Goal: Task Accomplishment & Management: Use online tool/utility

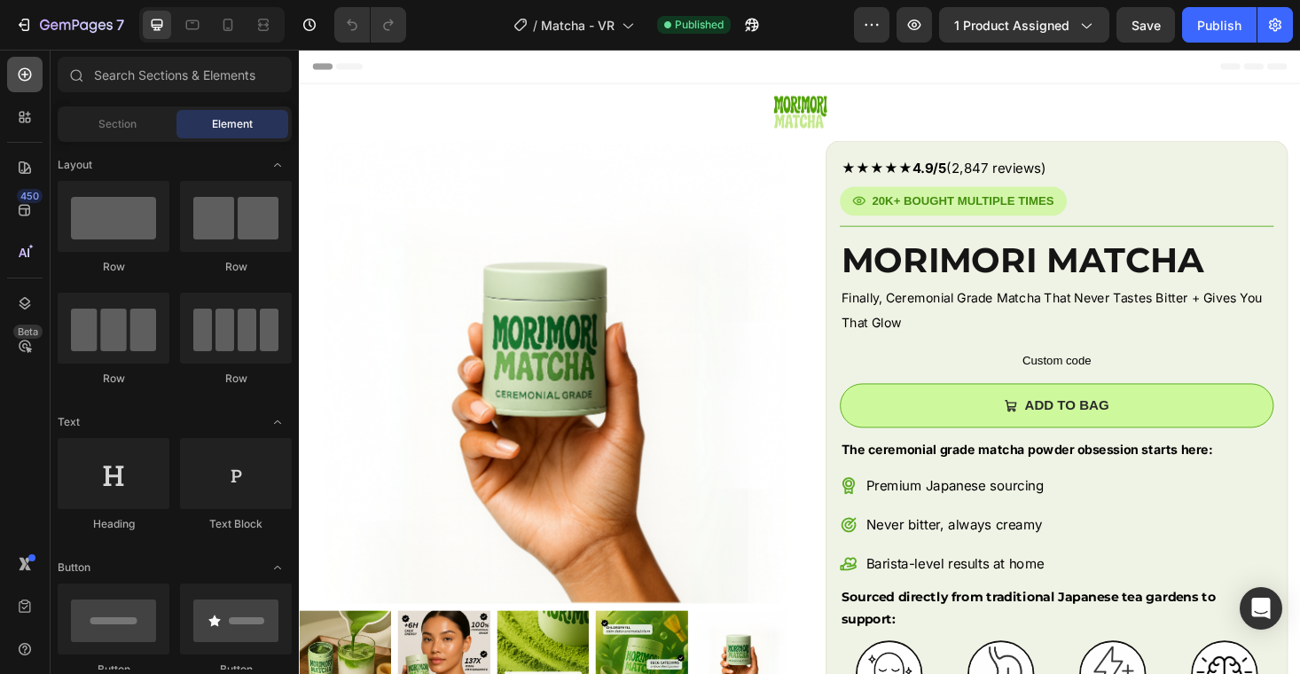
click at [32, 78] on icon at bounding box center [25, 75] width 18 height 18
click at [121, 79] on input "text" at bounding box center [175, 74] width 234 height 35
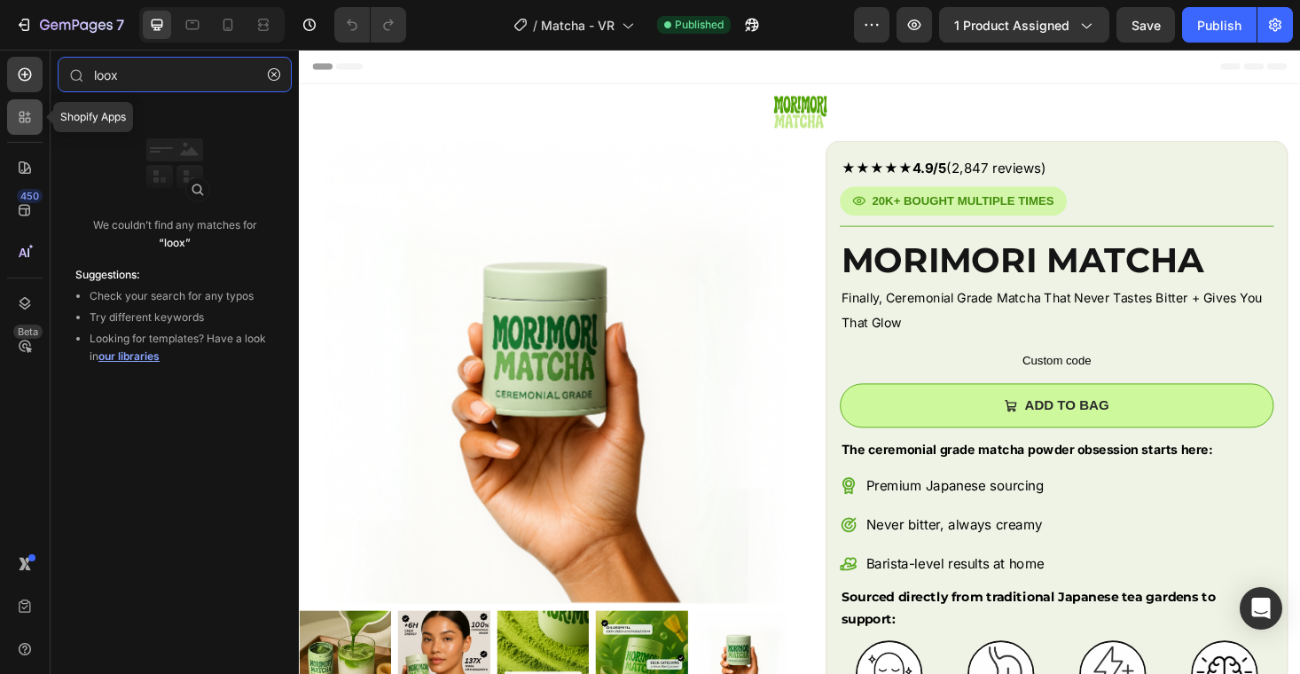
type input "loox"
click at [30, 117] on icon at bounding box center [25, 117] width 18 height 18
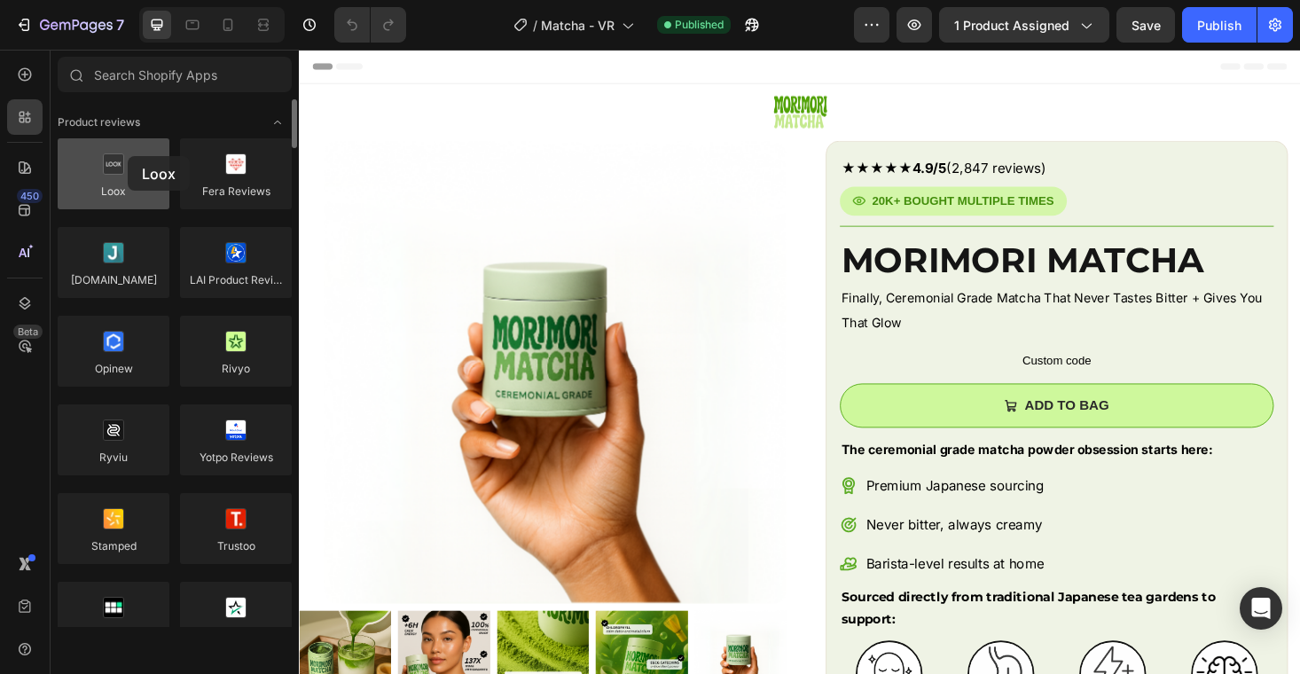
click at [128, 156] on div at bounding box center [114, 173] width 112 height 71
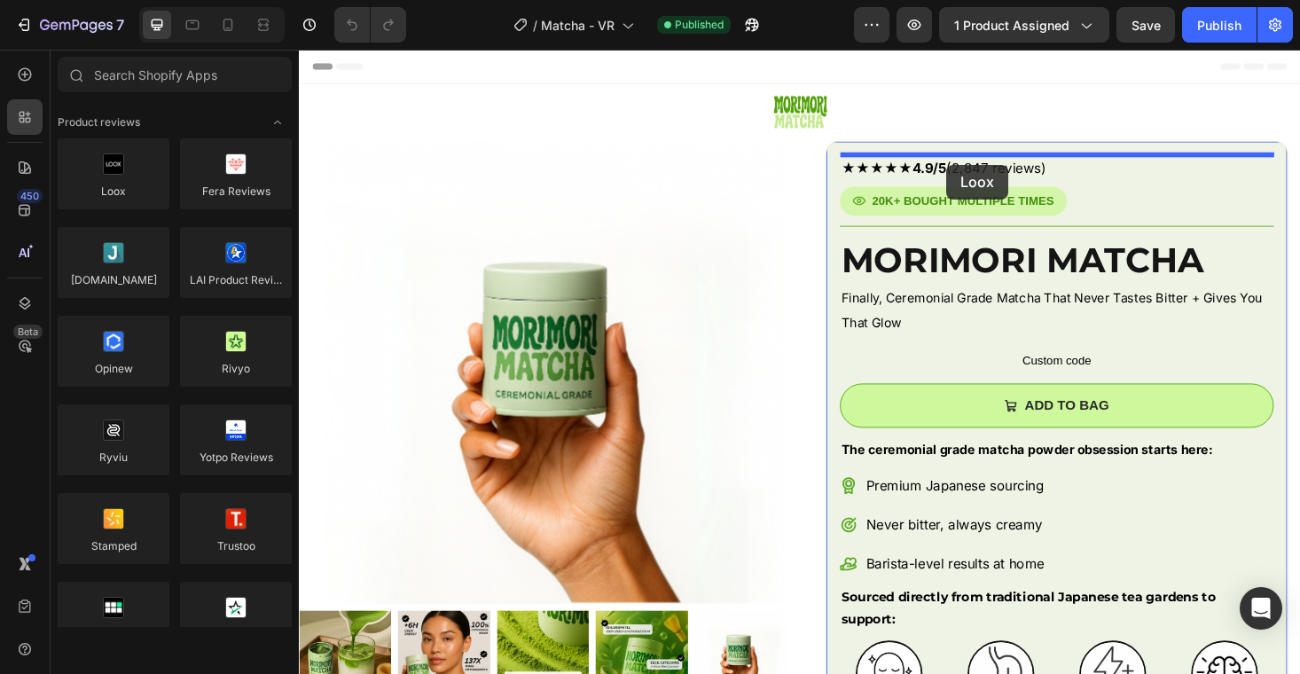
drag, startPoint x: 406, startPoint y: 211, endPoint x: 987, endPoint y: 172, distance: 582.2
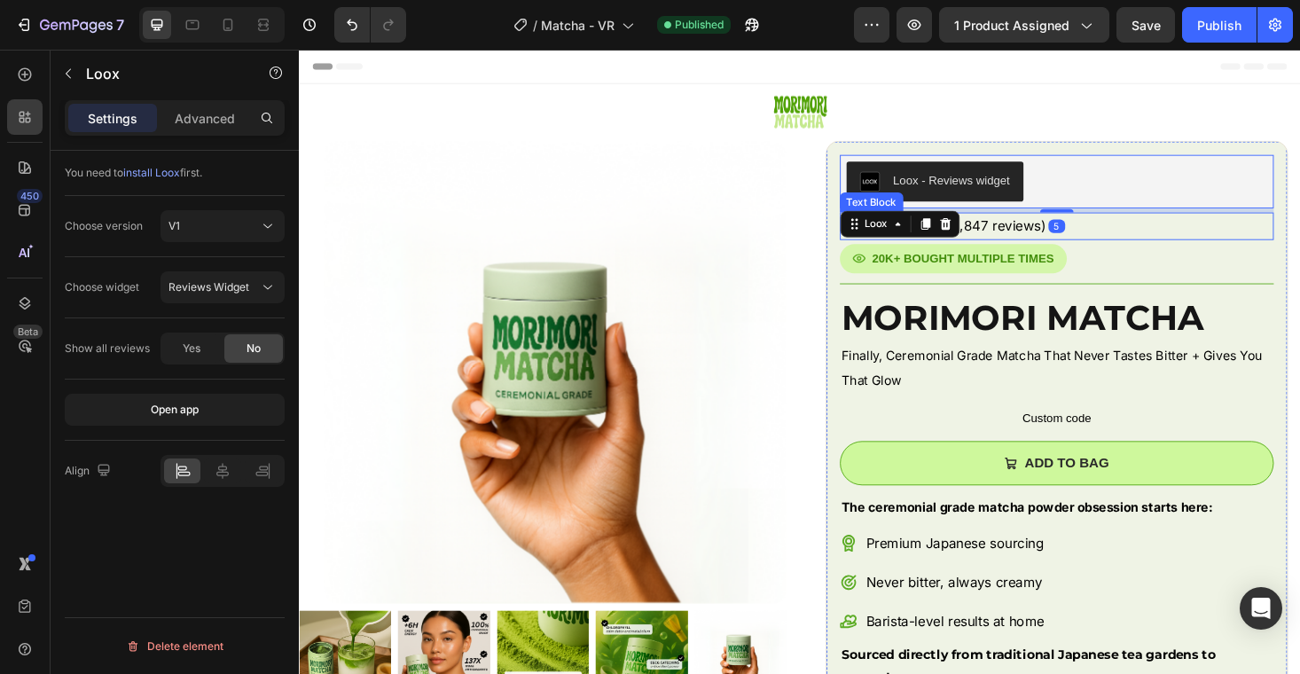
click at [1134, 231] on p "★★★★★ 4.9/5 (2,847 reviews)" at bounding box center [1104, 237] width 459 height 26
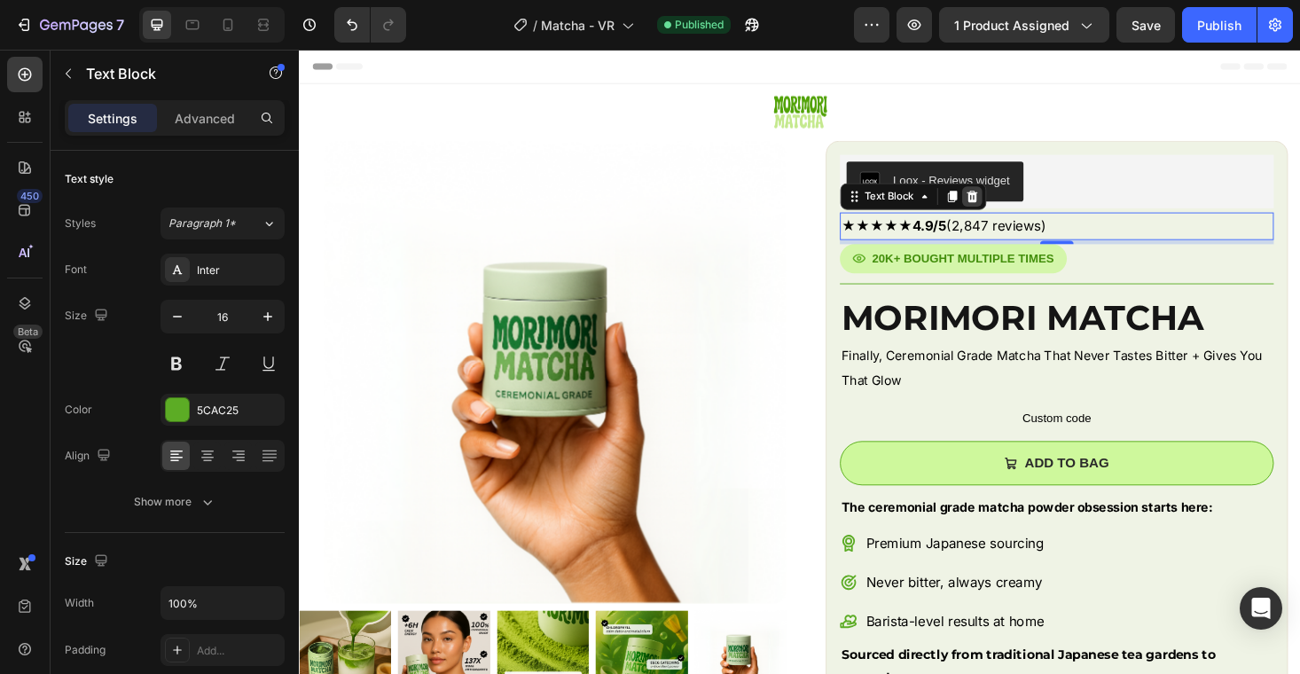
click at [1014, 205] on icon at bounding box center [1014, 206] width 14 height 14
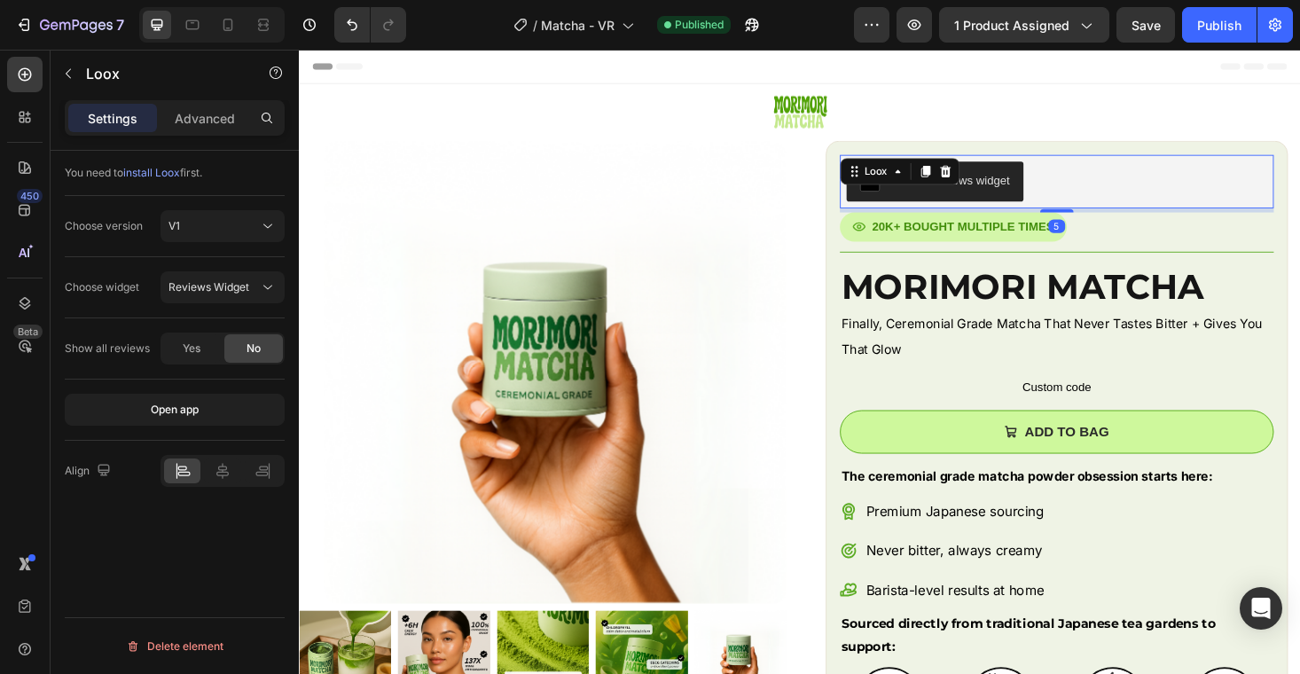
click at [1094, 163] on div "Loox - Reviews widget" at bounding box center [1105, 189] width 462 height 57
click at [1194, 25] on button "Publish" at bounding box center [1219, 24] width 75 height 35
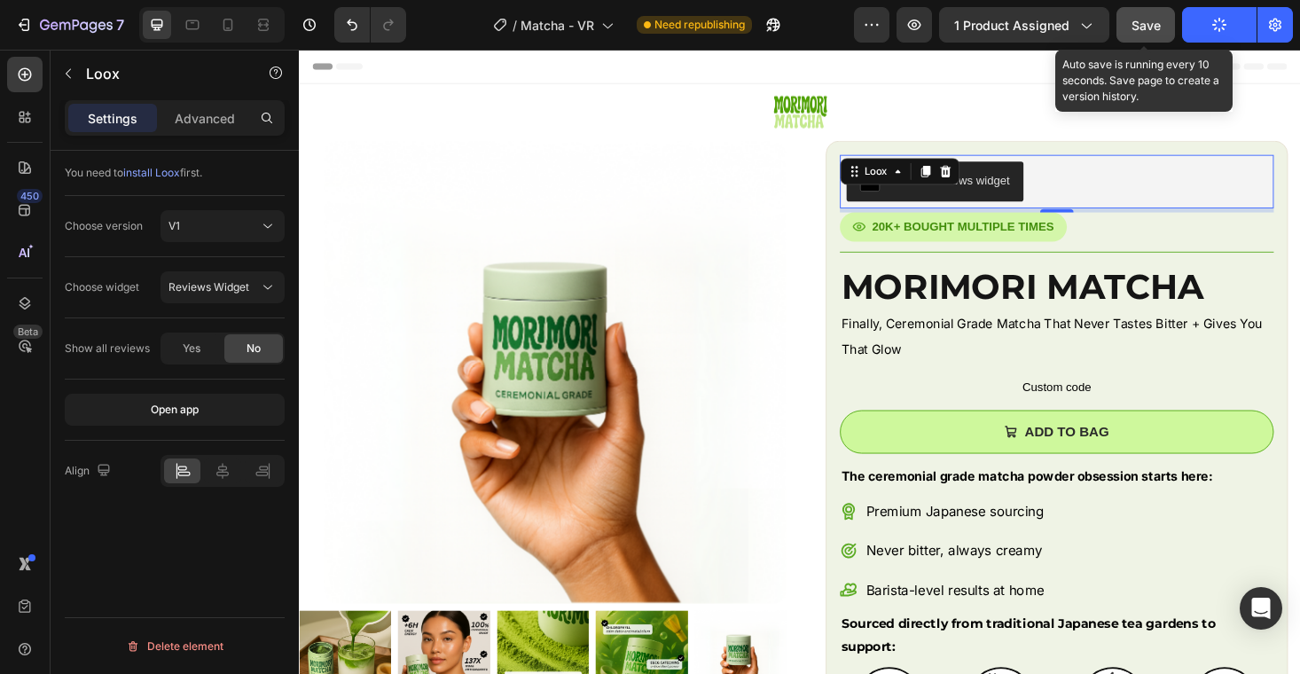
click at [1142, 12] on button "Save" at bounding box center [1146, 24] width 59 height 35
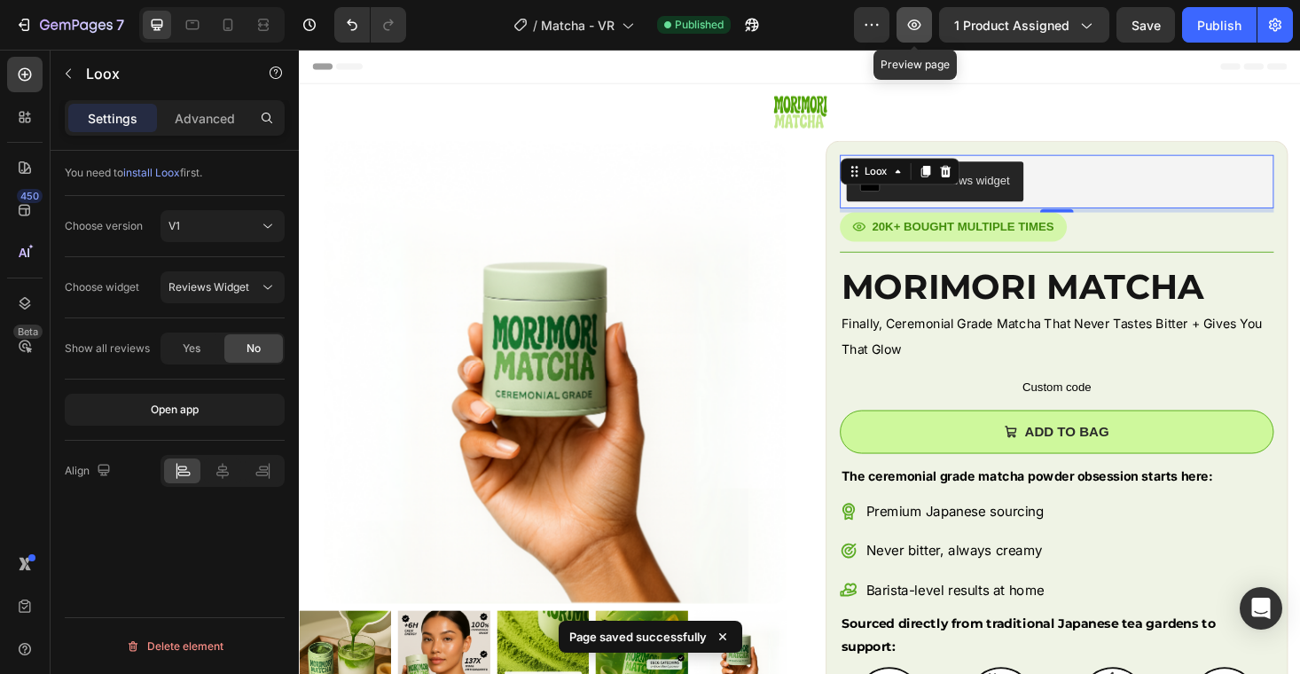
click at [916, 27] on icon "button" at bounding box center [914, 24] width 5 height 5
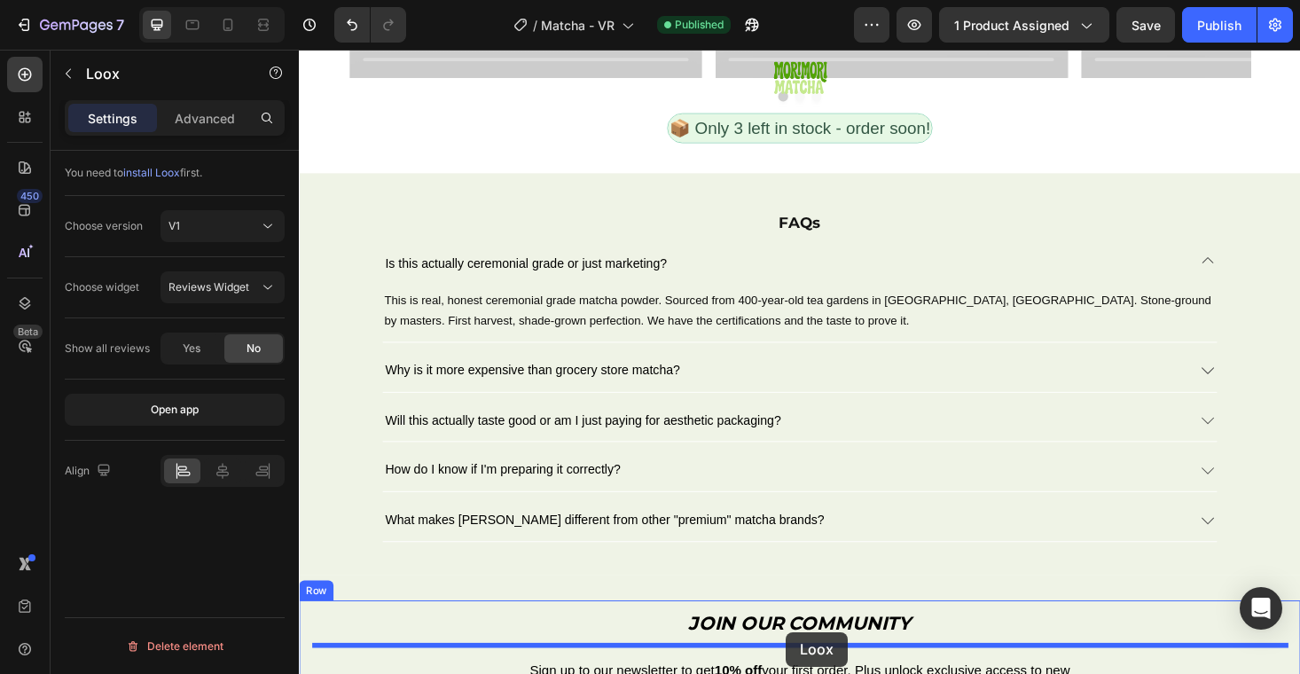
scroll to position [4627, 0]
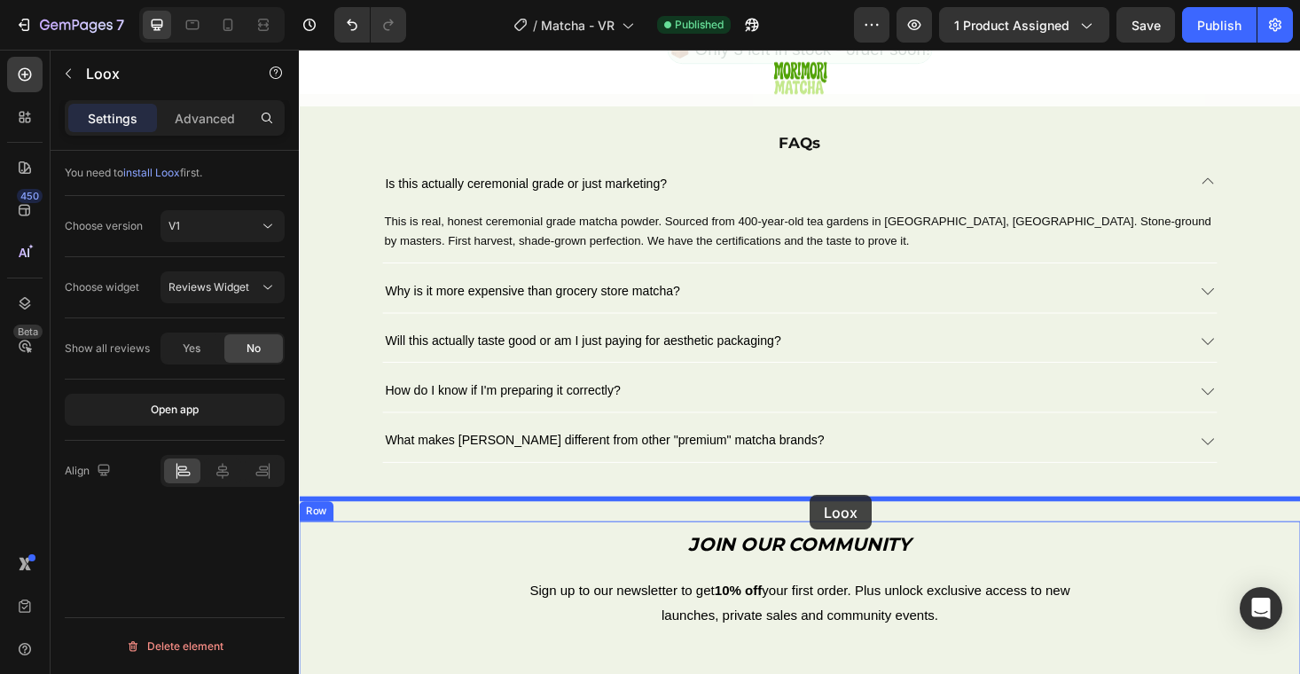
drag, startPoint x: 886, startPoint y: 175, endPoint x: 842, endPoint y: 523, distance: 351.4
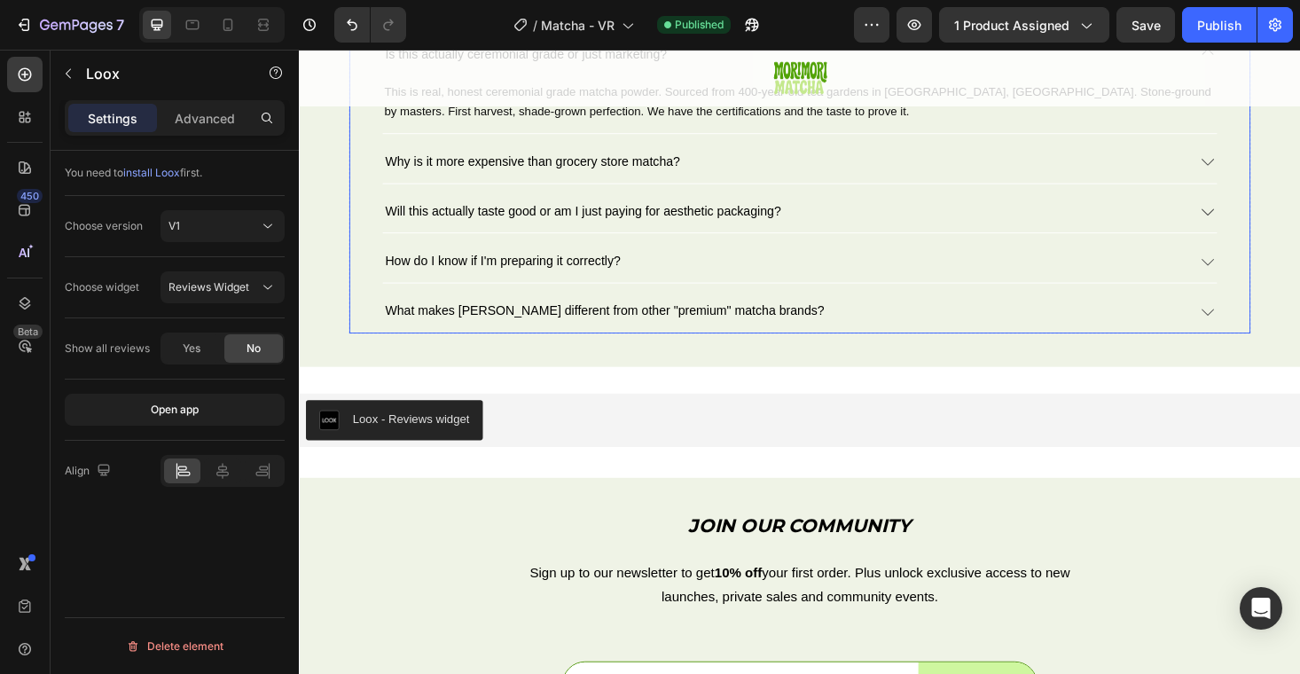
scroll to position [4802, 0]
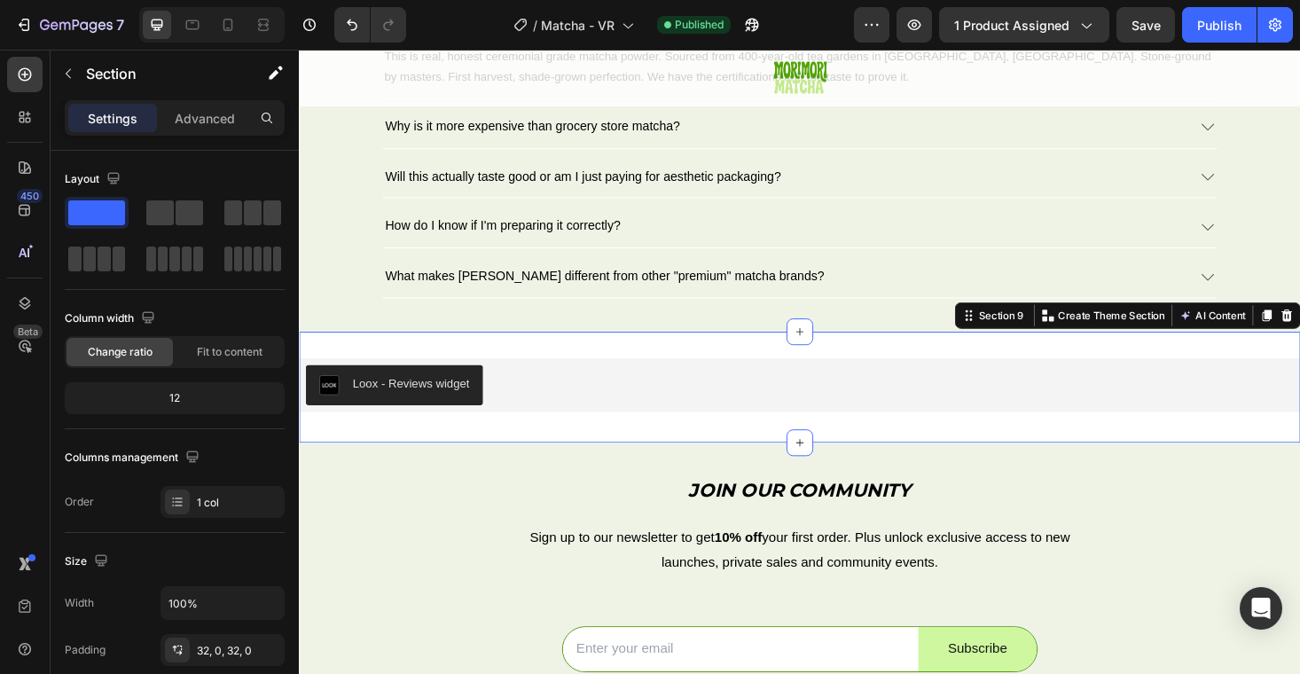
click at [594, 359] on div "Loox - Reviews widget Loox Section 9 You can create reusable sections Create Th…" at bounding box center [831, 408] width 1064 height 118
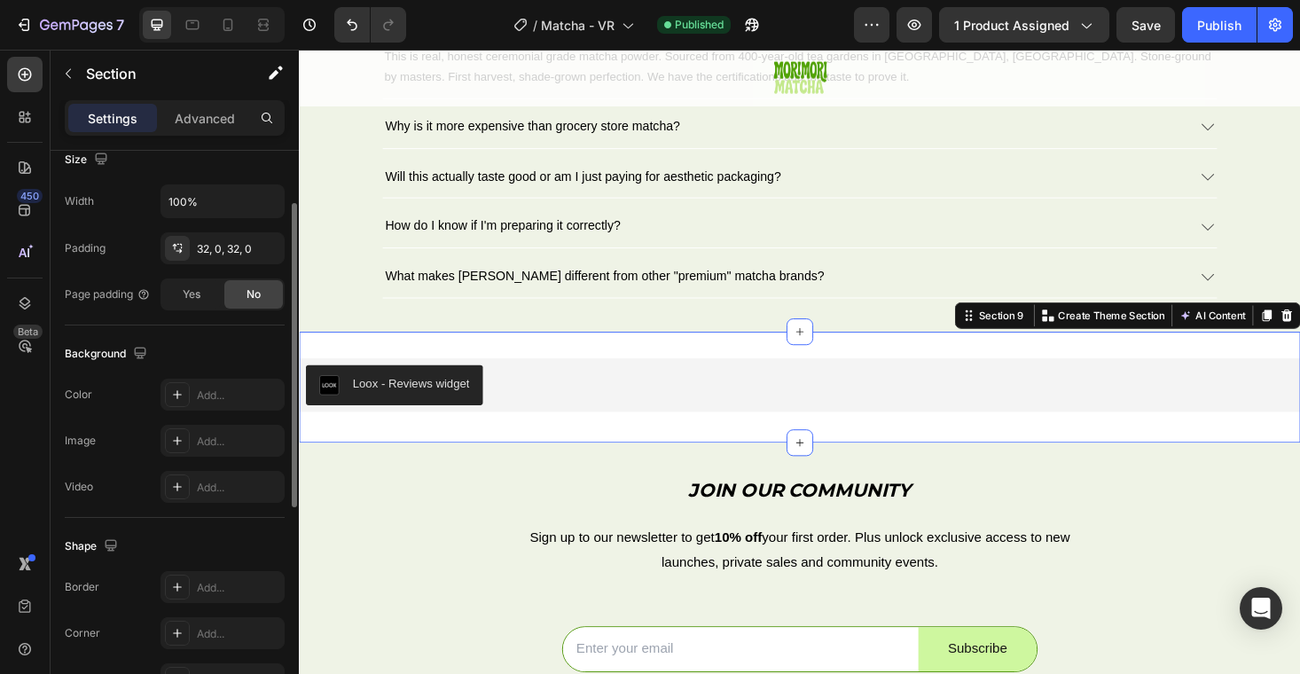
scroll to position [508, 0]
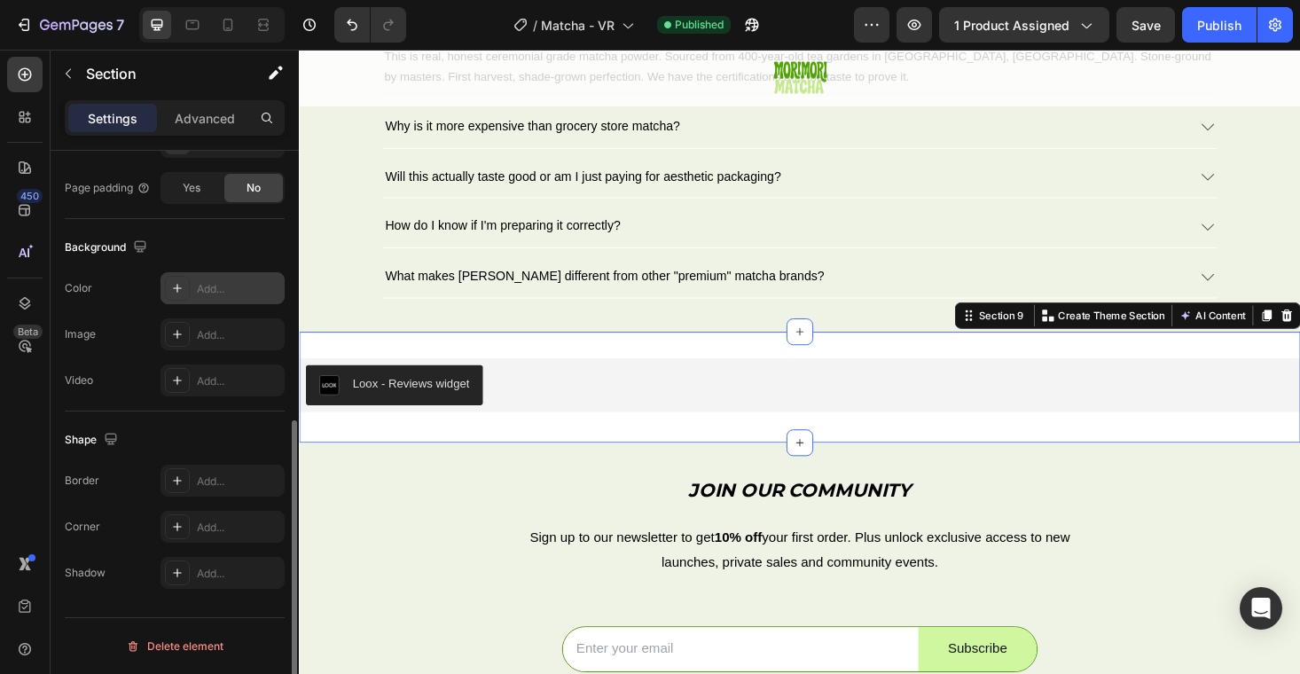
click at [176, 292] on icon at bounding box center [177, 288] width 14 height 14
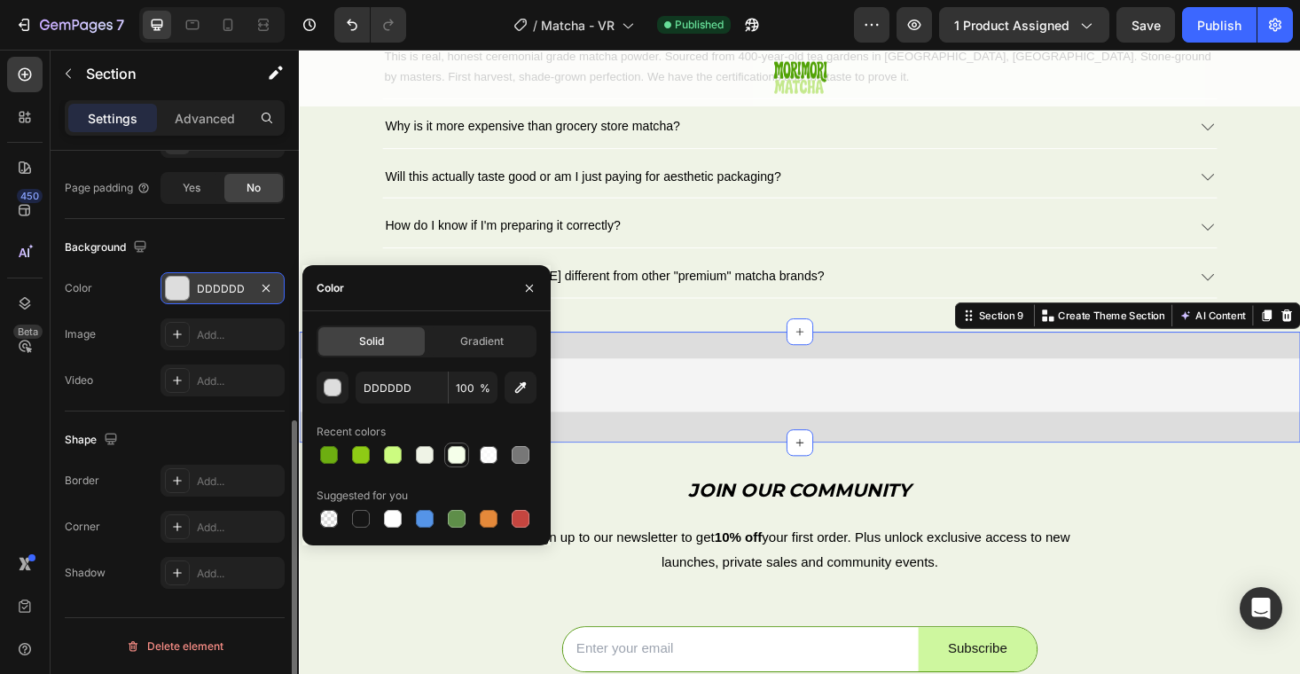
click at [451, 458] on div at bounding box center [457, 455] width 18 height 18
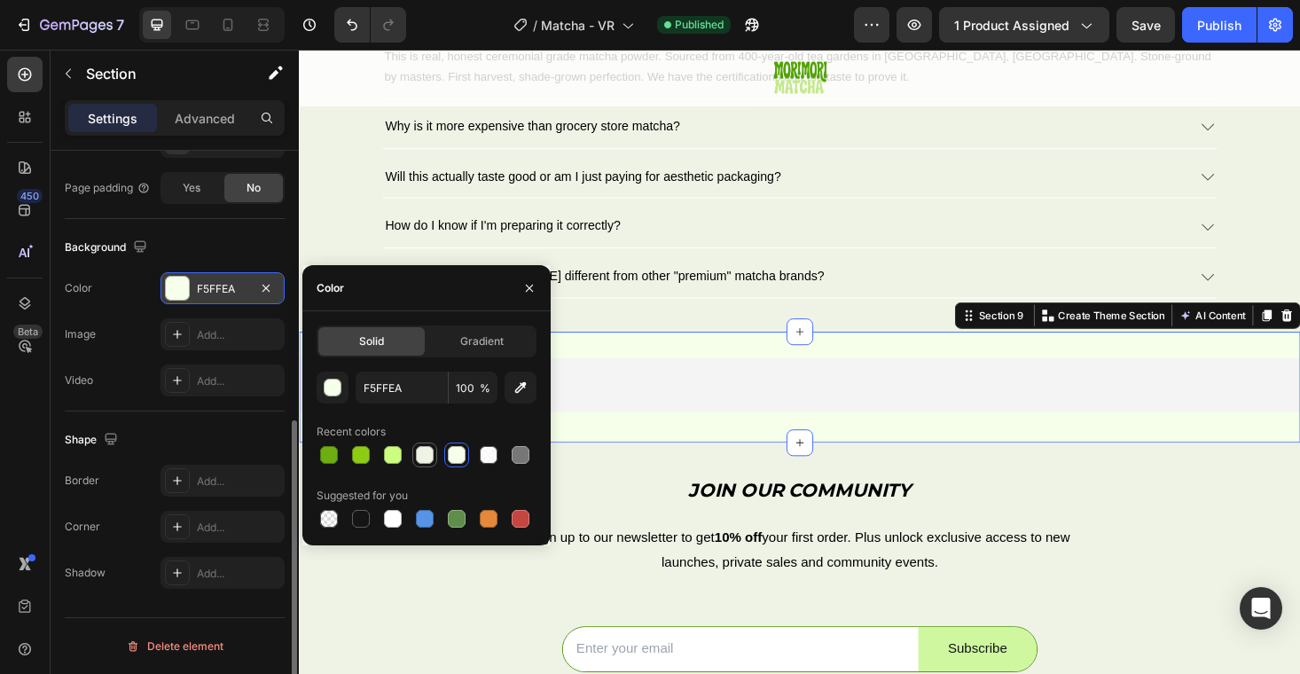
click at [430, 454] on div at bounding box center [425, 455] width 18 height 18
type input "EFF3E6"
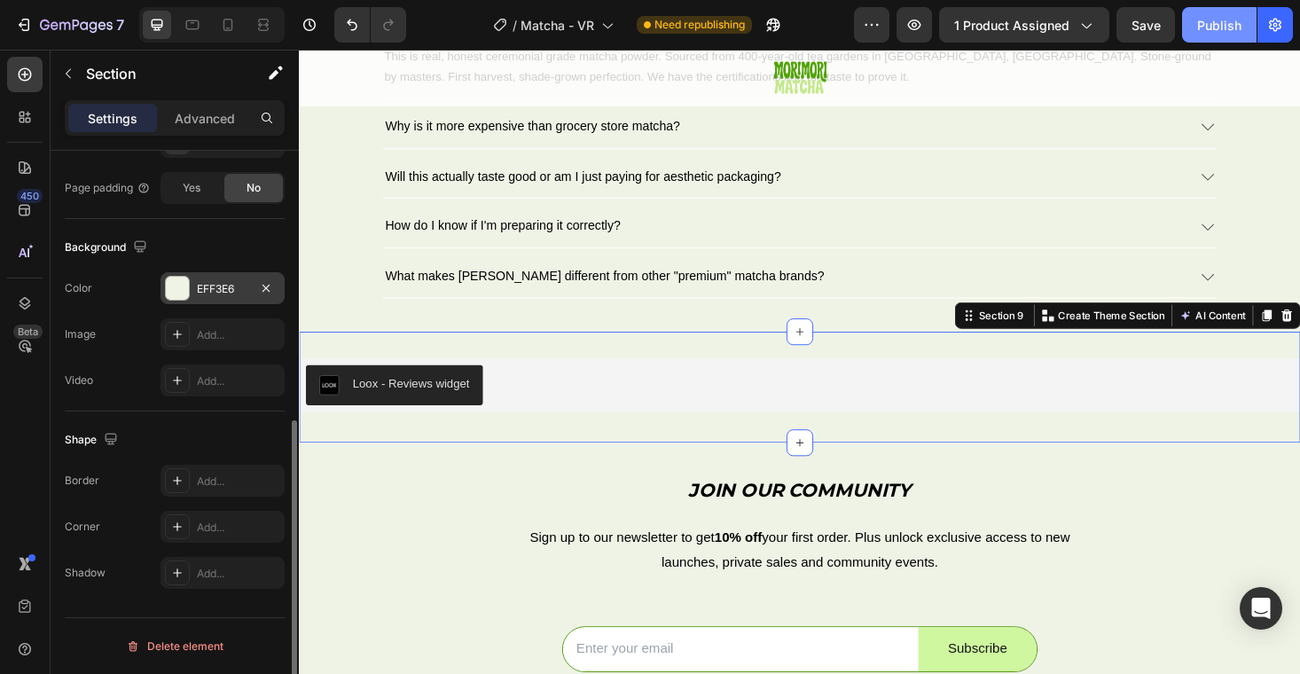
click at [1217, 20] on div "Publish" at bounding box center [1219, 25] width 44 height 19
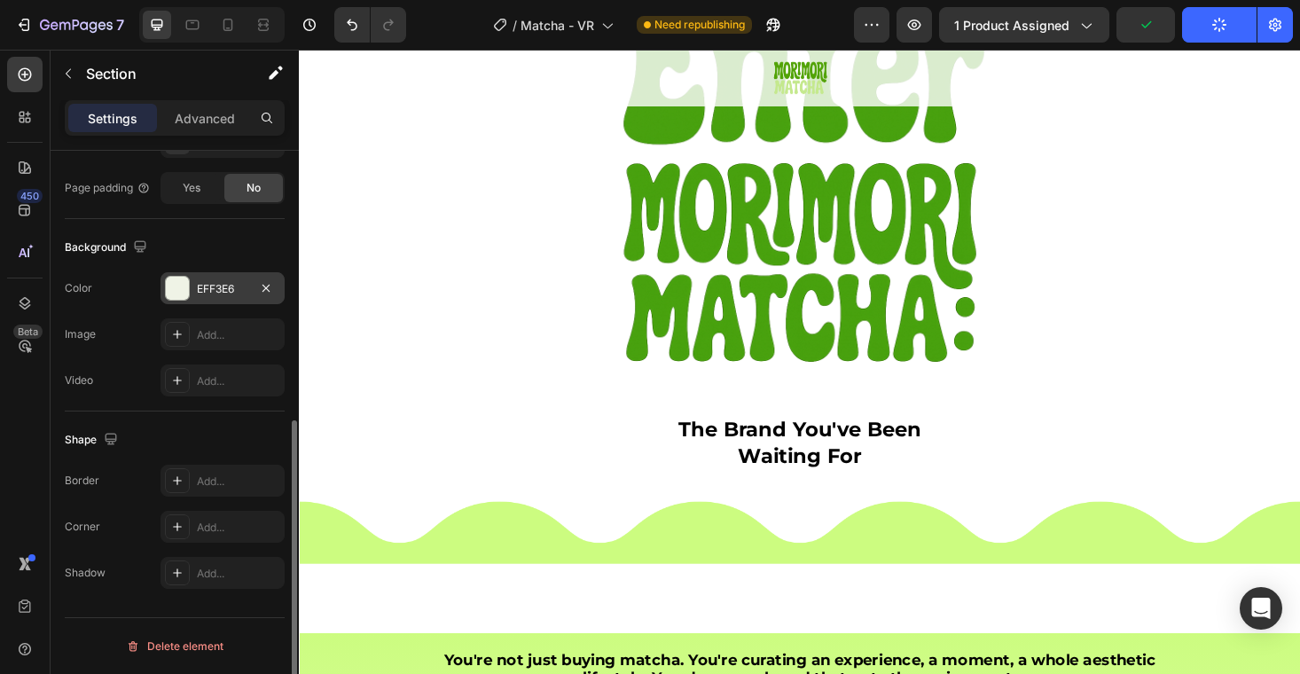
scroll to position [0, 0]
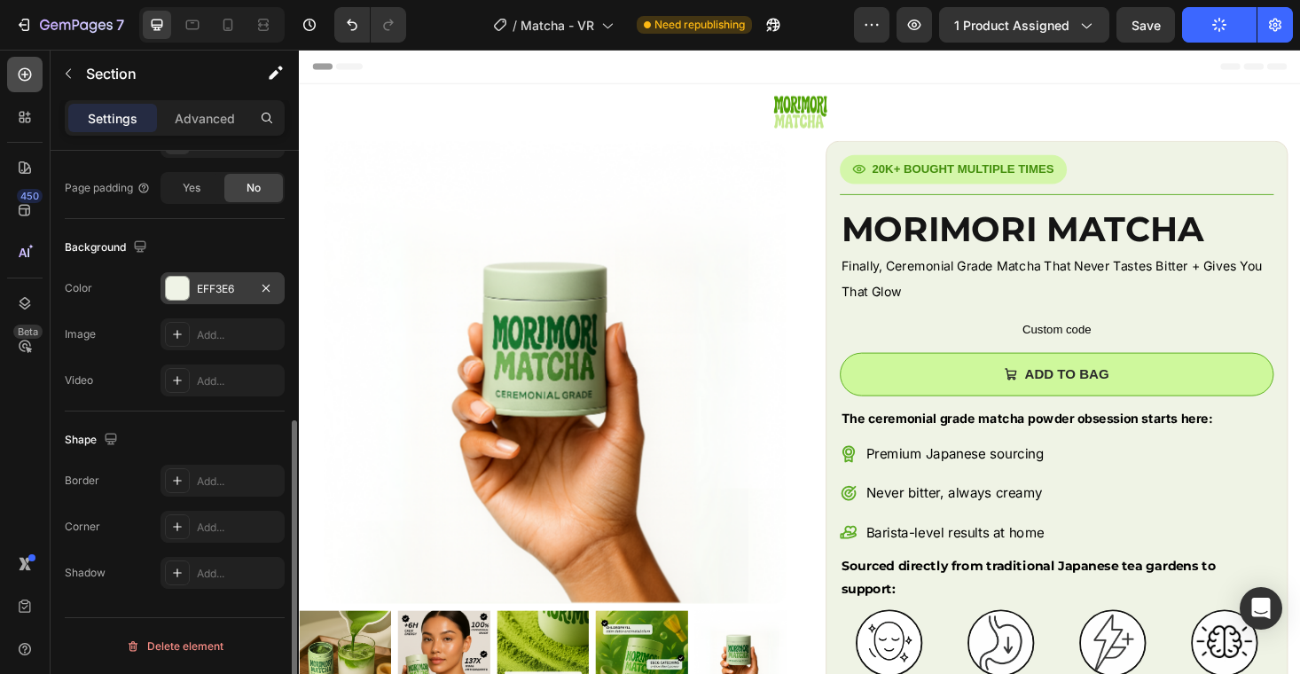
click at [20, 66] on icon at bounding box center [25, 75] width 18 height 18
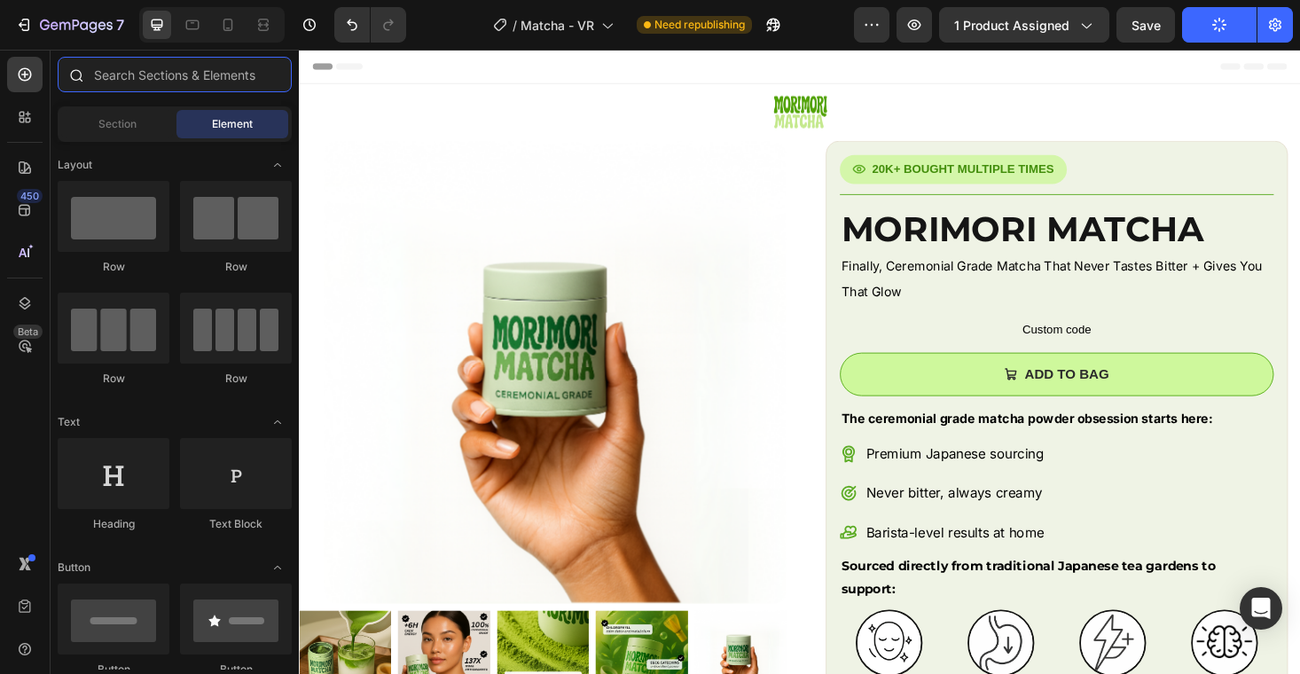
click at [137, 81] on input "text" at bounding box center [175, 74] width 234 height 35
click at [119, 77] on input "text" at bounding box center [175, 74] width 234 height 35
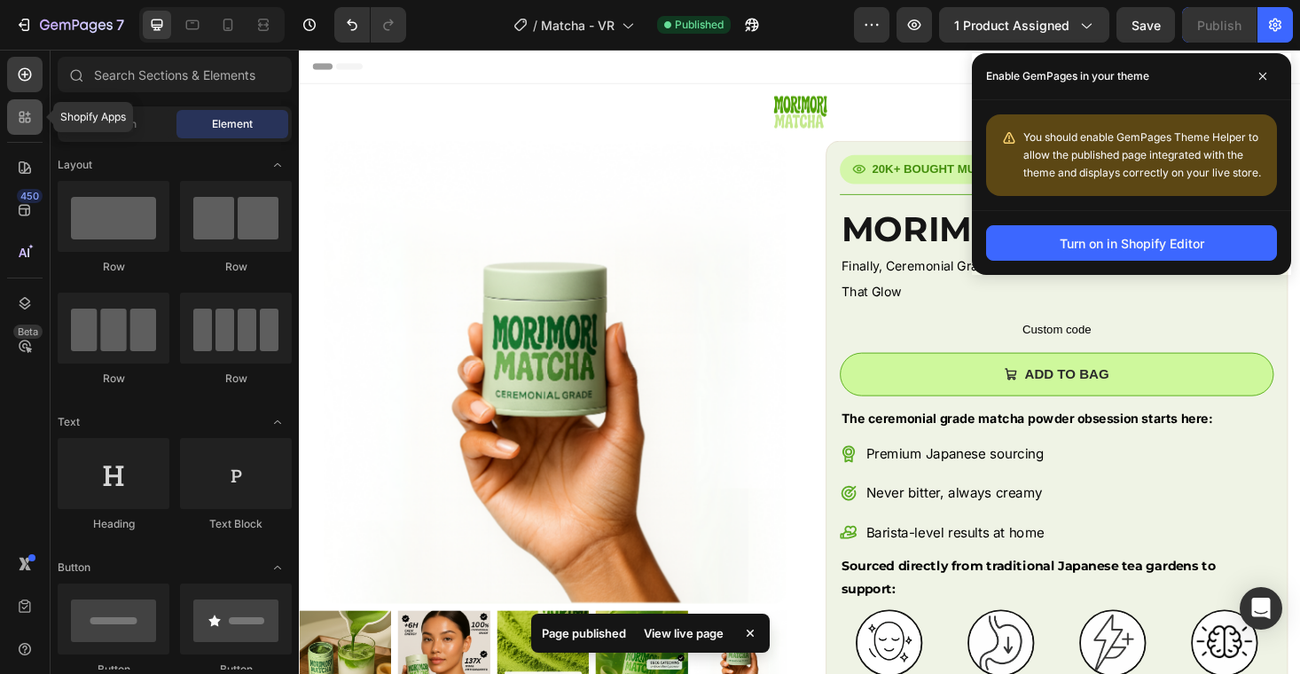
click at [28, 116] on icon at bounding box center [25, 117] width 18 height 18
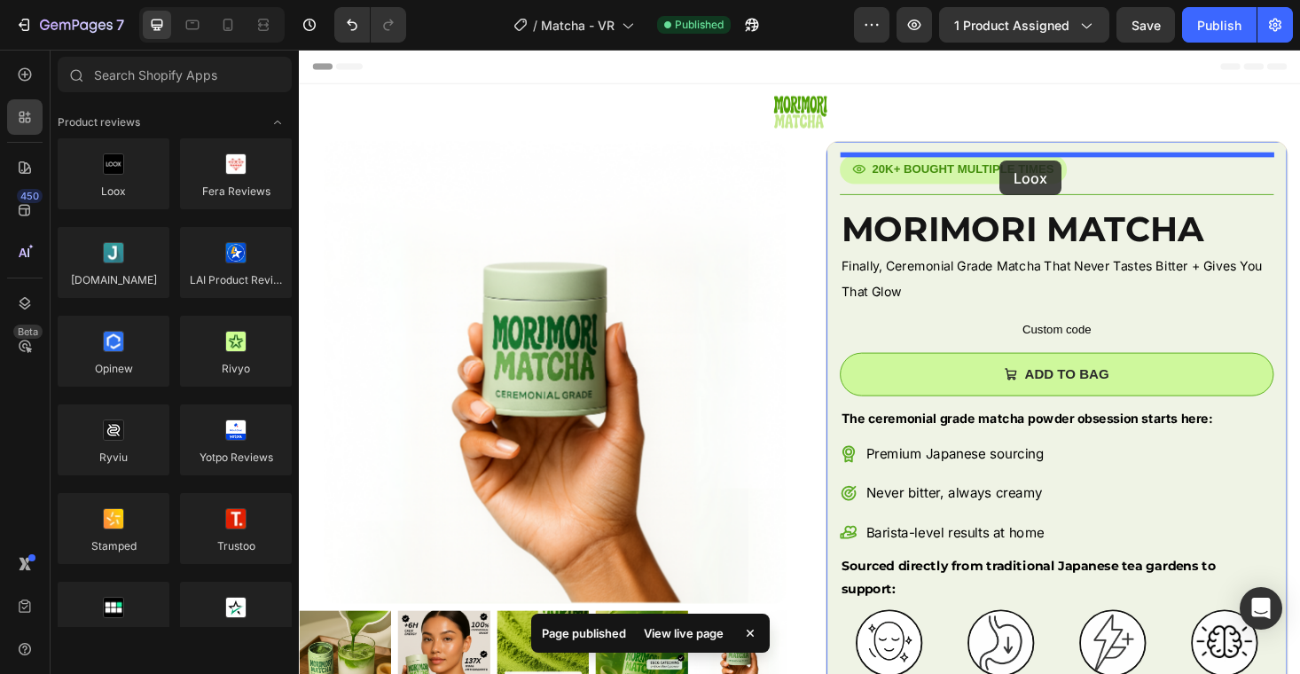
drag, startPoint x: 420, startPoint y: 222, endPoint x: 1044, endPoint y: 168, distance: 626.7
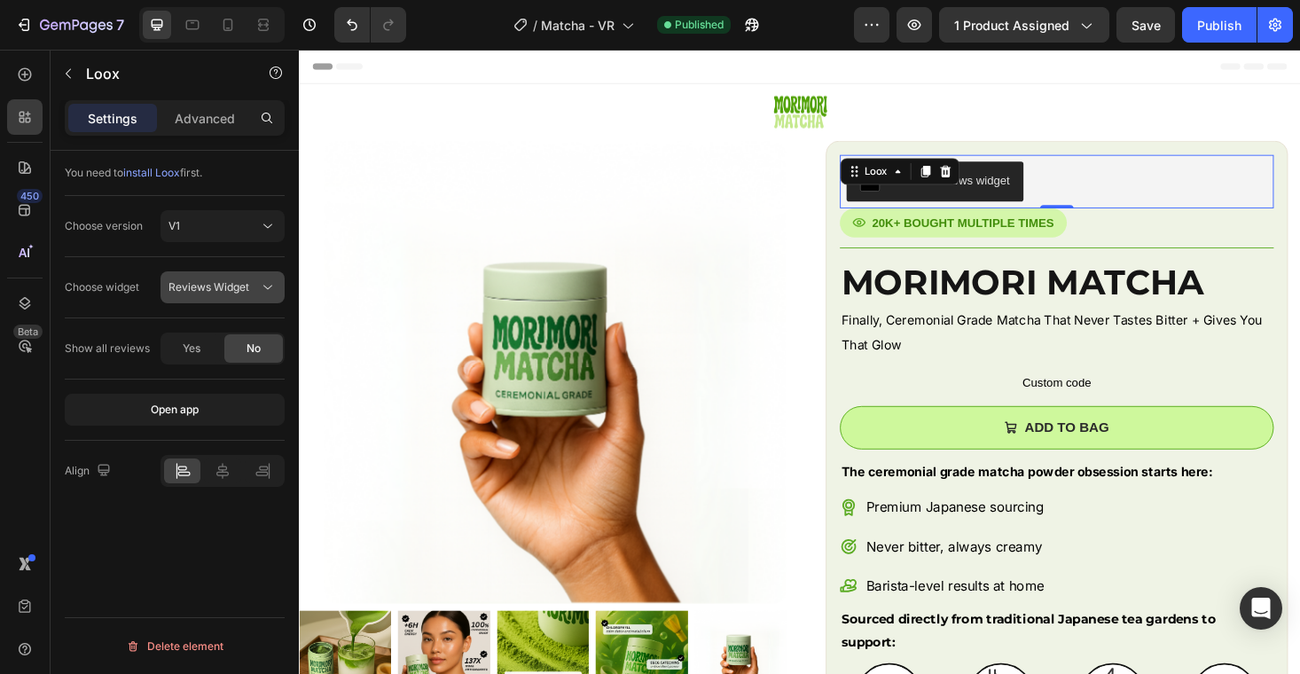
click at [207, 298] on button "Reviews Widget" at bounding box center [223, 287] width 124 height 32
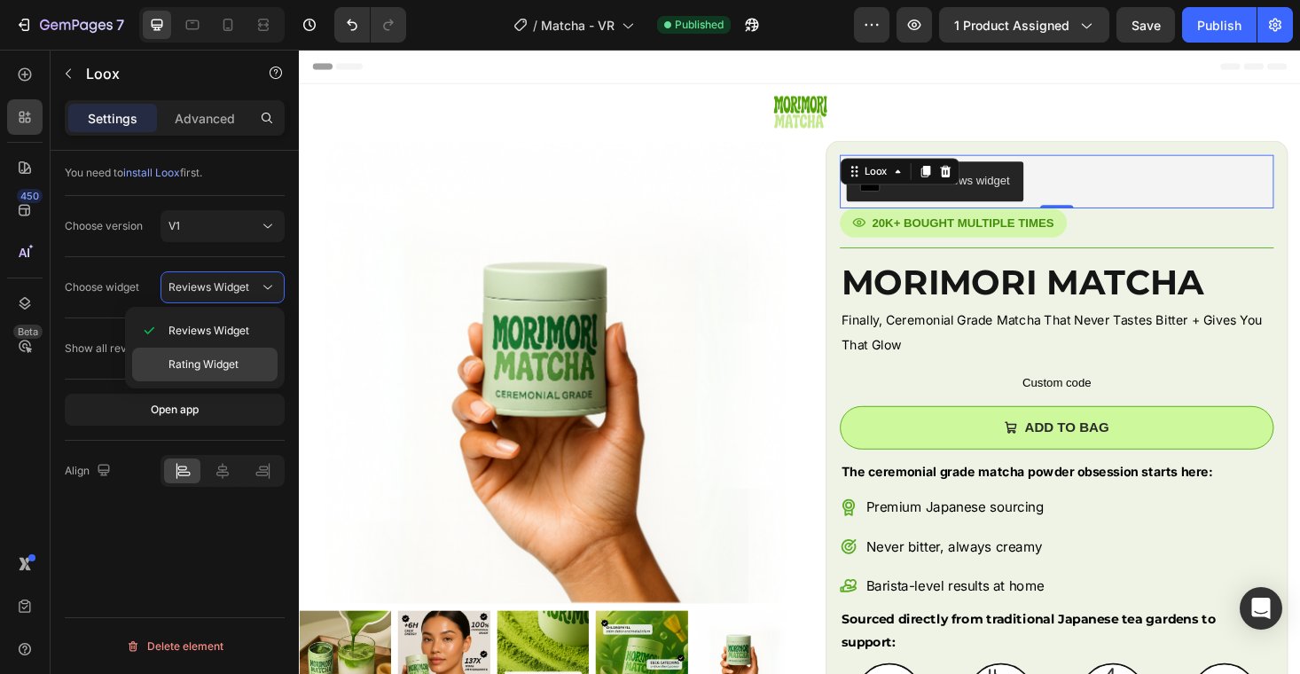
click at [217, 360] on span "Rating Widget" at bounding box center [204, 365] width 70 height 16
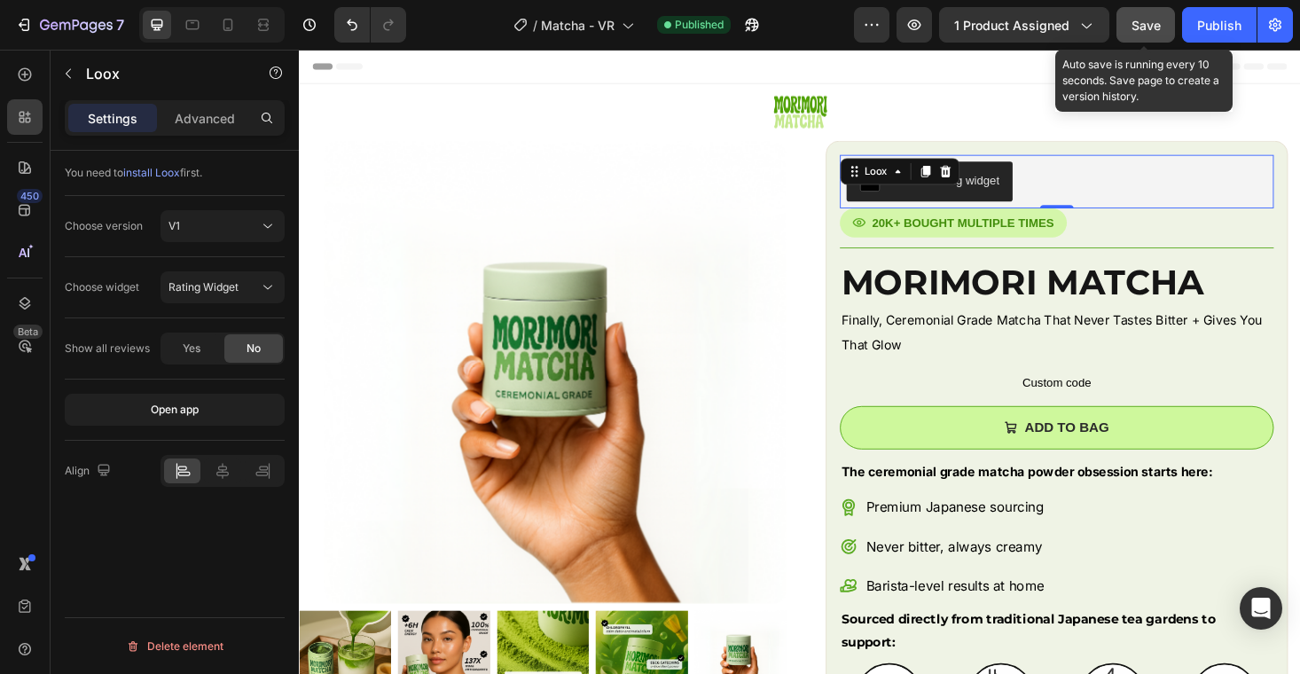
click at [1152, 20] on span "Save" at bounding box center [1146, 25] width 29 height 15
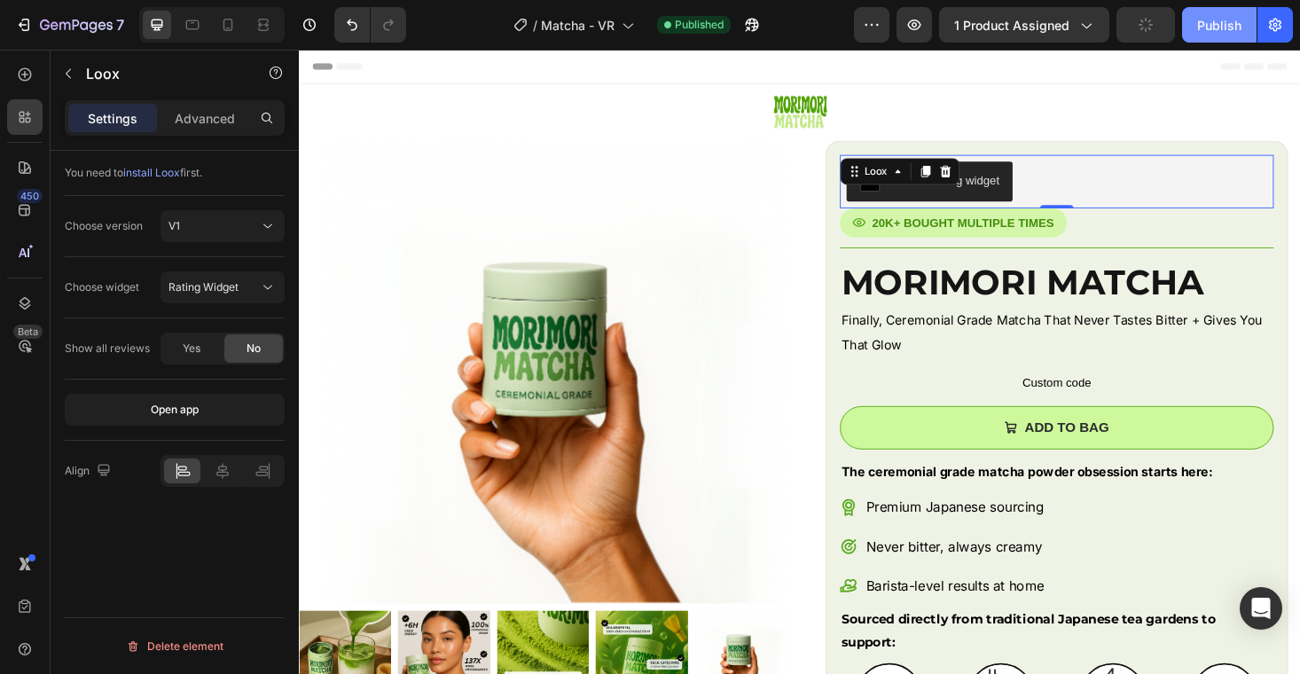
click at [1217, 20] on div "Publish" at bounding box center [1219, 25] width 44 height 19
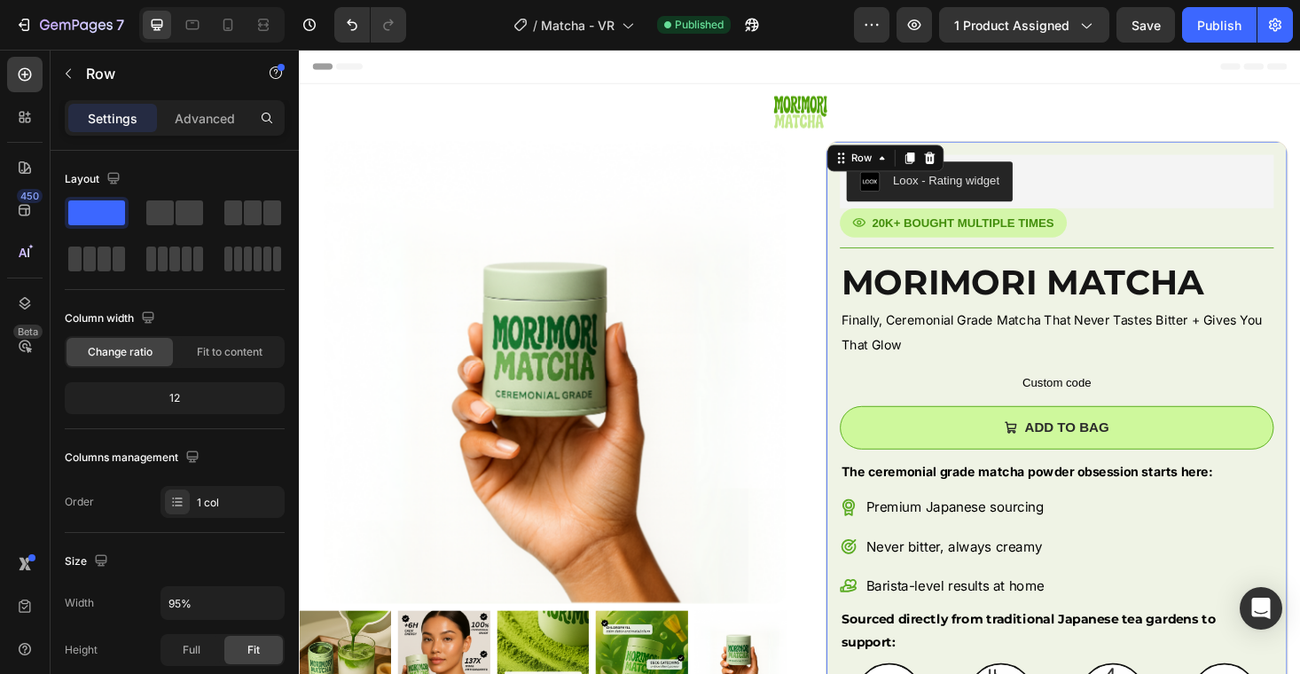
click at [872, 332] on div "Loox - Rating widget Loox 20K+ BOUGHT MULTIPLE TIMES Button Title Line MORIMORI…" at bounding box center [1105, 481] width 492 height 671
click at [17, 25] on icon "button" at bounding box center [24, 25] width 18 height 18
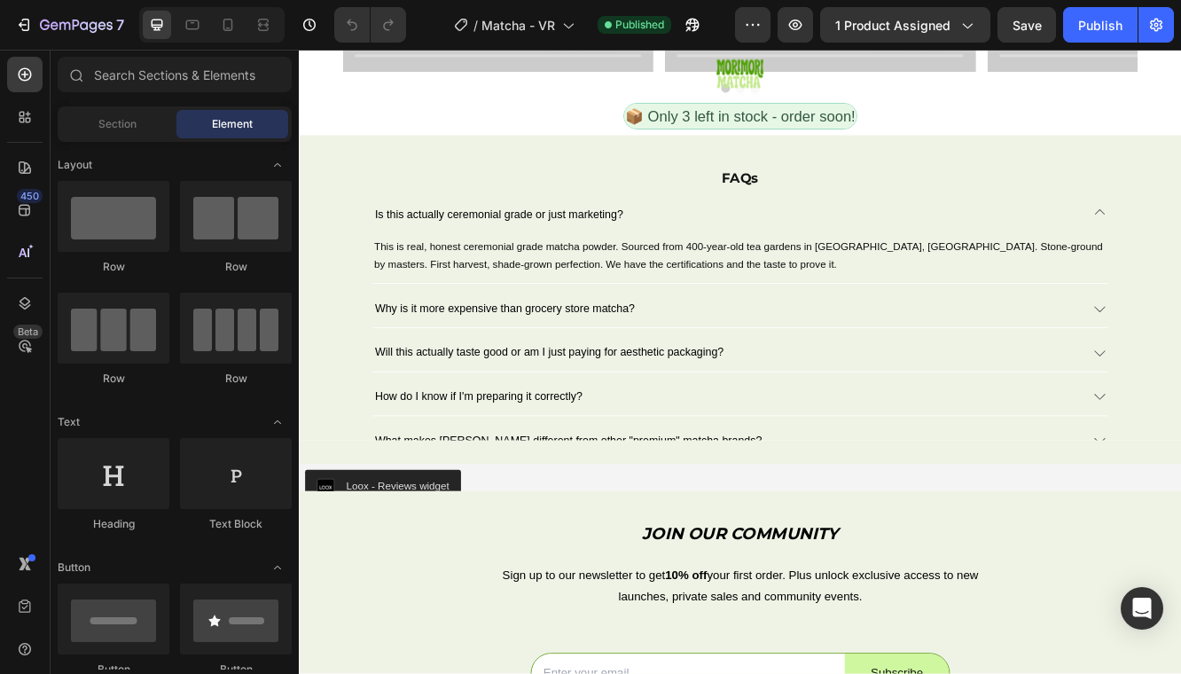
scroll to position [4538, 0]
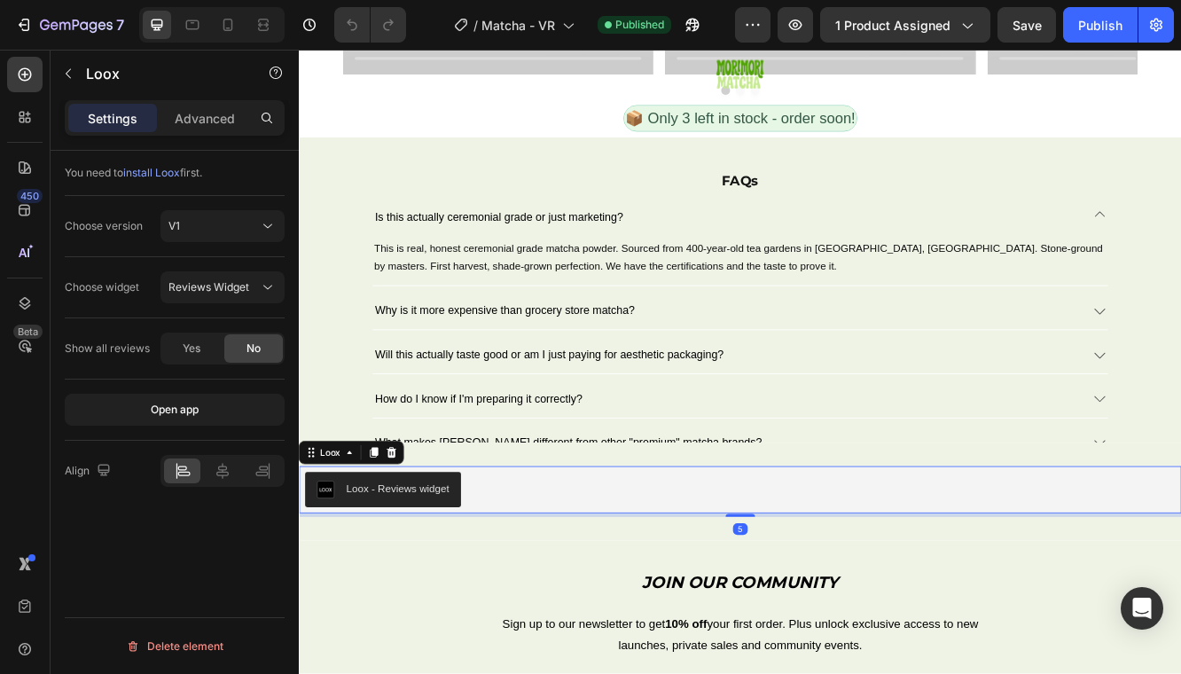
click at [544, 565] on div "Loox - Reviews widget" at bounding box center [831, 581] width 1050 height 43
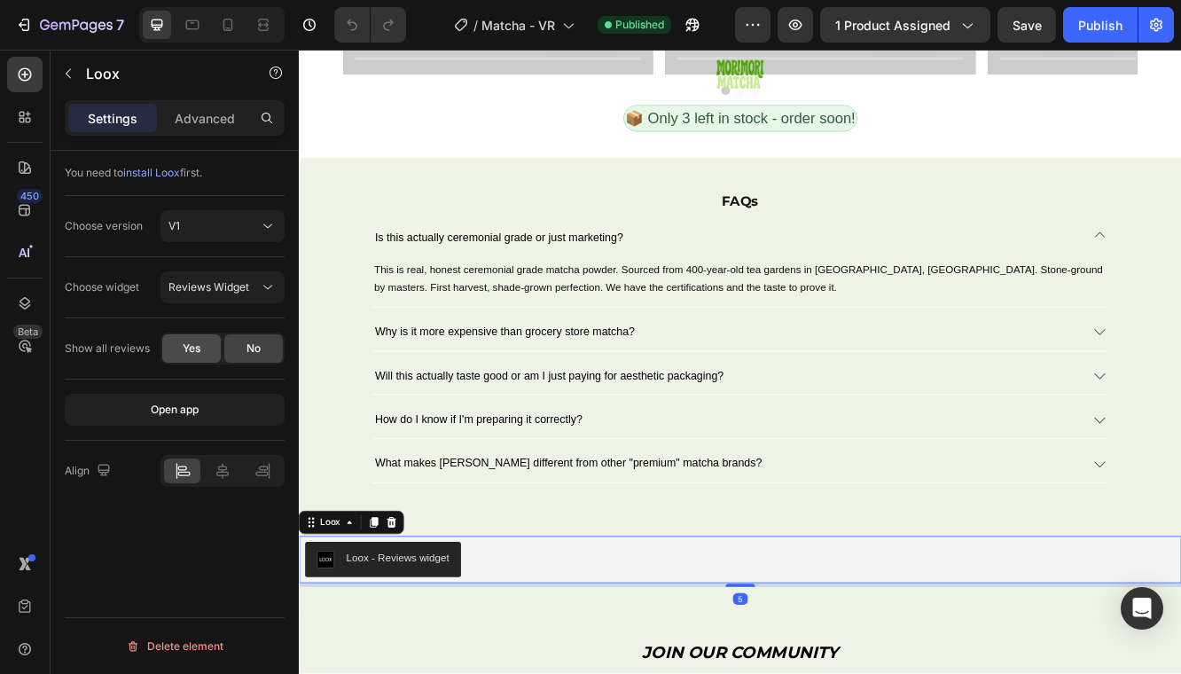
click at [186, 349] on span "Yes" at bounding box center [192, 349] width 18 height 16
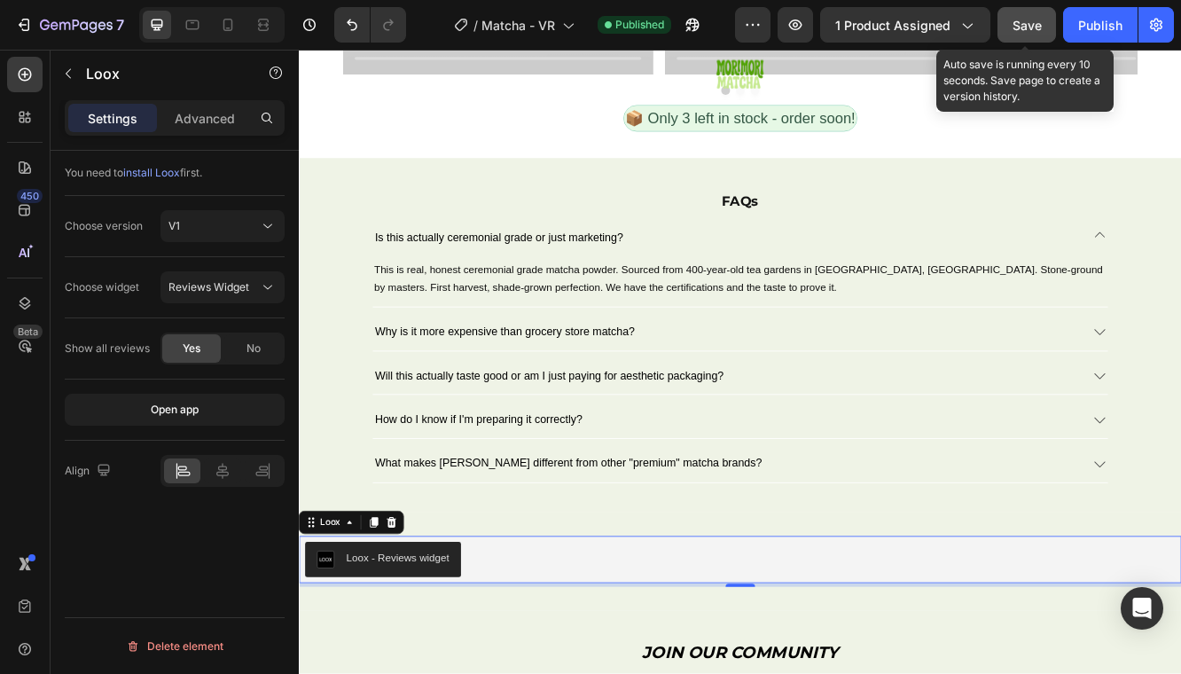
click at [1029, 16] on div "Save" at bounding box center [1027, 25] width 29 height 19
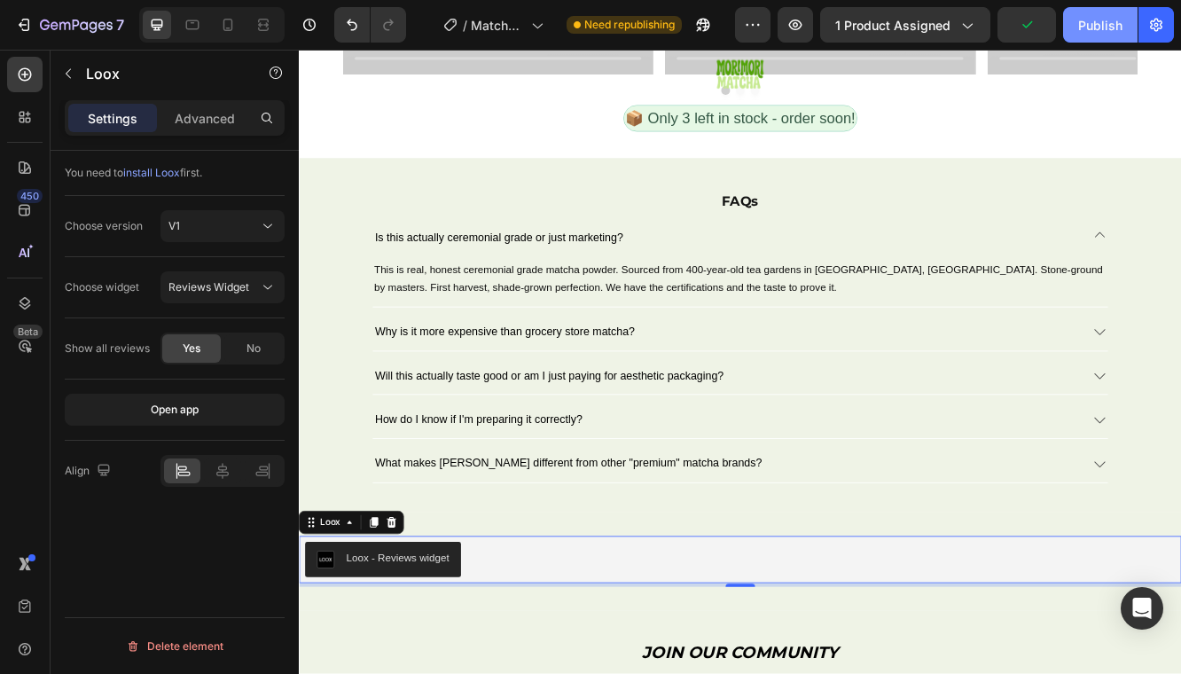
click at [1081, 24] on div "Publish" at bounding box center [1100, 25] width 44 height 19
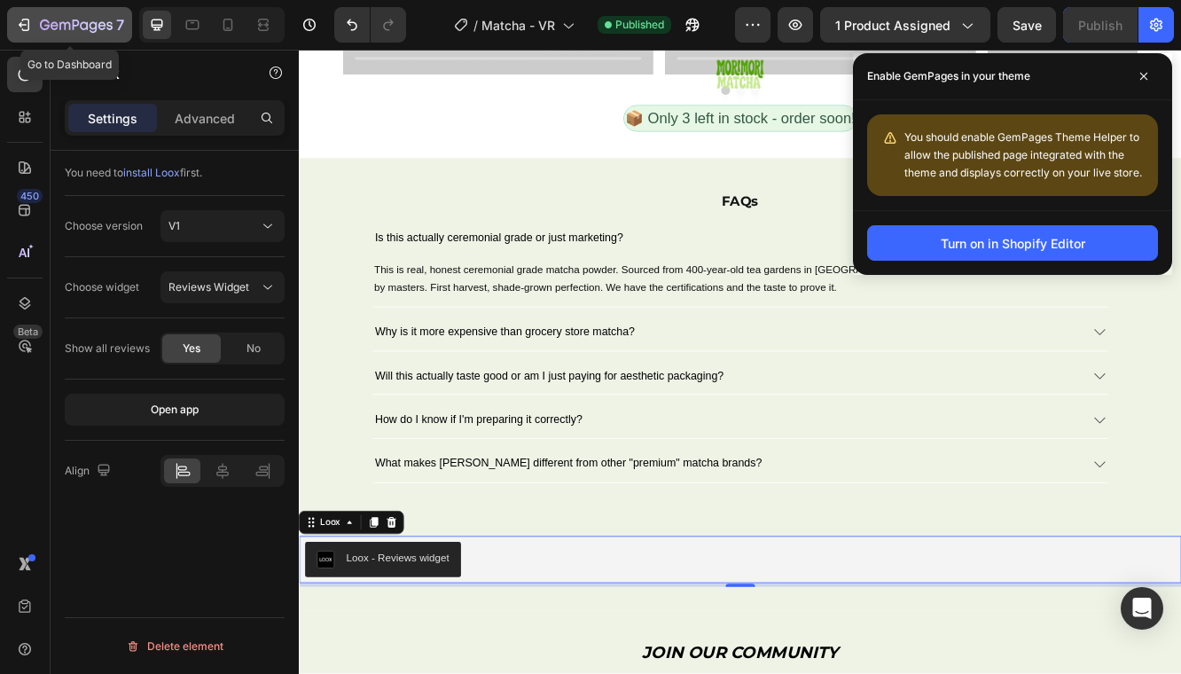
click at [32, 23] on div "7" at bounding box center [69, 24] width 109 height 21
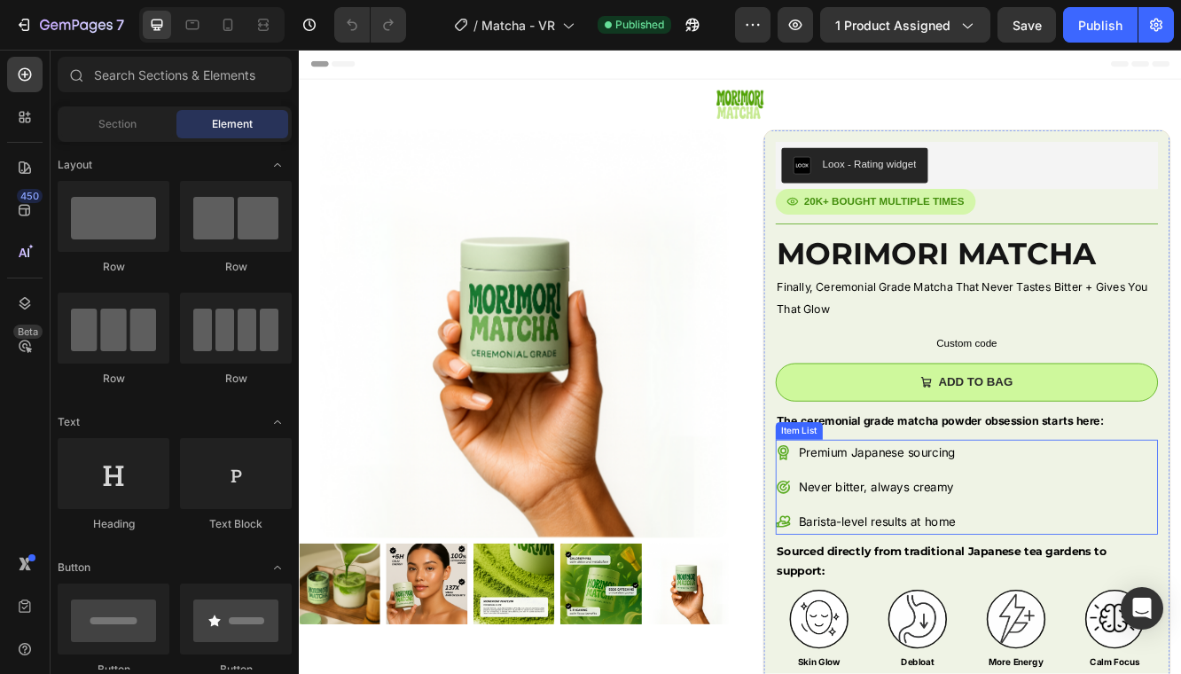
click at [882, 534] on icon at bounding box center [883, 536] width 19 height 19
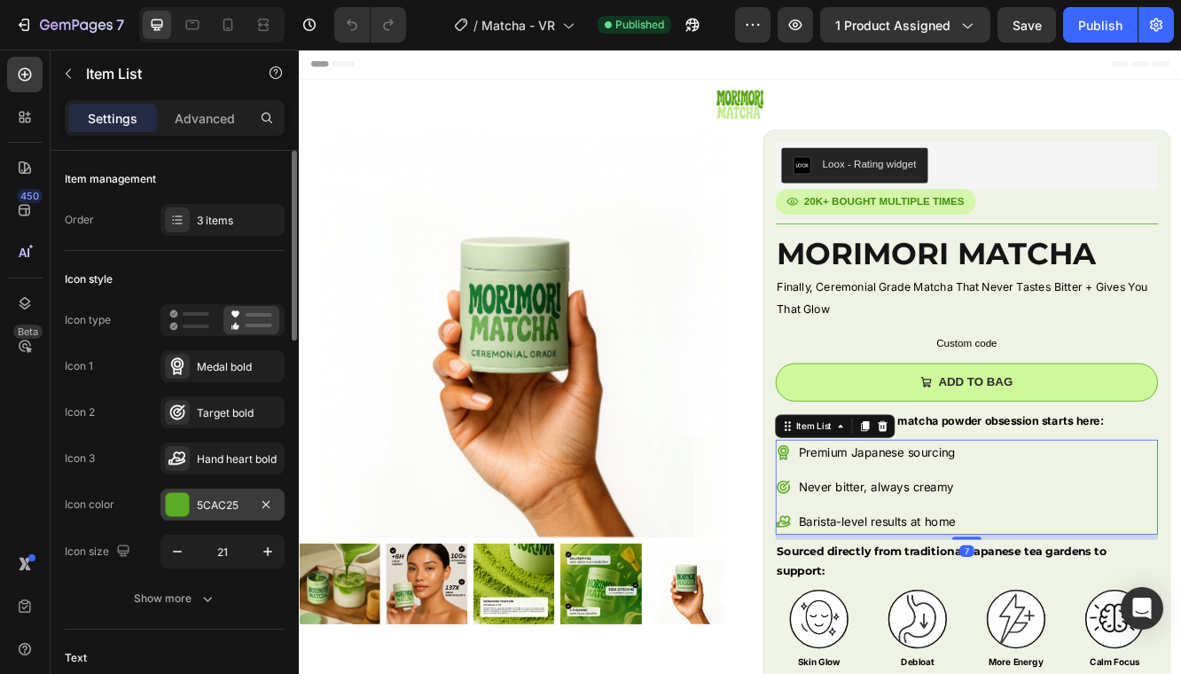
click at [231, 512] on div "5CAC25" at bounding box center [222, 506] width 51 height 16
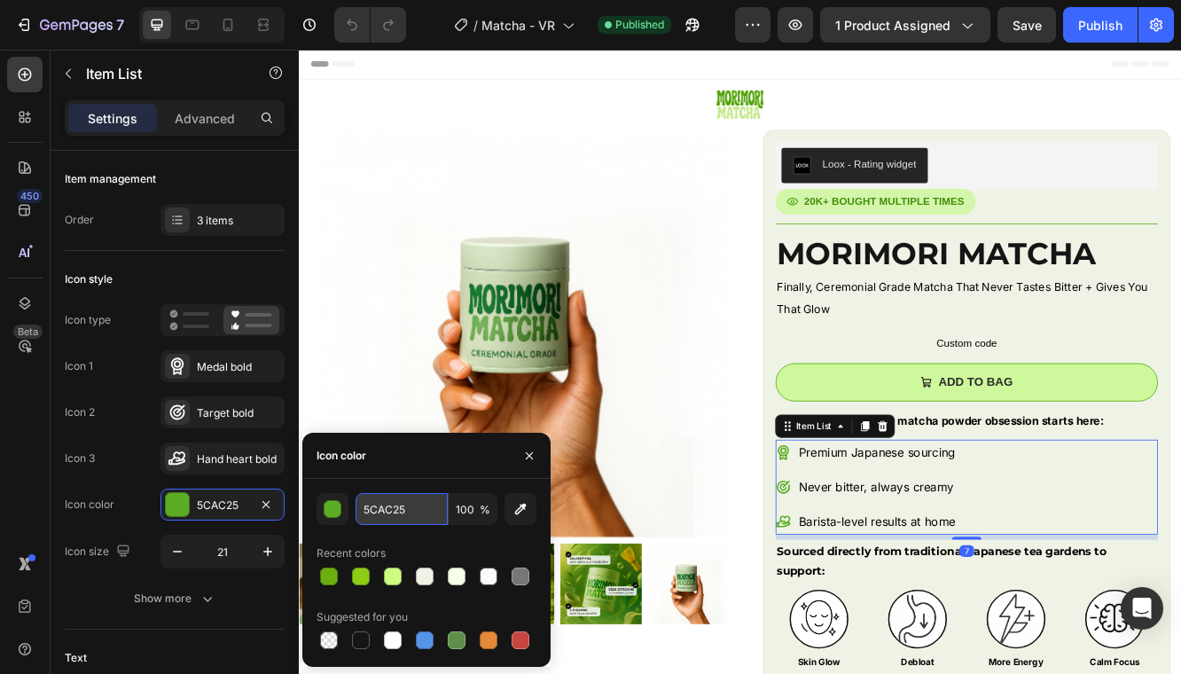
click at [393, 503] on input "5CAC25" at bounding box center [402, 509] width 92 height 32
click at [402, 507] on input "5CAC25" at bounding box center [402, 509] width 92 height 32
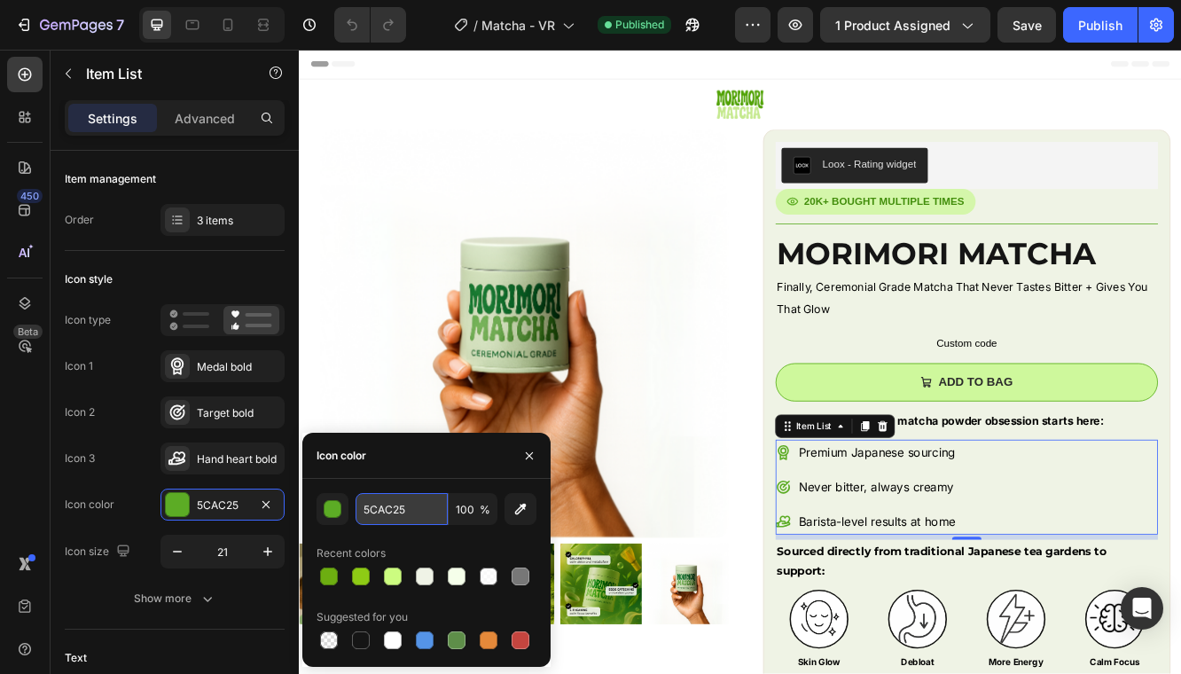
click at [402, 507] on input "5CAC25" at bounding box center [402, 509] width 92 height 32
click at [393, 515] on input "5CAC25" at bounding box center [402, 509] width 92 height 32
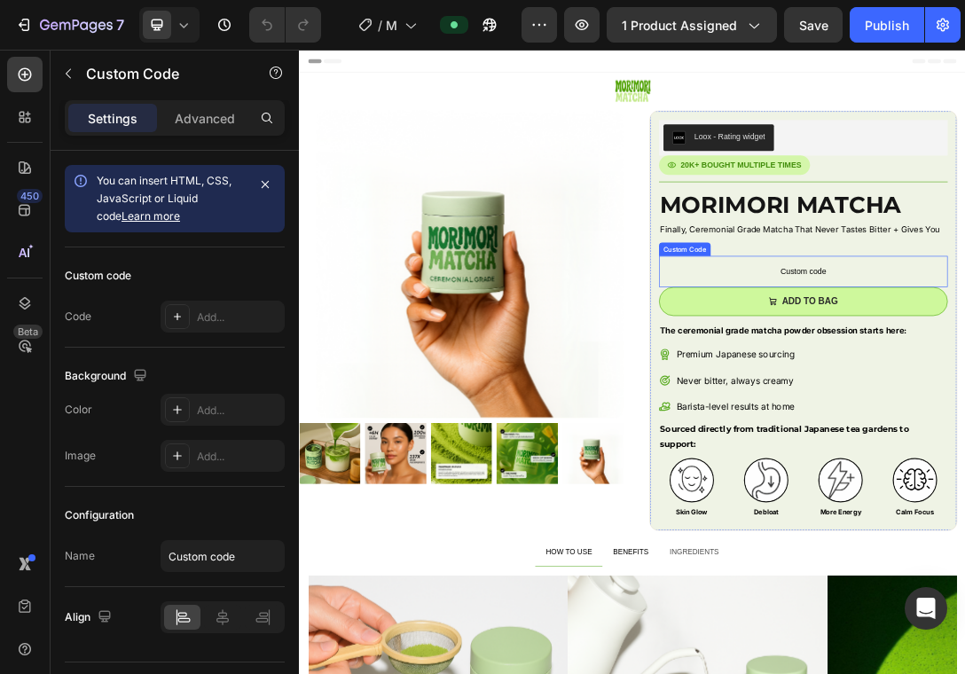
click at [27, 99] on div at bounding box center [24, 116] width 35 height 35
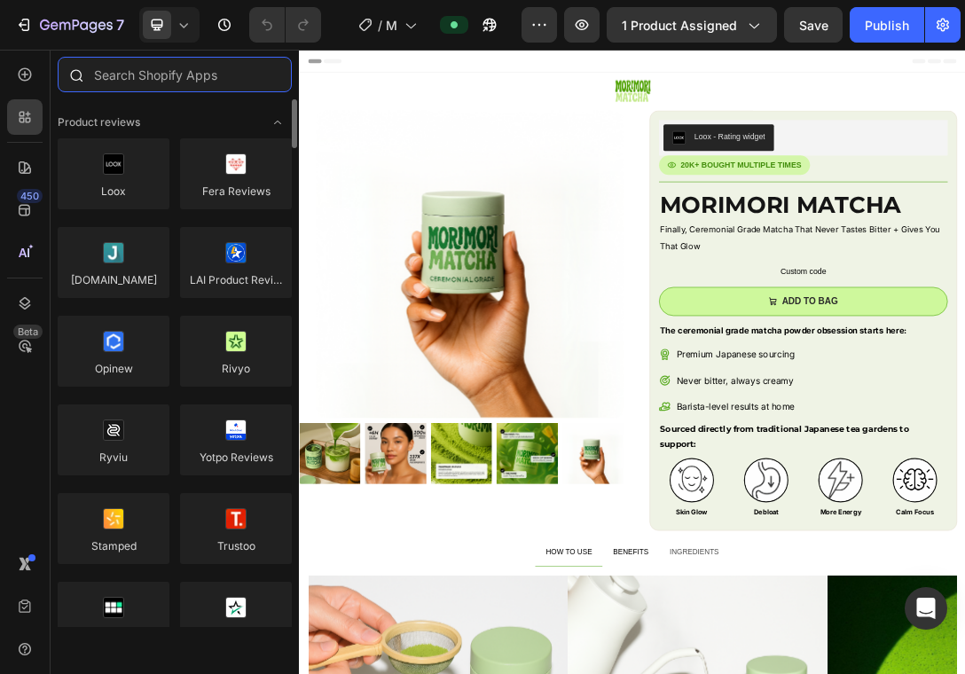
click at [179, 79] on input "text" at bounding box center [175, 74] width 234 height 35
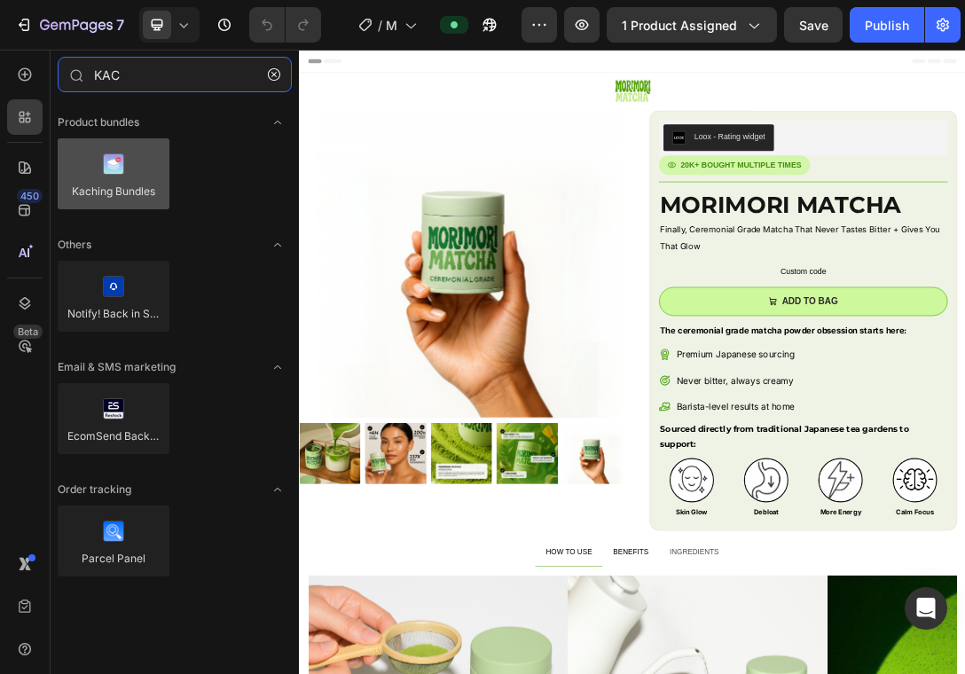
type input "KAC"
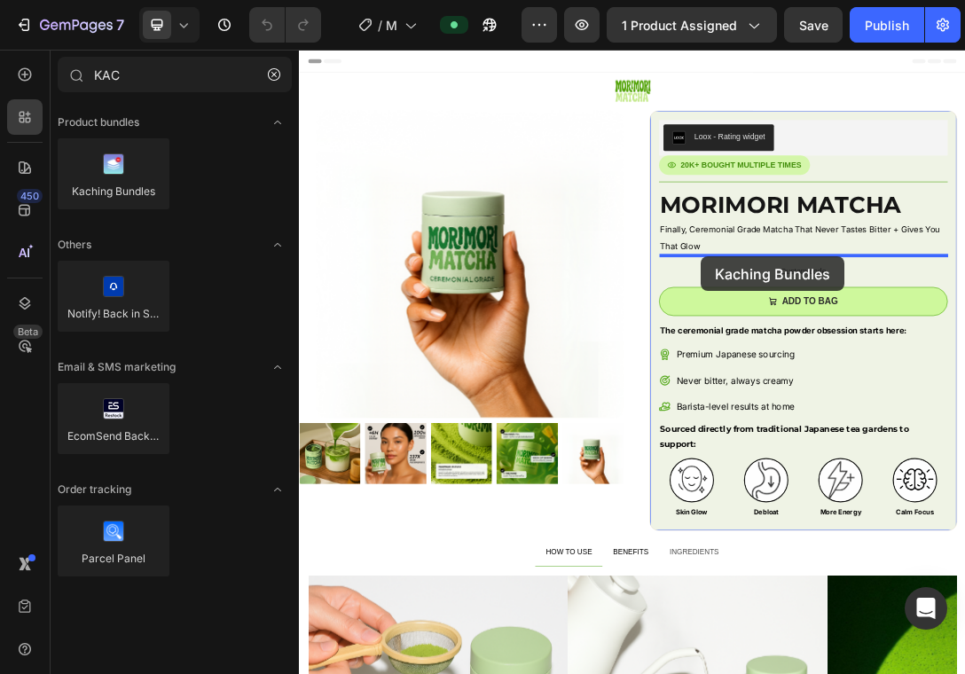
drag, startPoint x: 406, startPoint y: 218, endPoint x: 941, endPoint y: 380, distance: 558.9
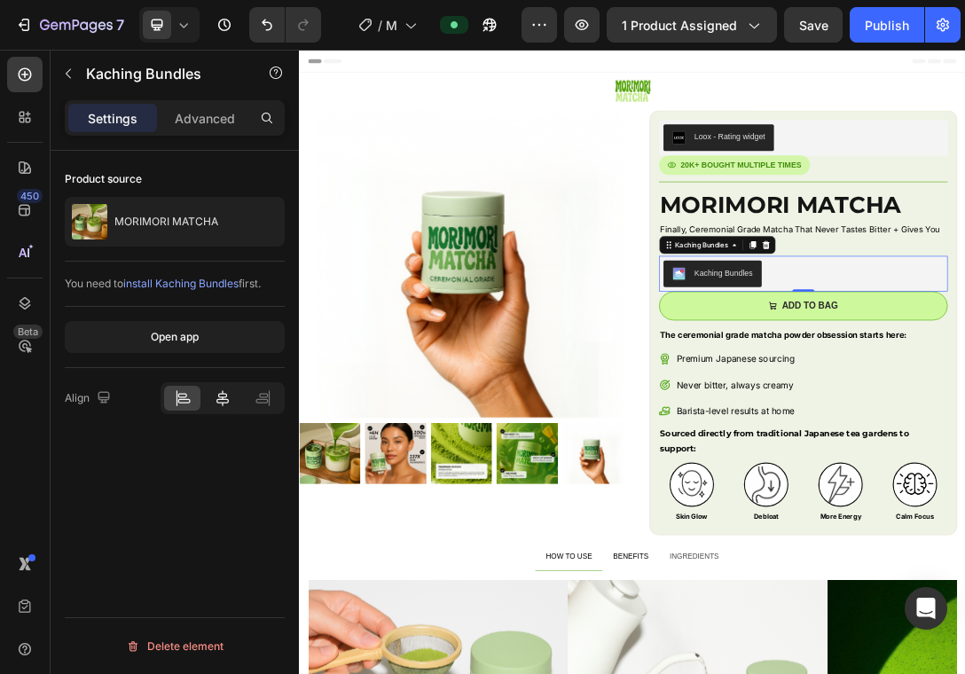
click at [229, 399] on icon at bounding box center [223, 398] width 18 height 18
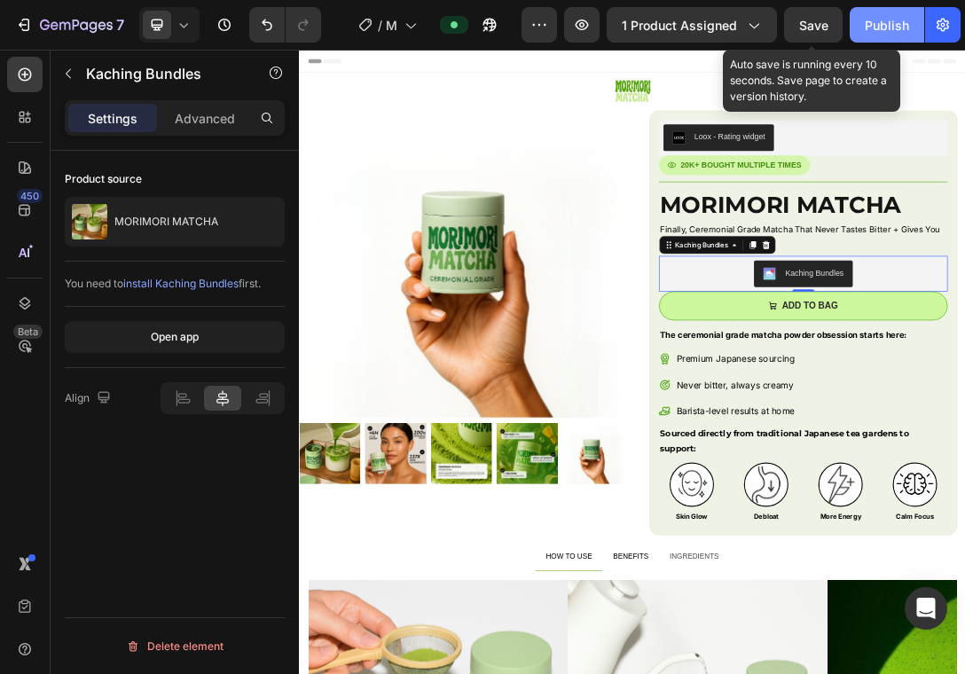
click at [820, 16] on div "Save" at bounding box center [813, 25] width 29 height 19
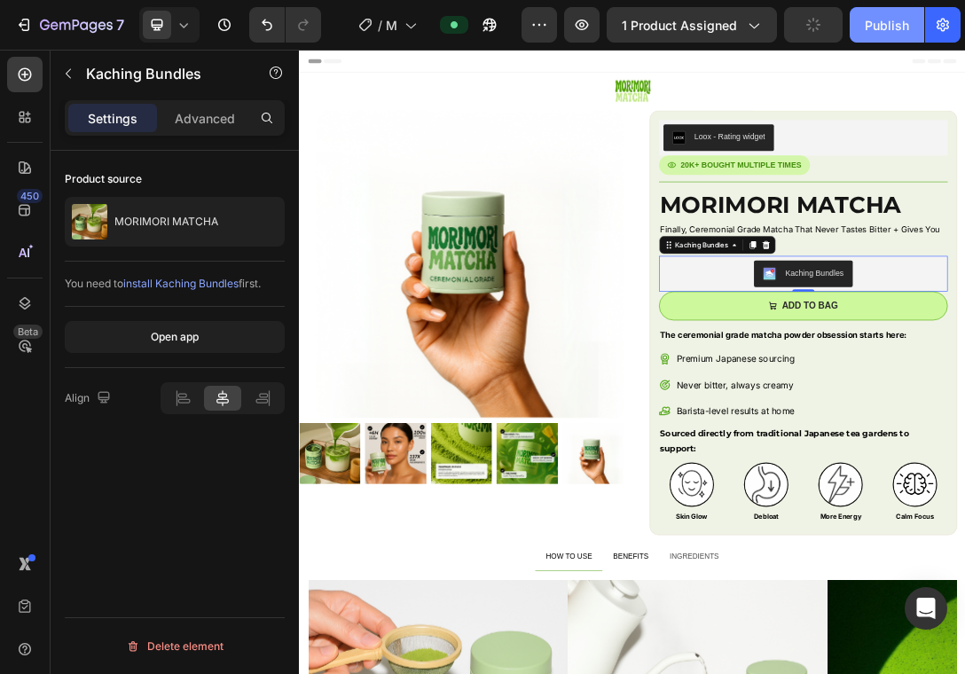
click at [887, 16] on div "Publish" at bounding box center [887, 25] width 44 height 19
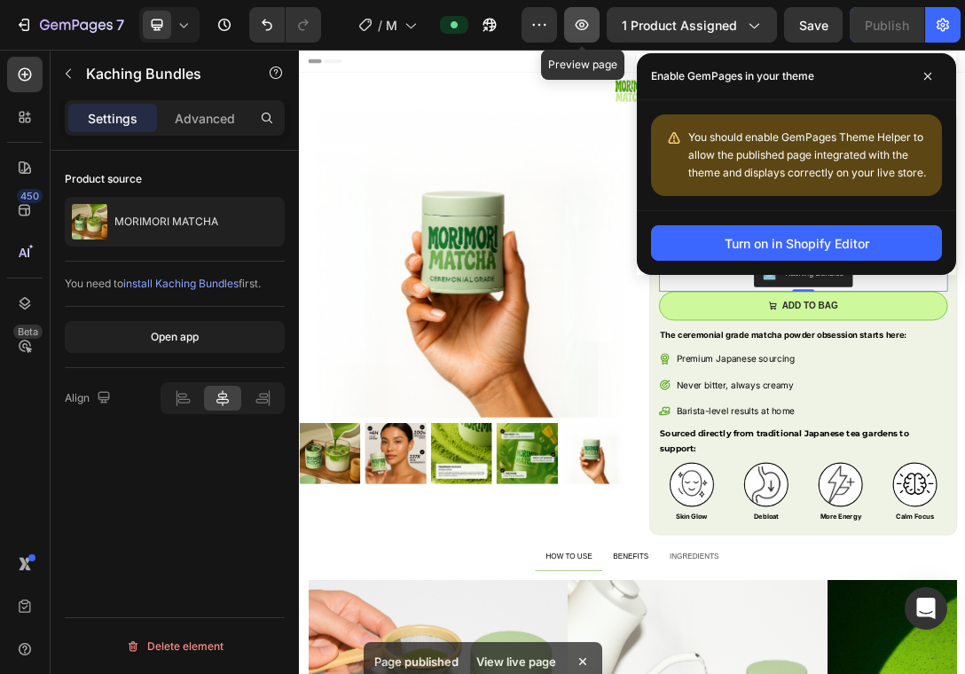
click at [588, 22] on icon "button" at bounding box center [582, 25] width 18 height 18
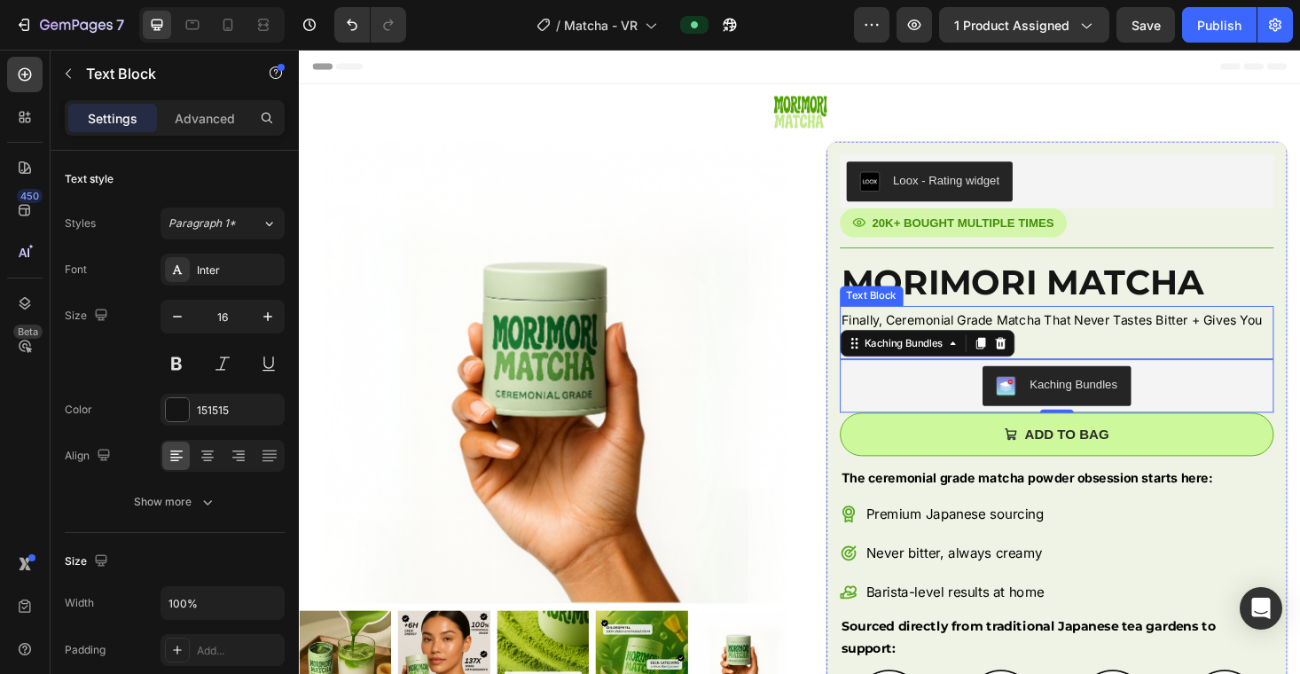
click at [964, 328] on p "Finally, Ceremonial Grade Matcha That Never Tastes Bitter + Gives You That Glow" at bounding box center [1104, 350] width 459 height 53
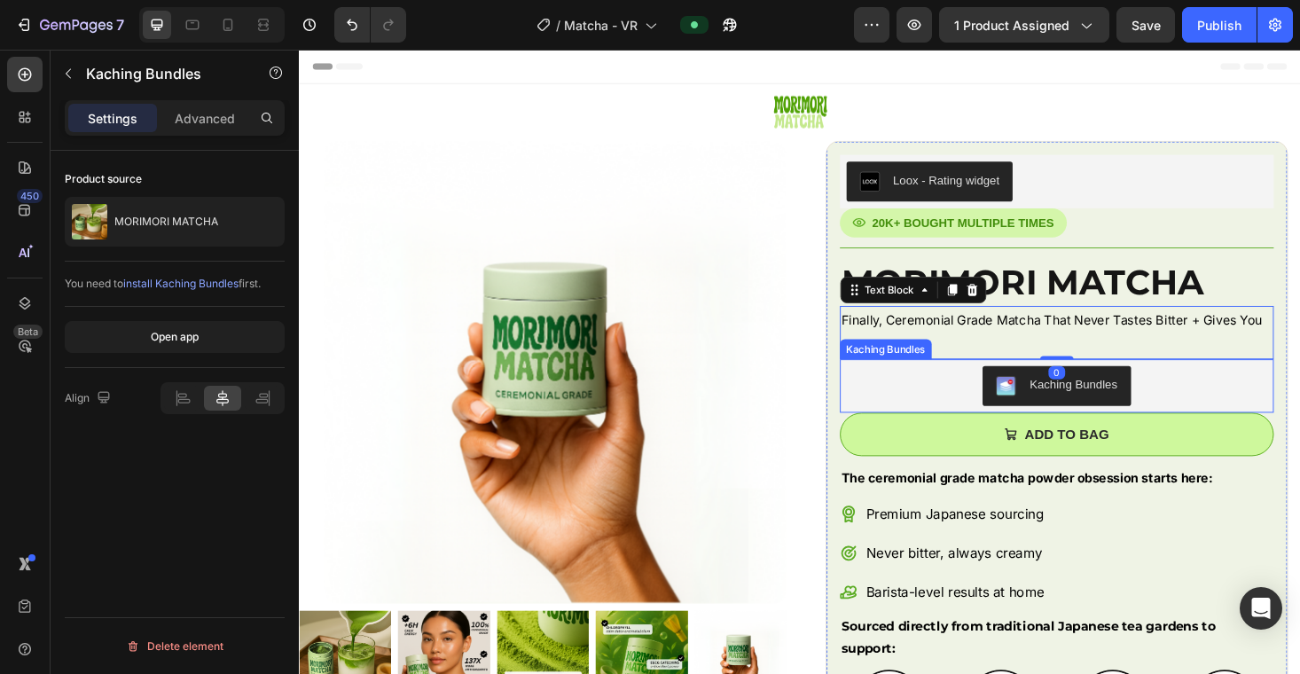
click at [953, 412] on div "Kaching Bundles" at bounding box center [1105, 407] width 448 height 43
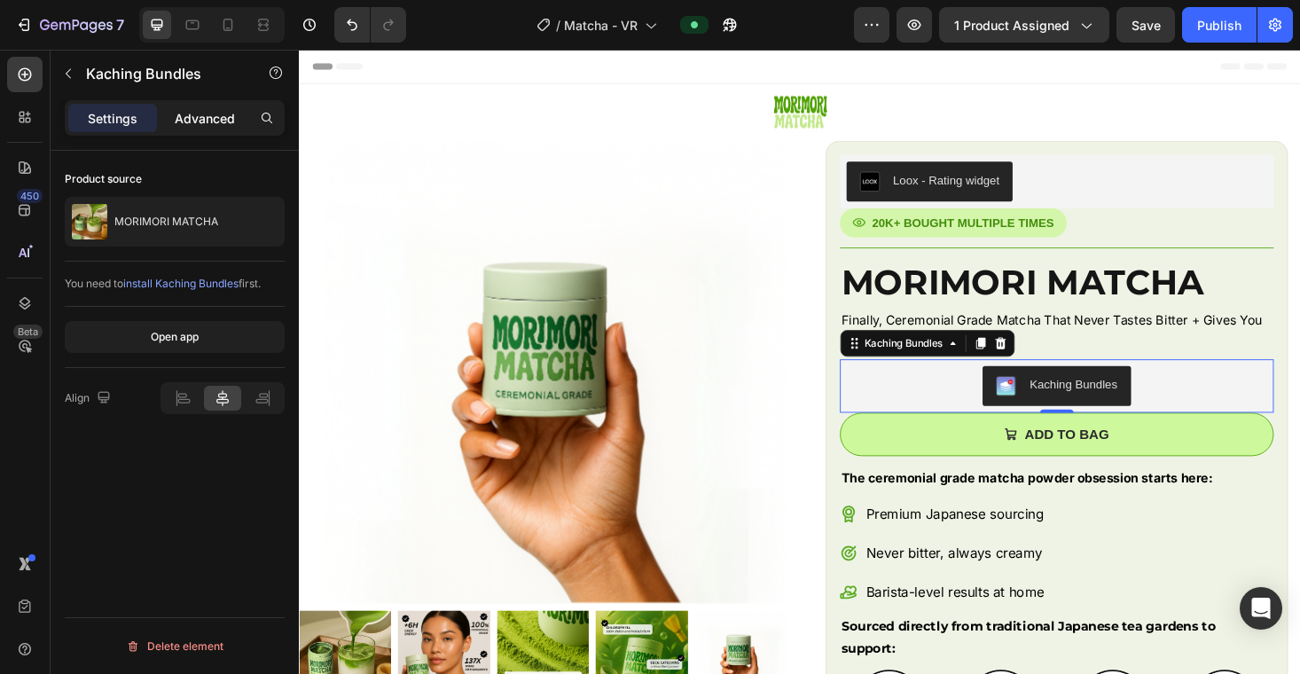
click at [198, 106] on div "Advanced" at bounding box center [205, 118] width 89 height 28
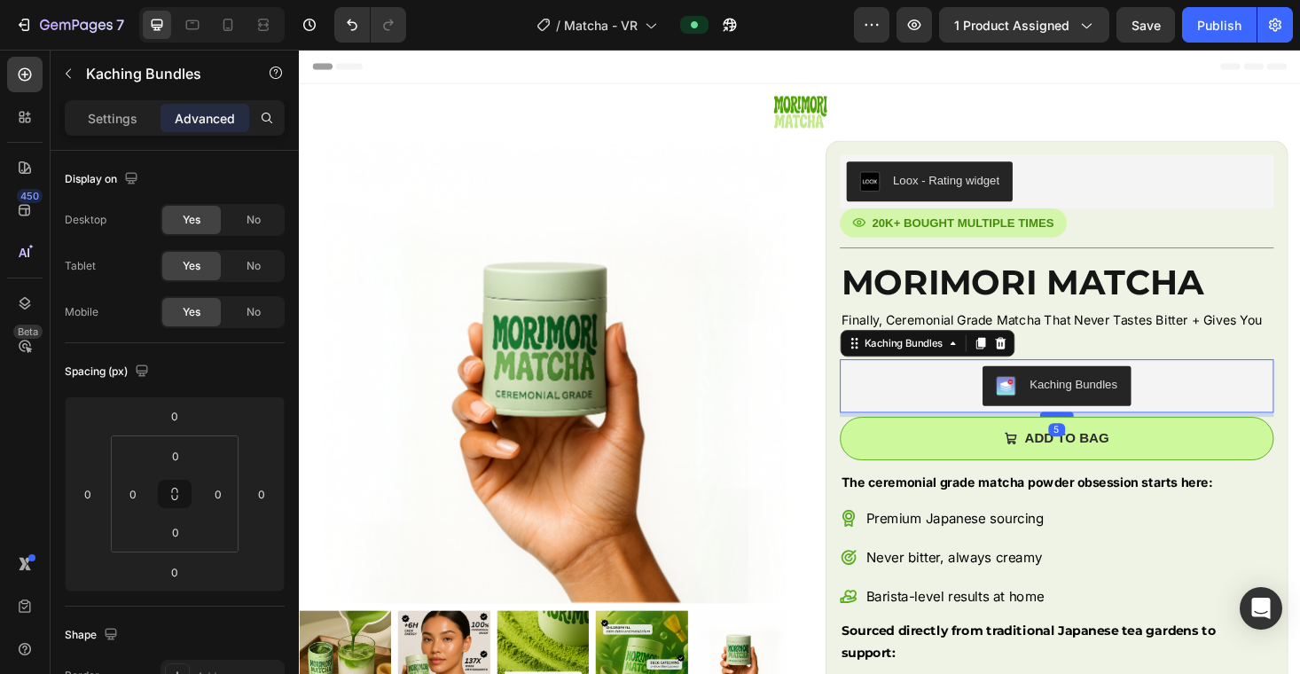
click at [964, 436] on div at bounding box center [1103, 437] width 35 height 5
type input "5"
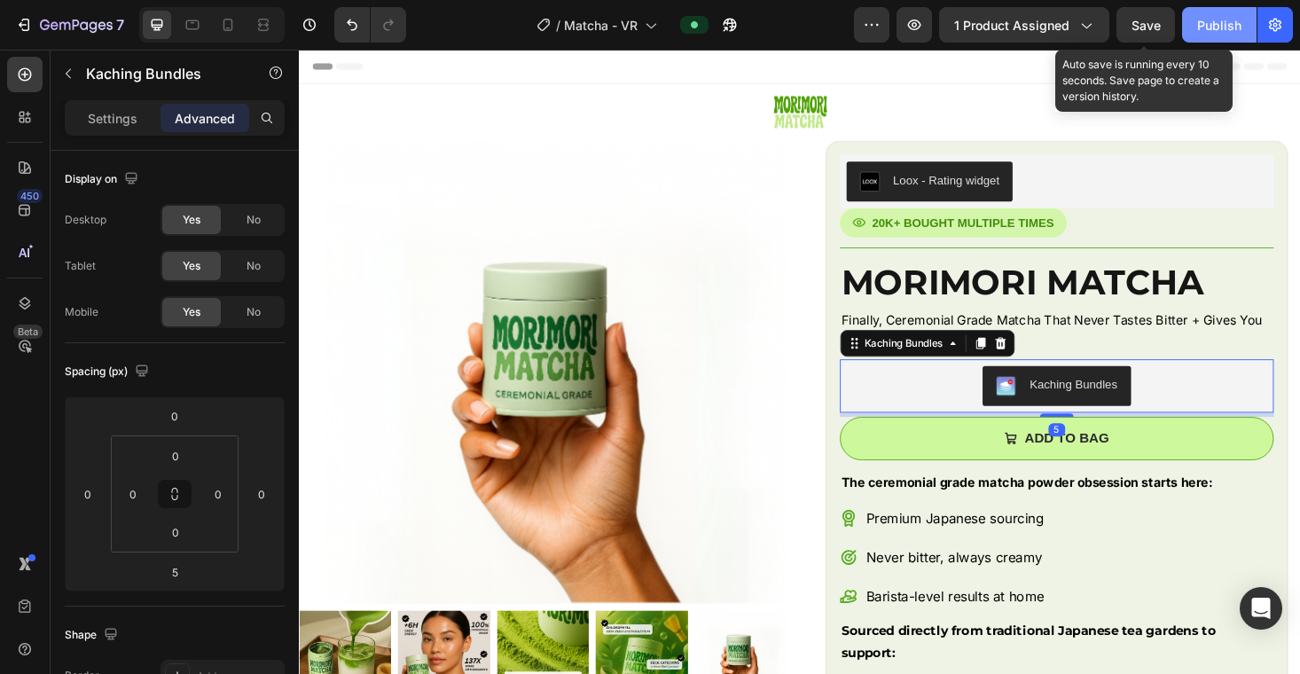
click at [964, 23] on span "Save" at bounding box center [1146, 25] width 29 height 15
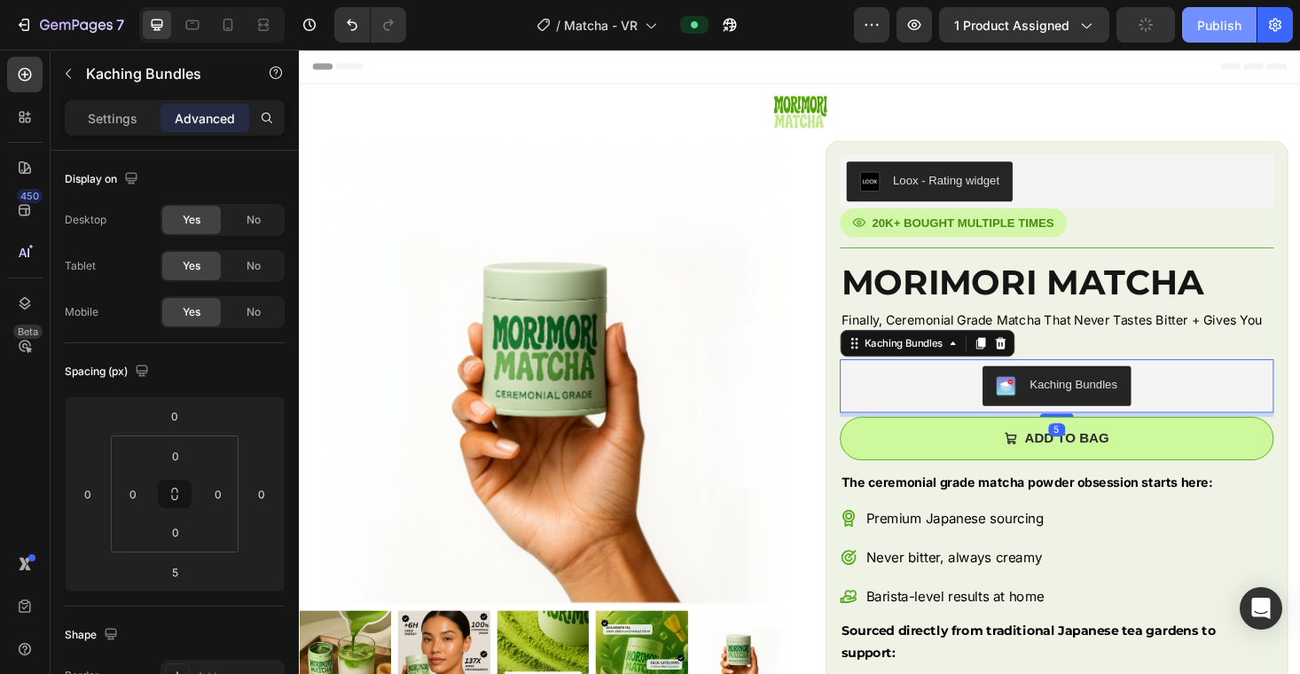
click at [964, 23] on button "Publish" at bounding box center [1219, 24] width 75 height 35
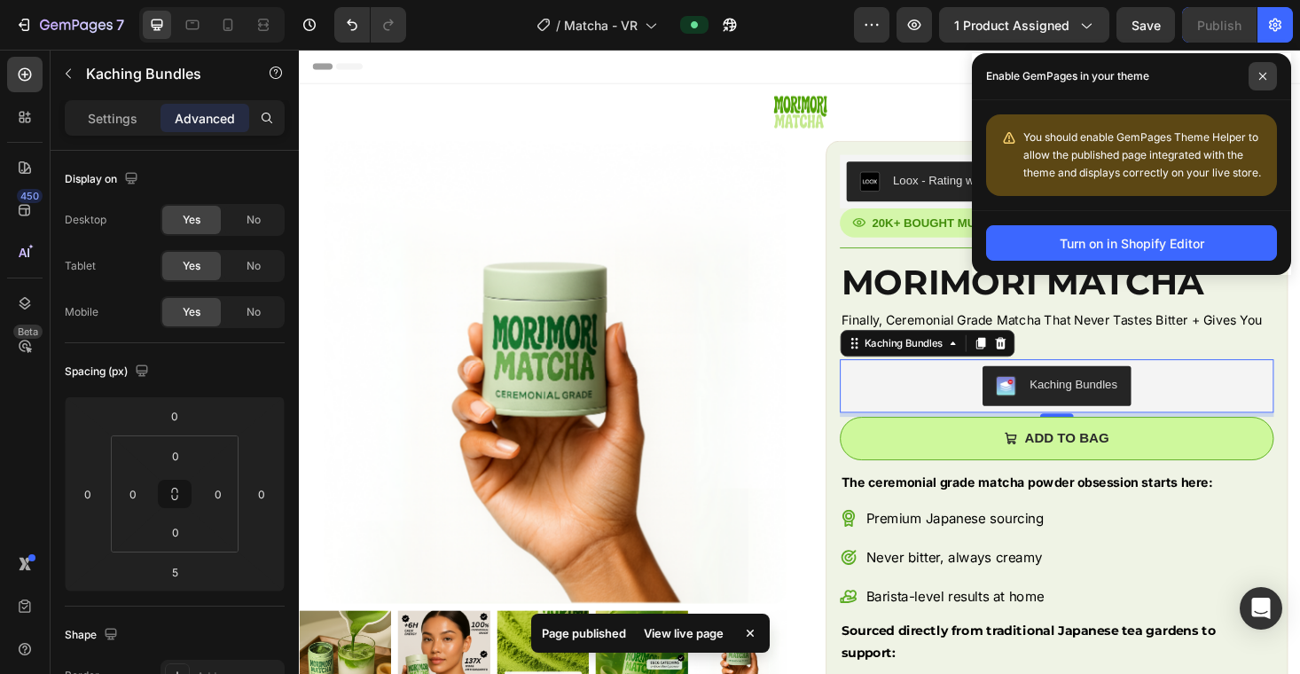
click at [964, 79] on span at bounding box center [1263, 76] width 28 height 28
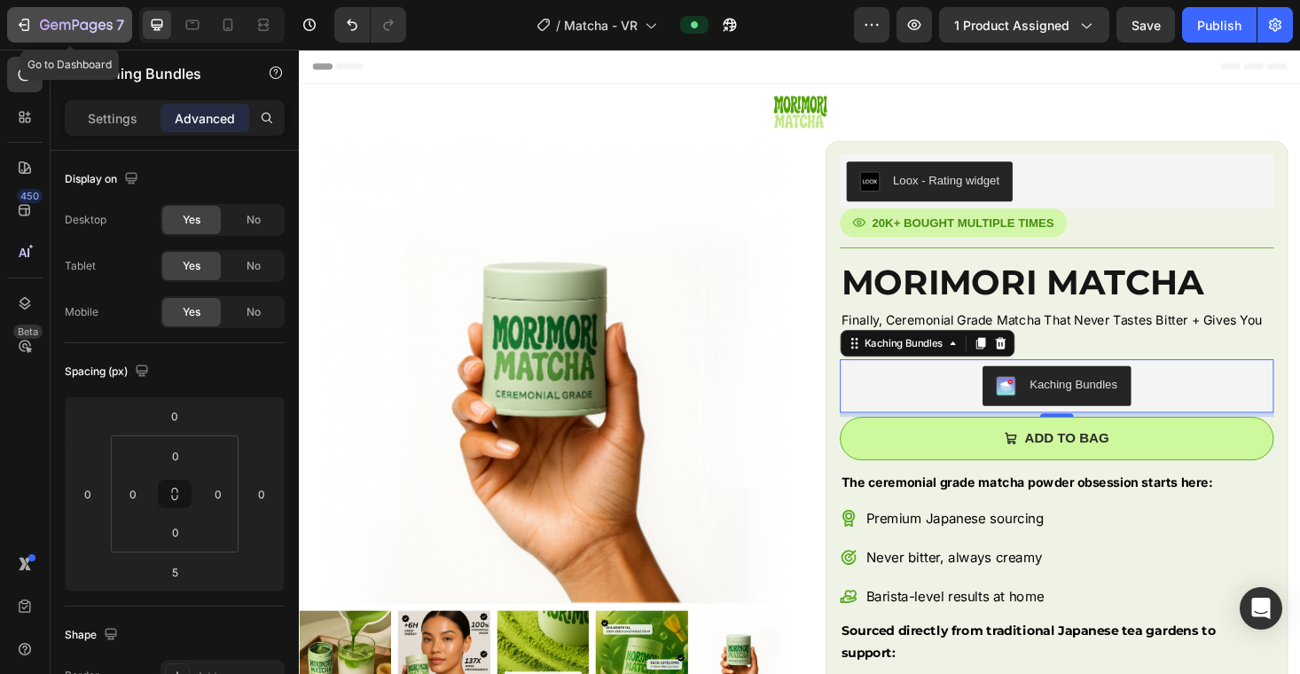
click at [31, 26] on icon "button" at bounding box center [24, 25] width 18 height 18
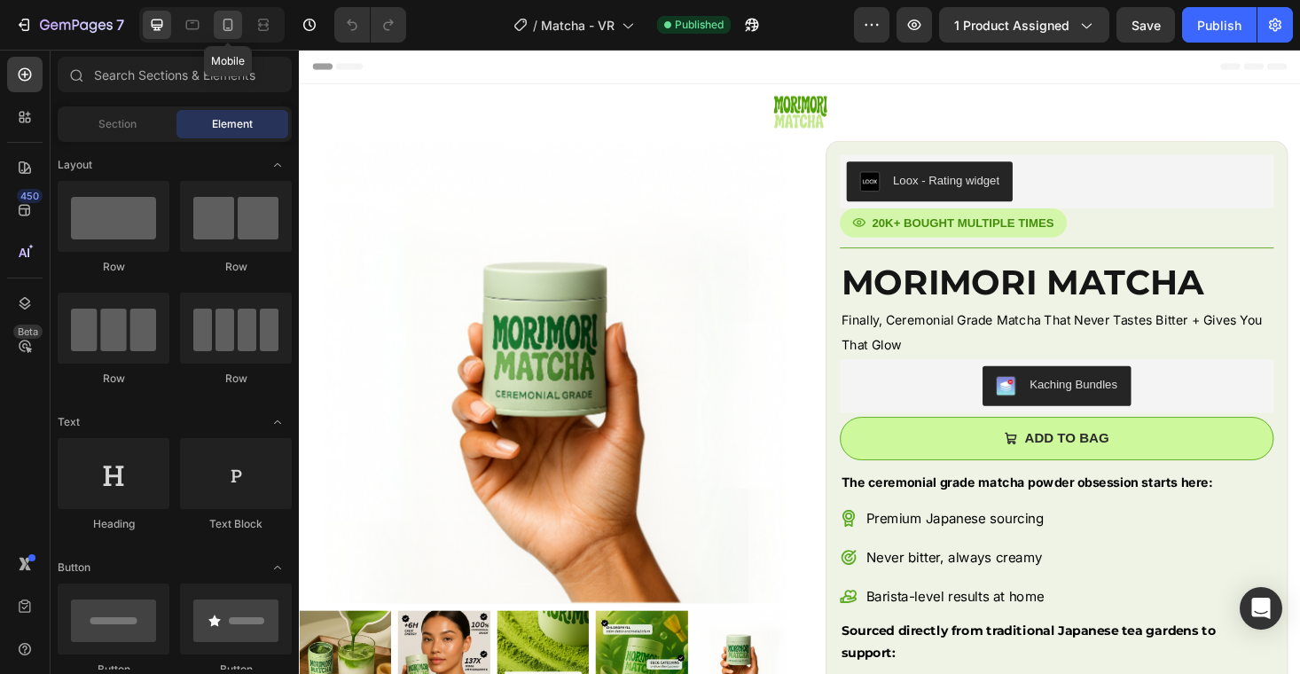
click at [223, 28] on icon at bounding box center [228, 25] width 18 height 18
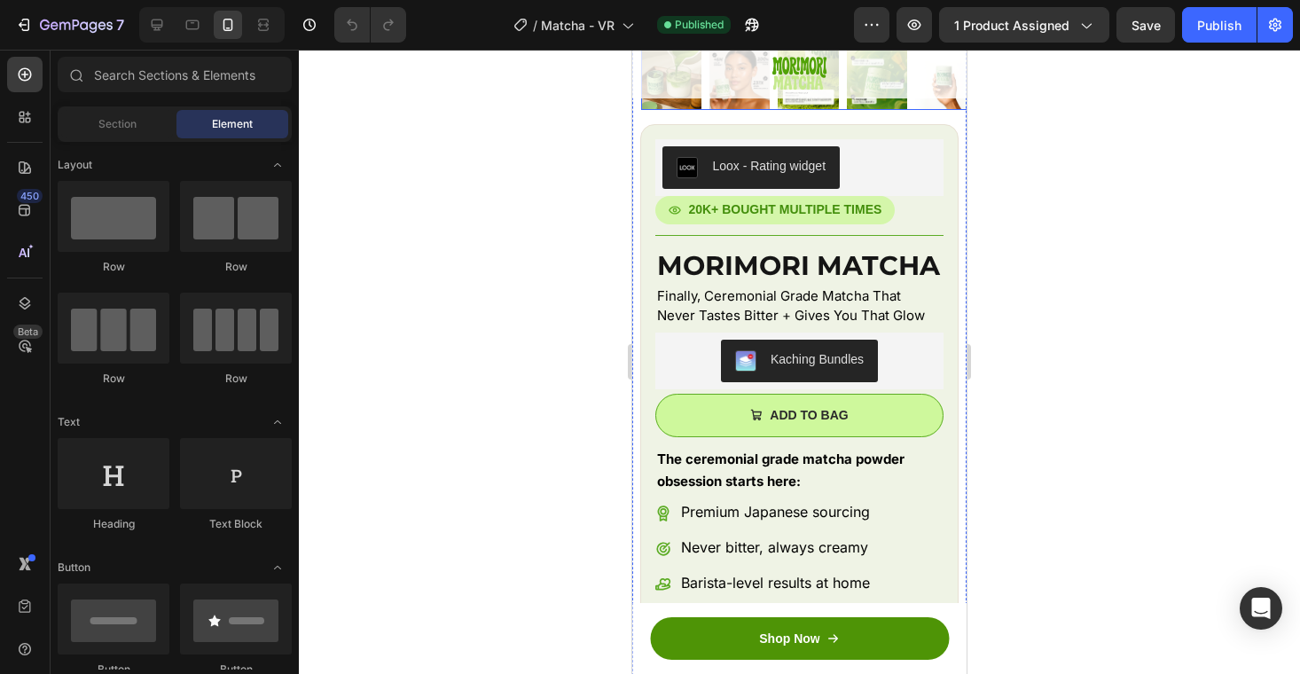
scroll to position [457, 0]
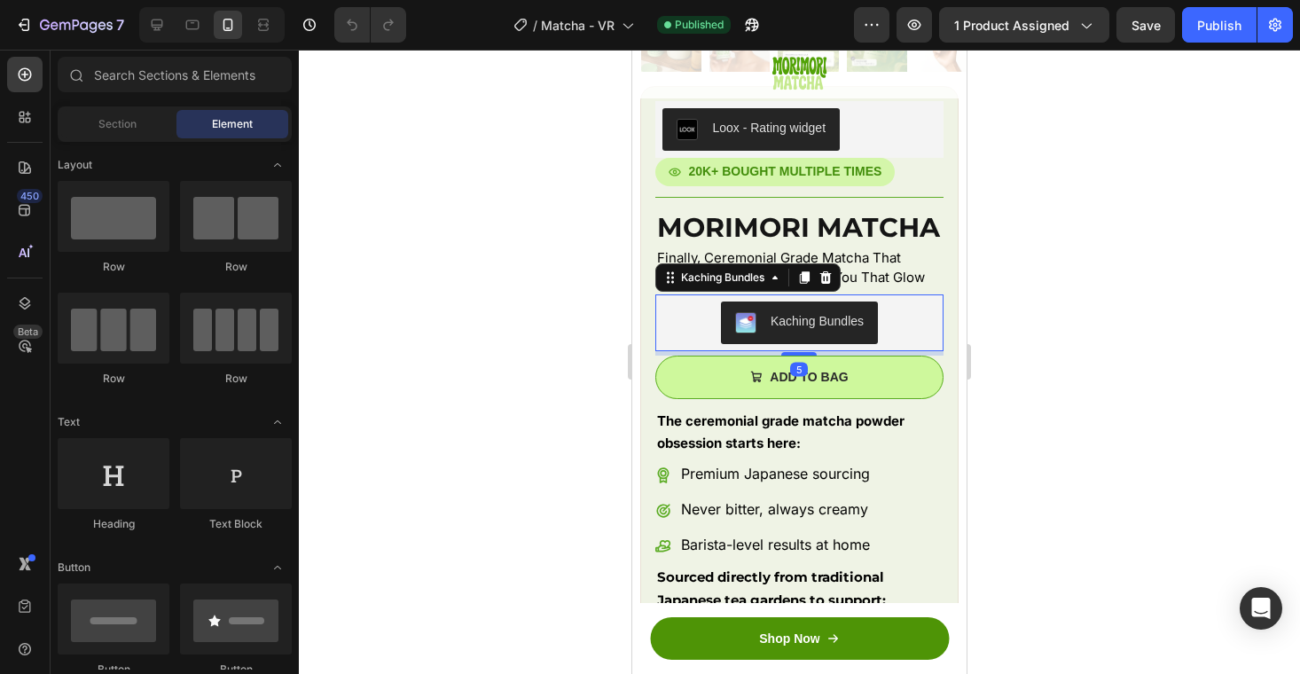
click at [690, 320] on div "Kaching Bundles" at bounding box center [799, 323] width 273 height 43
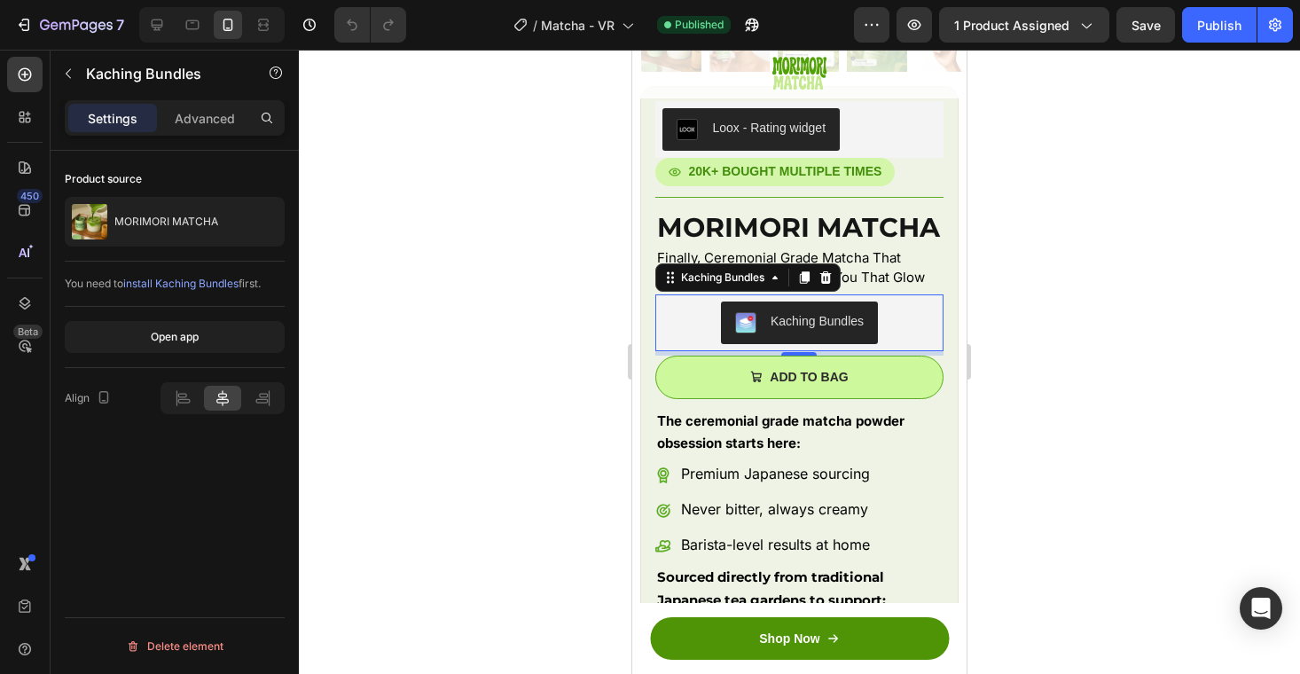
click at [192, 285] on span "install Kaching Bundles" at bounding box center [180, 283] width 115 height 13
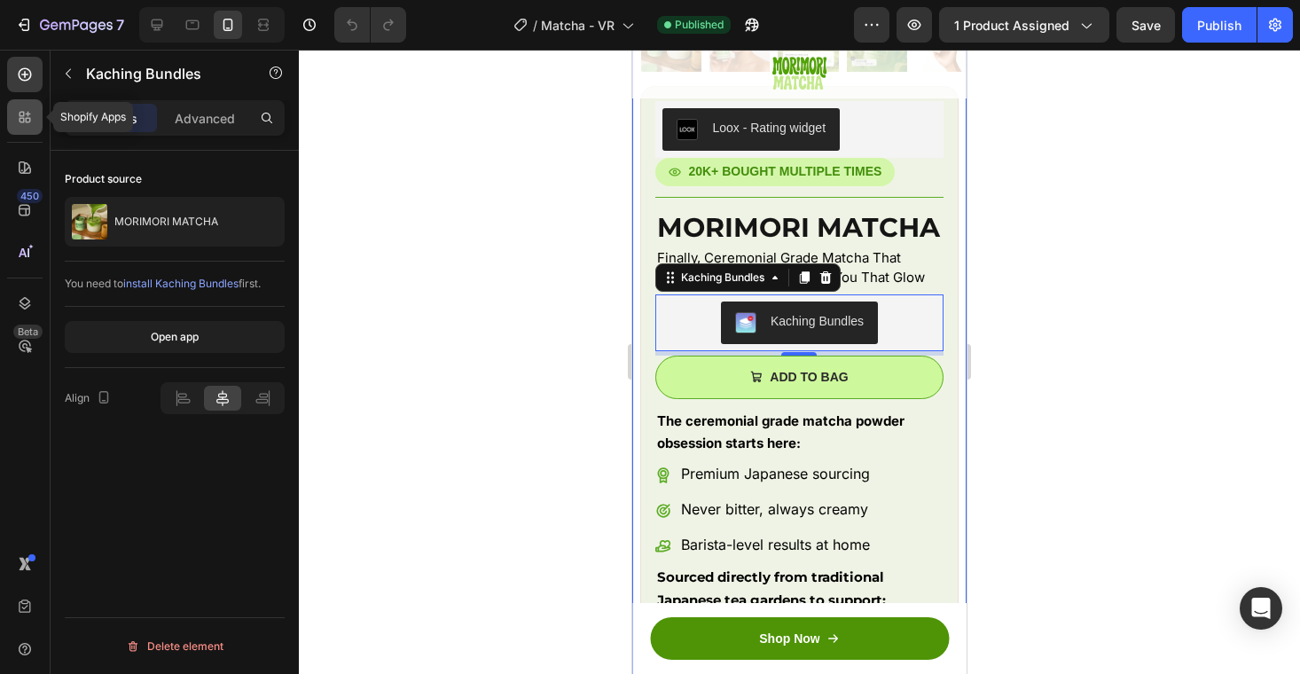
click at [26, 116] on icon at bounding box center [25, 117] width 18 height 18
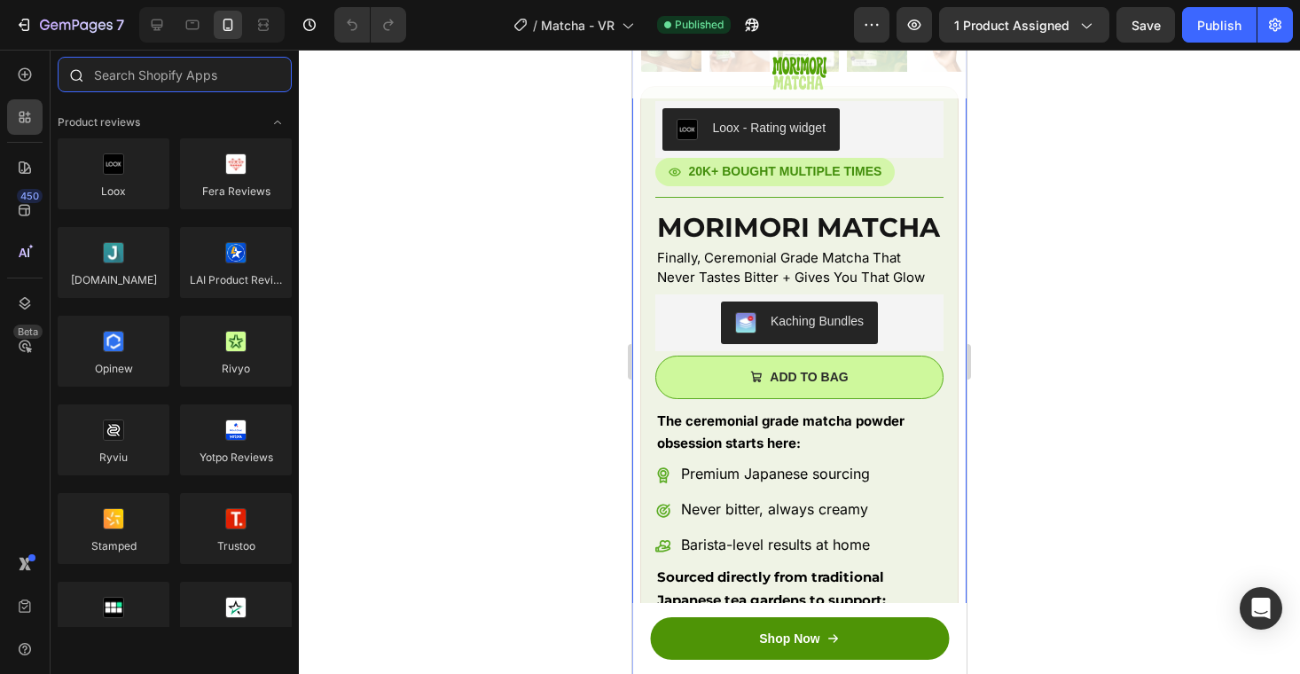
click at [176, 72] on input "text" at bounding box center [175, 74] width 234 height 35
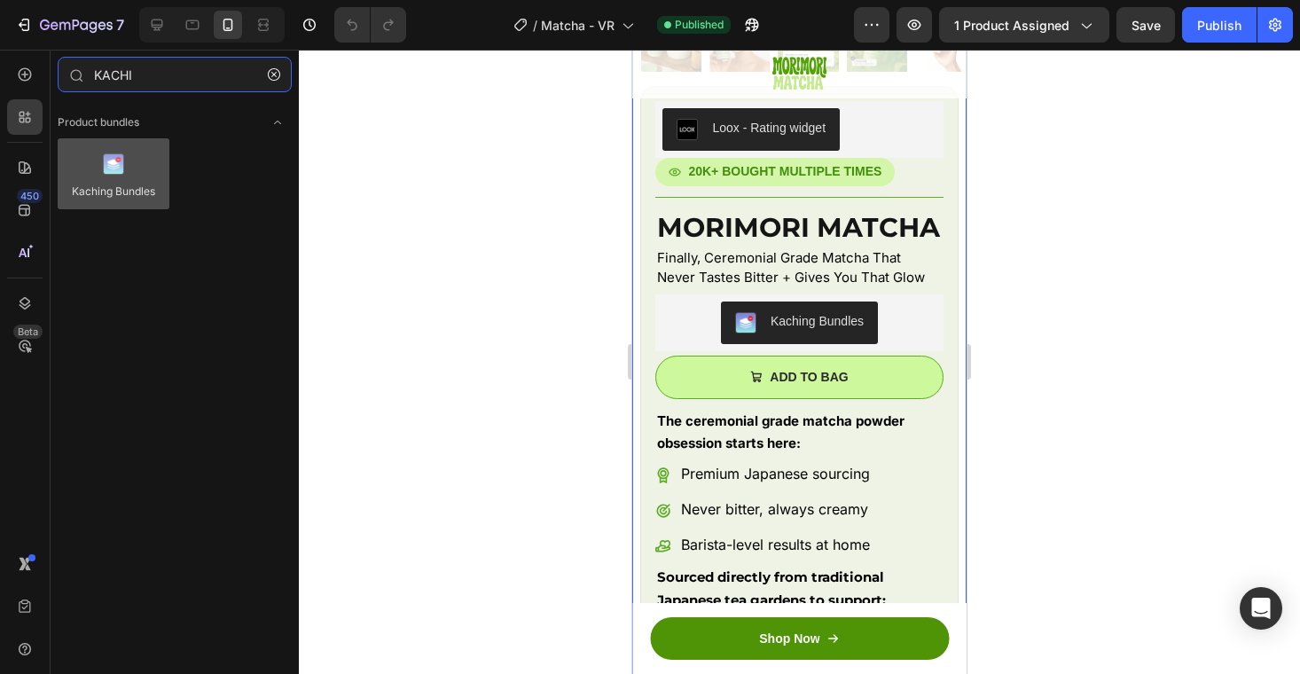
type input "KACHI"
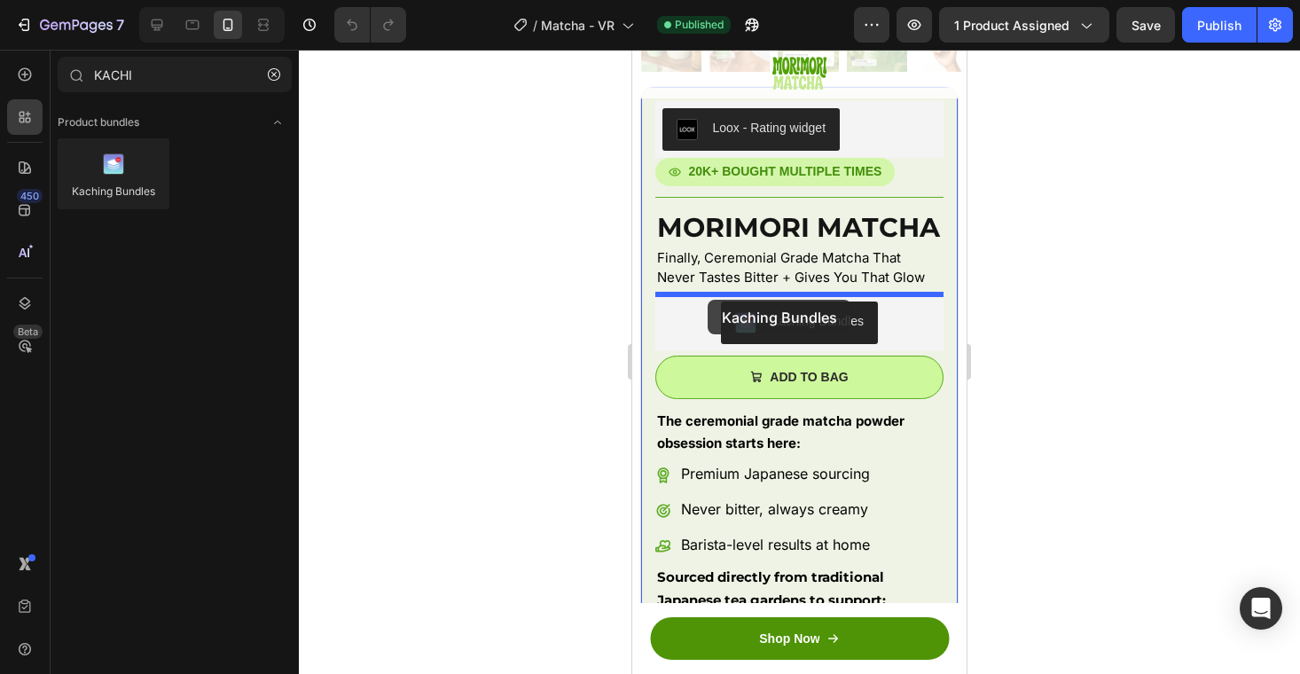
drag, startPoint x: 749, startPoint y: 229, endPoint x: 708, endPoint y: 300, distance: 81.8
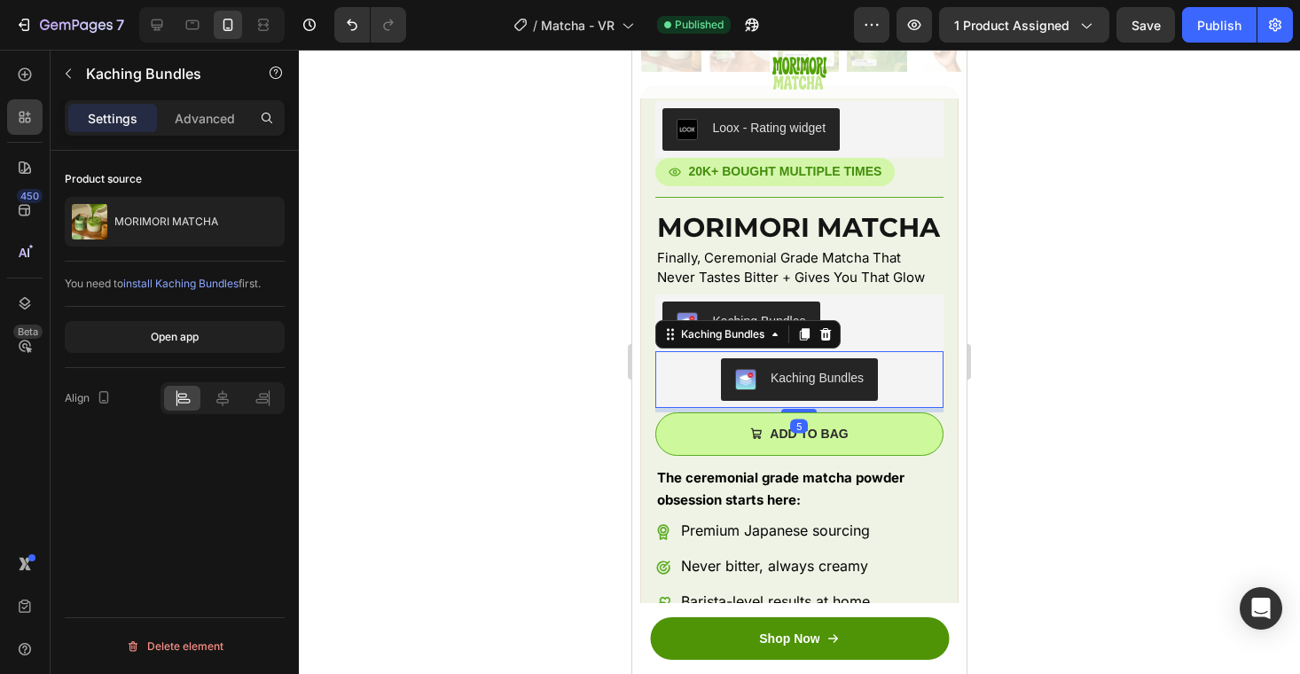
click at [898, 372] on div "Kaching Bundles" at bounding box center [799, 379] width 273 height 43
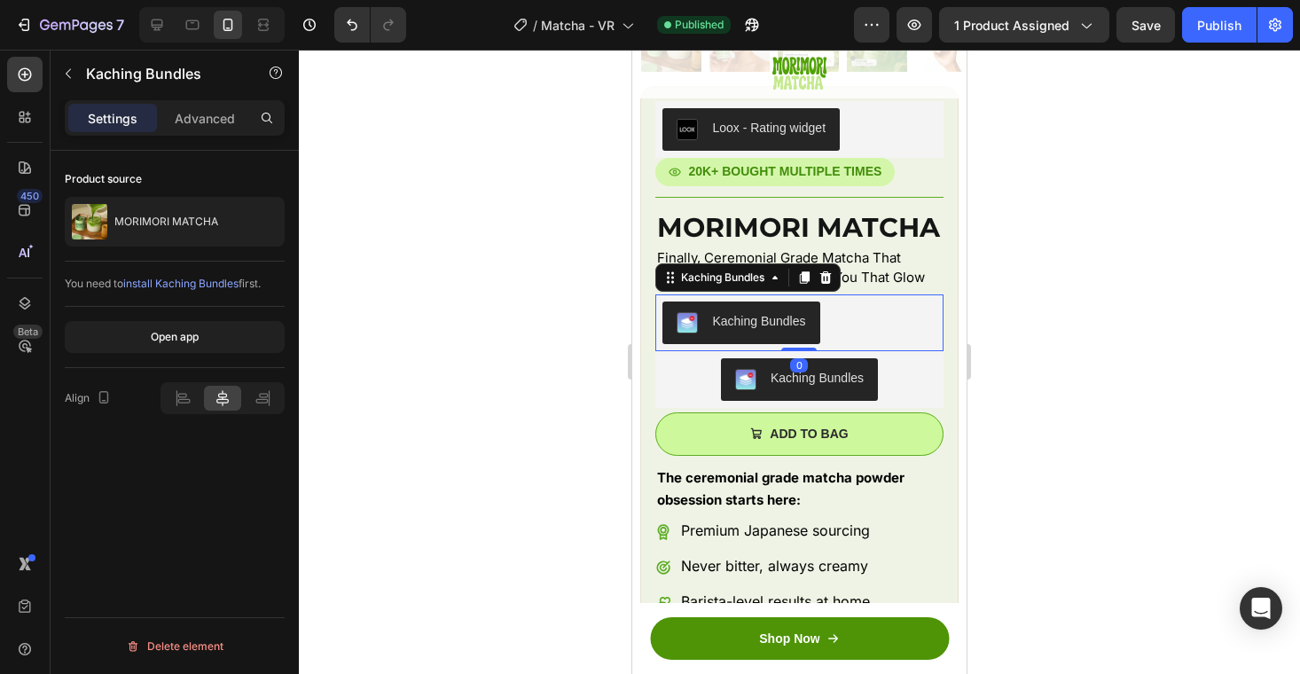
click at [891, 333] on div "Kaching Bundles" at bounding box center [799, 323] width 273 height 43
click at [828, 275] on icon at bounding box center [826, 277] width 12 height 12
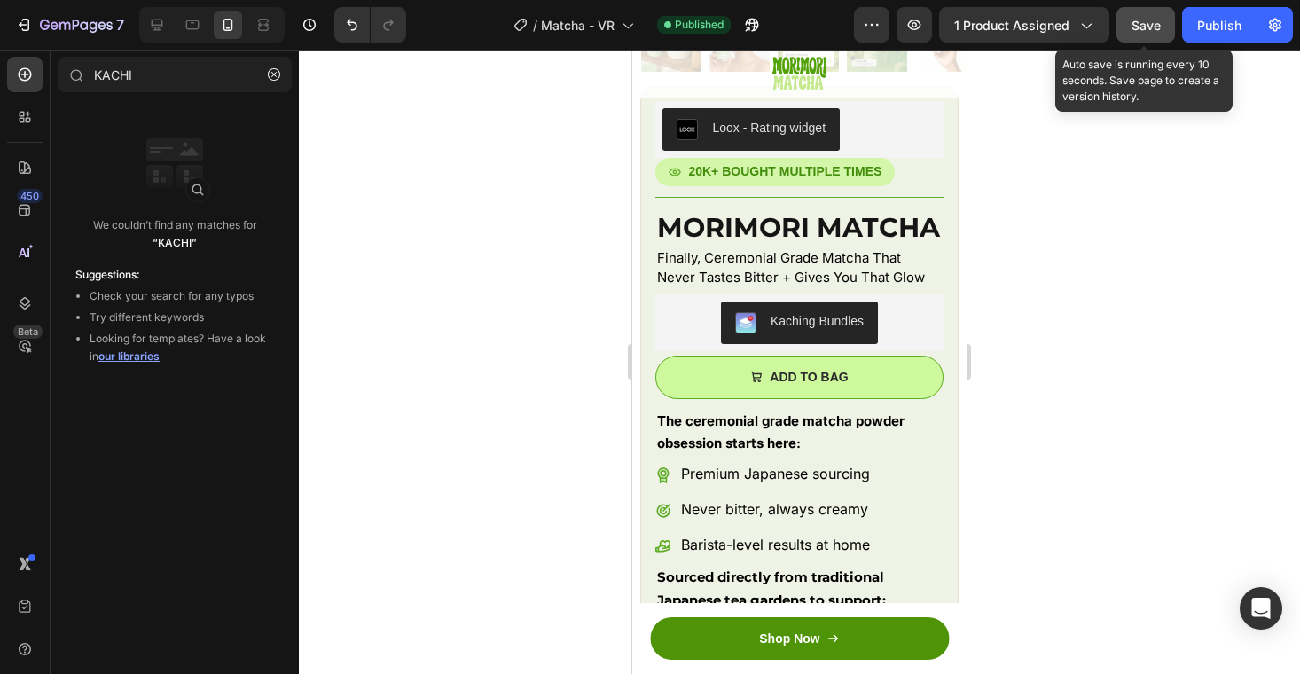
click at [1142, 22] on span "Save" at bounding box center [1146, 25] width 29 height 15
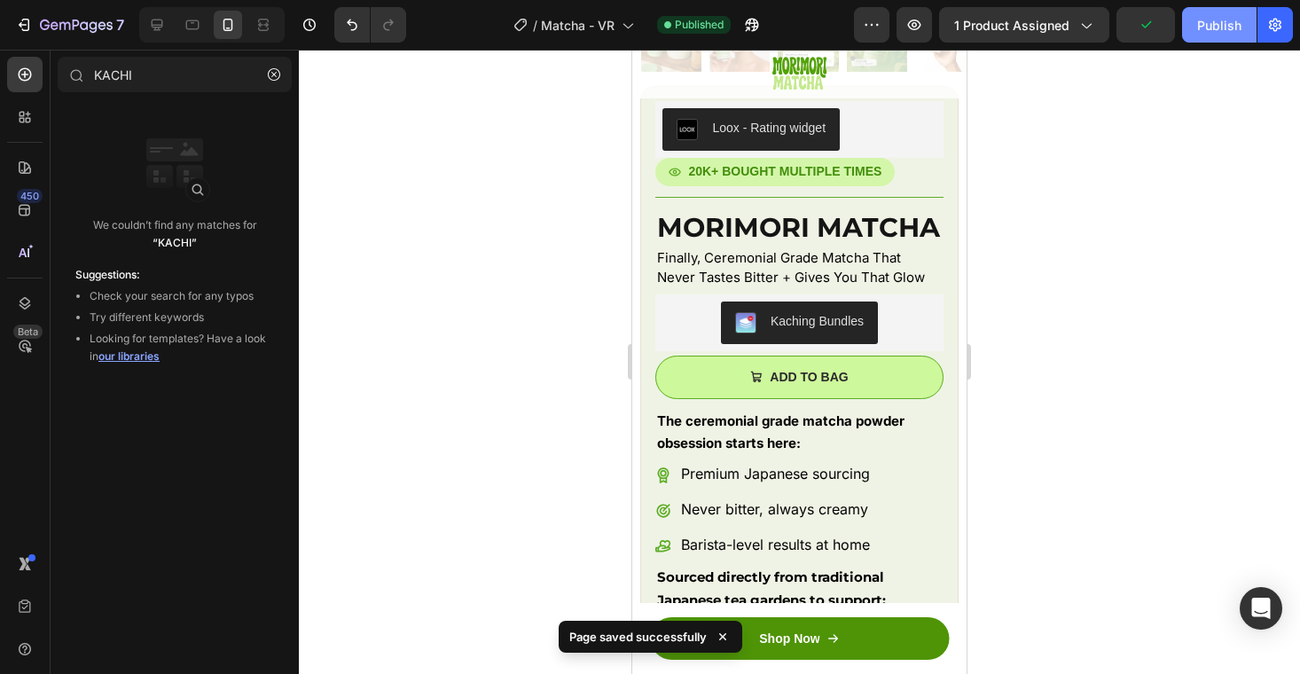
click at [1205, 22] on div "Publish" at bounding box center [1219, 25] width 44 height 19
click at [164, 31] on icon at bounding box center [157, 25] width 18 height 18
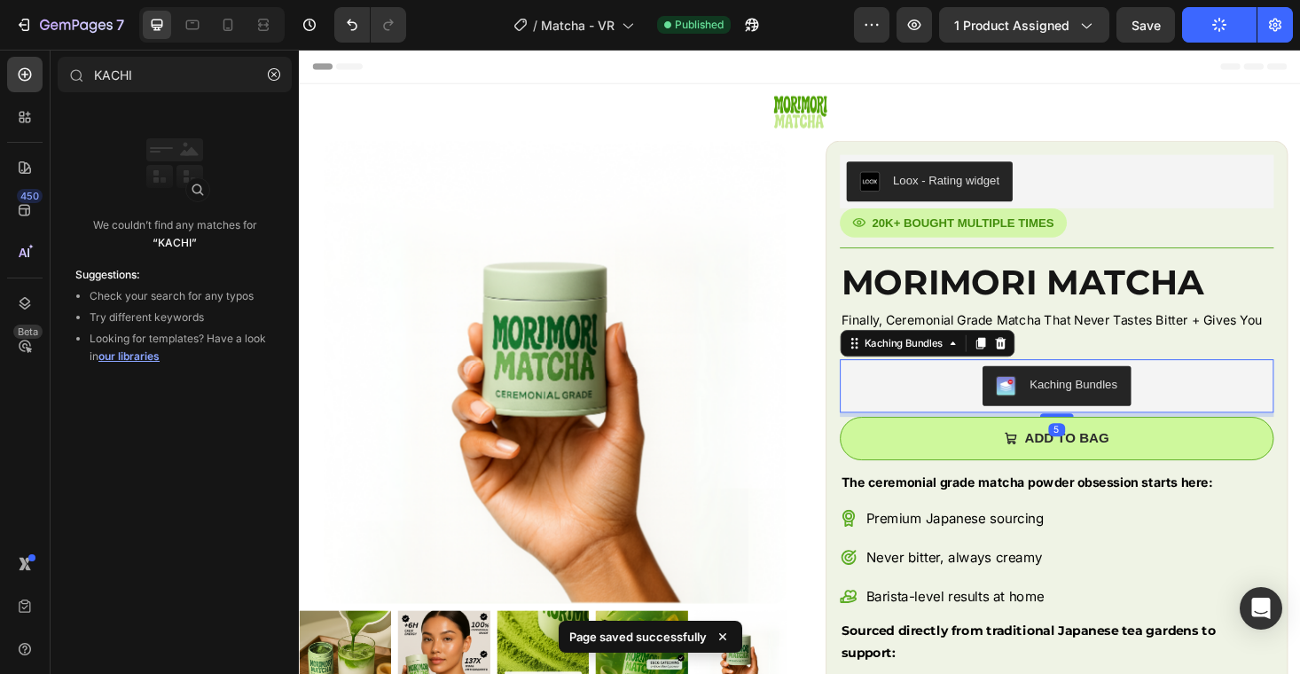
click at [961, 405] on div "Kaching Bundles" at bounding box center [1105, 407] width 448 height 43
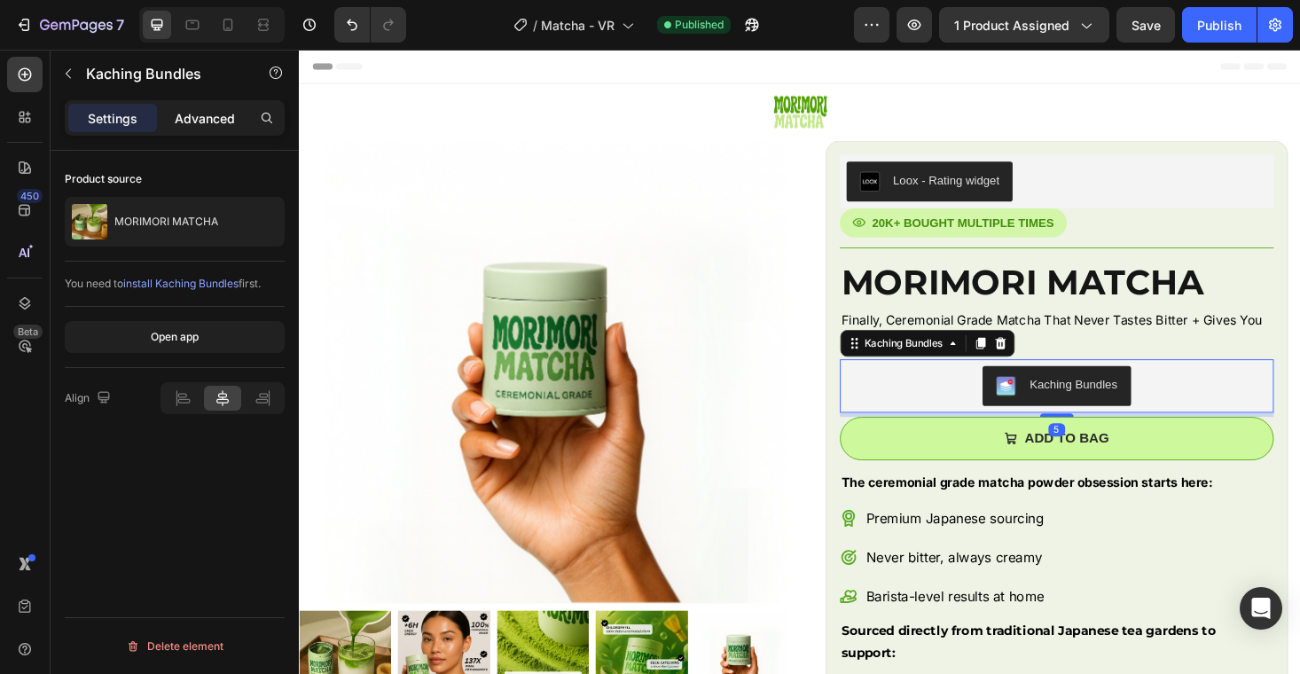
click at [207, 104] on div "Advanced" at bounding box center [205, 118] width 89 height 28
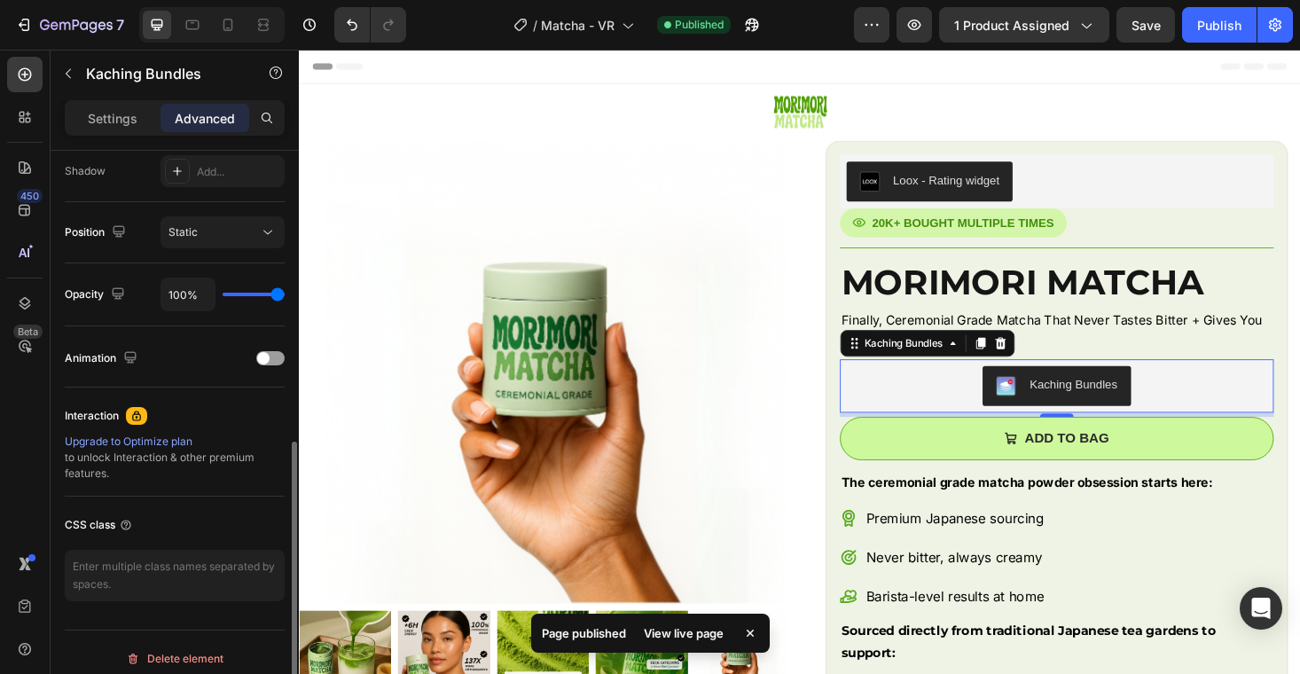
scroll to position [609, 0]
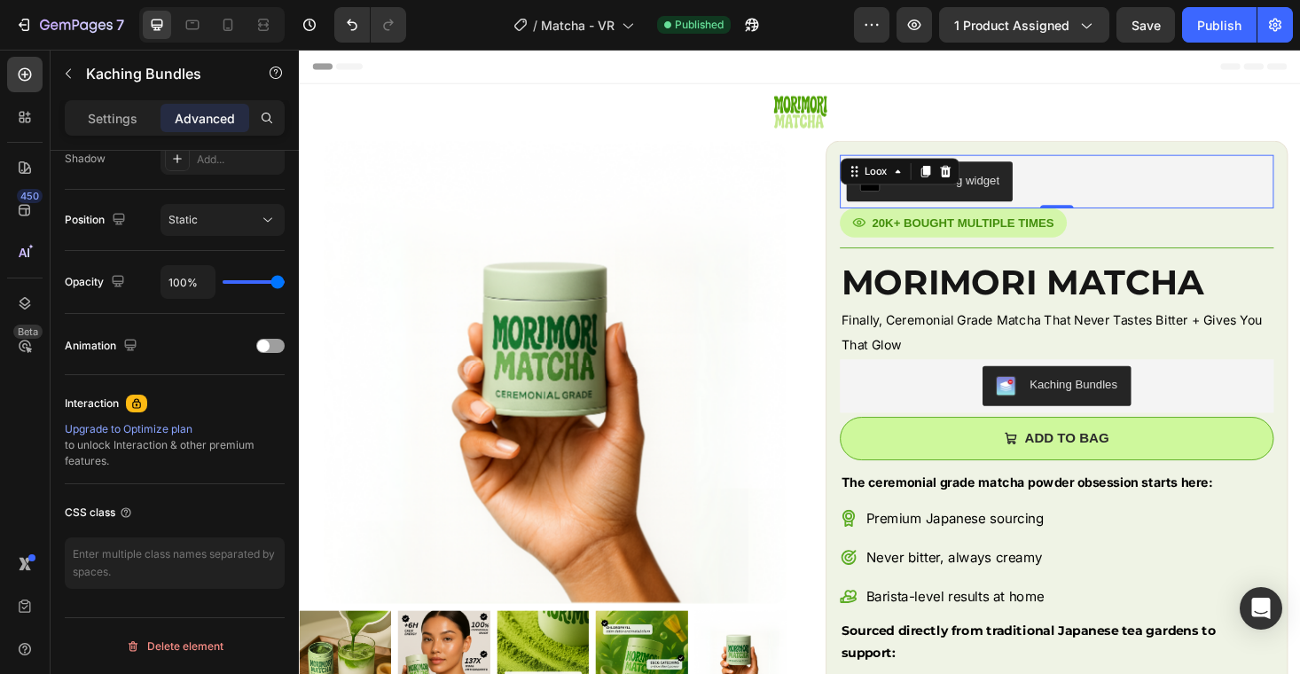
click at [1112, 203] on div "Loox - Rating widget" at bounding box center [1105, 190] width 448 height 43
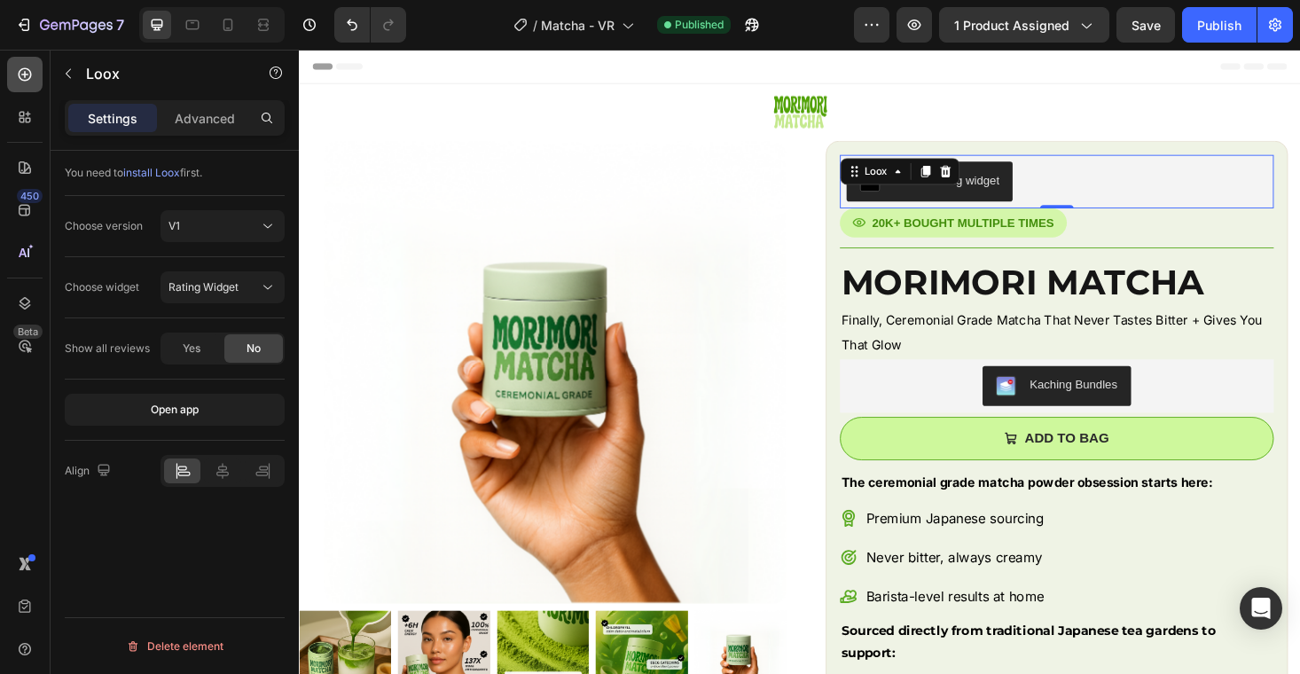
click at [21, 75] on icon at bounding box center [24, 74] width 7 height 7
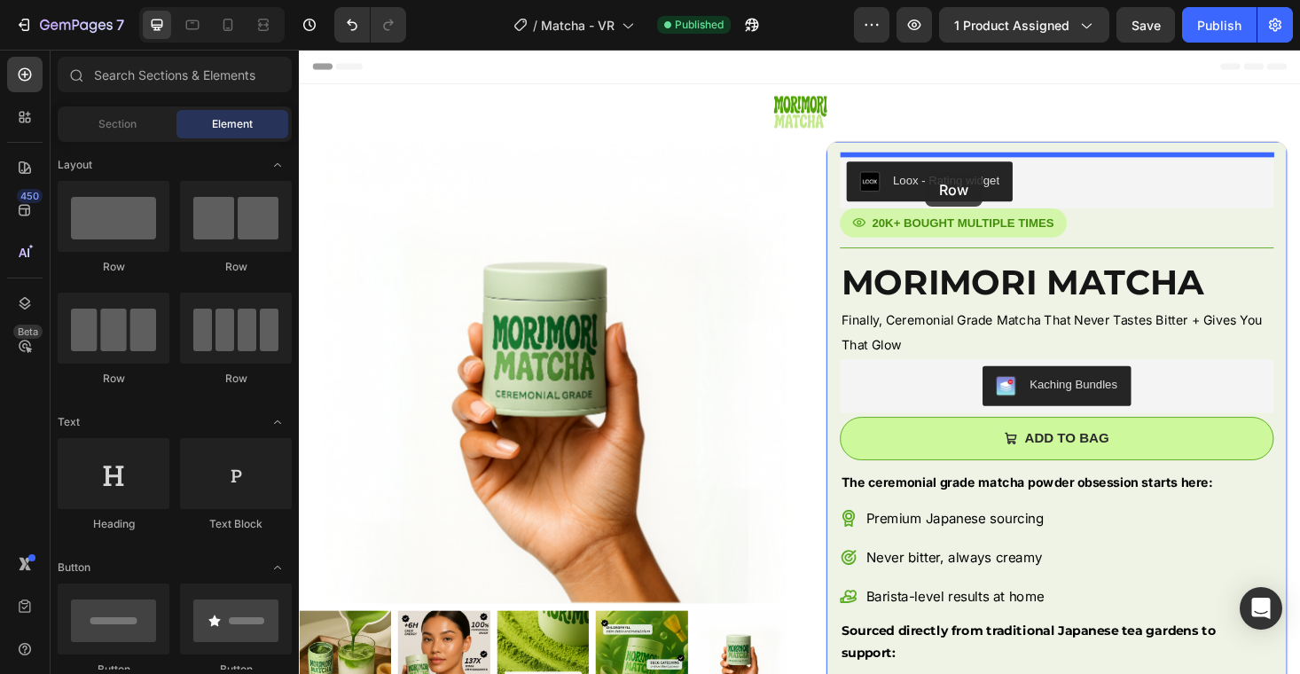
drag, startPoint x: 521, startPoint y: 271, endPoint x: 964, endPoint y: 180, distance: 452.6
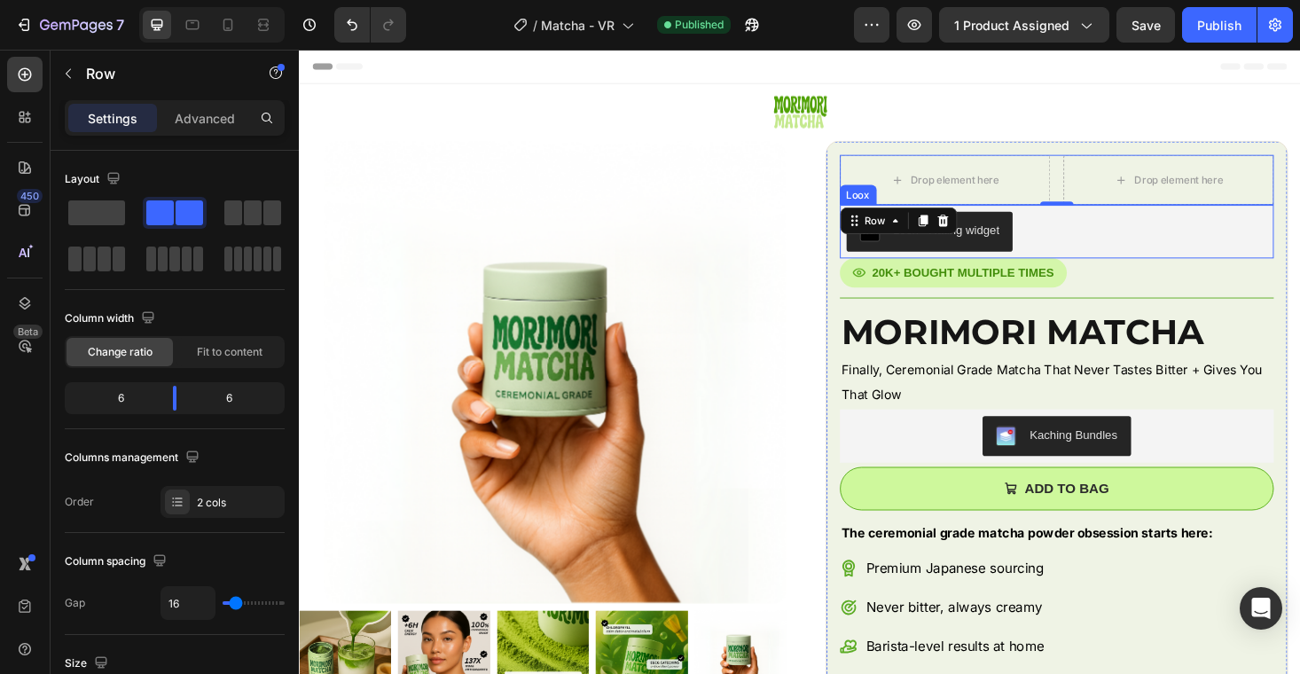
click at [1117, 239] on div "Loox - Rating widget" at bounding box center [1105, 243] width 448 height 43
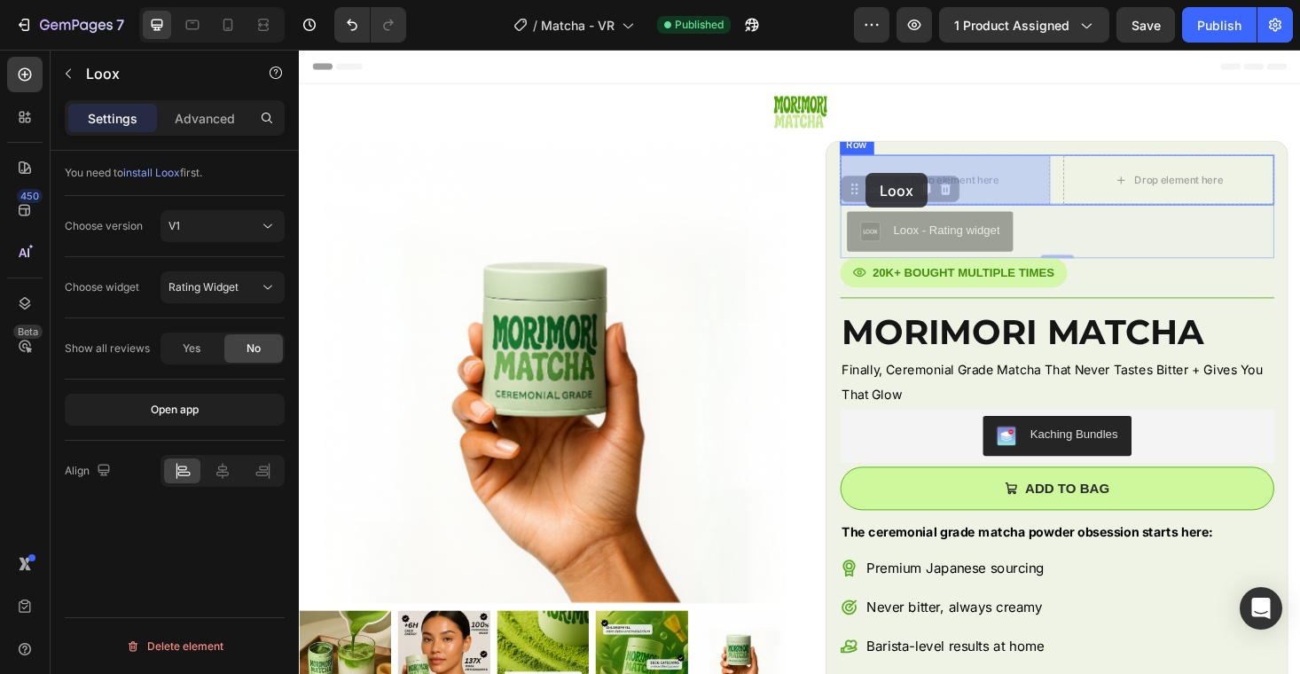
drag, startPoint x: 882, startPoint y: 197, endPoint x: 898, endPoint y: 179, distance: 23.9
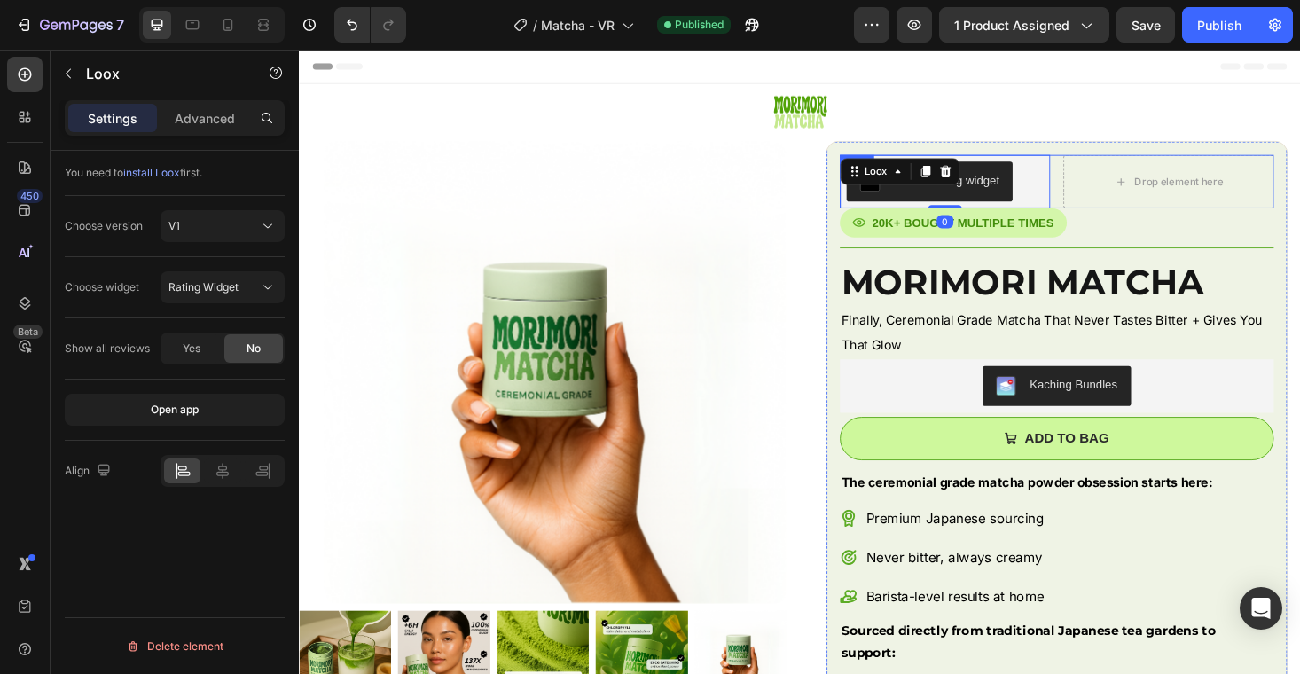
click at [1109, 191] on div "Loox - Rating widget Loox 0 Drop element here Row" at bounding box center [1105, 189] width 462 height 57
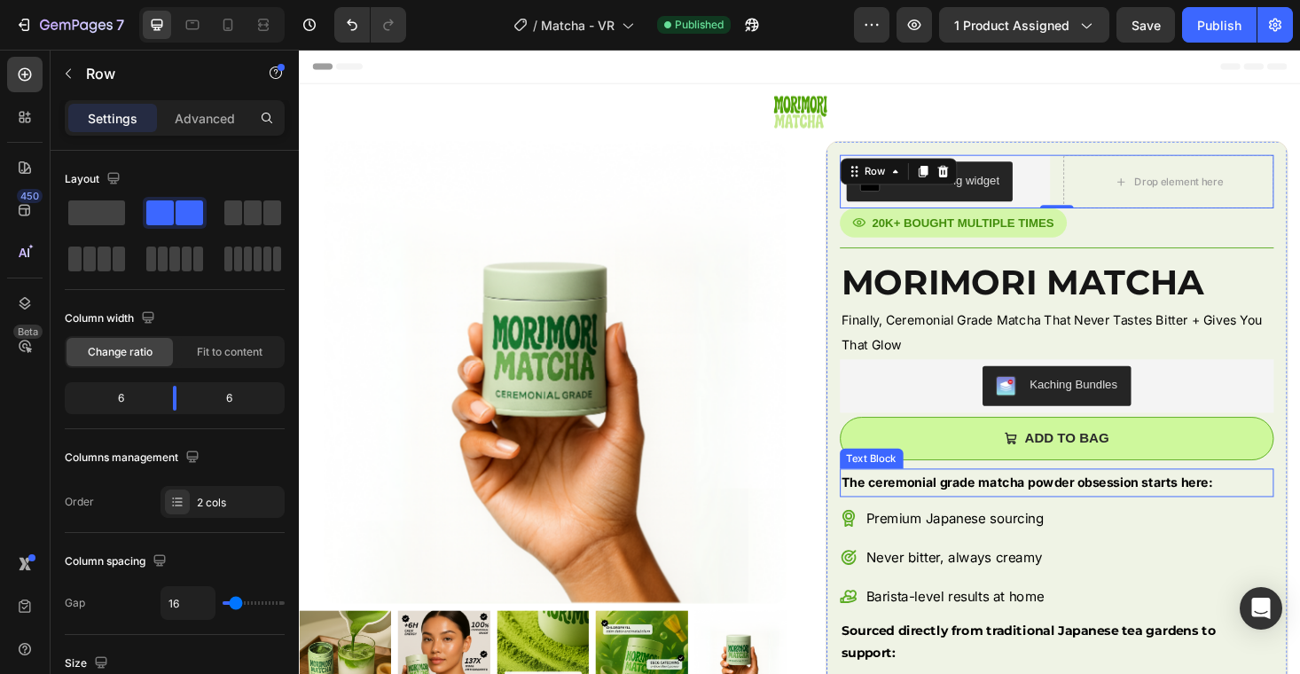
click at [951, 521] on p "The ceremonial grade matcha powder obsession starts here:" at bounding box center [1104, 510] width 459 height 27
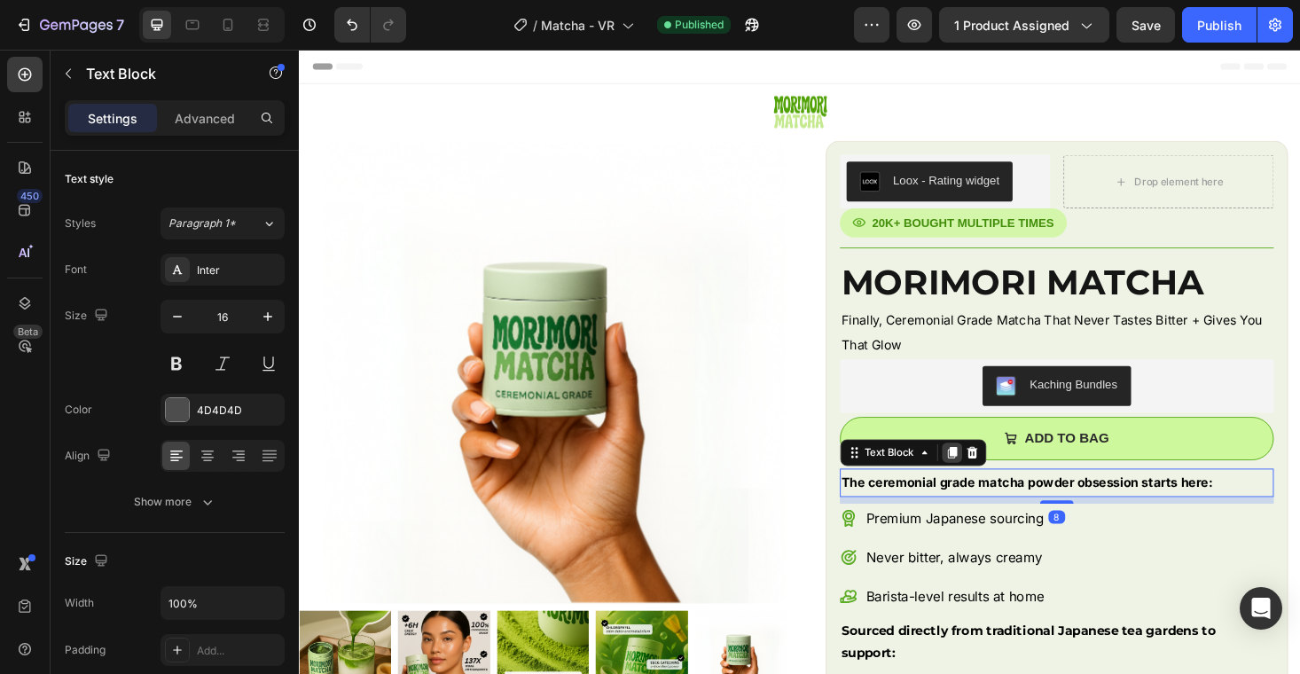
click at [988, 479] on icon at bounding box center [992, 478] width 14 height 14
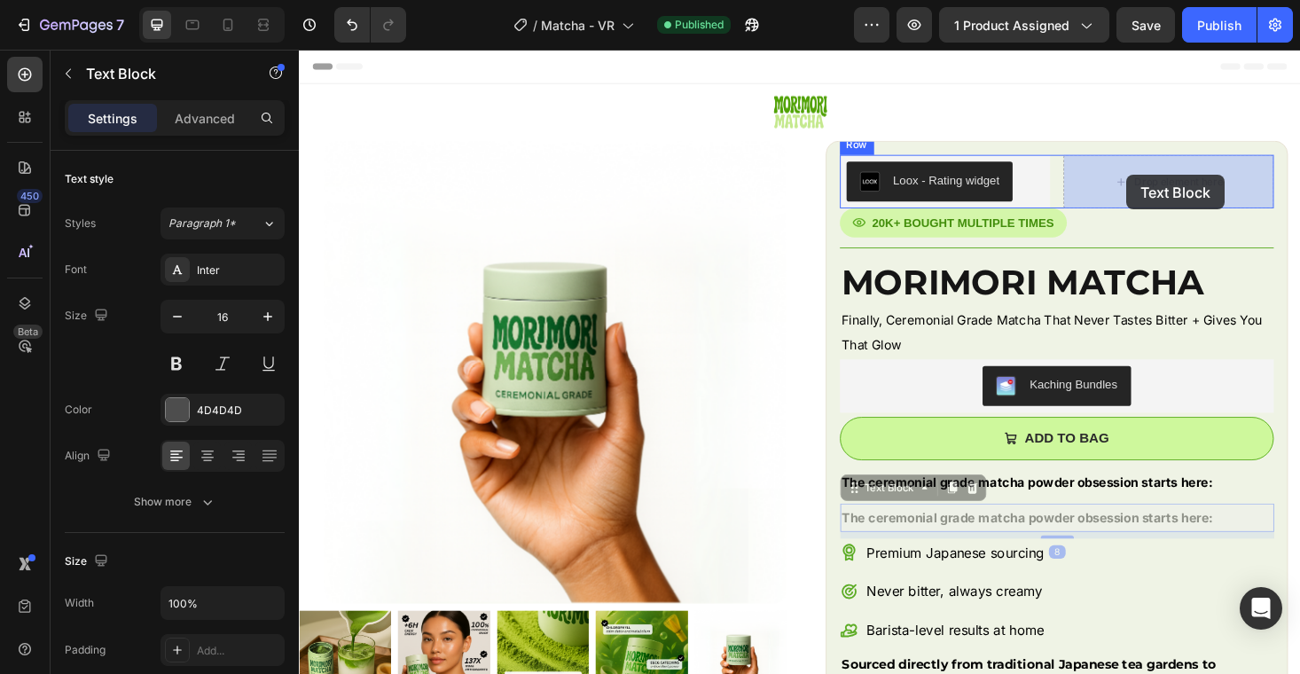
drag, startPoint x: 890, startPoint y: 520, endPoint x: 1177, endPoint y: 183, distance: 442.3
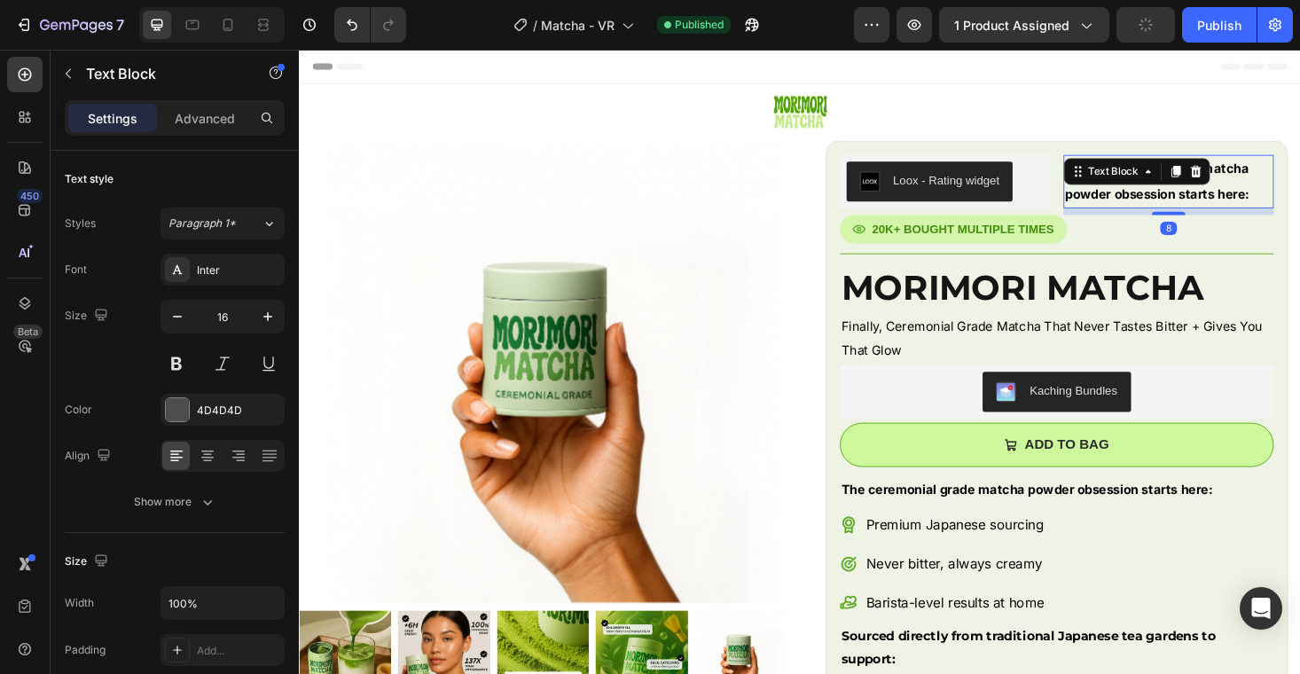
click at [1161, 204] on strong "The ceremonial grade matcha powder obsession starts here:" at bounding box center [1211, 189] width 196 height 43
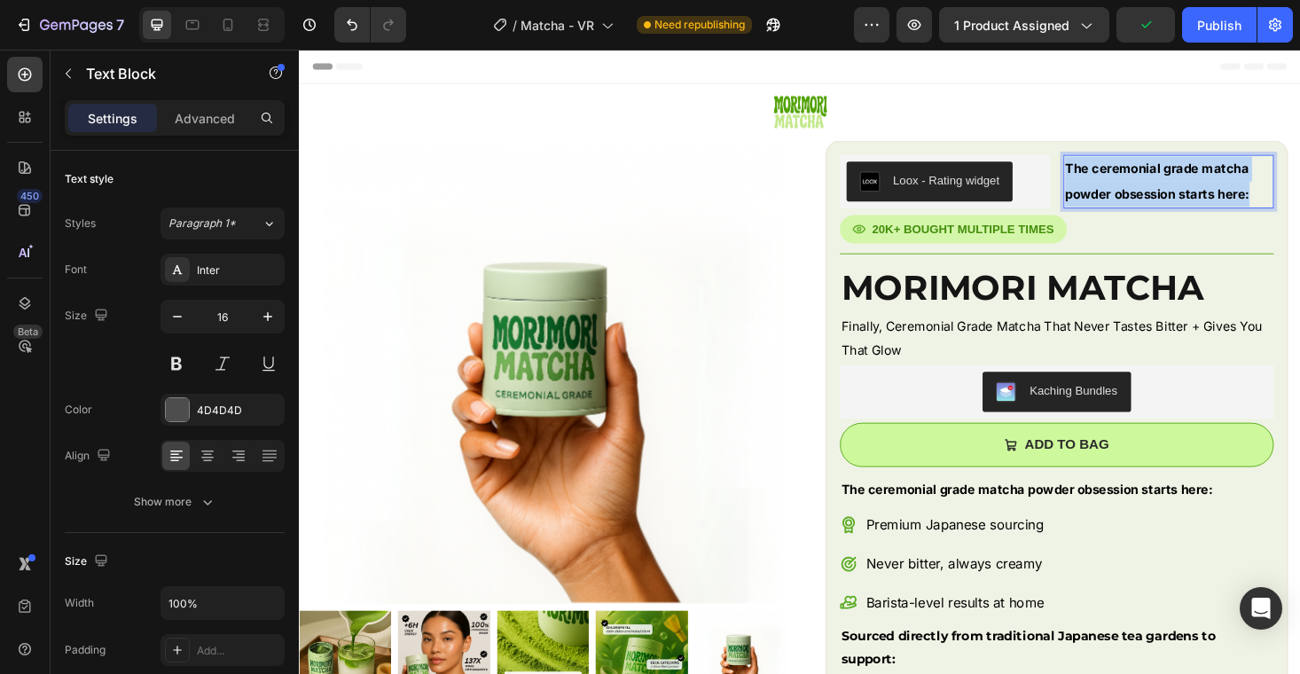
drag, startPoint x: 1317, startPoint y: 200, endPoint x: 1110, endPoint y: 172, distance: 208.6
click at [1111, 174] on div "The ceremonial grade matcha powder obsession starts here:" at bounding box center [1223, 189] width 224 height 57
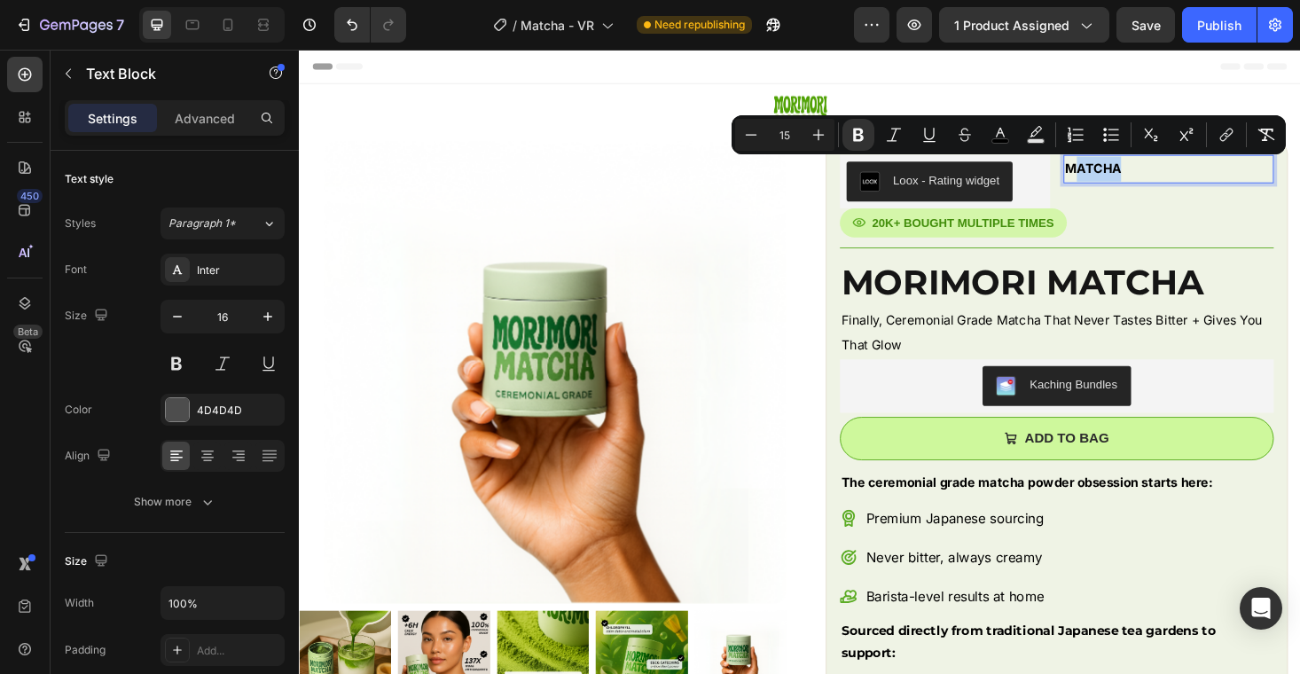
drag, startPoint x: 1188, startPoint y: 176, endPoint x: 1124, endPoint y: 176, distance: 63.9
click at [1124, 176] on p "MATCHA" at bounding box center [1223, 176] width 220 height 27
click at [1127, 176] on strong "MATCHA" at bounding box center [1142, 176] width 59 height 17
click at [1139, 176] on strong "MATCHA" at bounding box center [1142, 176] width 59 height 17
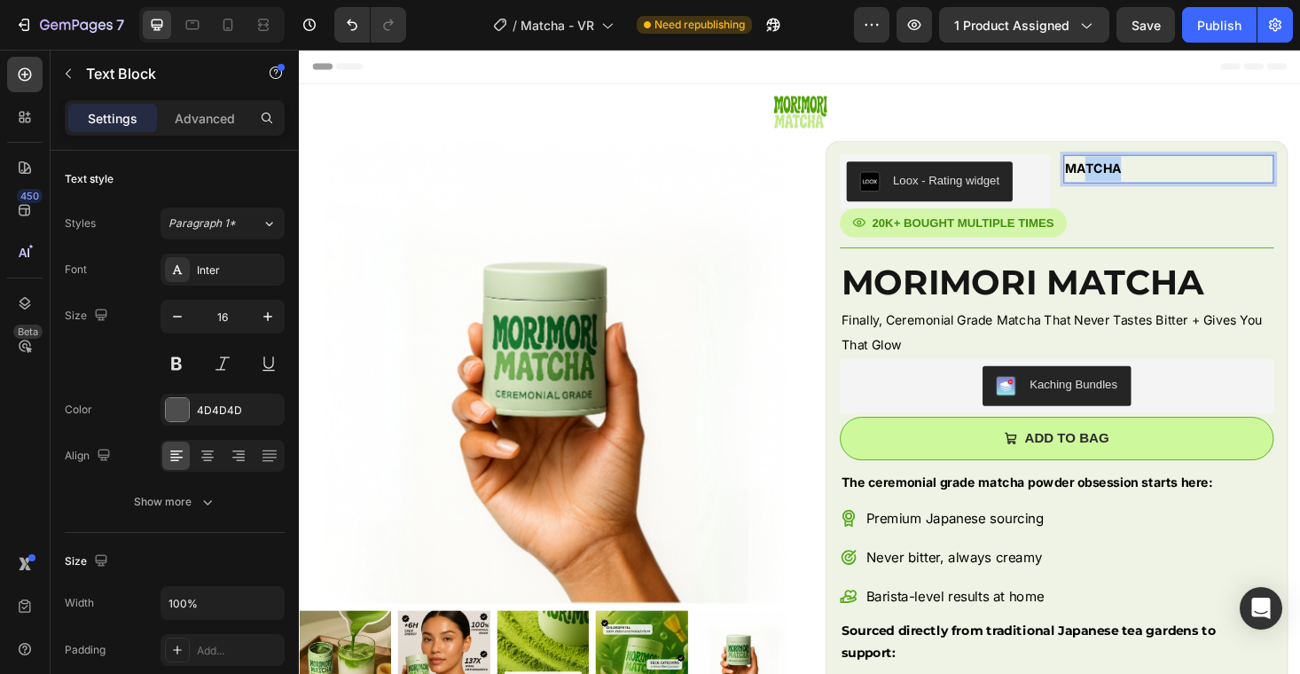
drag, startPoint x: 1133, startPoint y: 175, endPoint x: 1184, endPoint y: 176, distance: 50.6
click at [1184, 176] on p "MATCHA" at bounding box center [1223, 176] width 220 height 27
click at [1118, 172] on strong "authentic Matcha" at bounding box center [1170, 176] width 115 height 17
click at [1257, 170] on p "Authentic Matcha" at bounding box center [1223, 176] width 220 height 27
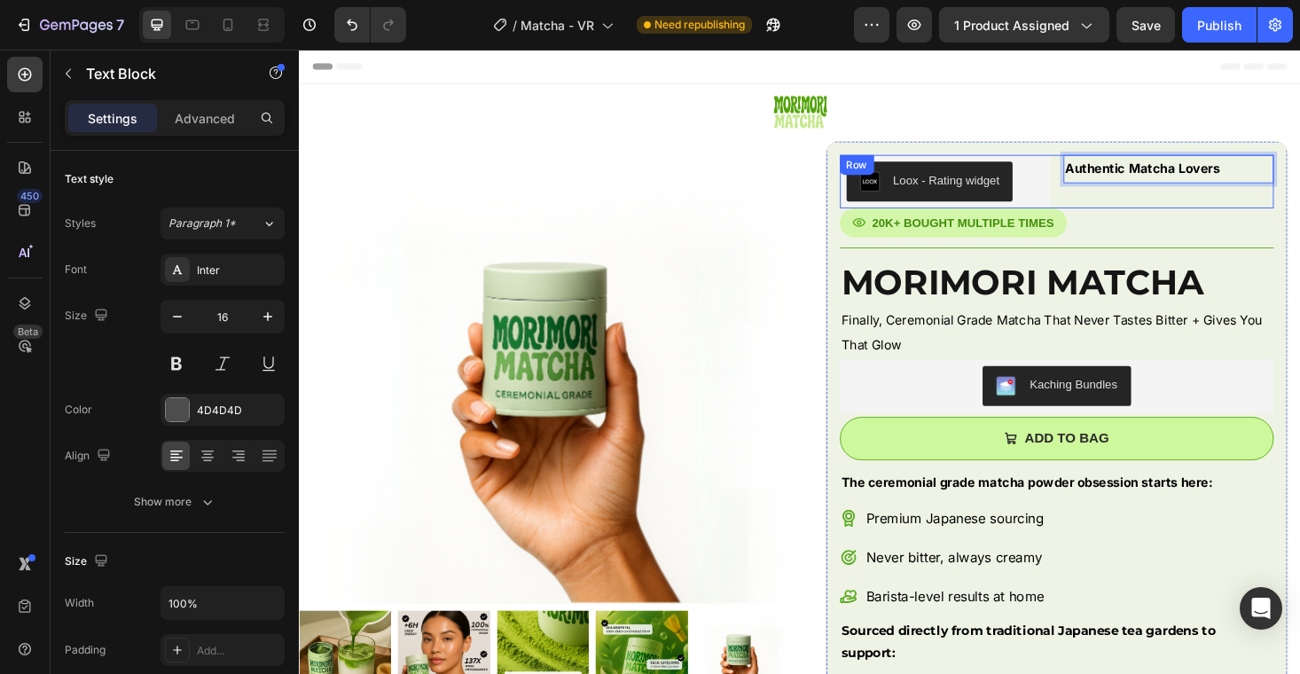
click at [1173, 198] on div "Authentic Matcha Lovers Text Block 8" at bounding box center [1223, 189] width 224 height 57
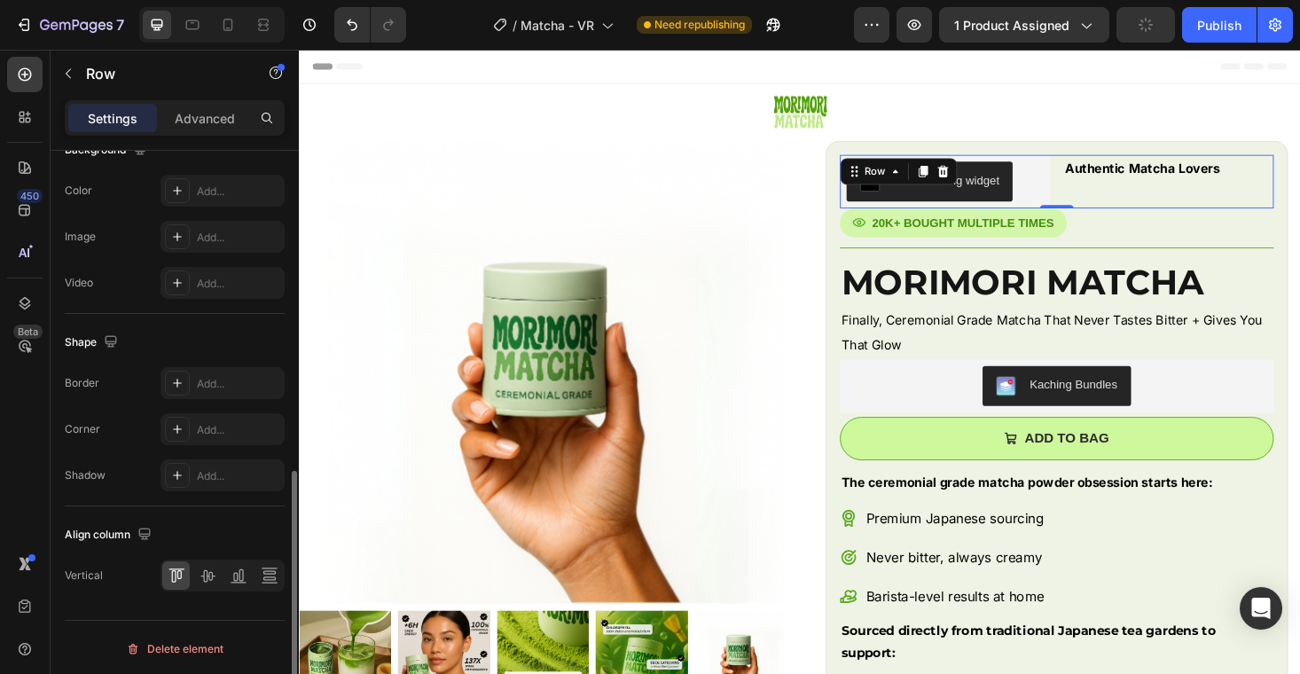
scroll to position [710, 0]
click at [204, 574] on icon at bounding box center [208, 573] width 18 height 18
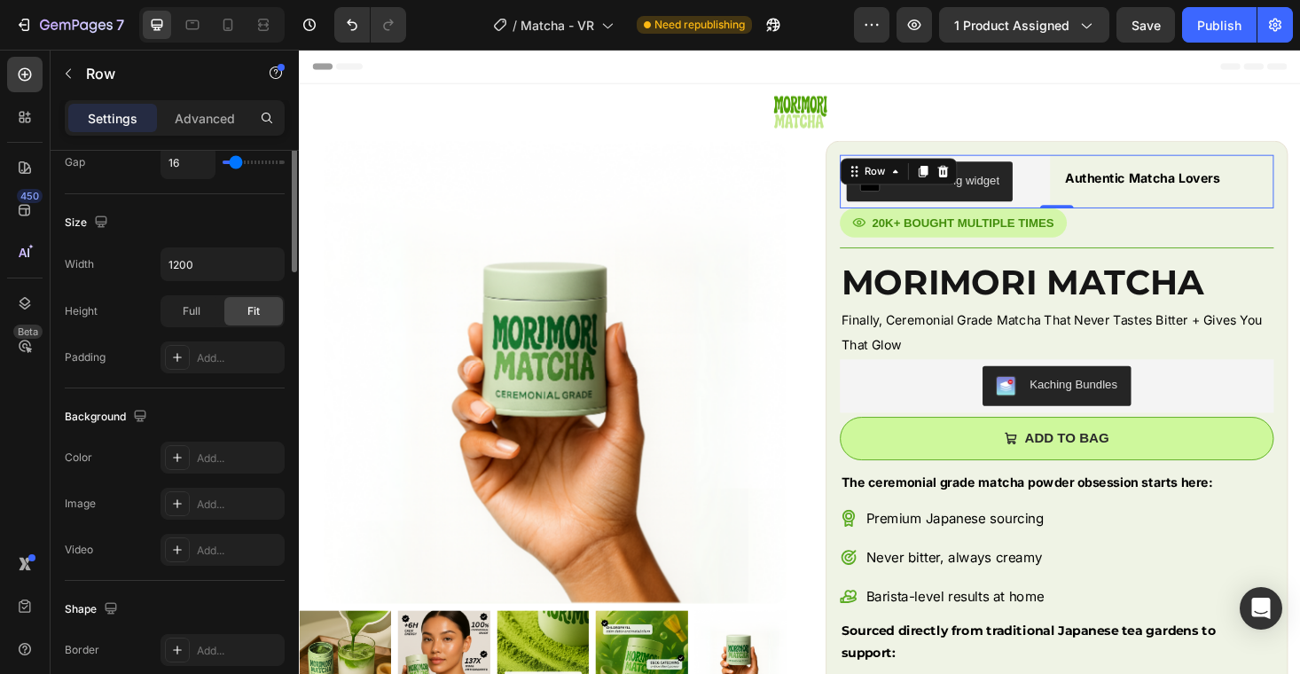
scroll to position [0, 0]
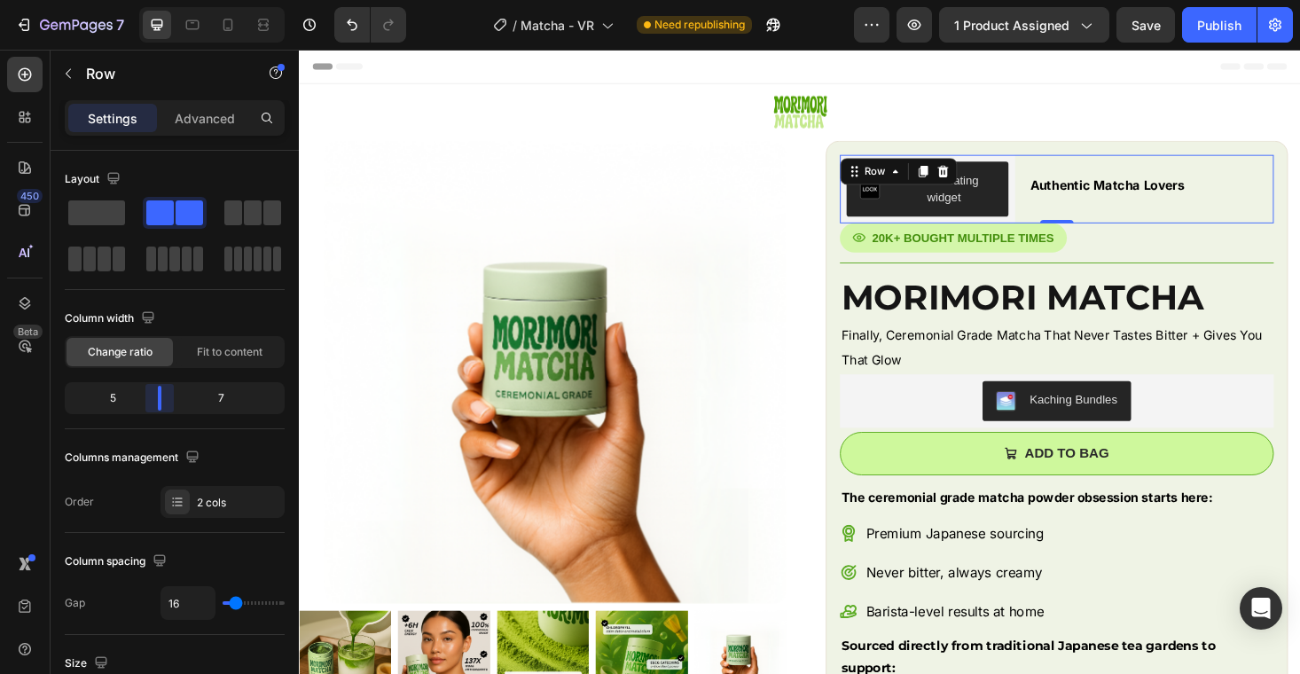
drag, startPoint x: 173, startPoint y: 395, endPoint x: 161, endPoint y: 395, distance: 11.5
click at [161, 0] on body "7 Version history / Matcha - VR Need republishing Preview 1 product assigned Sa…" at bounding box center [650, 0] width 1300 height 0
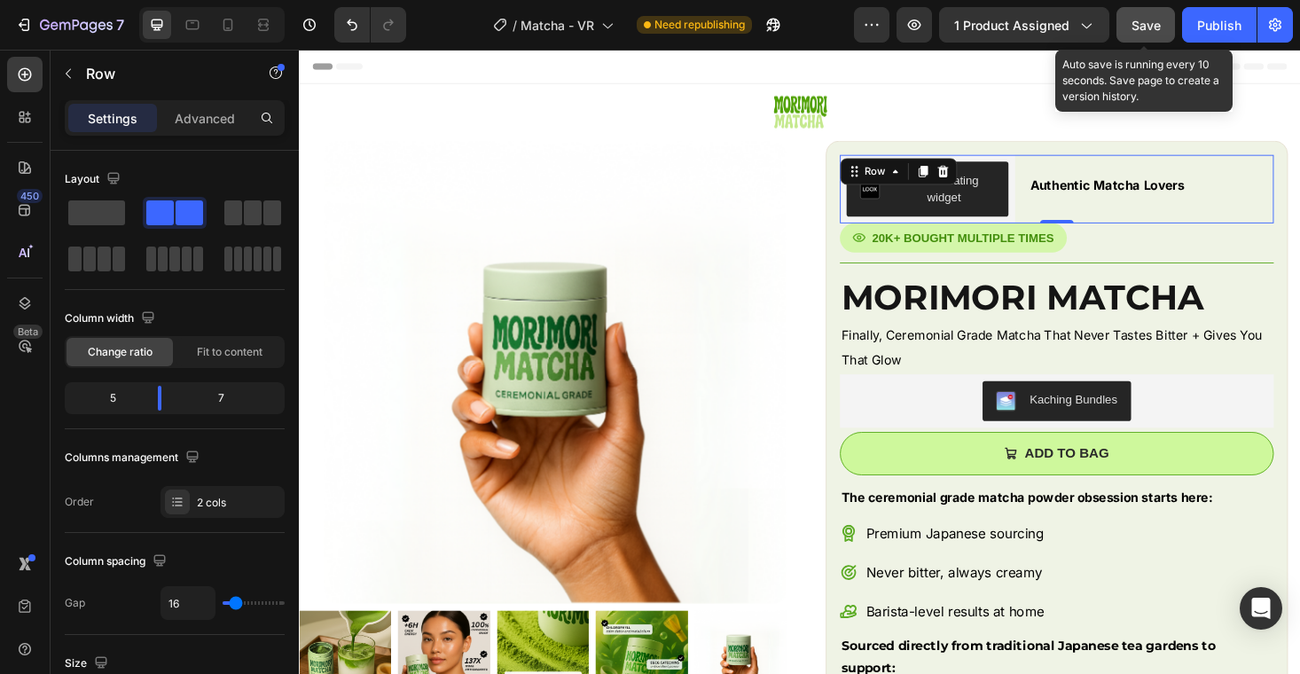
click at [1157, 20] on span "Save" at bounding box center [1146, 25] width 29 height 15
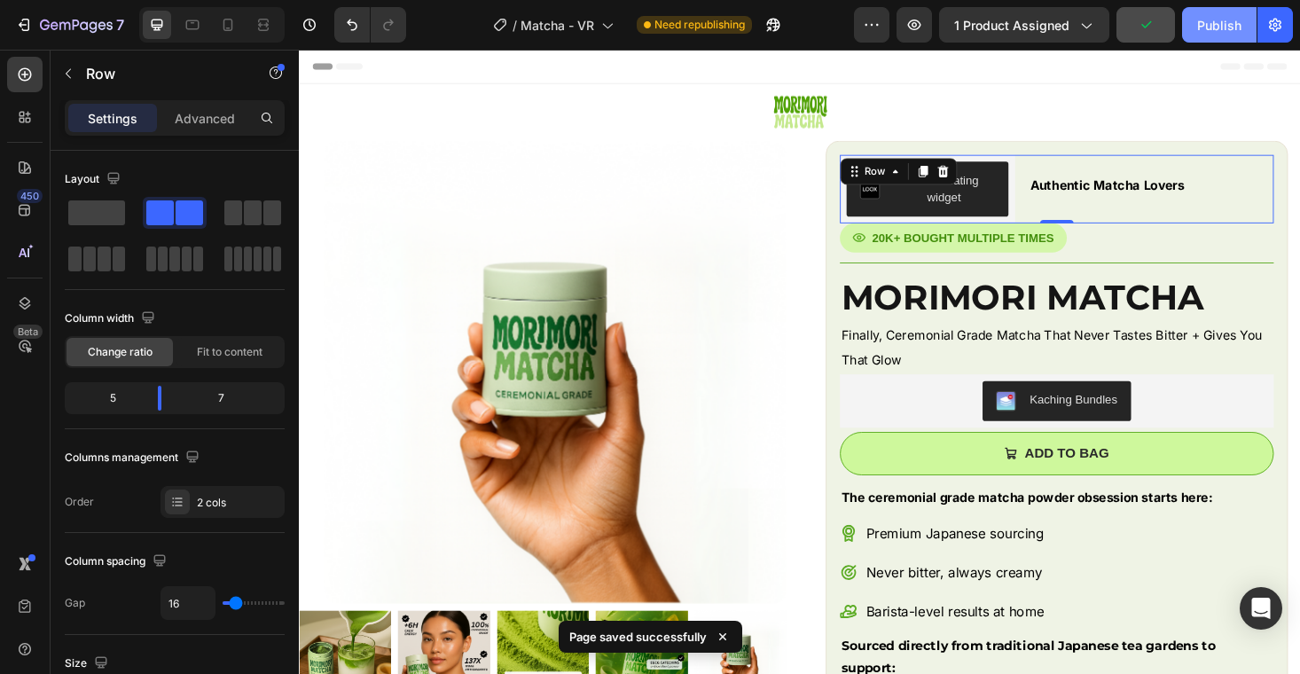
click at [1201, 20] on div "Publish" at bounding box center [1219, 25] width 44 height 19
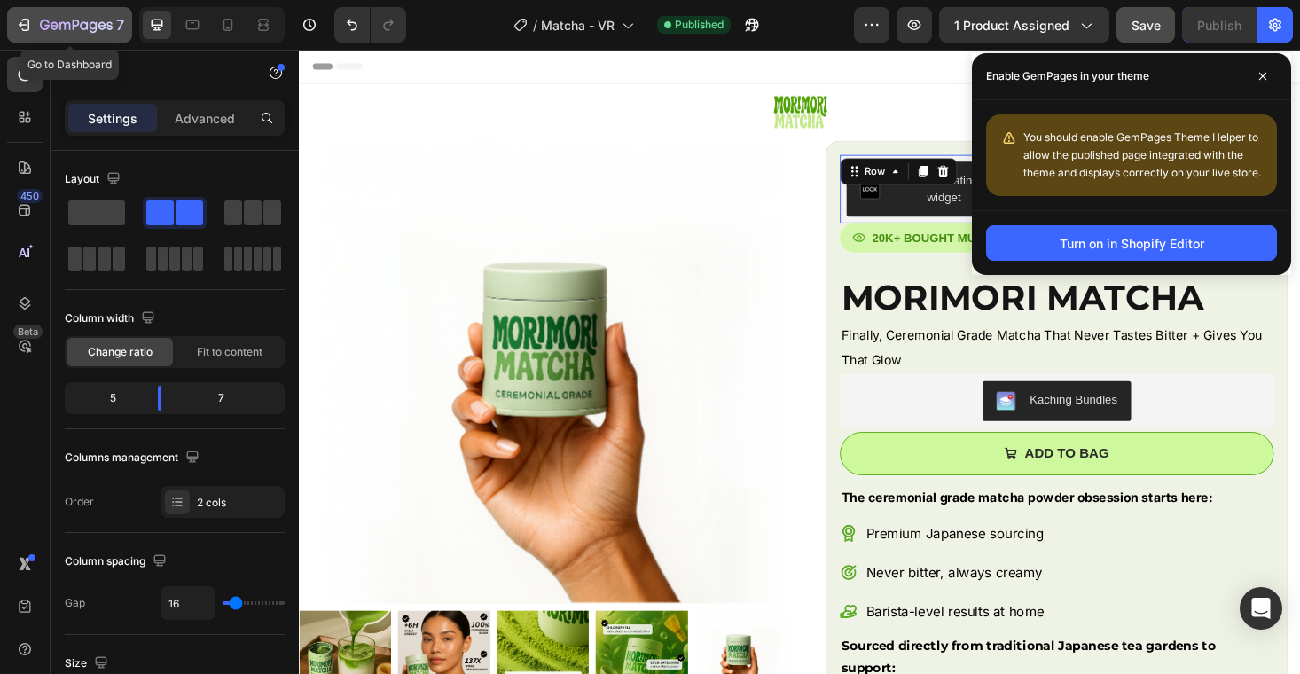
click at [40, 24] on icon "button" at bounding box center [45, 25] width 10 height 11
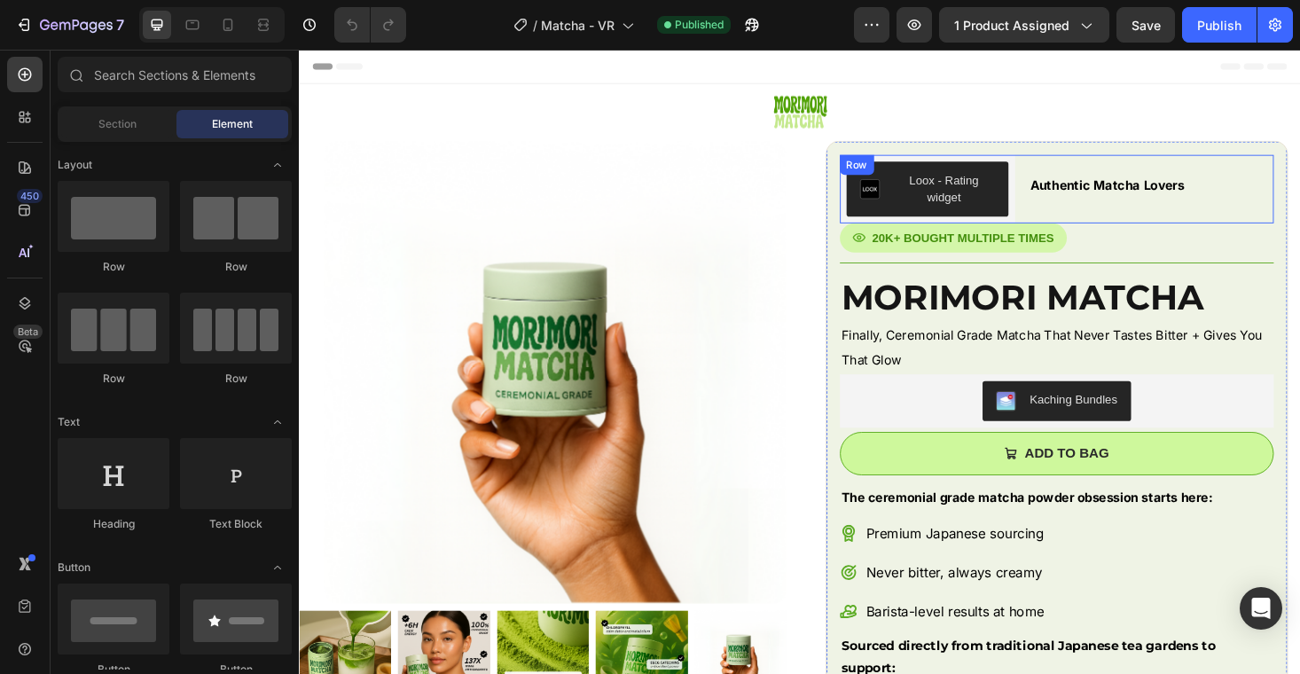
click at [1068, 205] on div "Loox - Rating widget Loox Authentic Matcha Lovers Text Block Row" at bounding box center [1105, 197] width 462 height 73
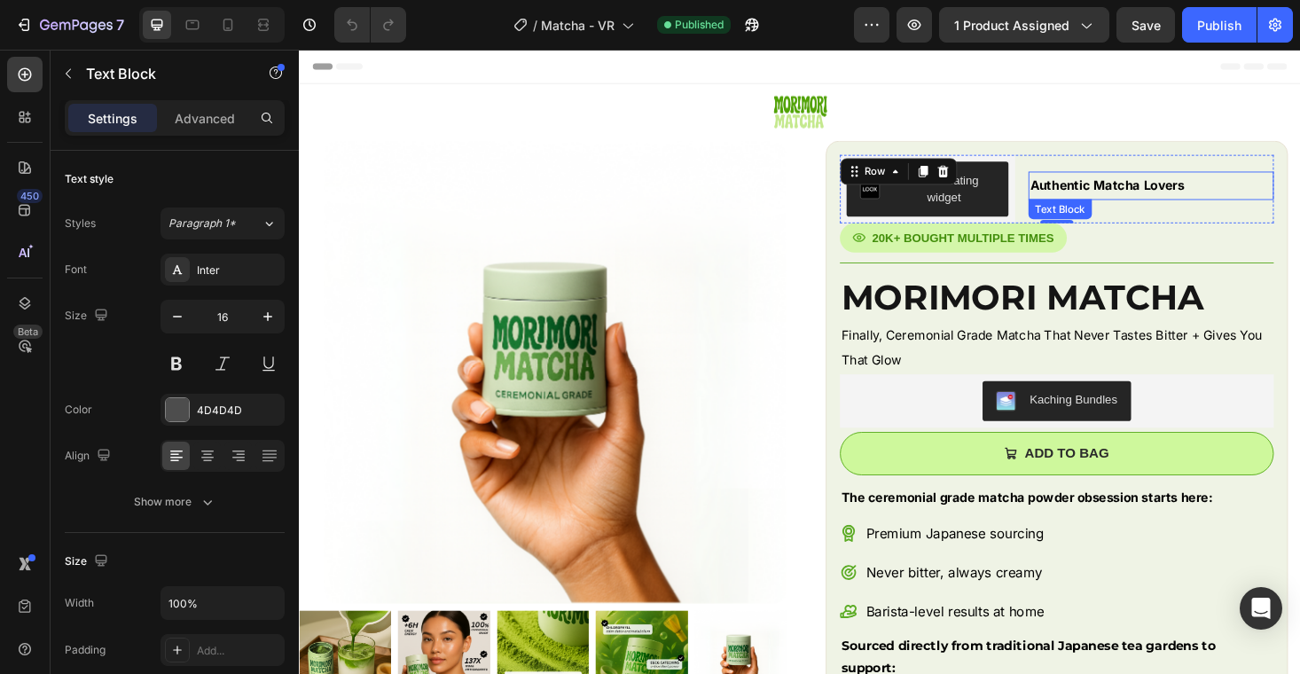
click at [1078, 189] on strong "Authentic Matcha Lovers" at bounding box center [1158, 193] width 164 height 17
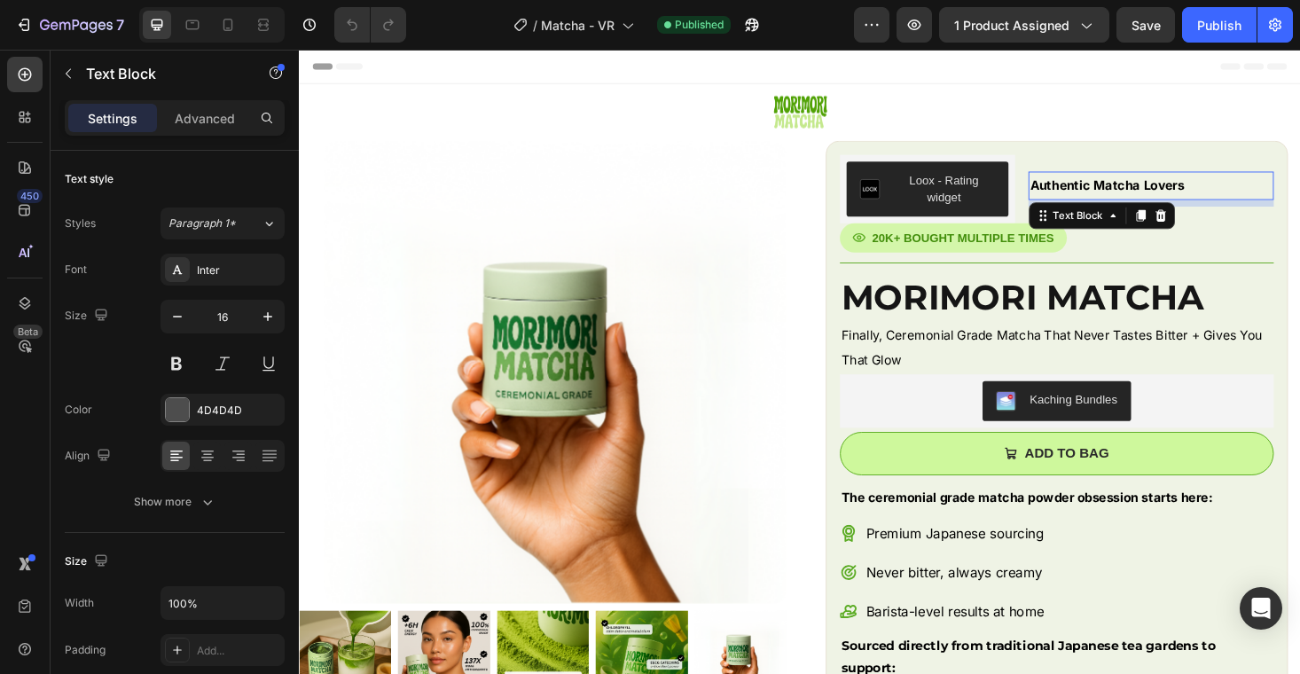
click at [1078, 188] on strong "Authentic Matcha Lovers" at bounding box center [1158, 193] width 164 height 17
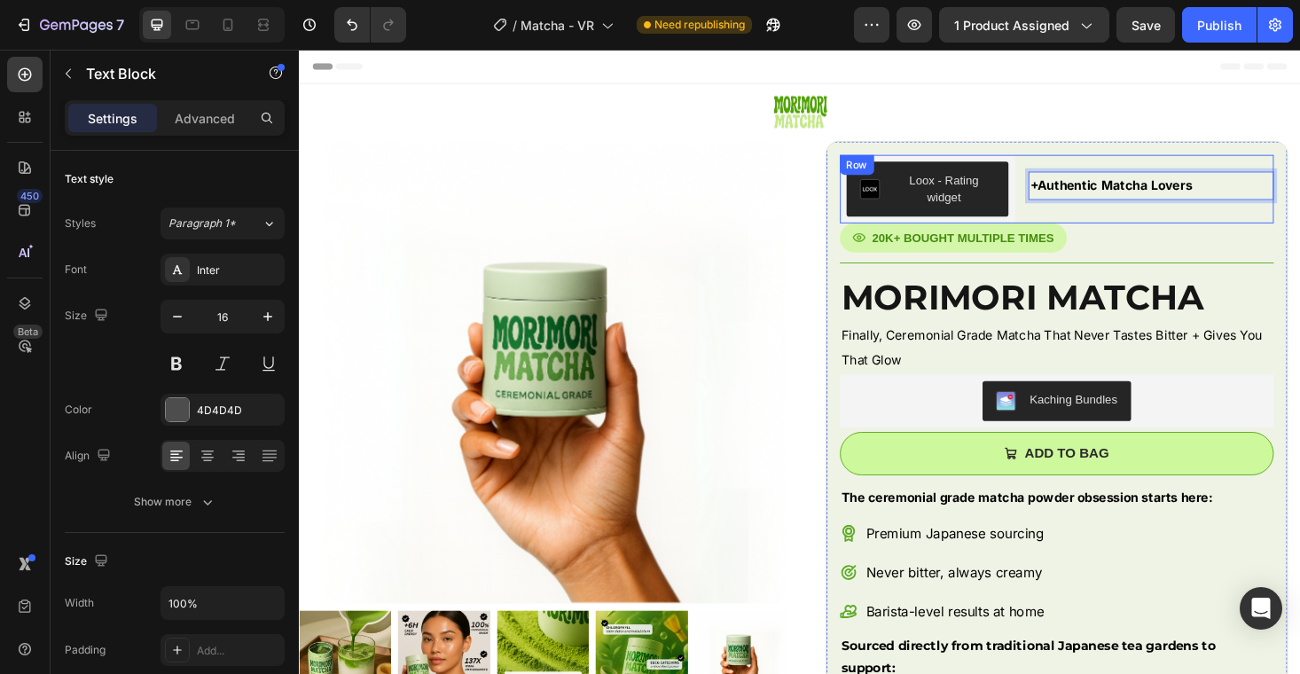
click at [1071, 223] on div "Loox - Rating widget Loox +Authentic Matcha Lovers Text Block 8 Row" at bounding box center [1105, 197] width 462 height 73
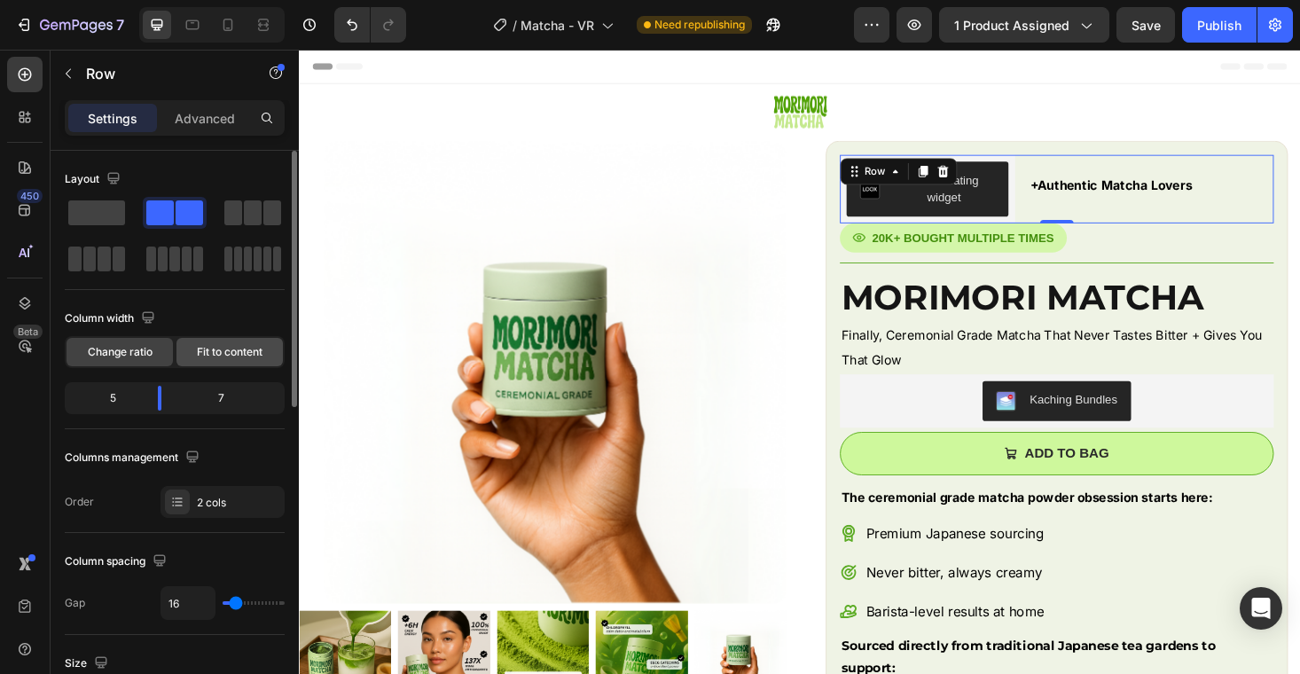
click at [235, 357] on span "Fit to content" at bounding box center [230, 352] width 66 height 16
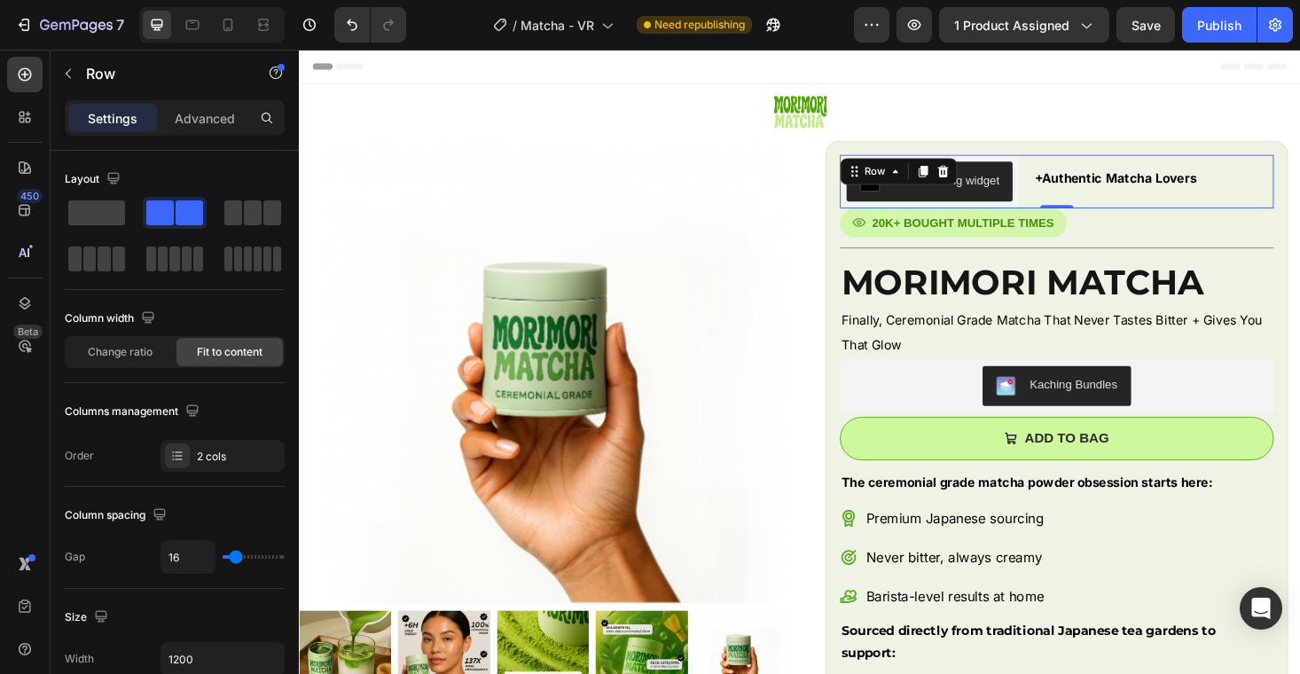
click at [1098, 192] on strong "+Authentic Matcha Lovers" at bounding box center [1166, 185] width 172 height 17
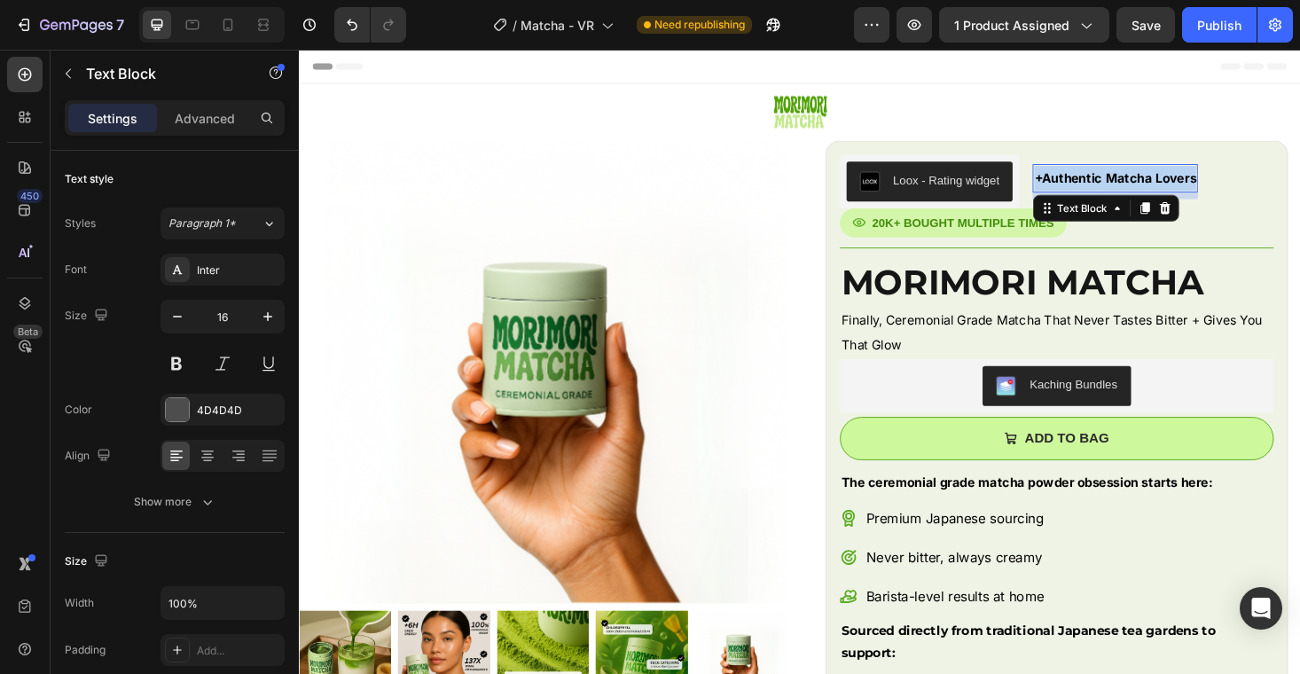
click at [1098, 192] on strong "+Authentic Matcha Lovers" at bounding box center [1166, 185] width 172 height 17
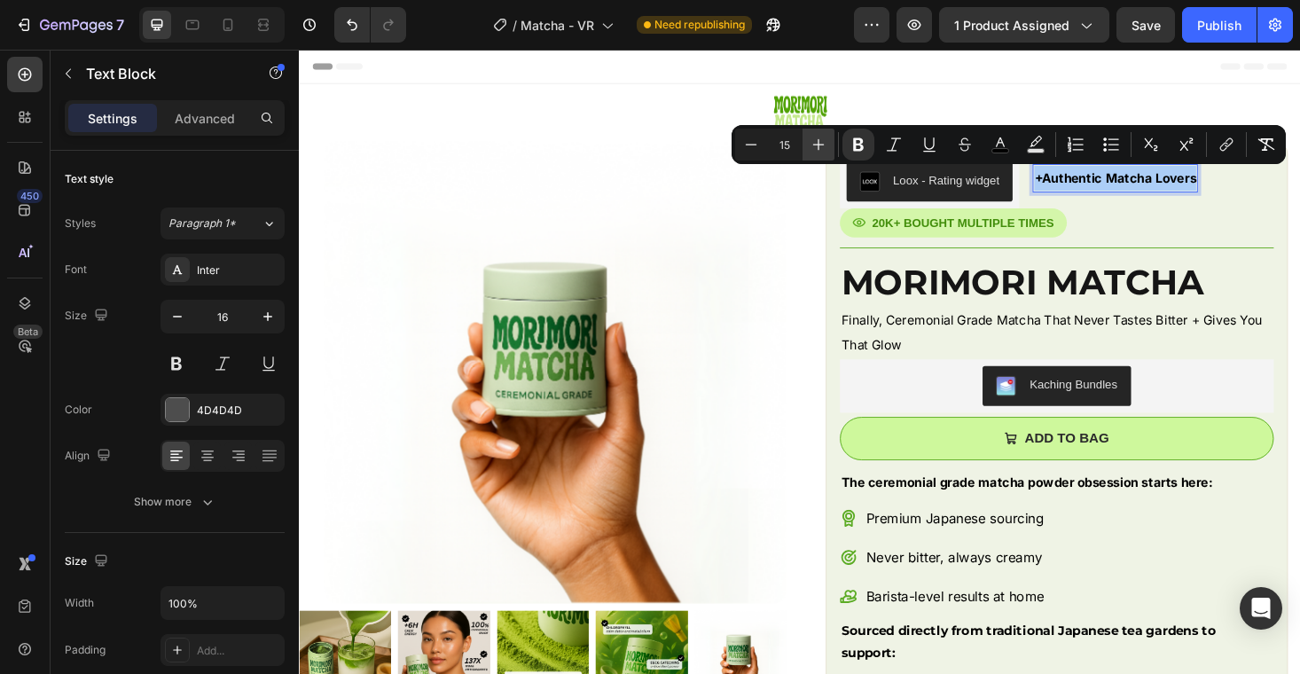
click at [817, 145] on icon "Editor contextual toolbar" at bounding box center [819, 145] width 12 height 12
type input "16"
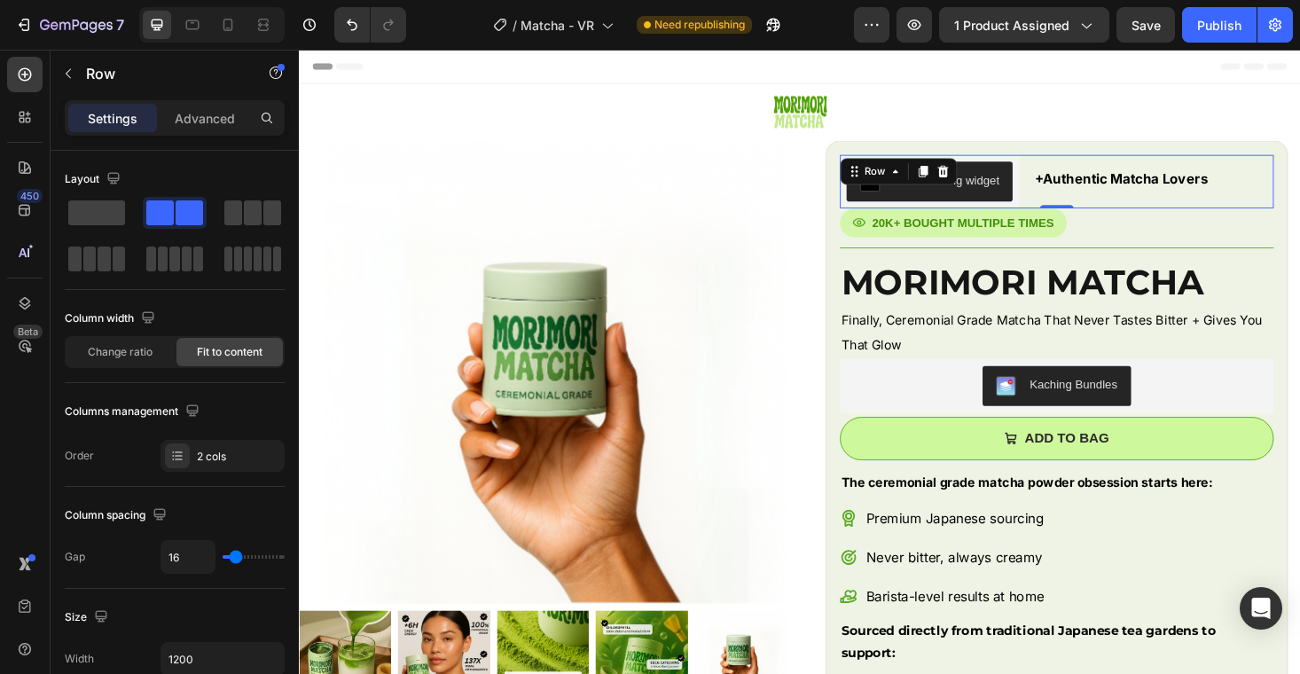
click at [1280, 194] on div "Loox - Rating widget Loox +Authentic Matcha Lovers Text Block Row 0" at bounding box center [1105, 189] width 462 height 57
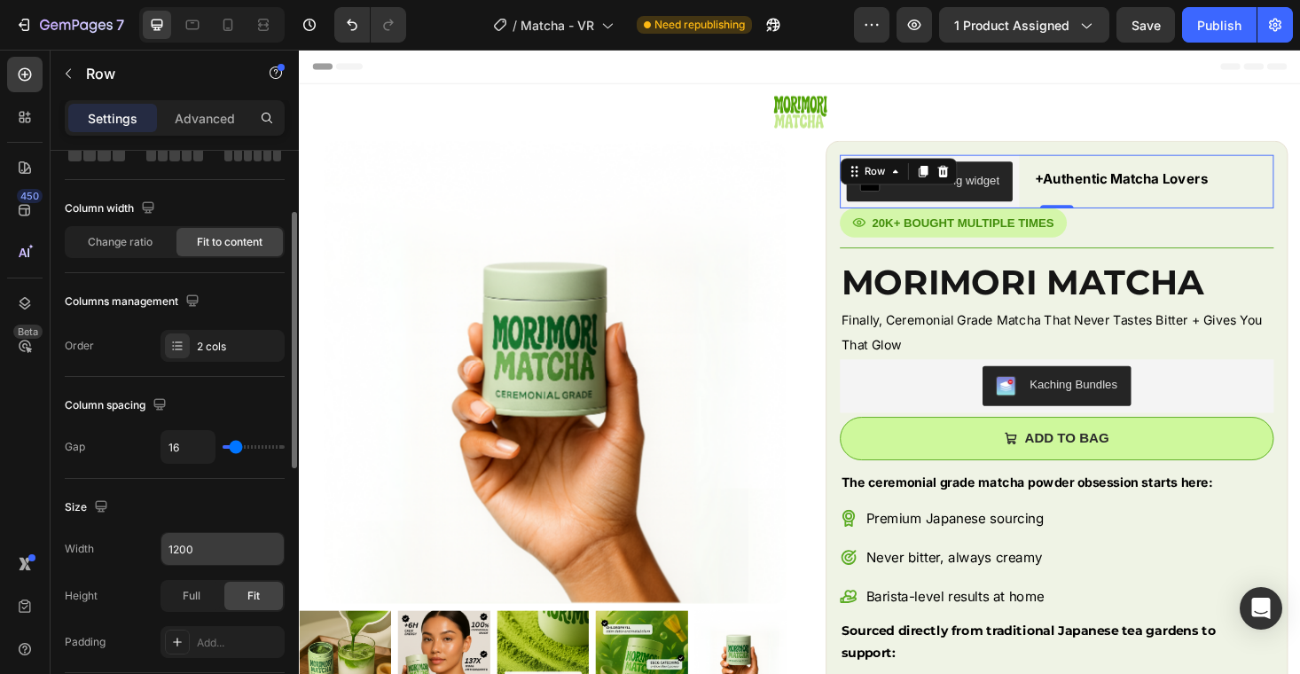
scroll to position [46, 0]
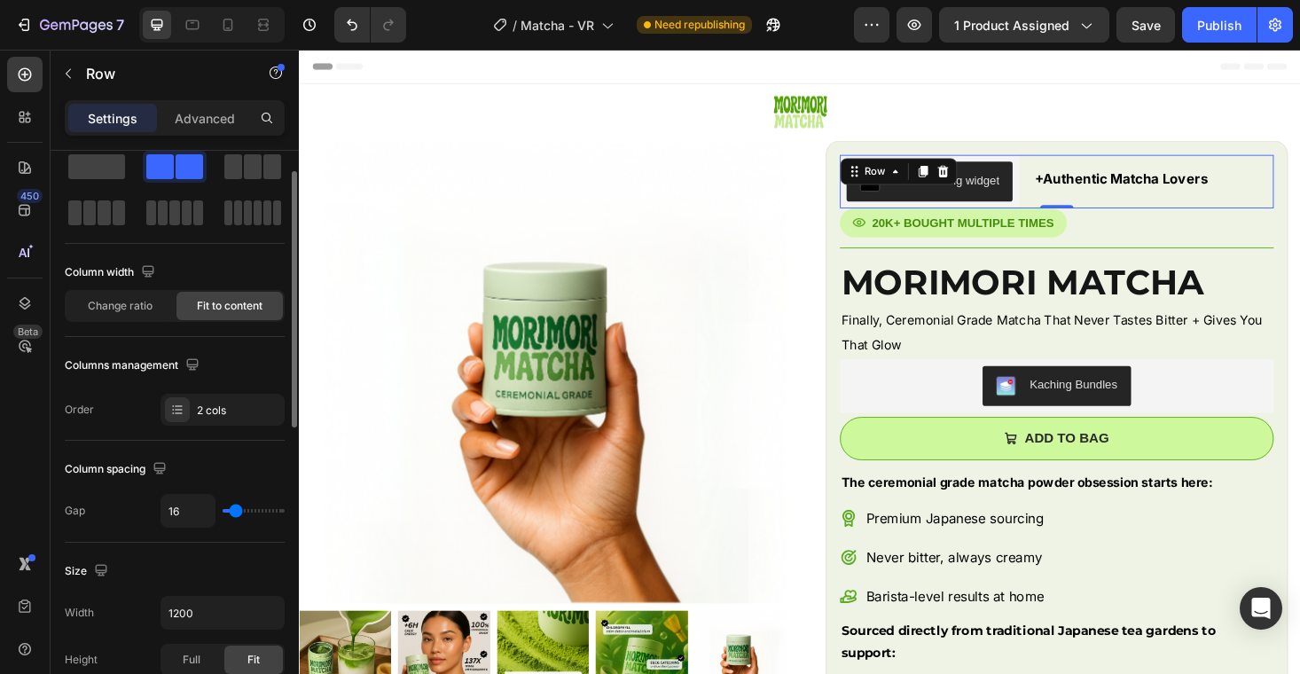
type input "15"
type input "14"
type input "12"
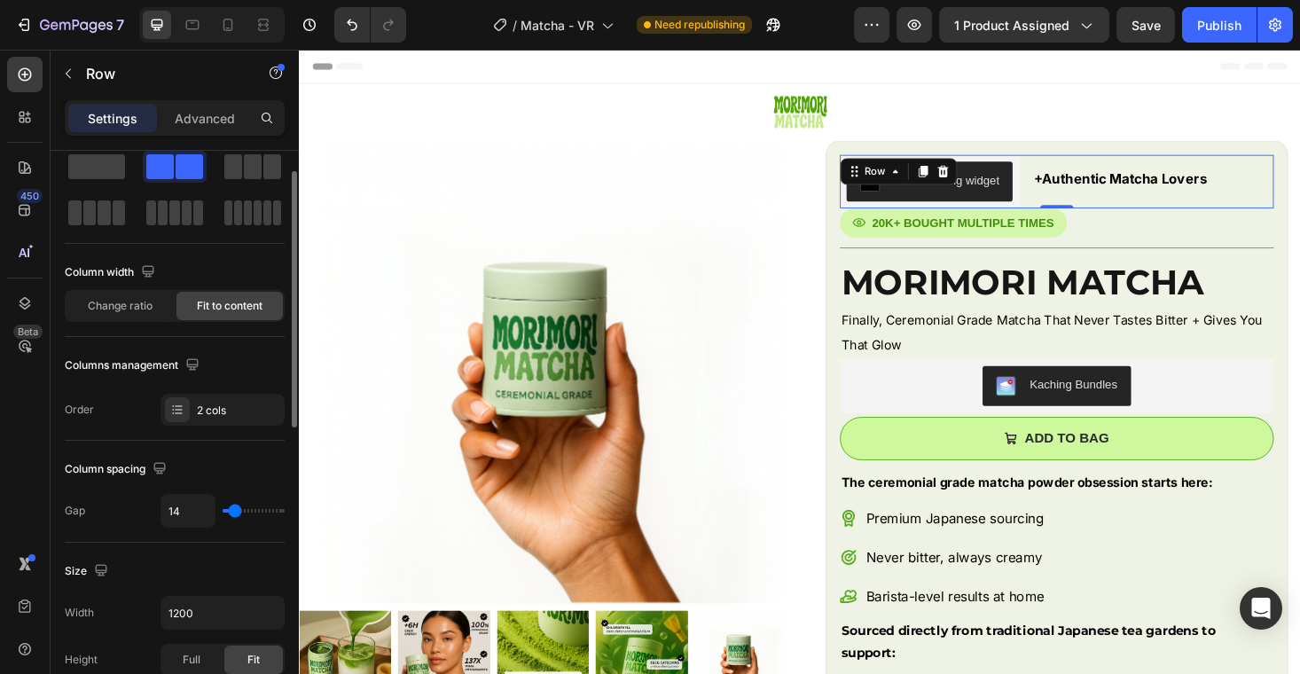
type input "12"
type input "11"
type input "10"
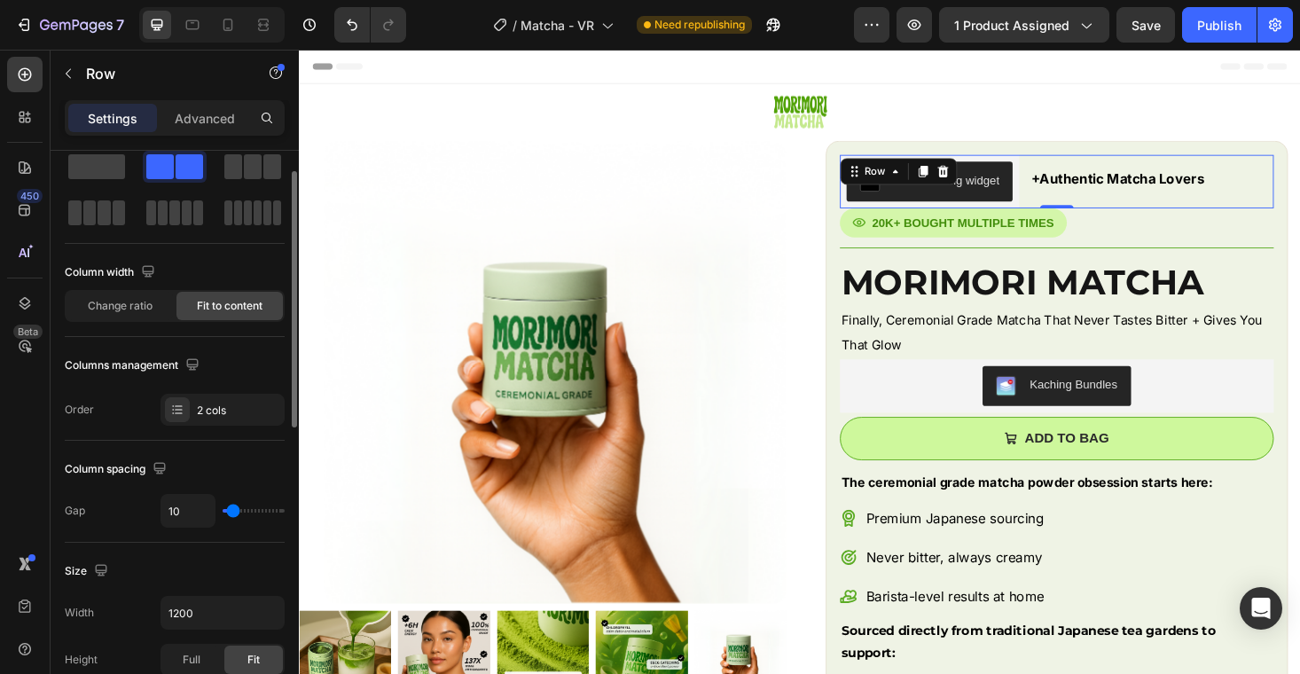
type input "9"
type input "8"
type input "7"
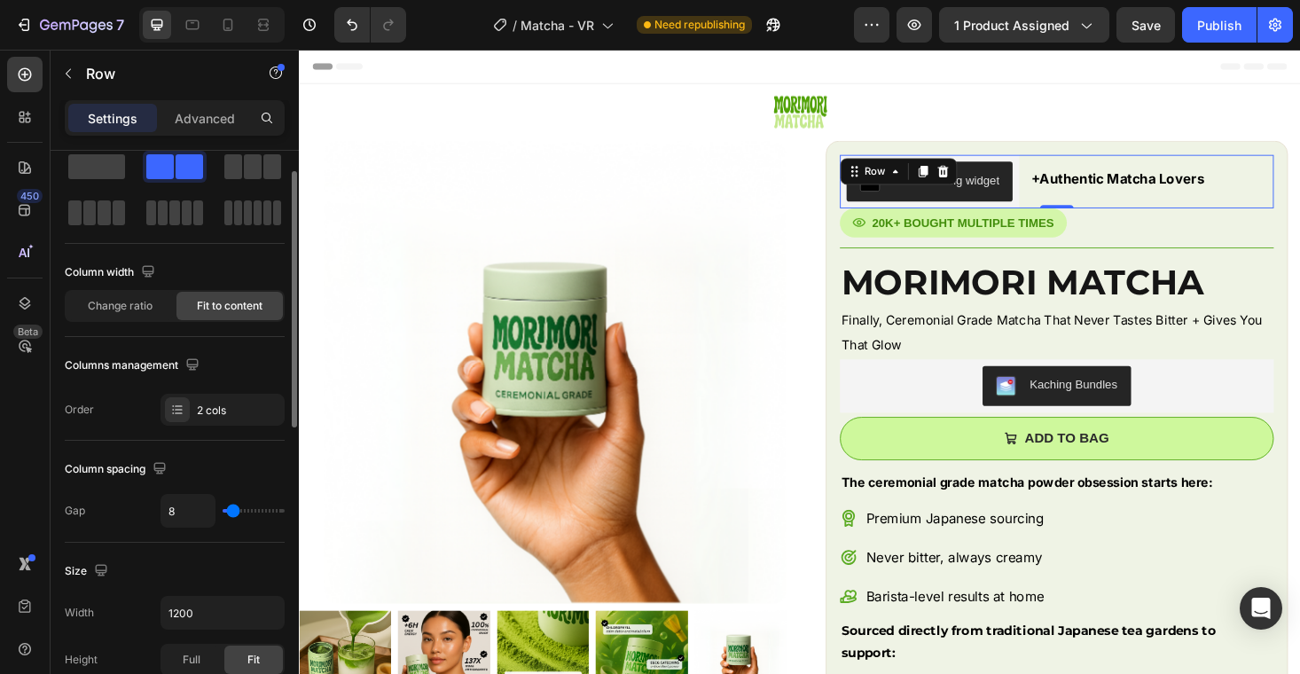
type input "7"
type input "6"
type input "7"
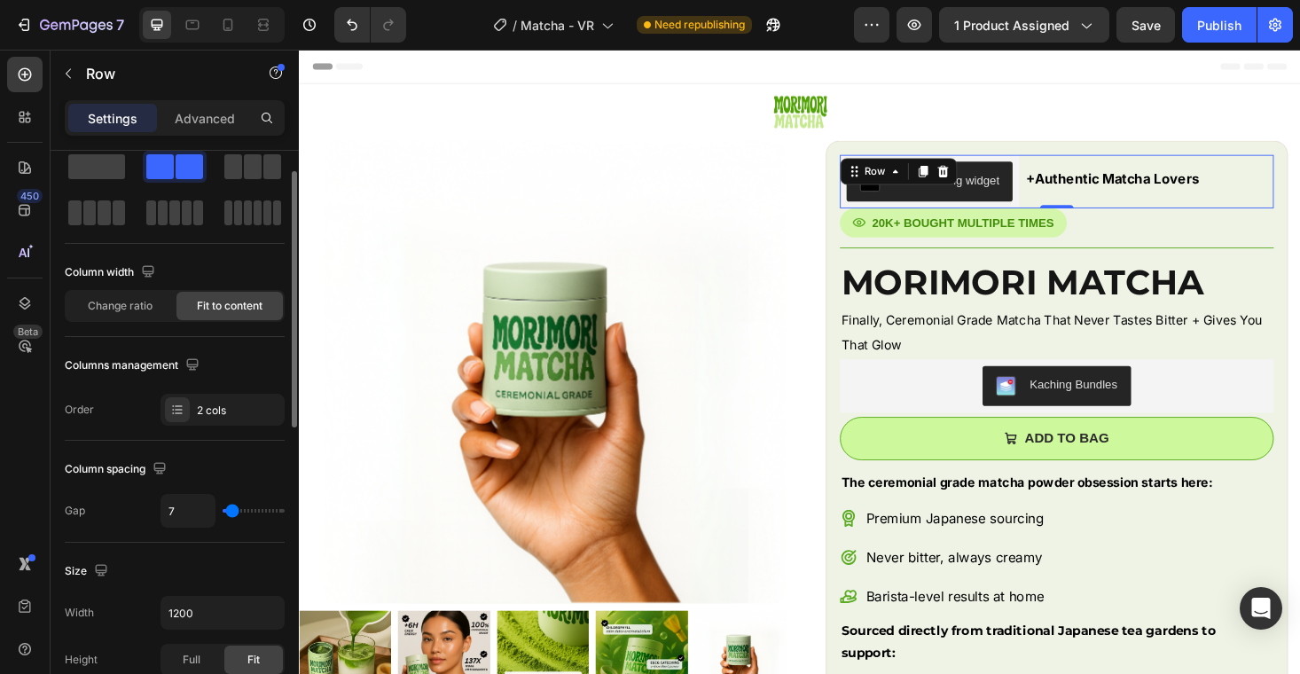
type input "8"
type input "9"
type input "10"
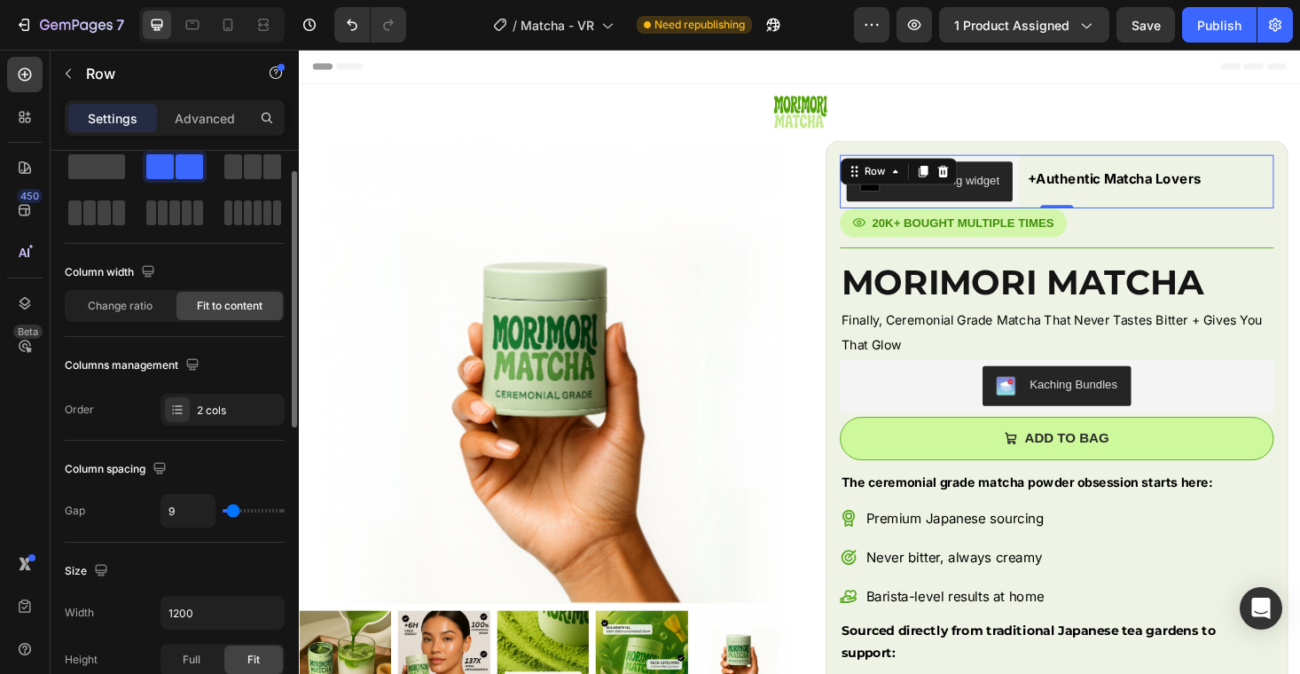
type input "10"
type input "11"
type input "12"
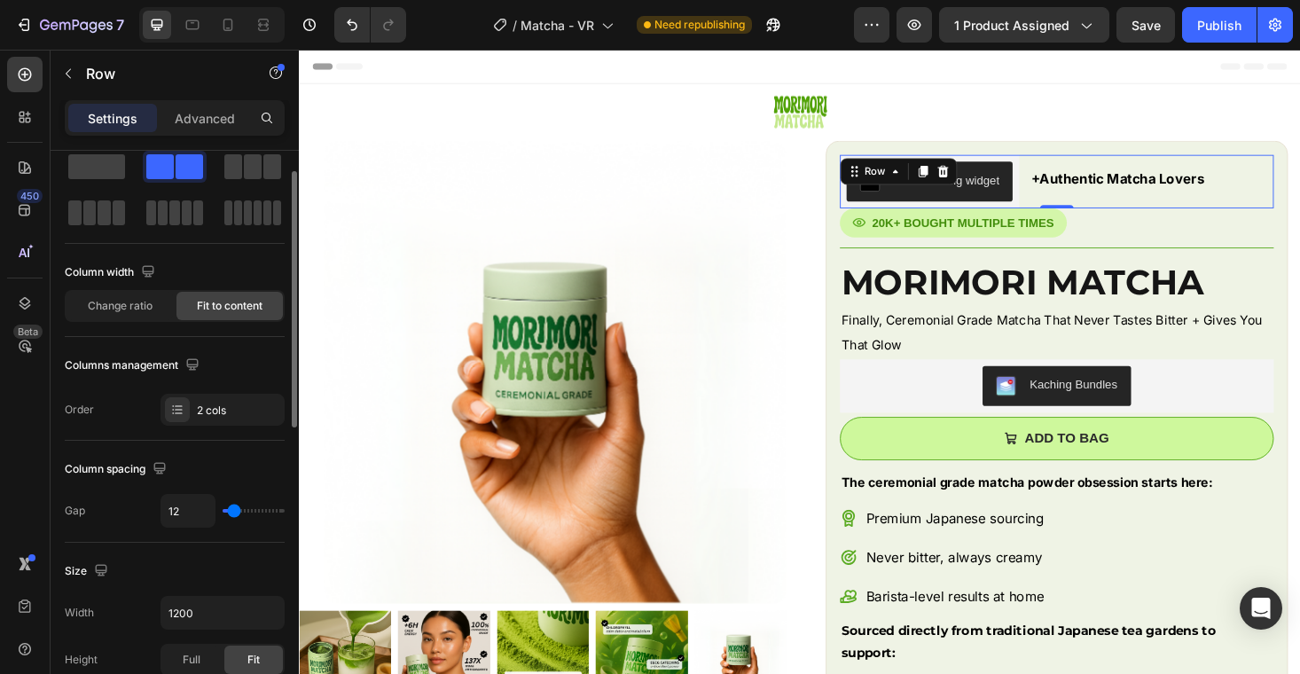
type input "11"
type input "10"
type input "9"
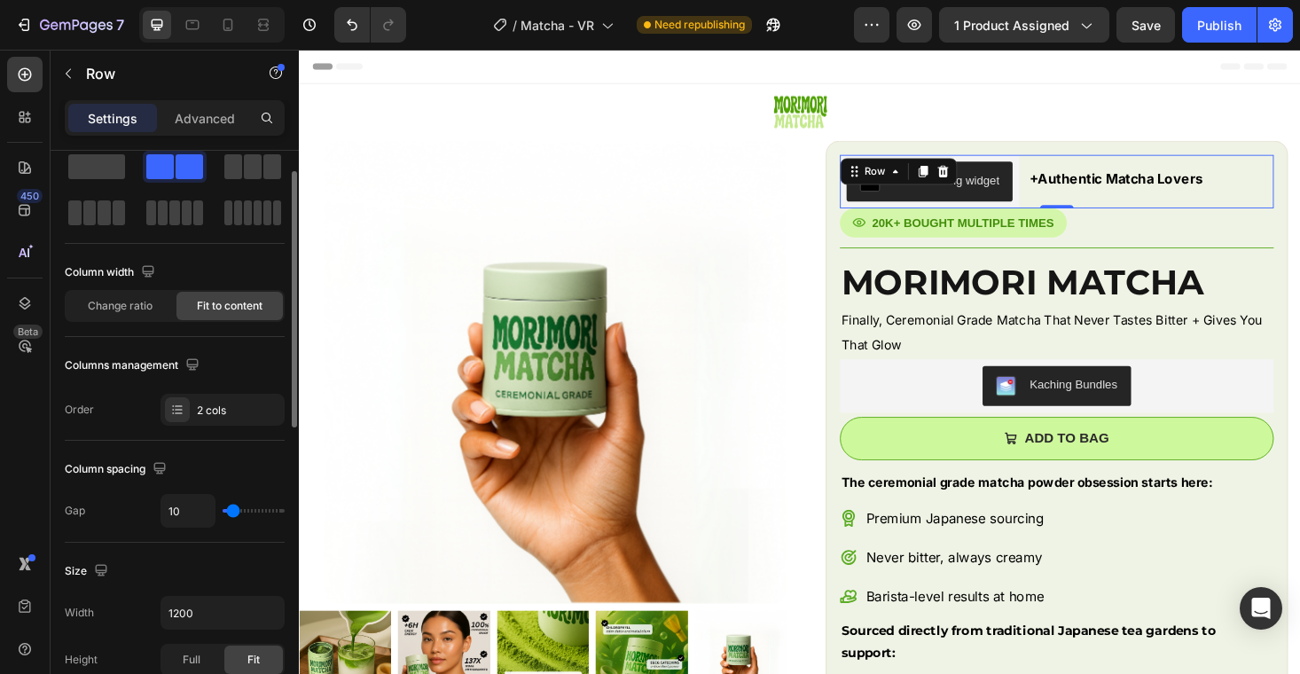
type input "9"
type input "8"
type input "7"
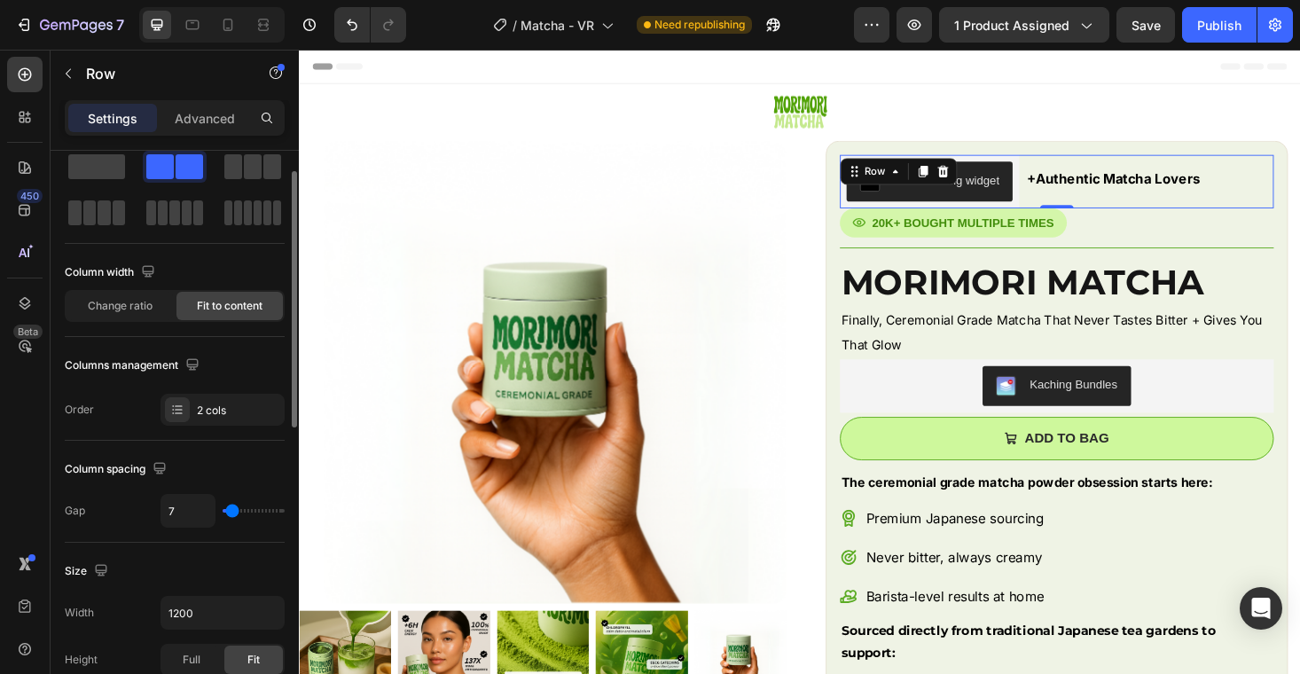
type input "6"
type input "5"
click at [231, 509] on input "range" at bounding box center [254, 511] width 62 height 4
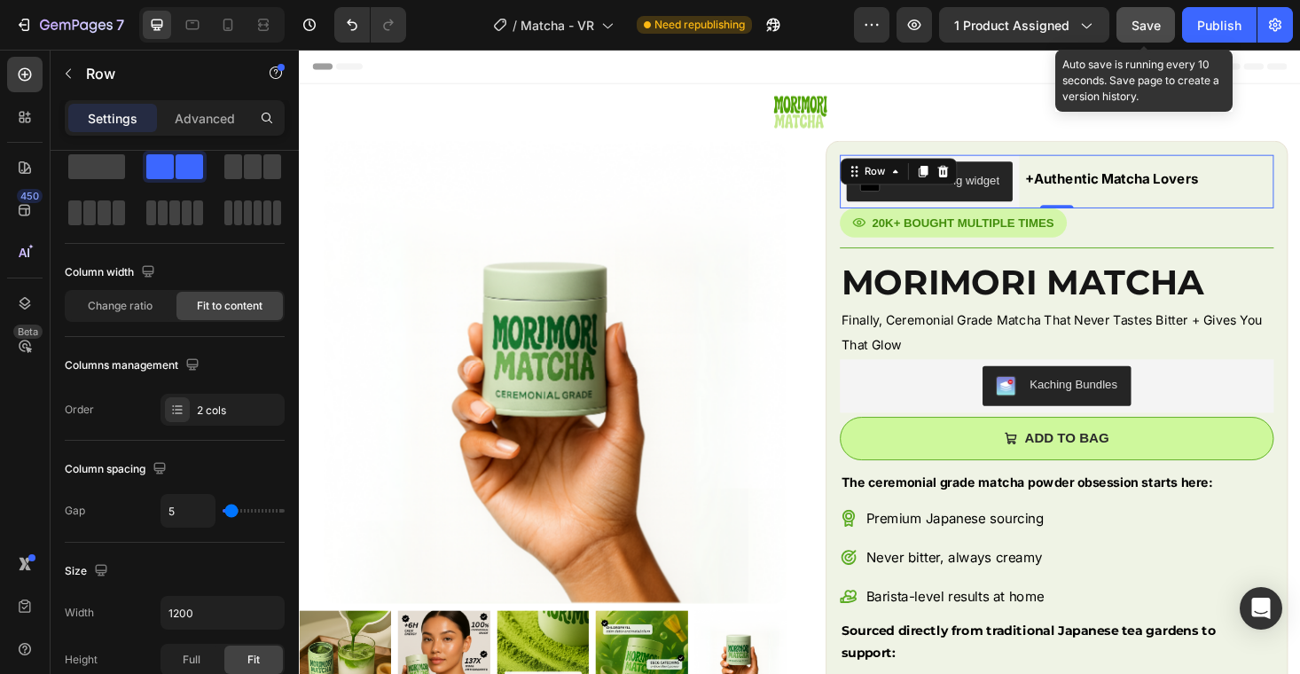
click at [1158, 22] on span "Save" at bounding box center [1146, 25] width 29 height 15
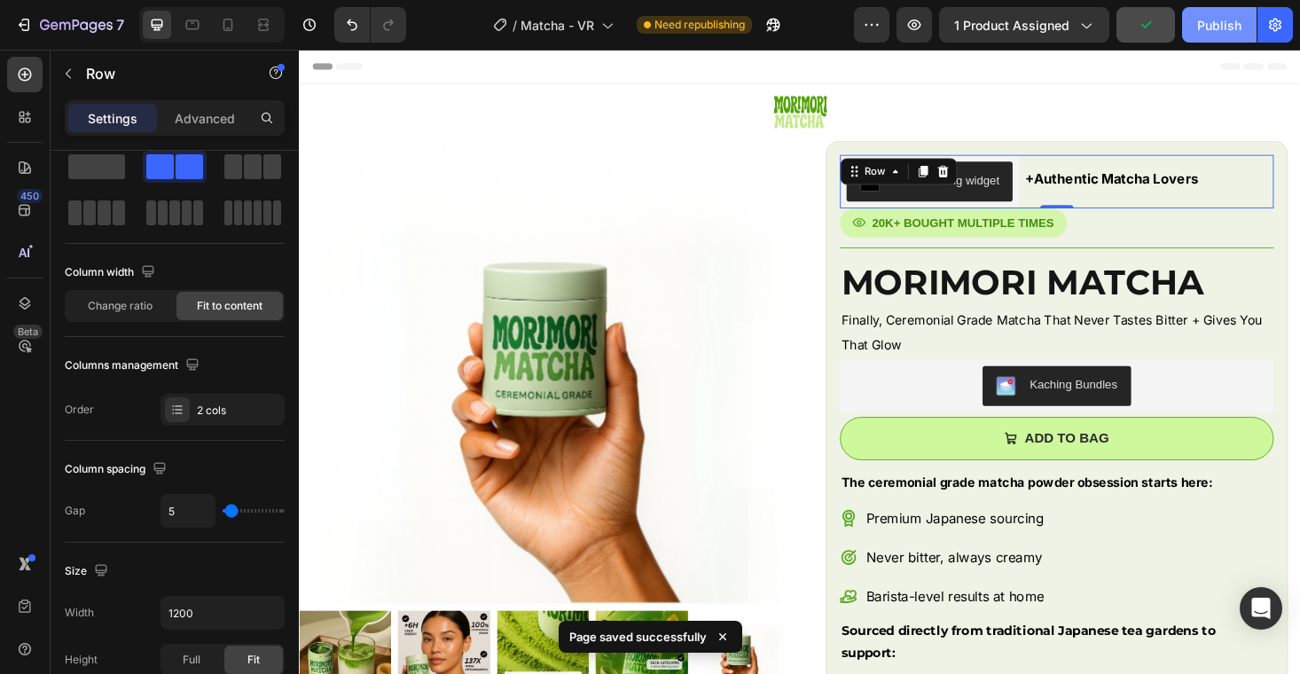
click at [1193, 22] on button "Publish" at bounding box center [1219, 24] width 75 height 35
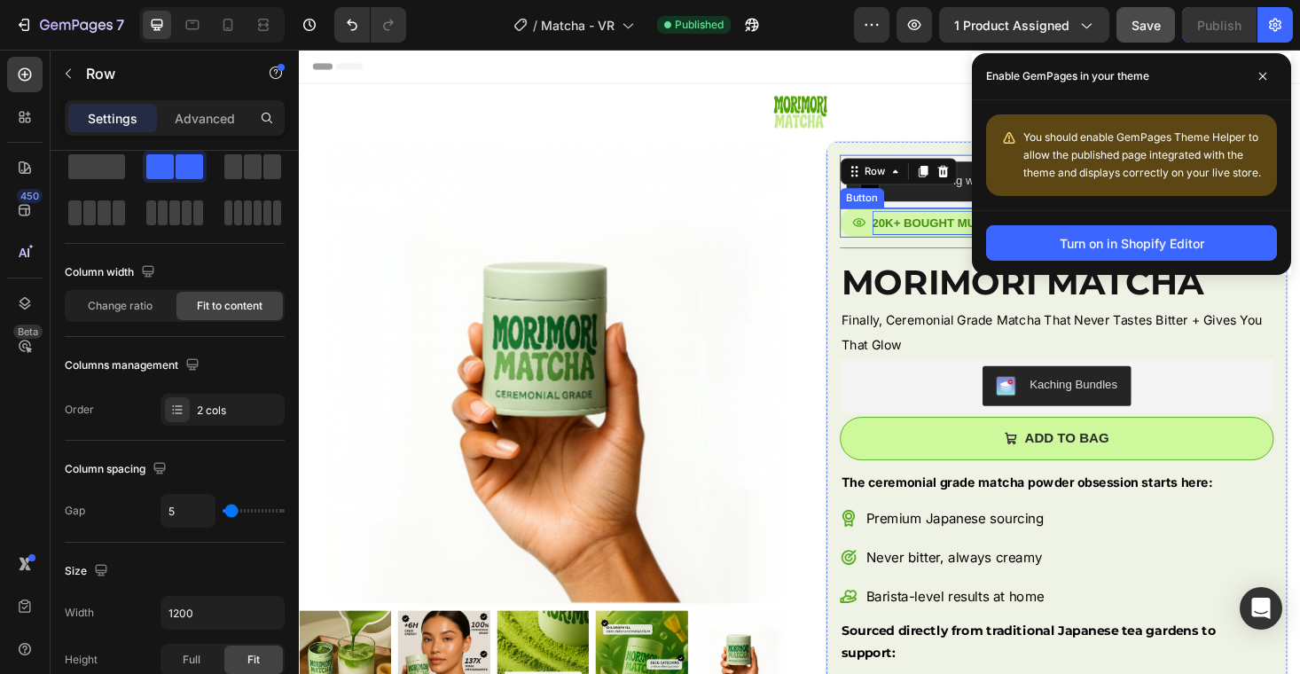
click at [928, 224] on p "20K+ BOUGHT MULTIPLE TIMES" at bounding box center [1004, 234] width 193 height 26
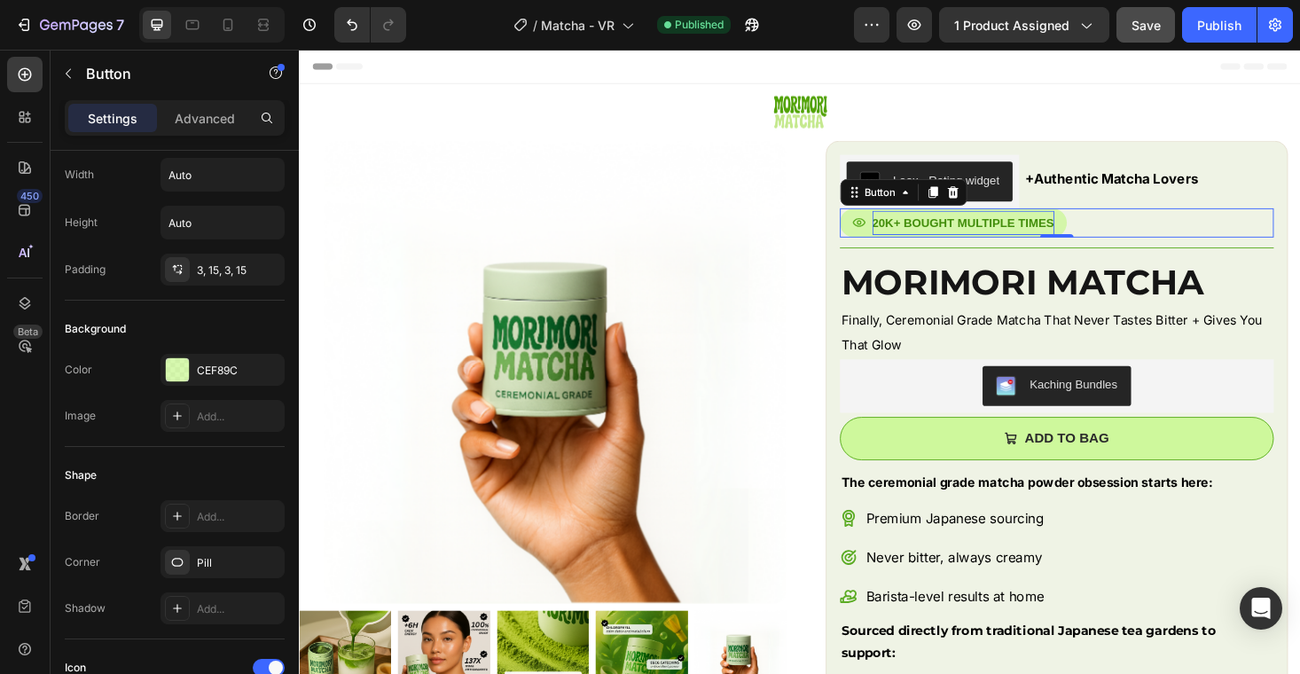
scroll to position [0, 0]
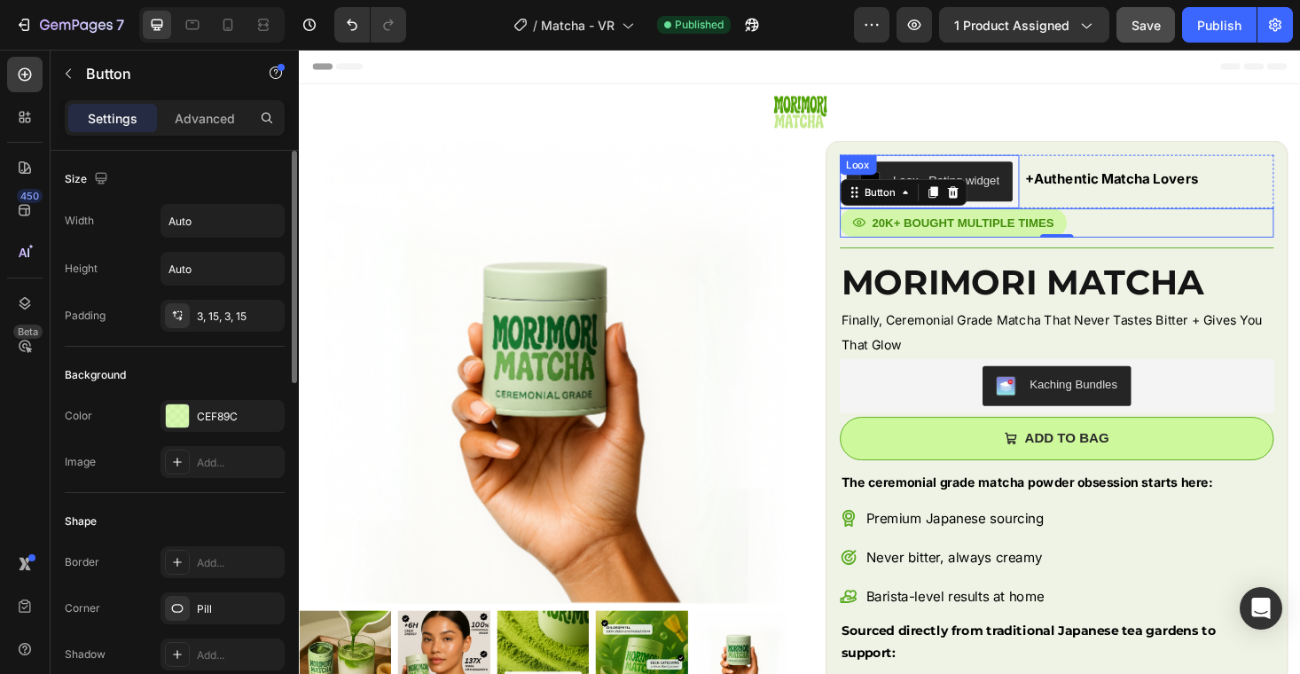
click at [1010, 169] on button "Loox - Rating widget" at bounding box center [969, 190] width 177 height 43
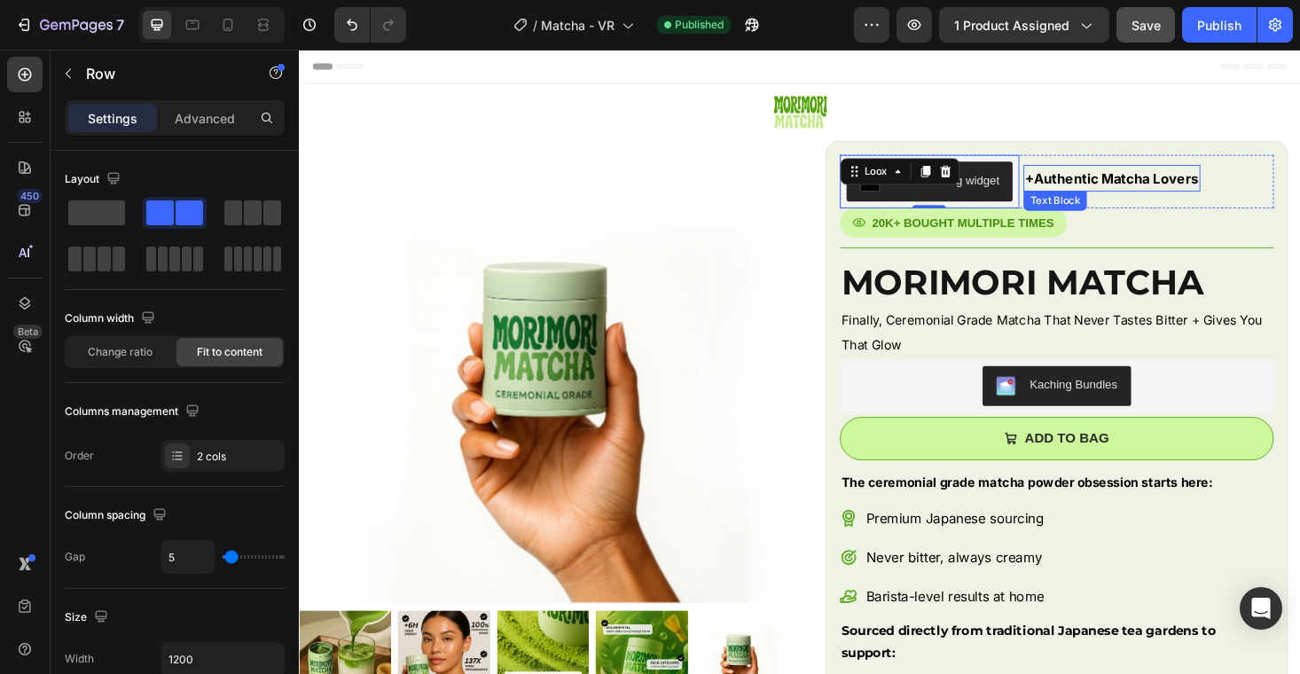
click at [1067, 200] on div "Loox - Rating widget Loox 0 +Authentic Matcha Lovers Text Block Row" at bounding box center [1105, 189] width 462 height 57
click at [228, 122] on p "Advanced" at bounding box center [205, 118] width 60 height 19
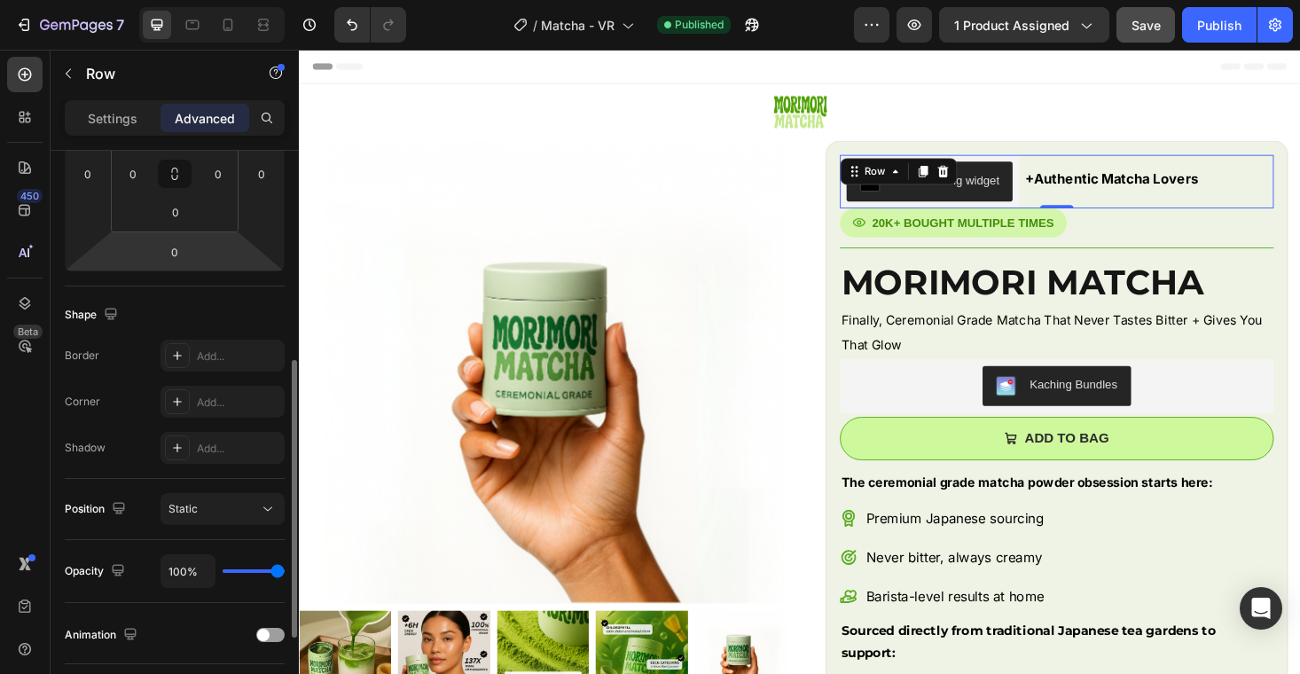
scroll to position [357, 0]
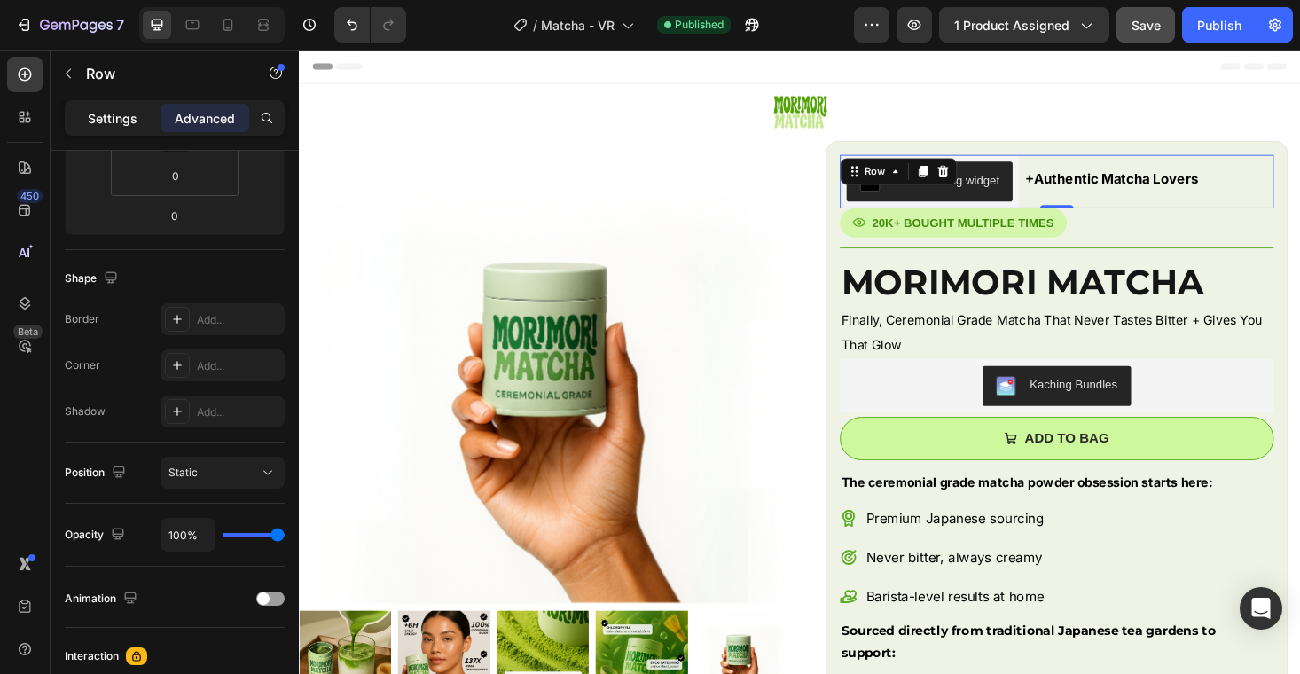
click at [110, 121] on p "Settings" at bounding box center [113, 118] width 50 height 19
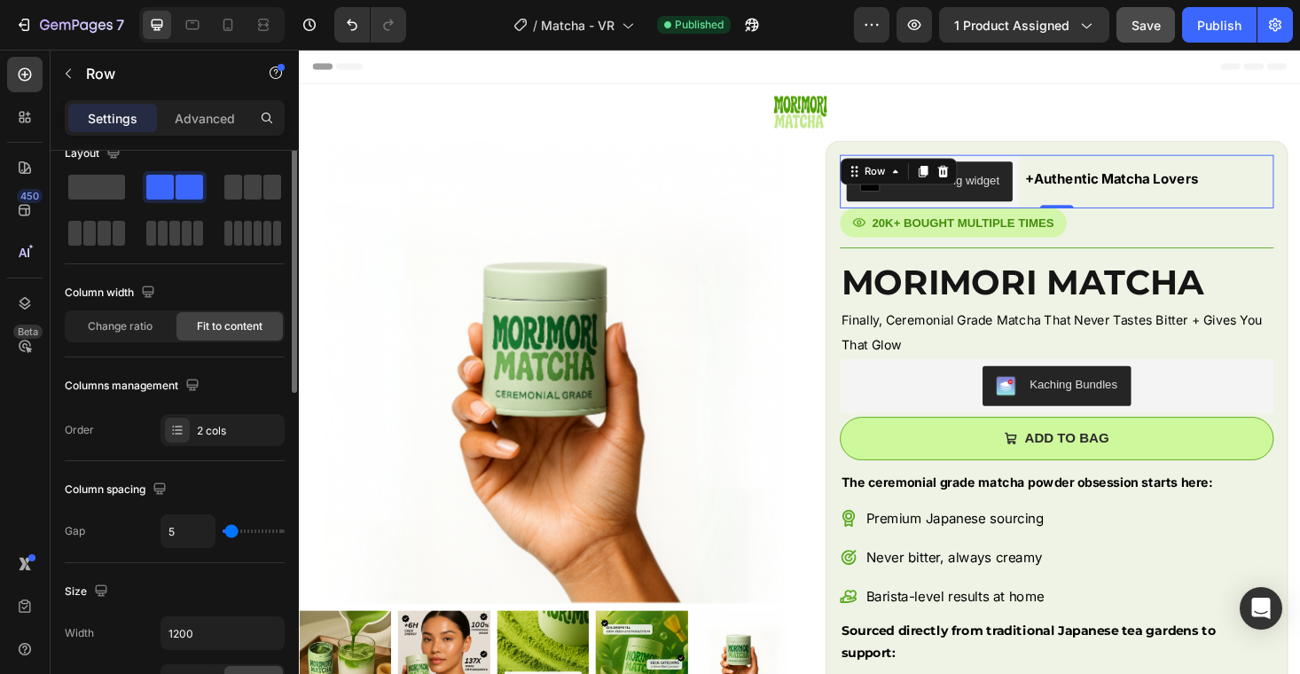
scroll to position [0, 0]
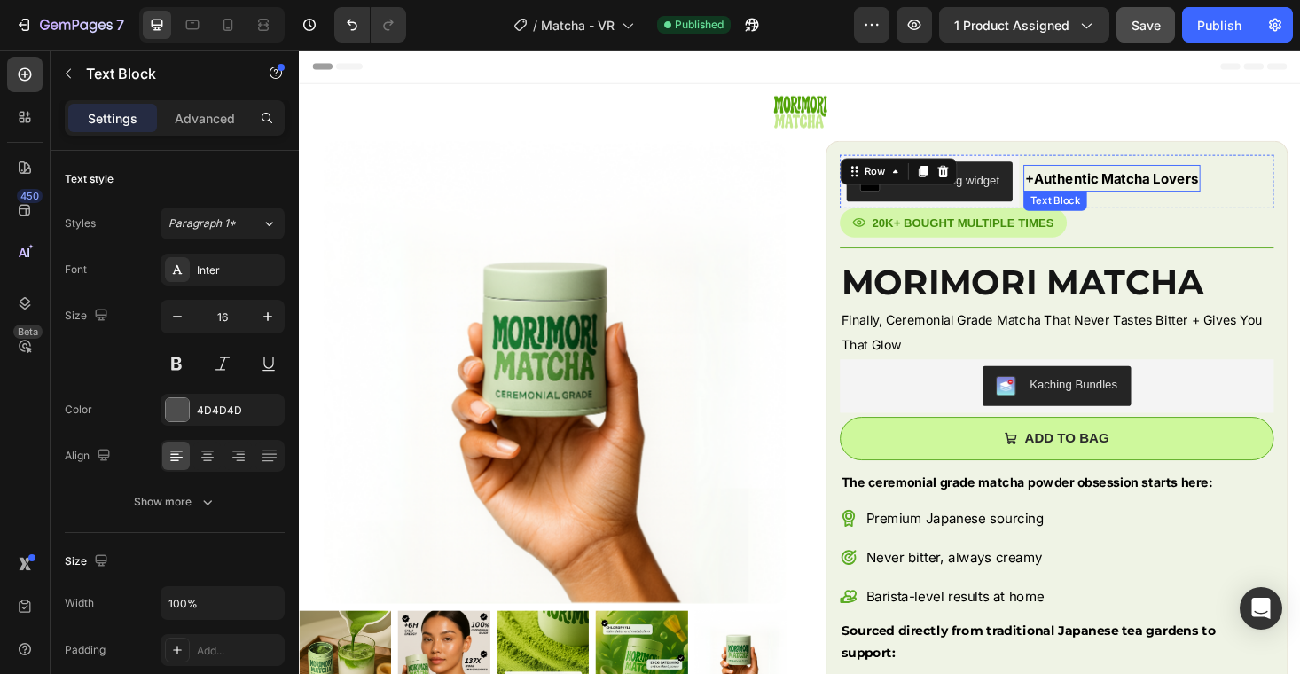
click at [1077, 191] on strong "+Authentic Matcha Lovers" at bounding box center [1163, 186] width 184 height 18
click at [217, 120] on p "Advanced" at bounding box center [205, 118] width 60 height 19
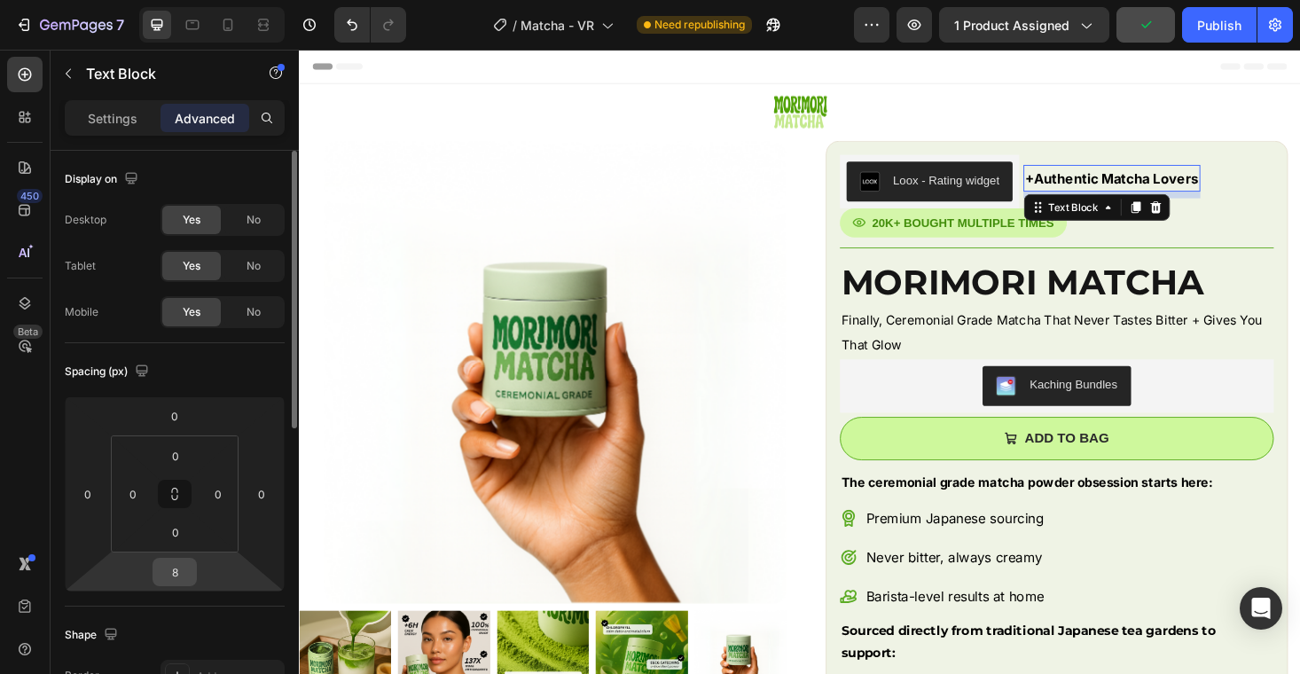
click at [176, 576] on input "8" at bounding box center [174, 572] width 35 height 27
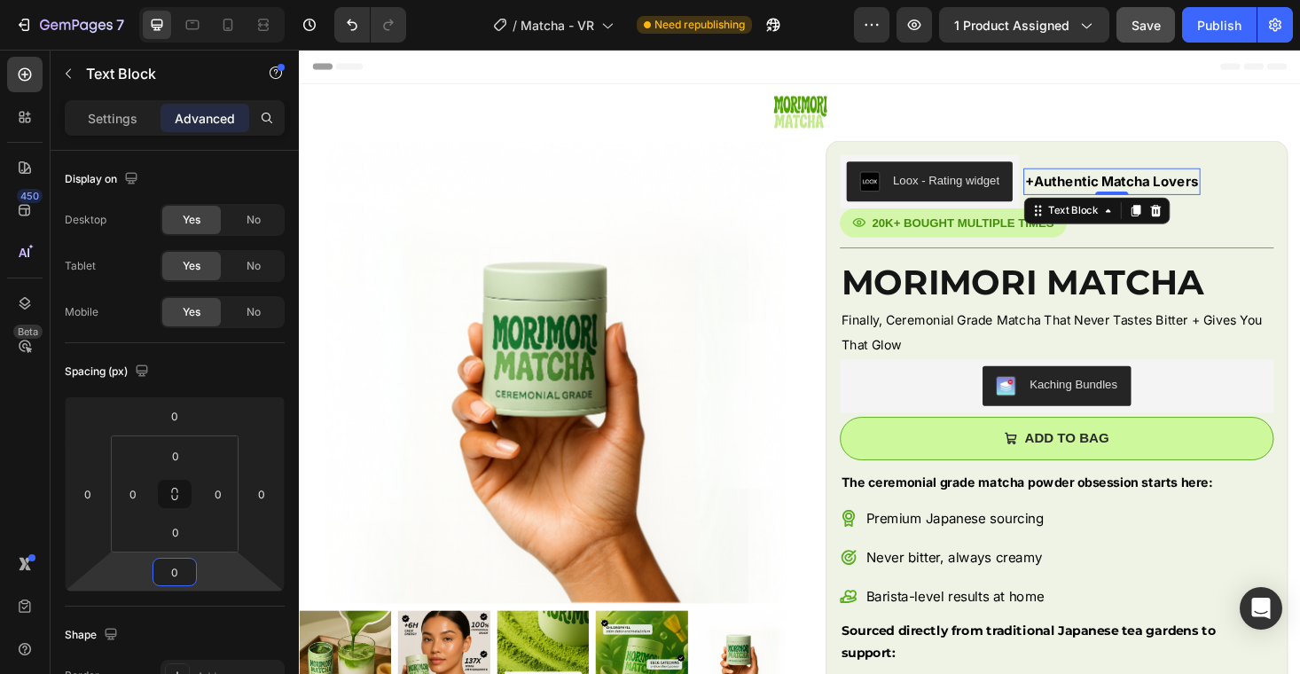
type input "0"
click at [1153, 19] on span "Save" at bounding box center [1146, 25] width 29 height 15
click at [1212, 22] on div "Publish" at bounding box center [1219, 25] width 44 height 19
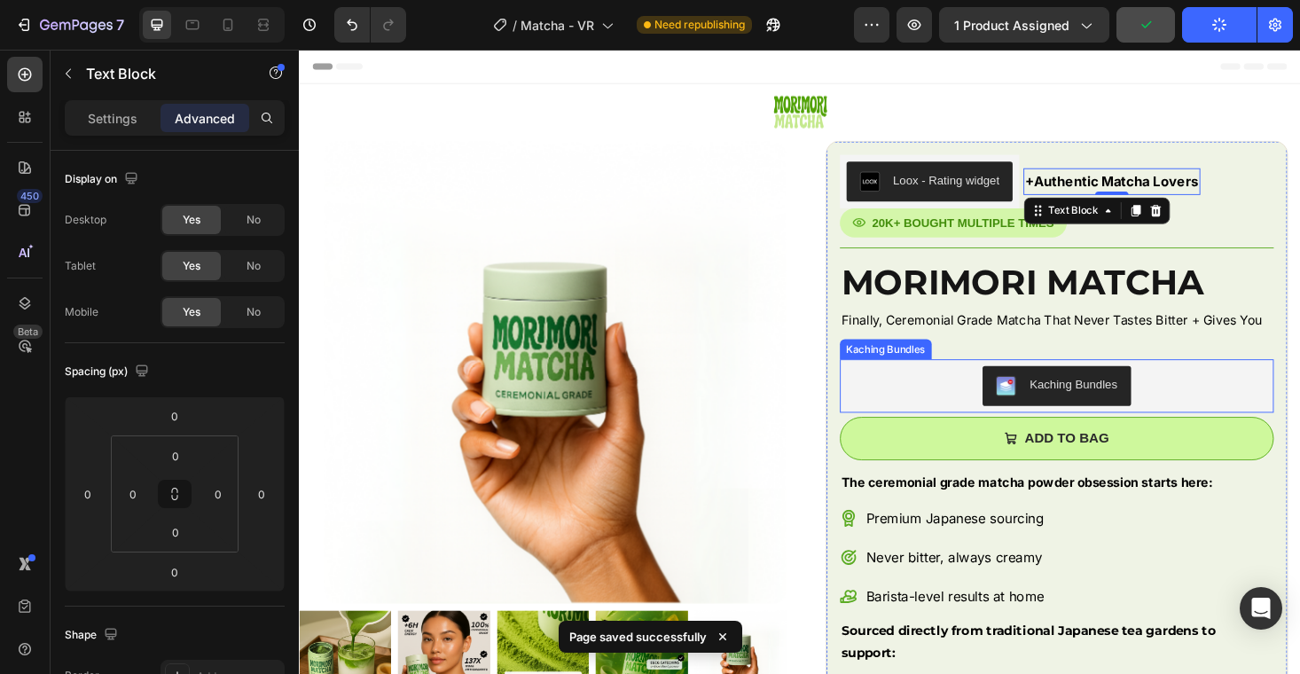
click at [905, 390] on div "Kaching Bundles" at bounding box center [1105, 407] width 448 height 43
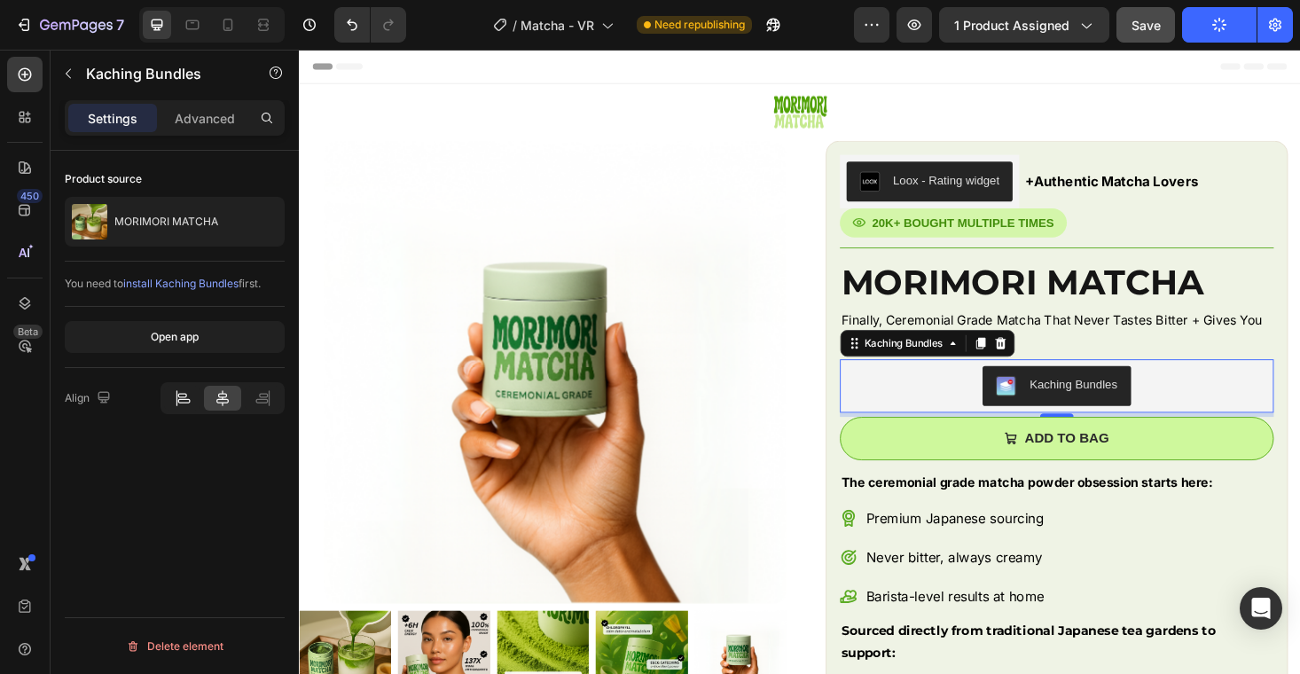
click at [184, 396] on icon at bounding box center [181, 395] width 9 height 4
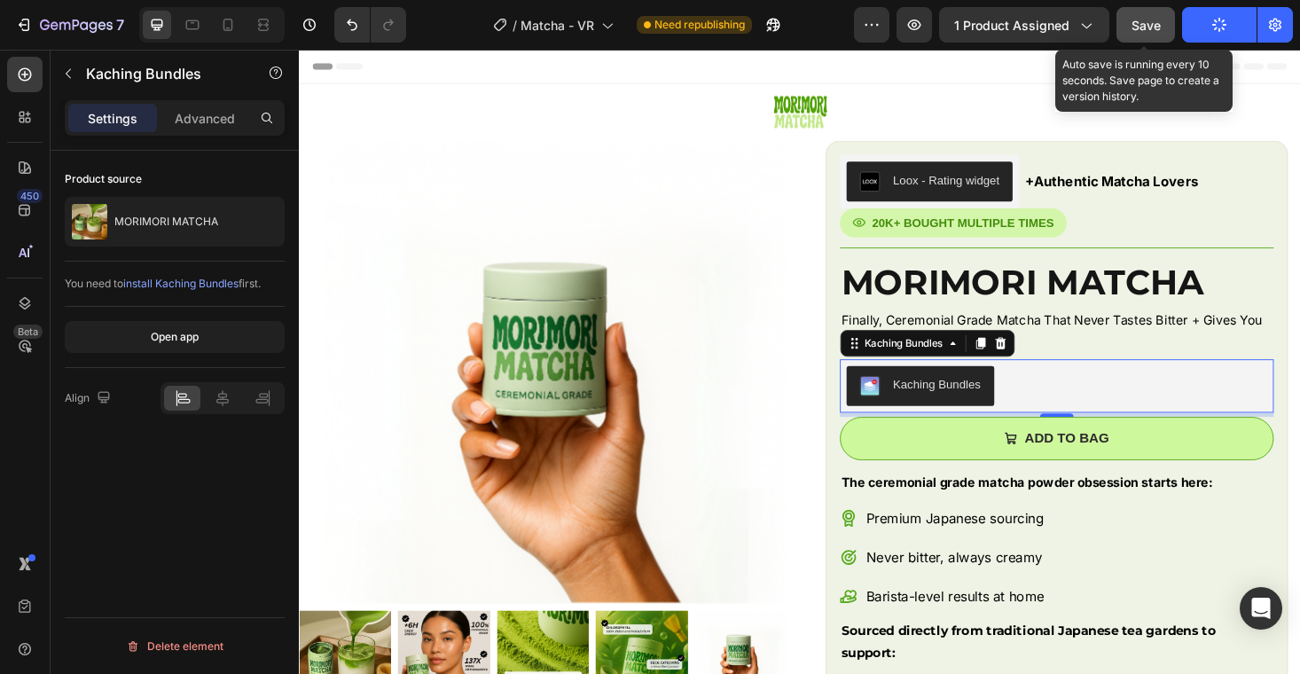
click at [1137, 36] on button "Save" at bounding box center [1146, 24] width 59 height 35
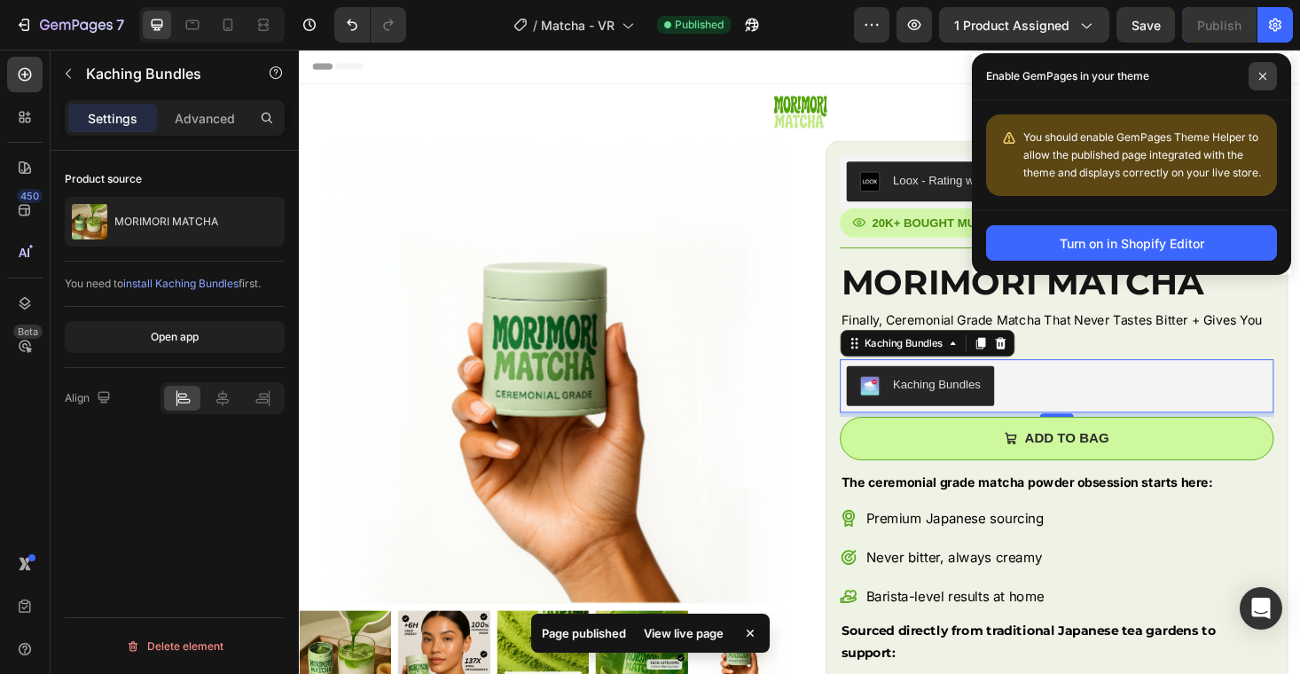
click at [1267, 77] on icon at bounding box center [1263, 76] width 9 height 9
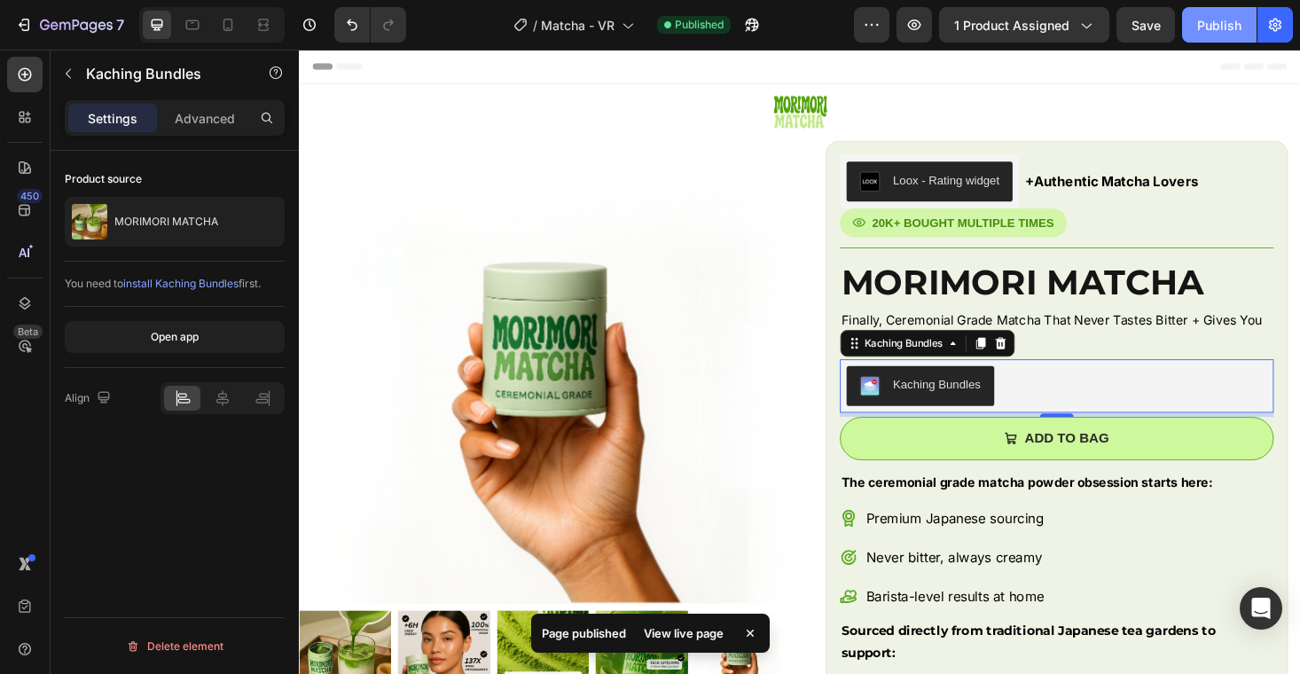
click at [1220, 23] on div "Publish" at bounding box center [1219, 25] width 44 height 19
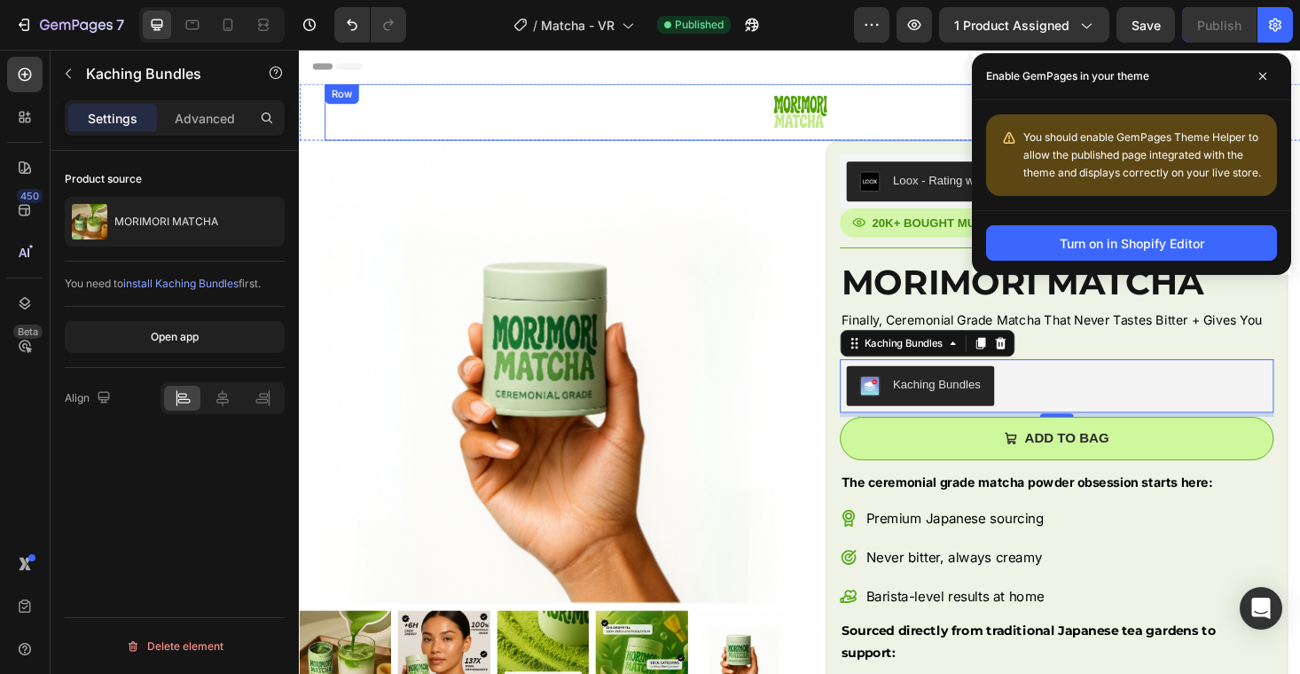
click at [926, 138] on div "Image Row" at bounding box center [831, 116] width 1011 height 60
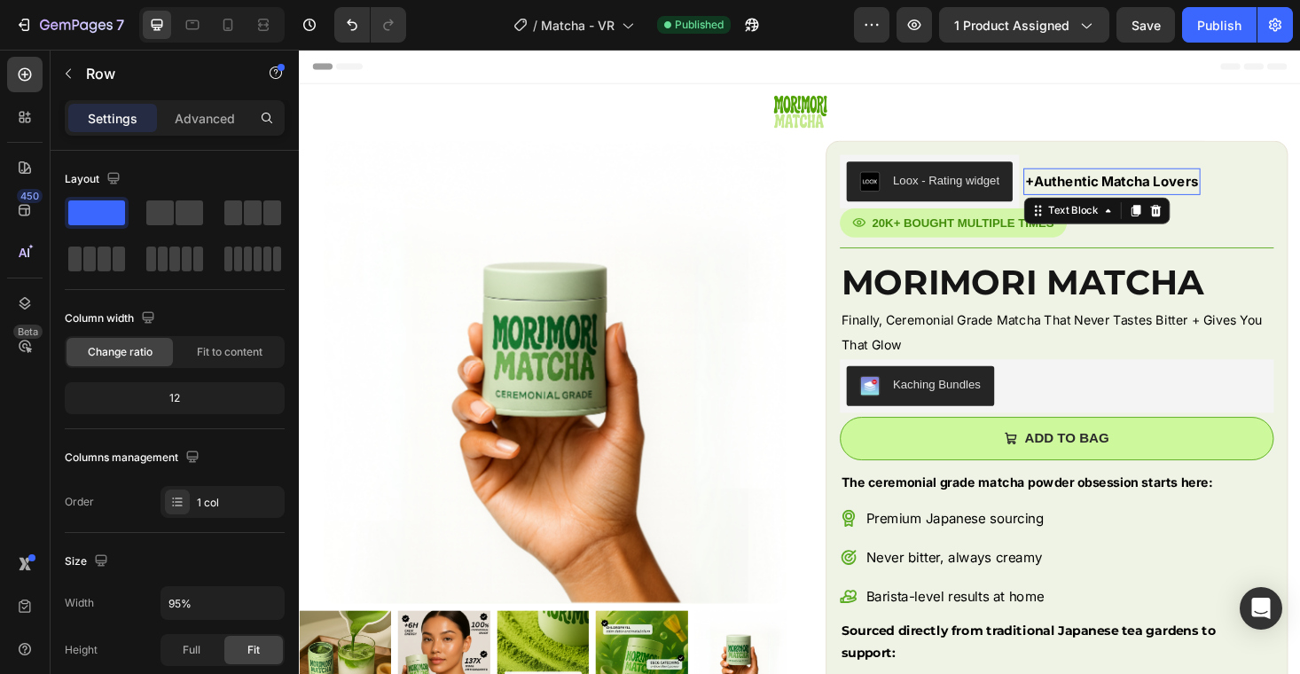
click at [1120, 196] on strong "+Authentic Matcha Lovers" at bounding box center [1163, 190] width 184 height 18
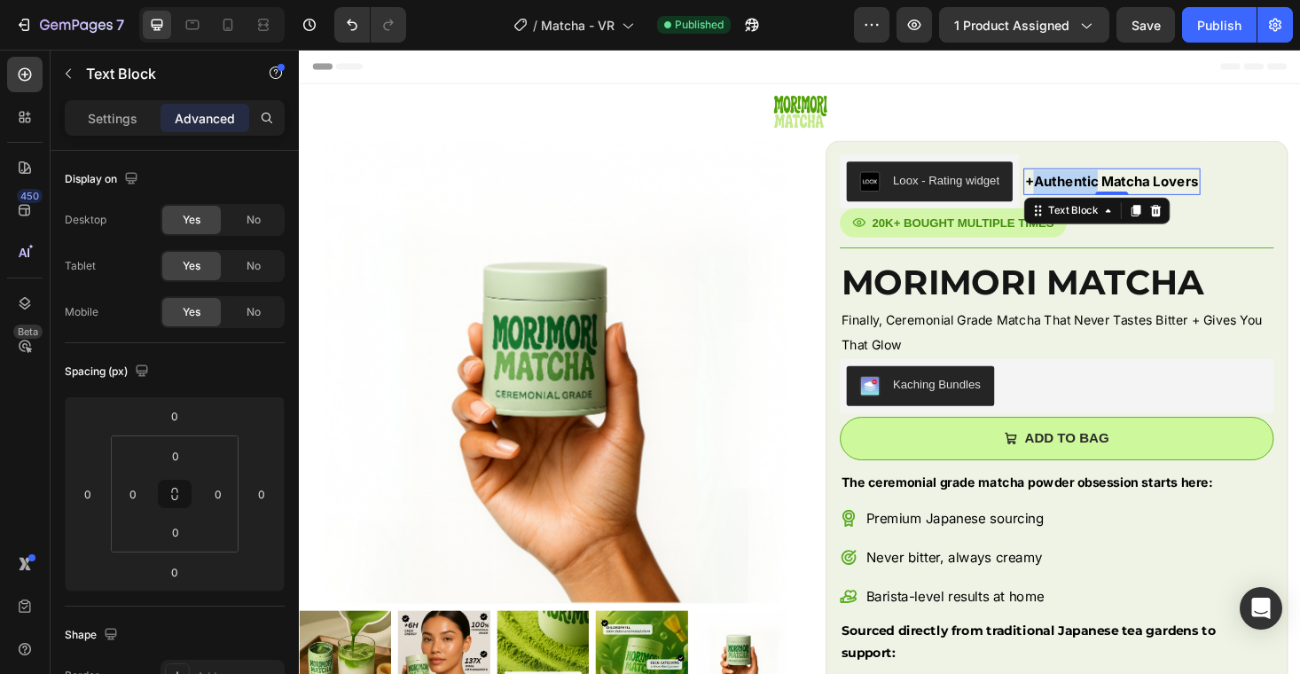
click at [1113, 192] on strong "+Authentic Matcha Lovers" at bounding box center [1163, 190] width 184 height 18
click at [1143, 195] on strong "+Real Matcha Lovers" at bounding box center [1144, 190] width 147 height 18
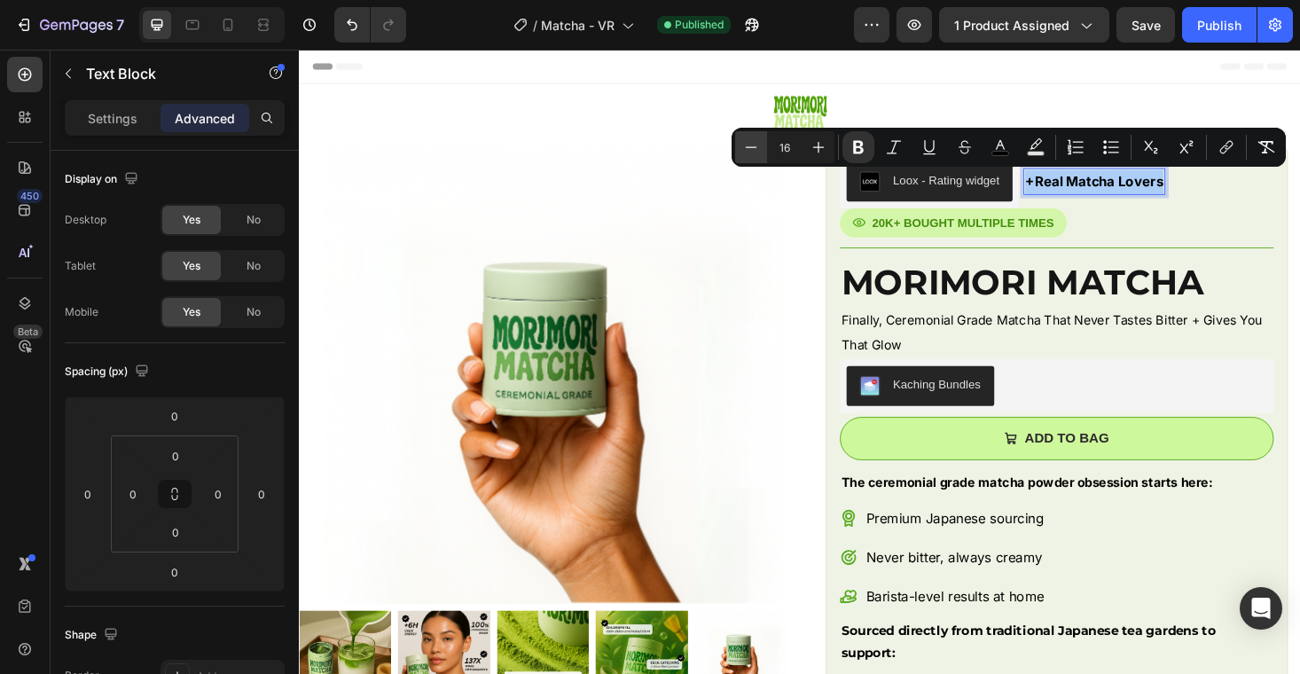
click at [762, 150] on button "Minus" at bounding box center [751, 147] width 32 height 32
type input "14"
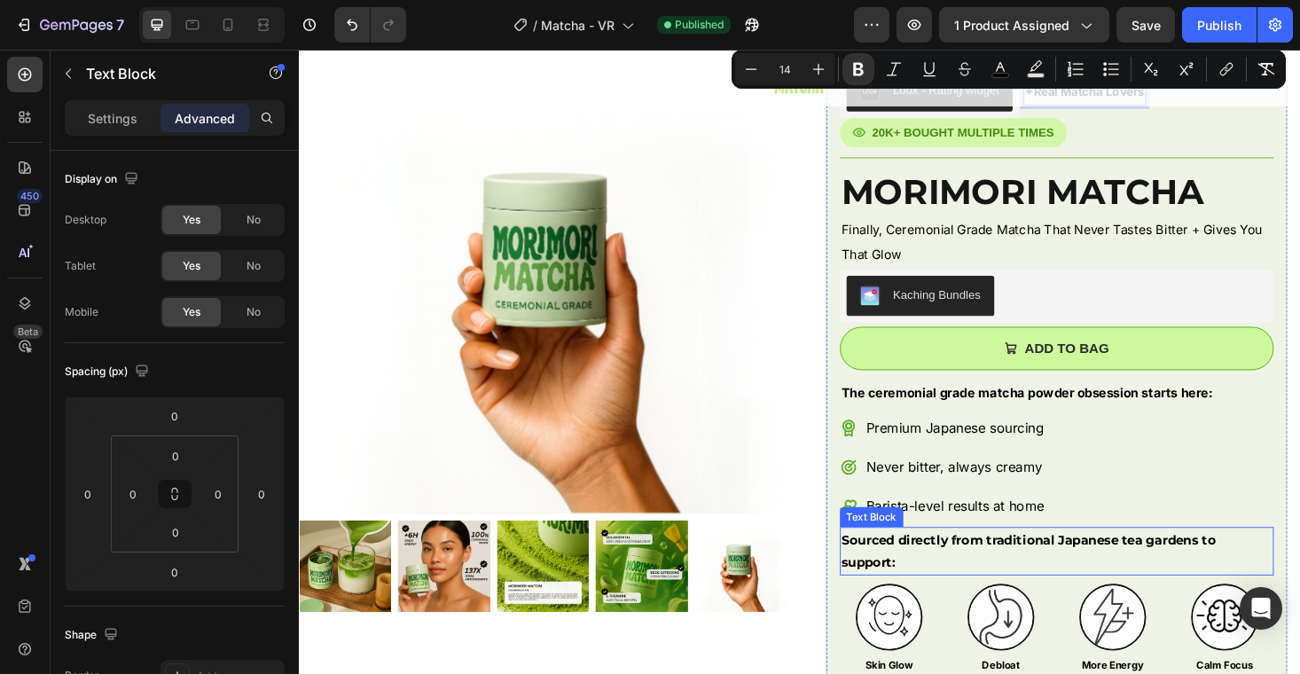
scroll to position [117, 0]
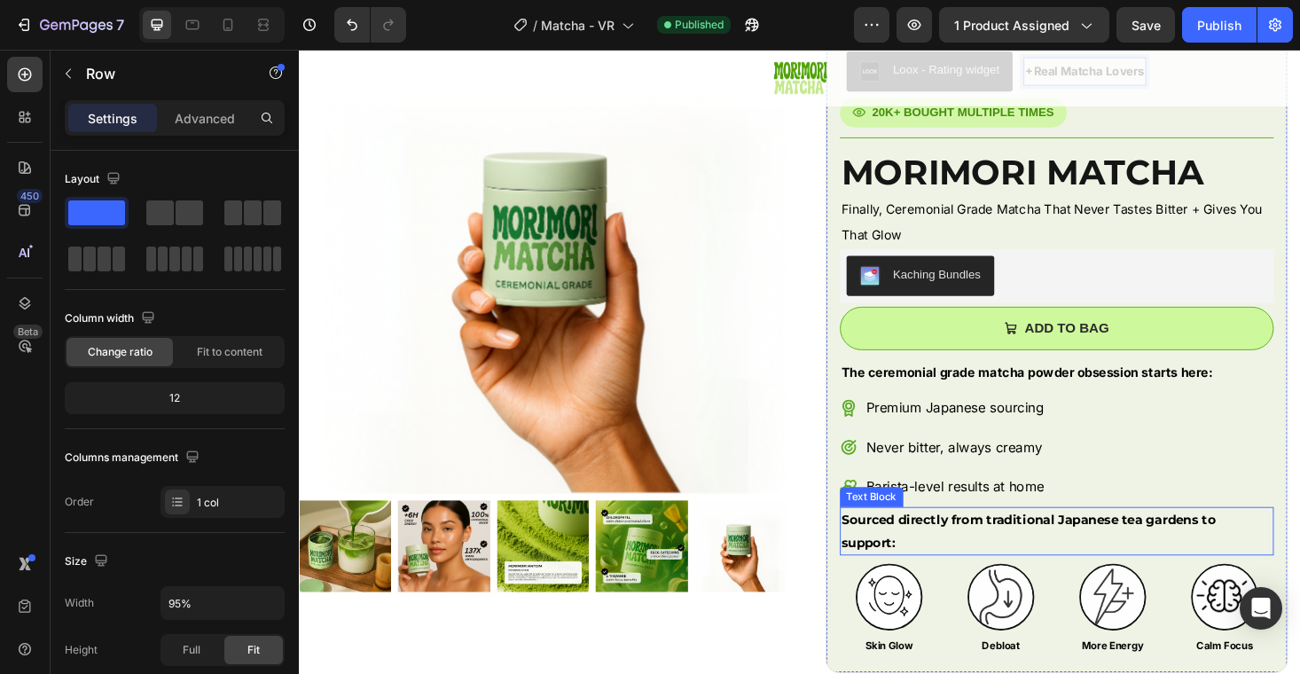
click at [1124, 530] on div "Loox - Rating widget Loox +Real Matcha Lovers Text Block 0 Row 20K+ BOUGHT MULT…" at bounding box center [1105, 370] width 462 height 653
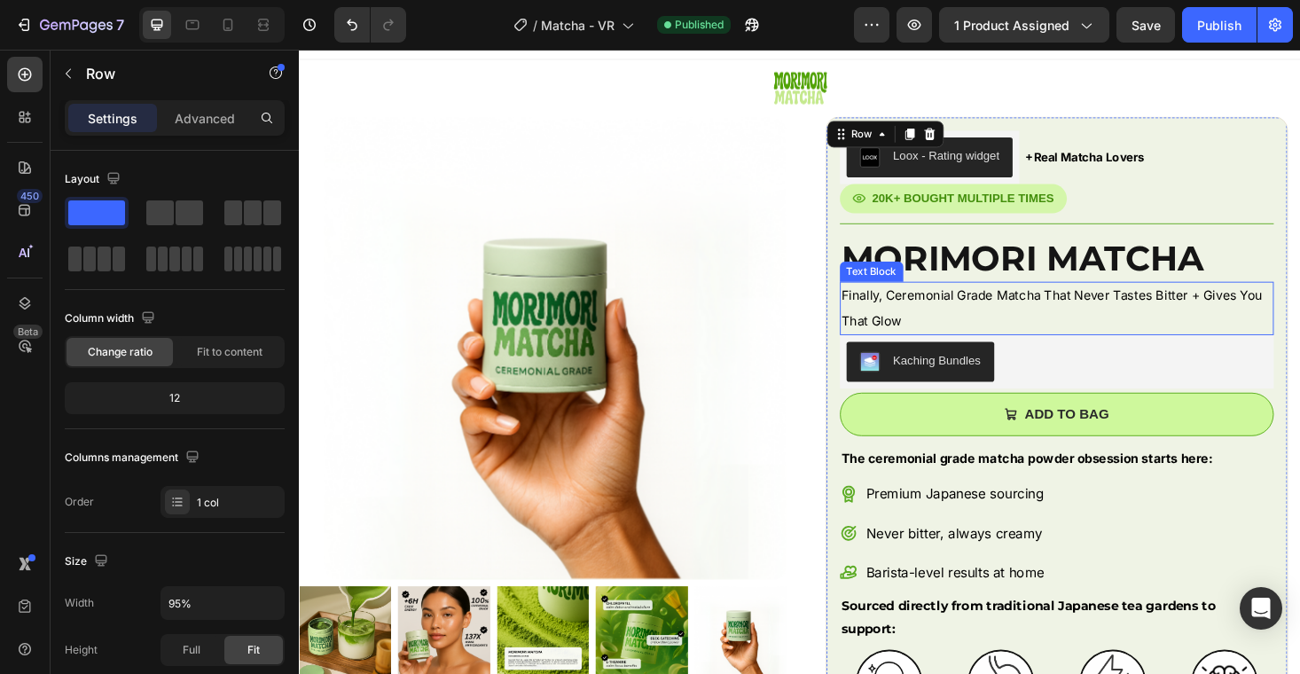
scroll to position [0, 0]
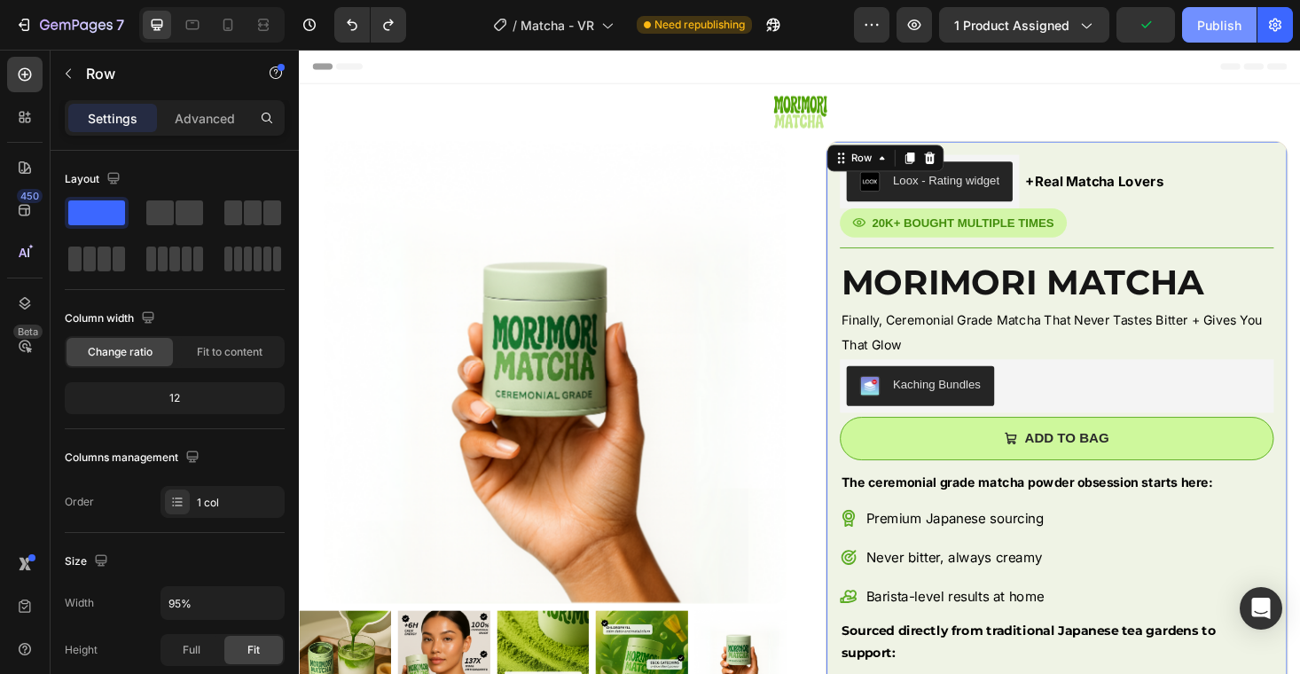
click at [1206, 29] on div "Publish" at bounding box center [1219, 25] width 44 height 19
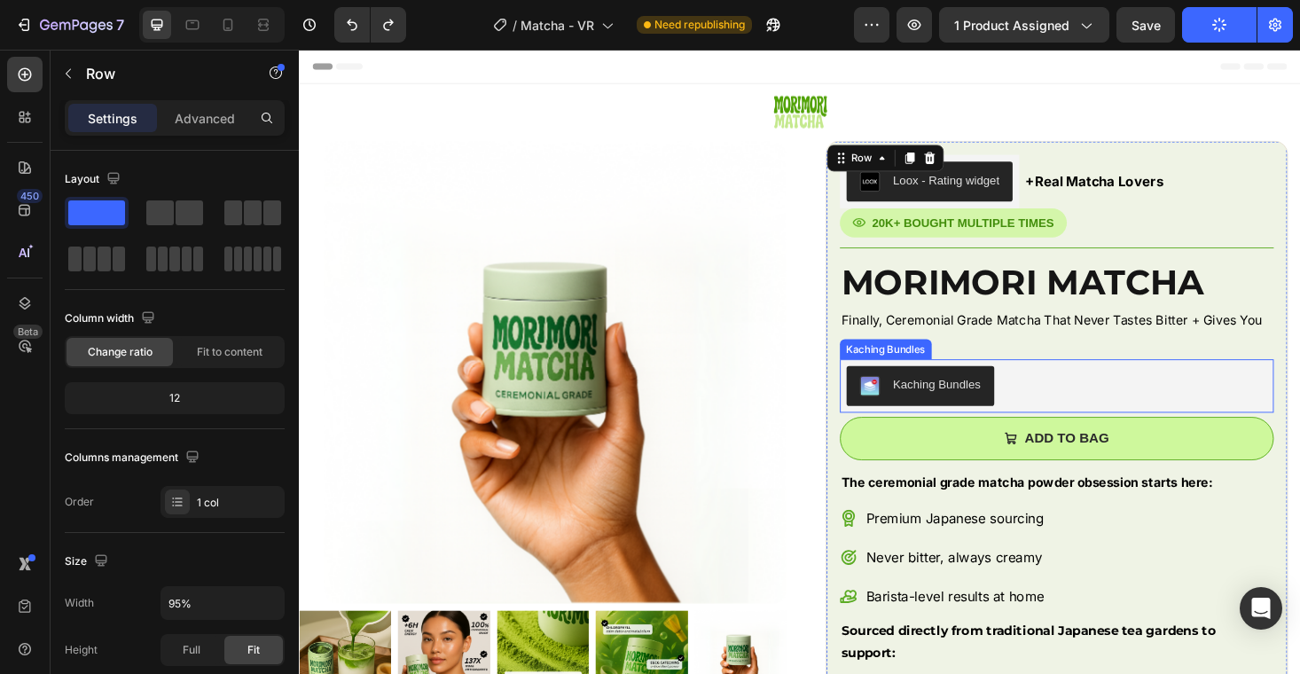
click at [1075, 427] on div "Kaching Bundles" at bounding box center [1105, 407] width 448 height 43
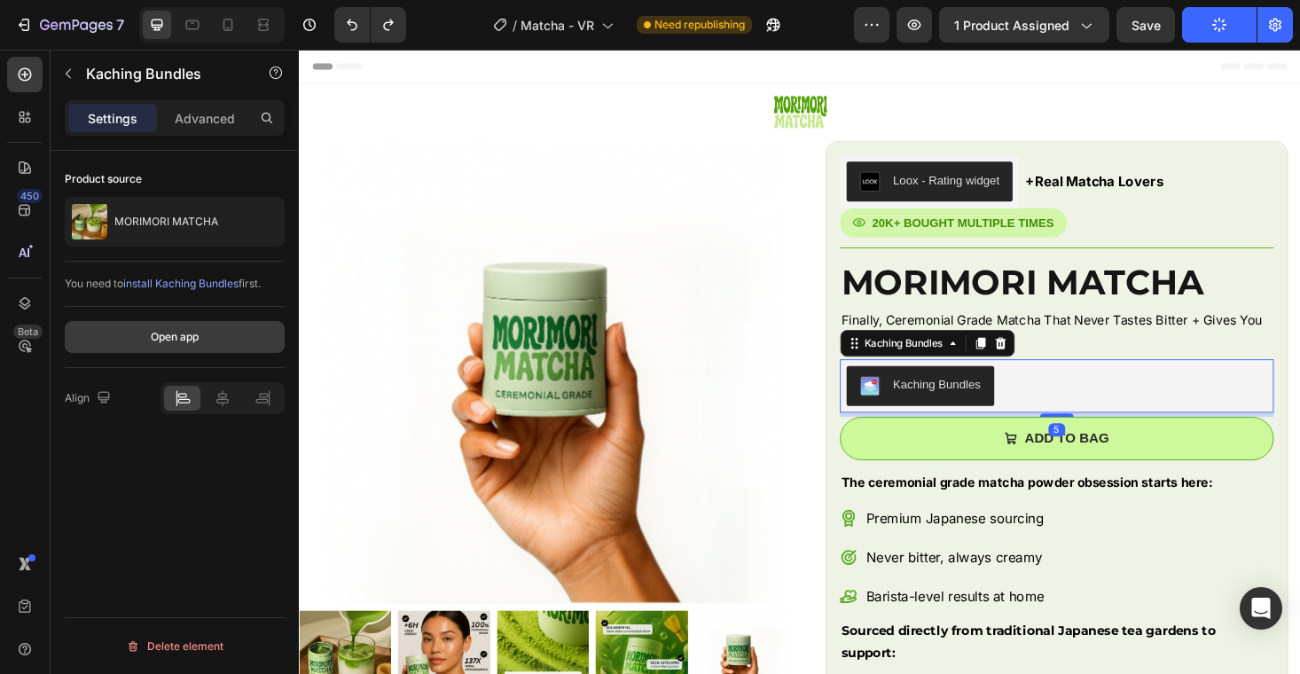
click at [190, 334] on div "Open app" at bounding box center [175, 337] width 48 height 16
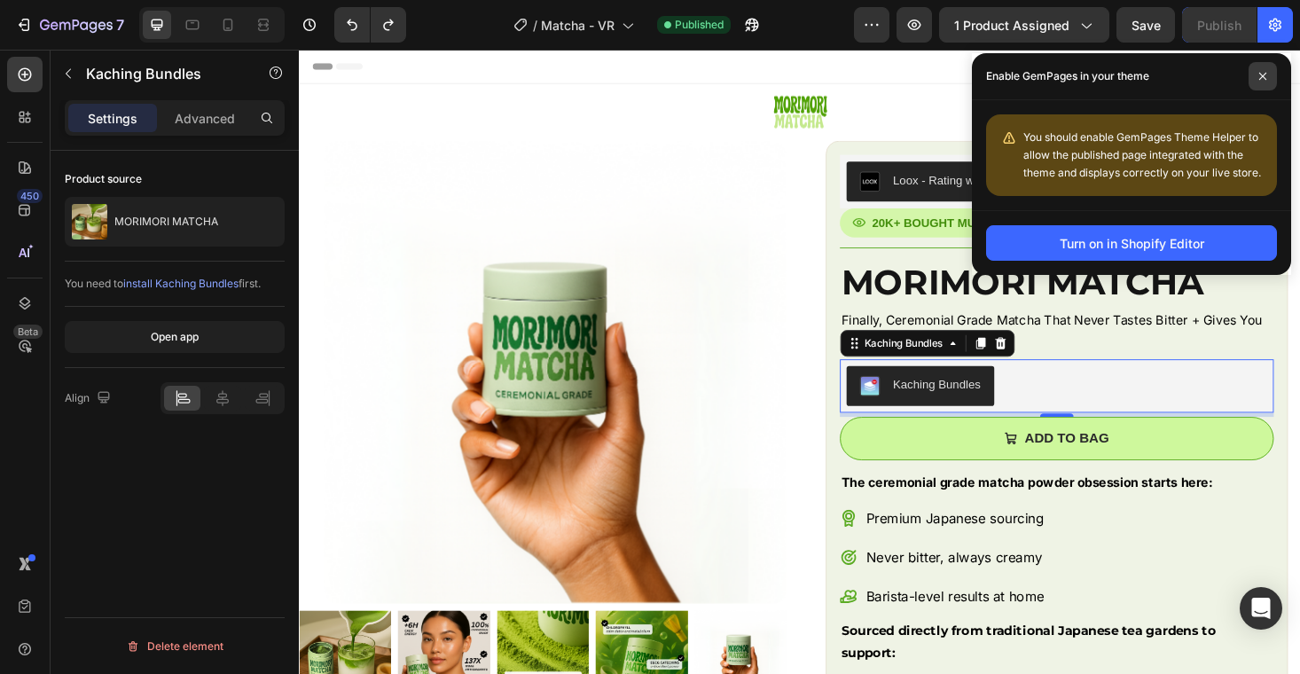
click at [1263, 72] on icon at bounding box center [1263, 76] width 9 height 9
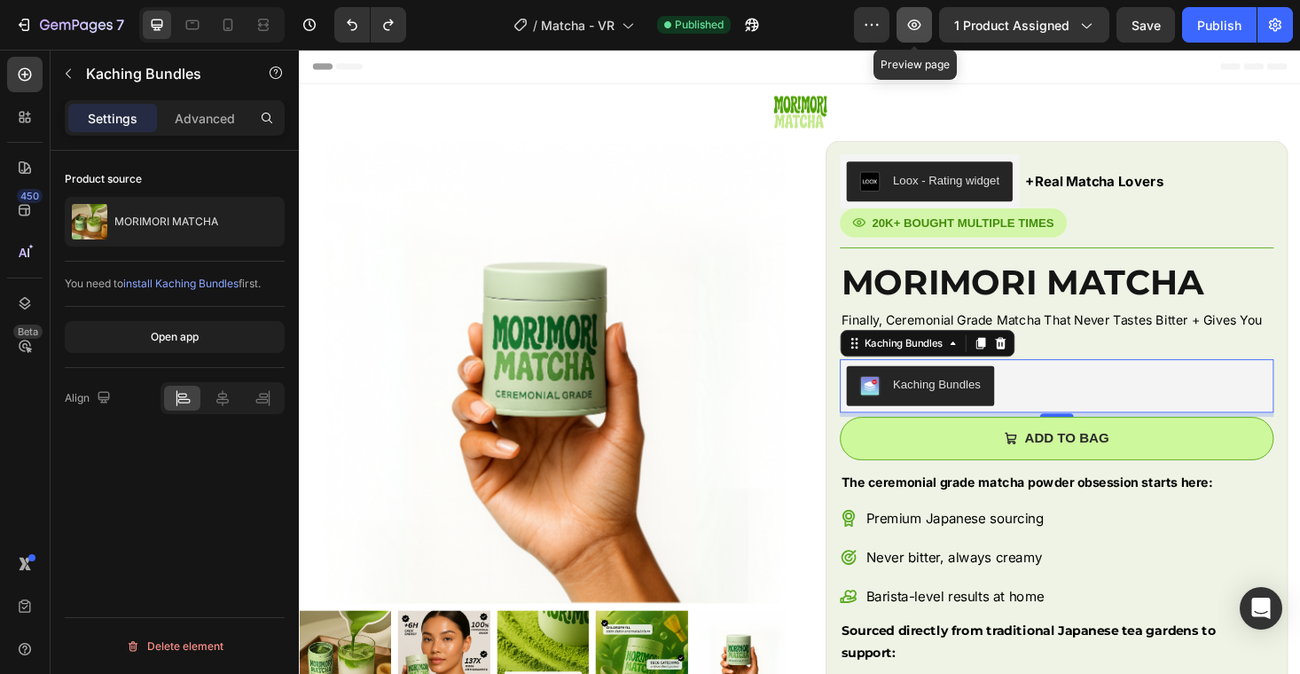
click at [914, 19] on icon "button" at bounding box center [915, 25] width 18 height 18
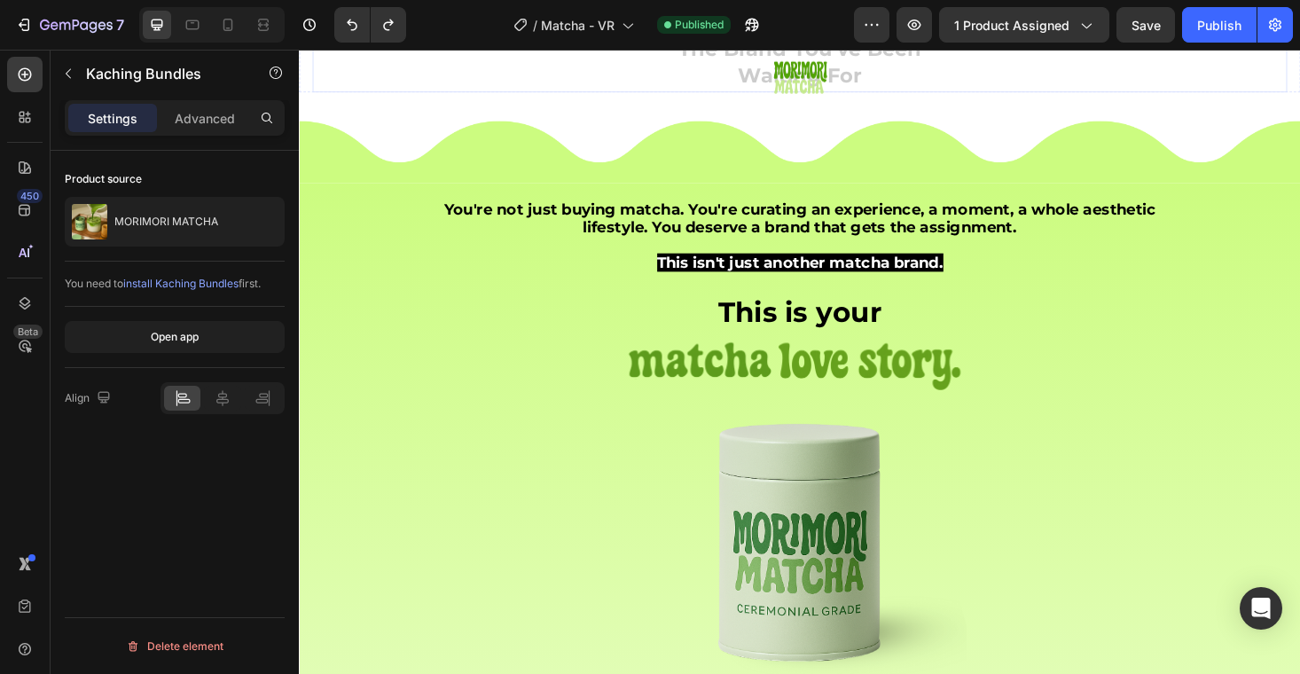
scroll to position [1068, 0]
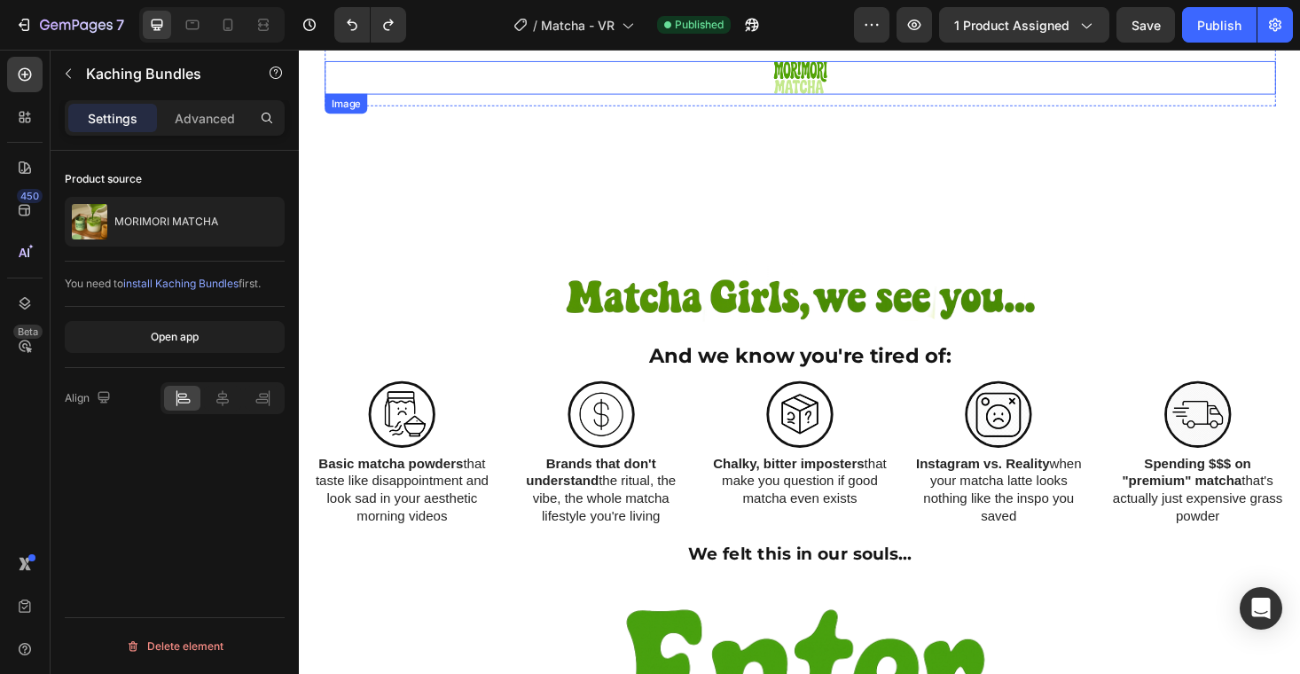
click at [828, 80] on img at bounding box center [831, 79] width 62 height 35
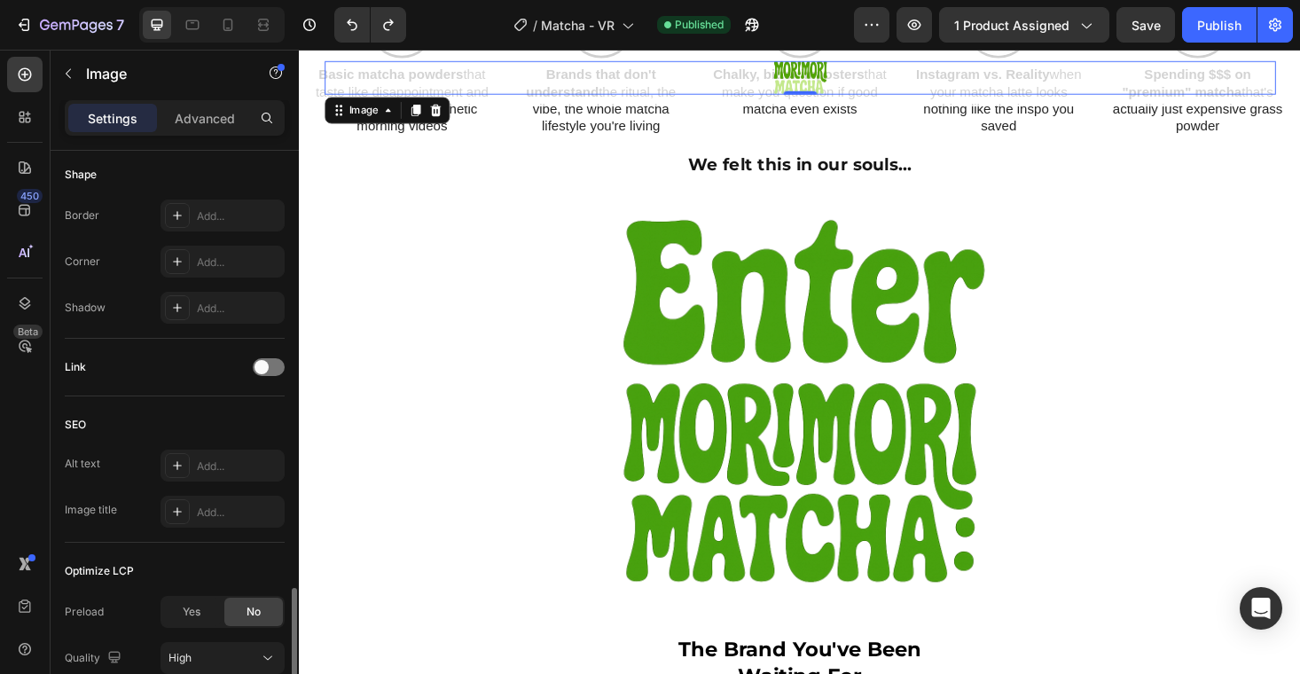
scroll to position [810, 0]
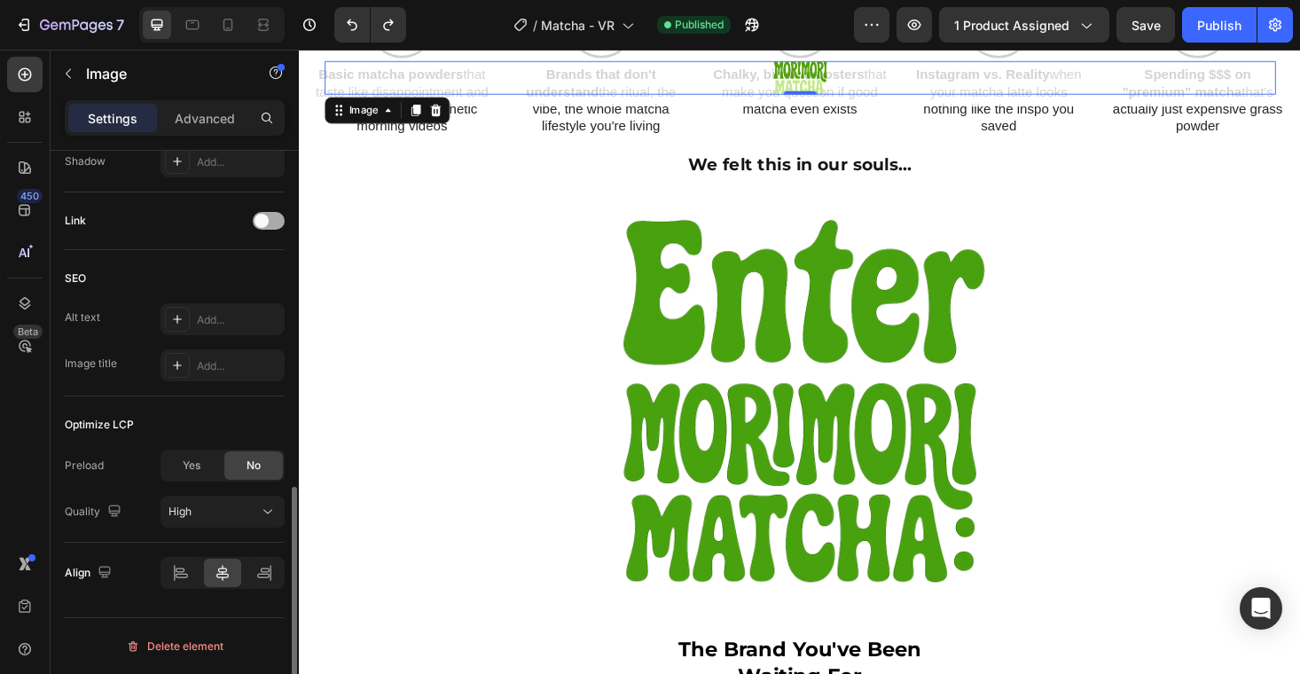
click at [260, 221] on span at bounding box center [262, 221] width 14 height 14
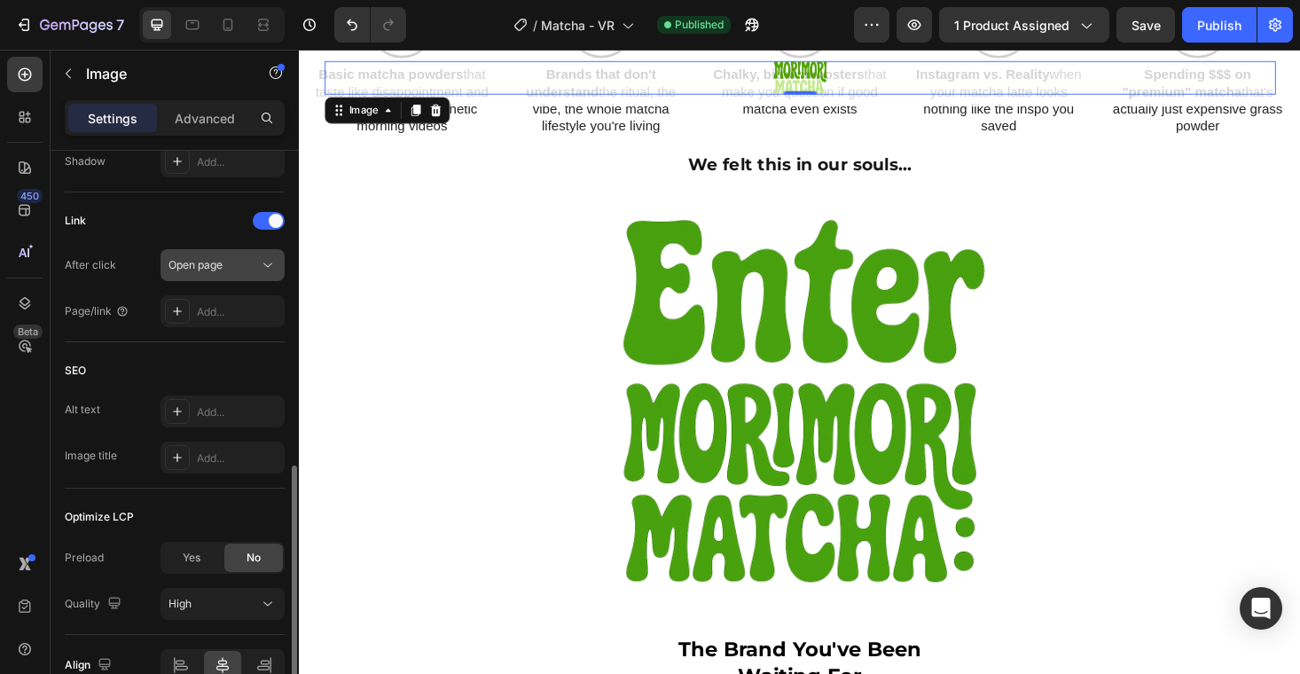
click at [258, 260] on div "Open page" at bounding box center [214, 265] width 90 height 16
click at [149, 212] on div "Link" at bounding box center [175, 221] width 220 height 28
click at [199, 307] on div "Add..." at bounding box center [238, 312] width 83 height 16
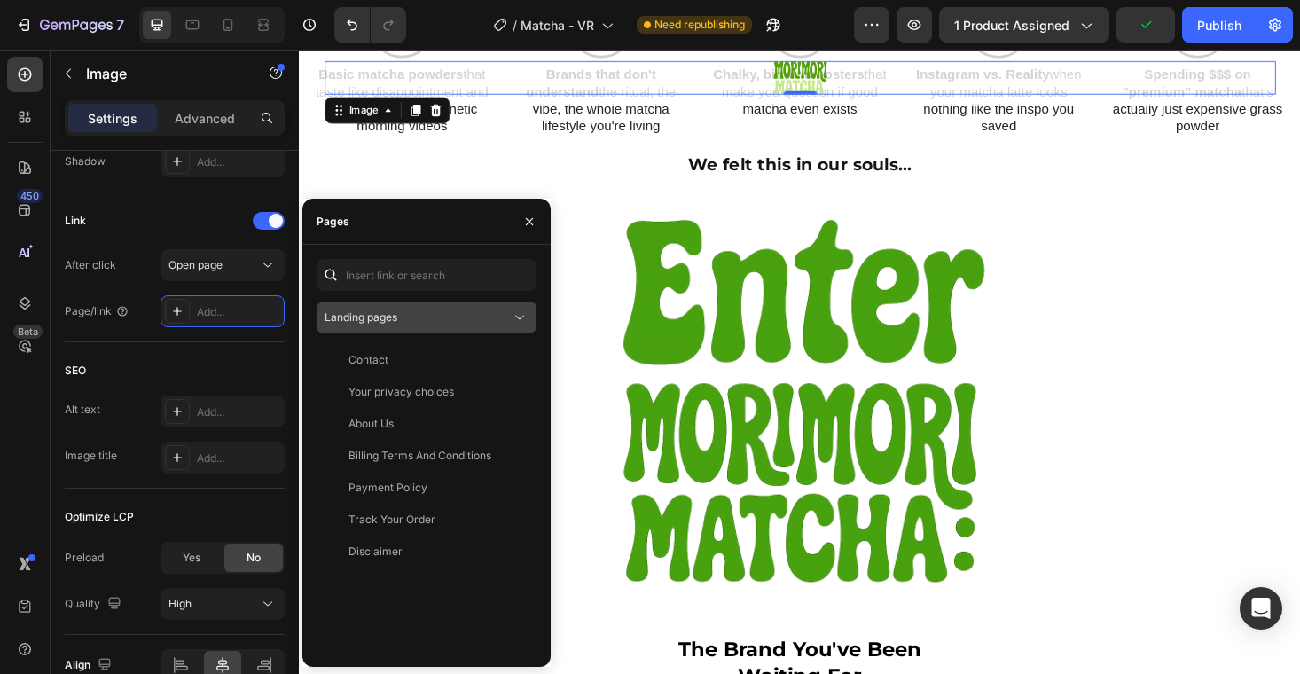
click at [447, 313] on div "Landing pages" at bounding box center [418, 318] width 186 height 16
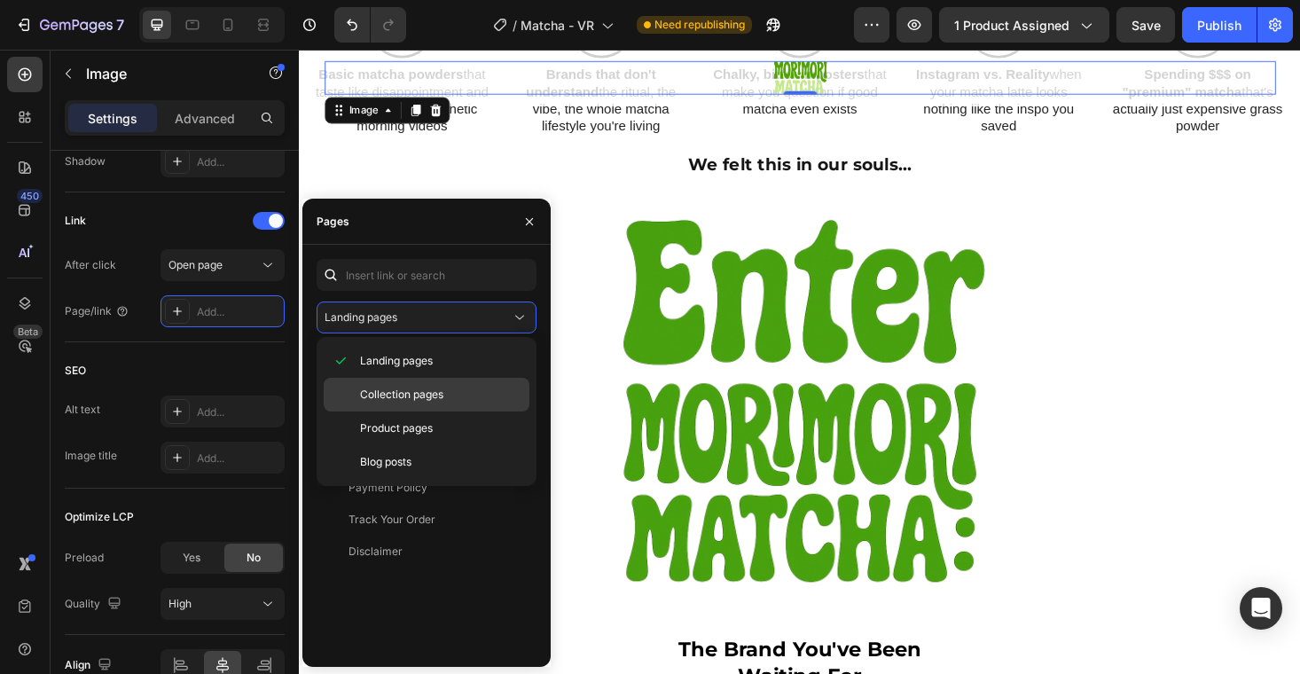
click at [443, 399] on span "Collection pages" at bounding box center [401, 395] width 83 height 16
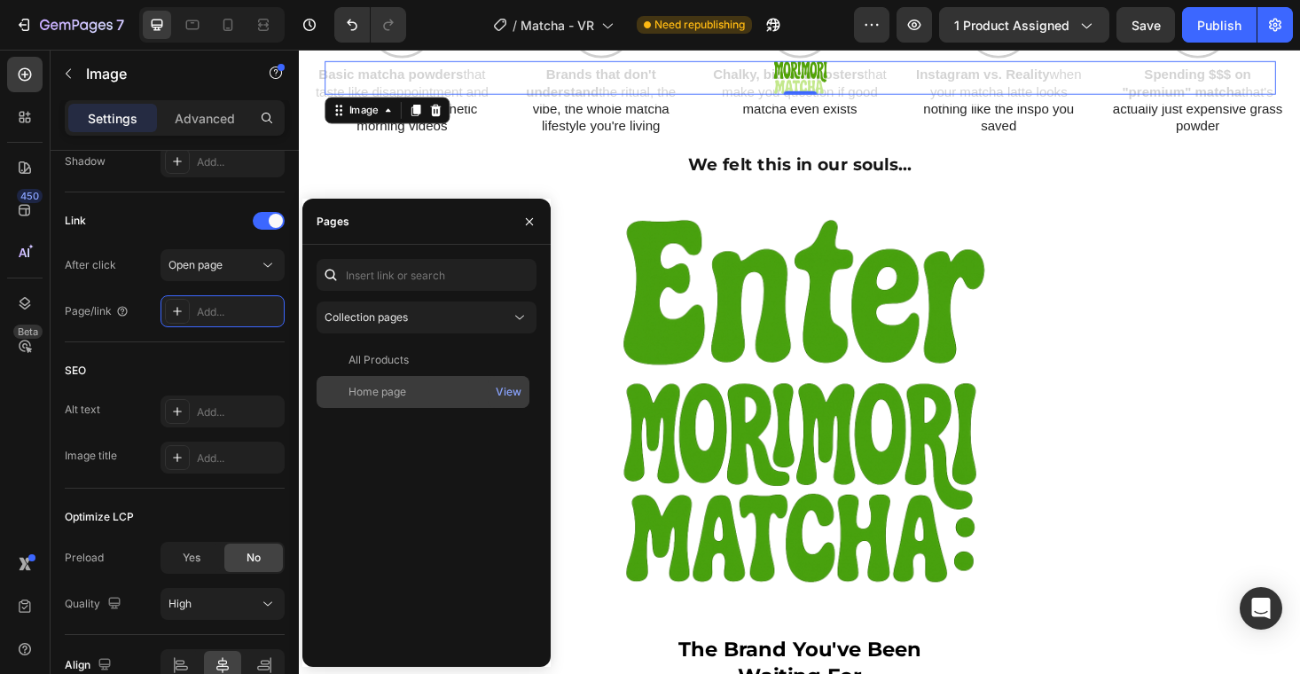
click at [427, 393] on div "Home page" at bounding box center [423, 392] width 199 height 16
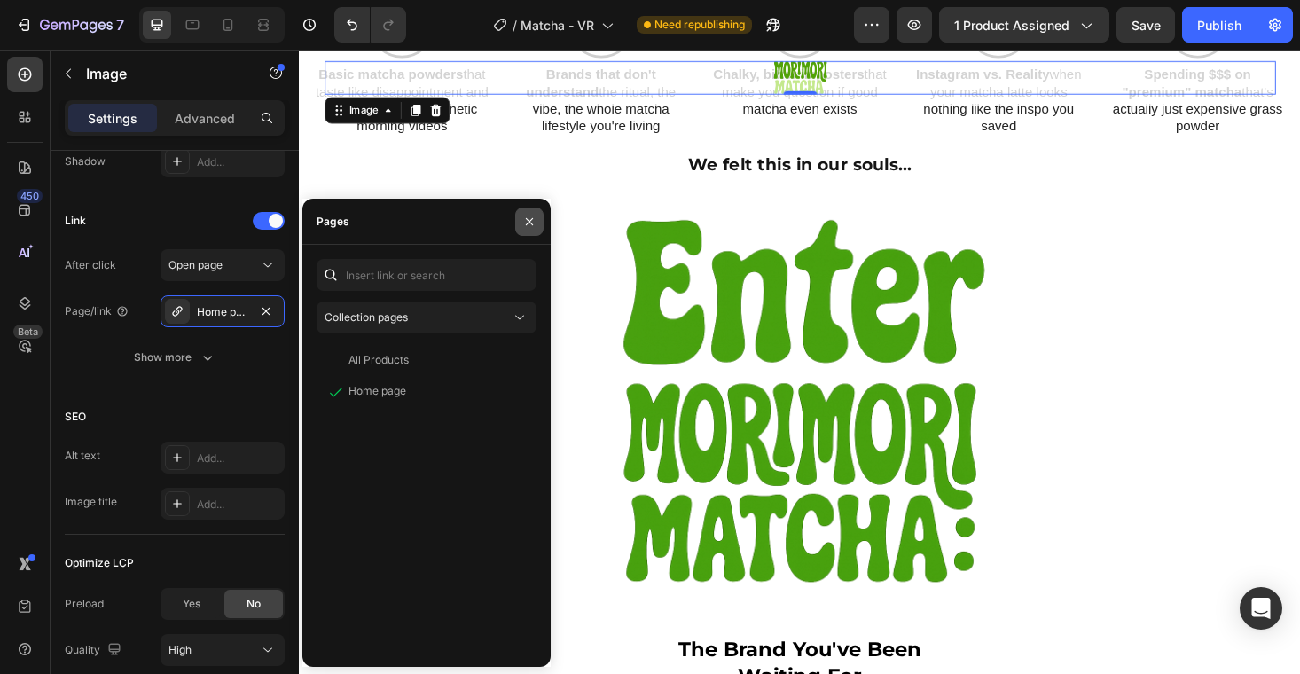
click at [524, 224] on icon "button" at bounding box center [529, 222] width 14 height 14
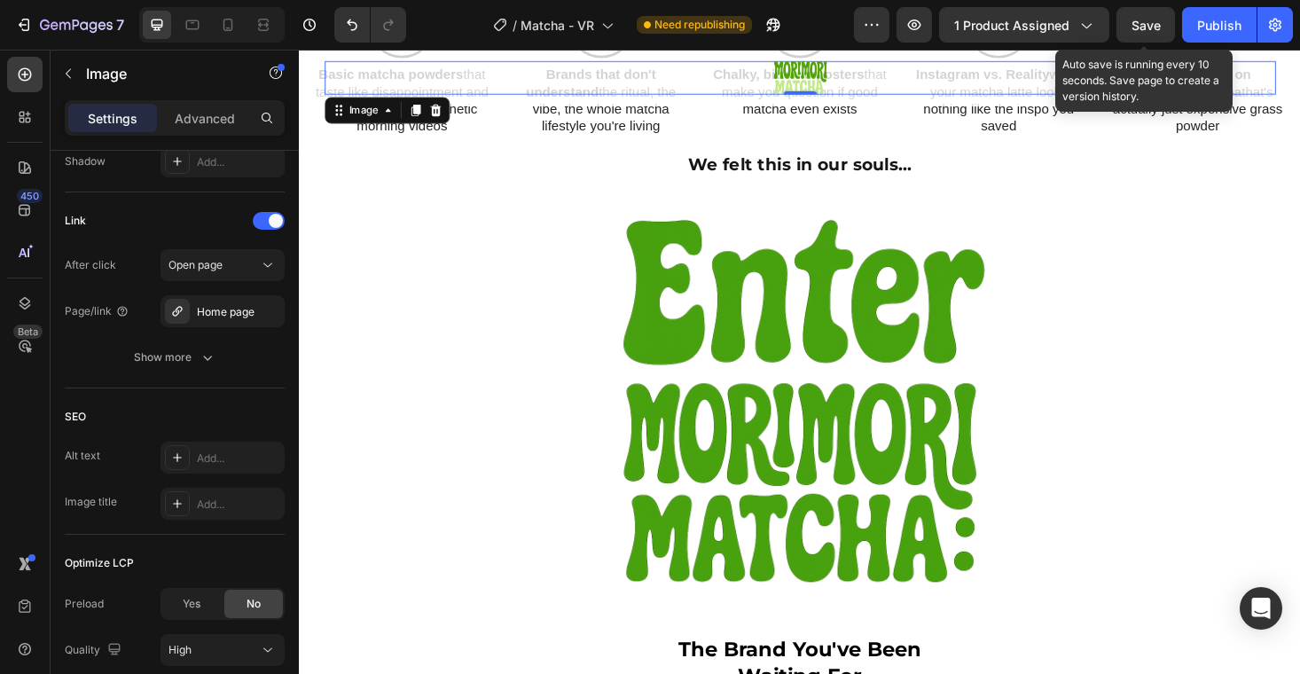
click at [1148, 23] on span "Save" at bounding box center [1146, 25] width 29 height 15
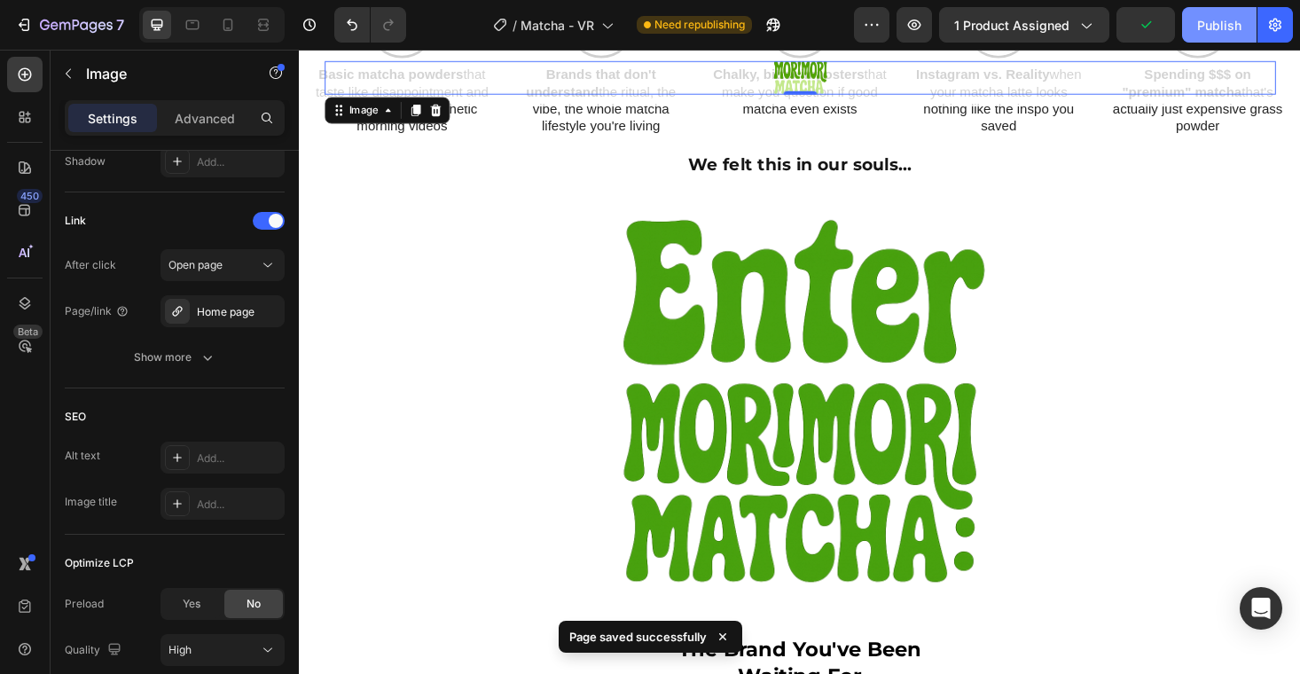
click at [1209, 24] on div "Publish" at bounding box center [1219, 25] width 44 height 19
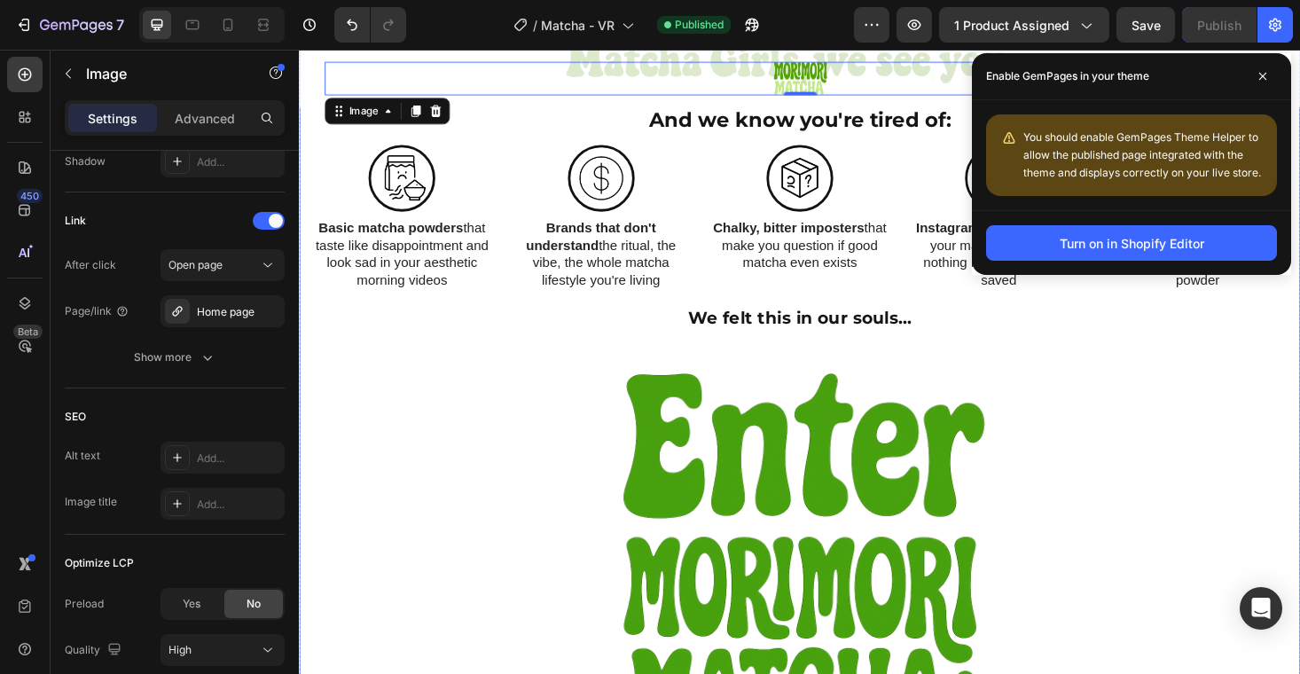
scroll to position [625, 0]
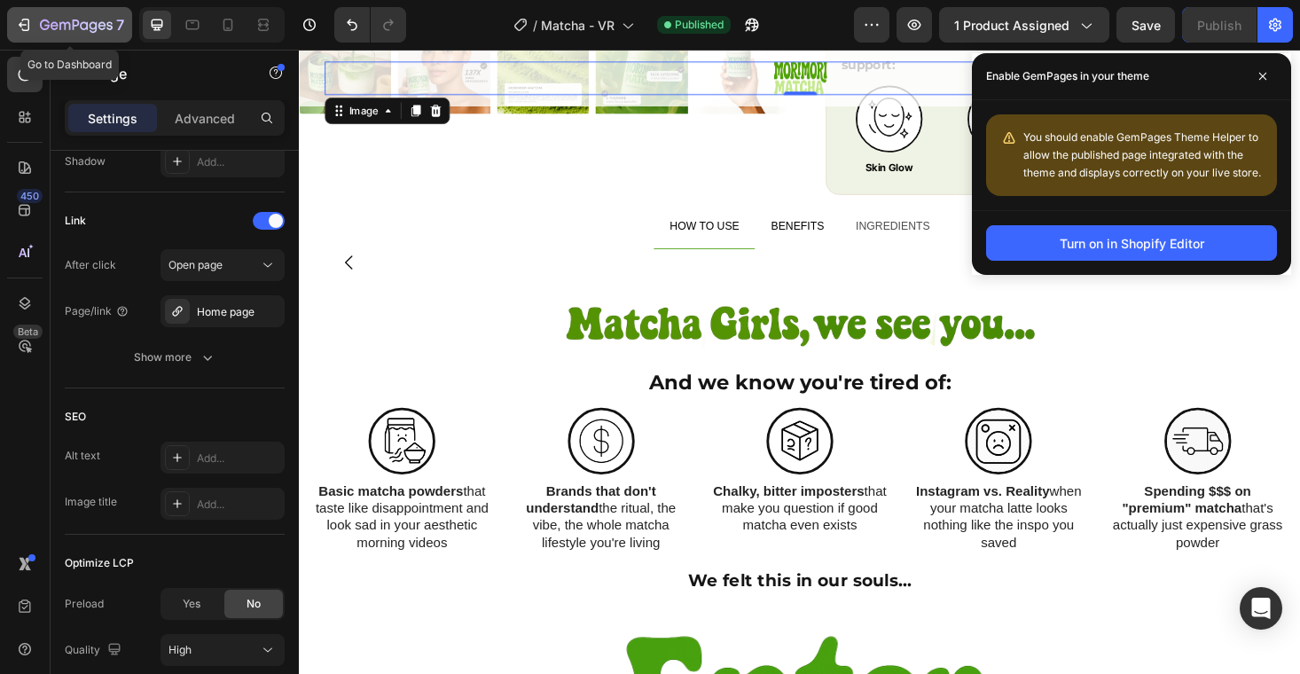
click at [24, 27] on icon "button" at bounding box center [24, 25] width 18 height 18
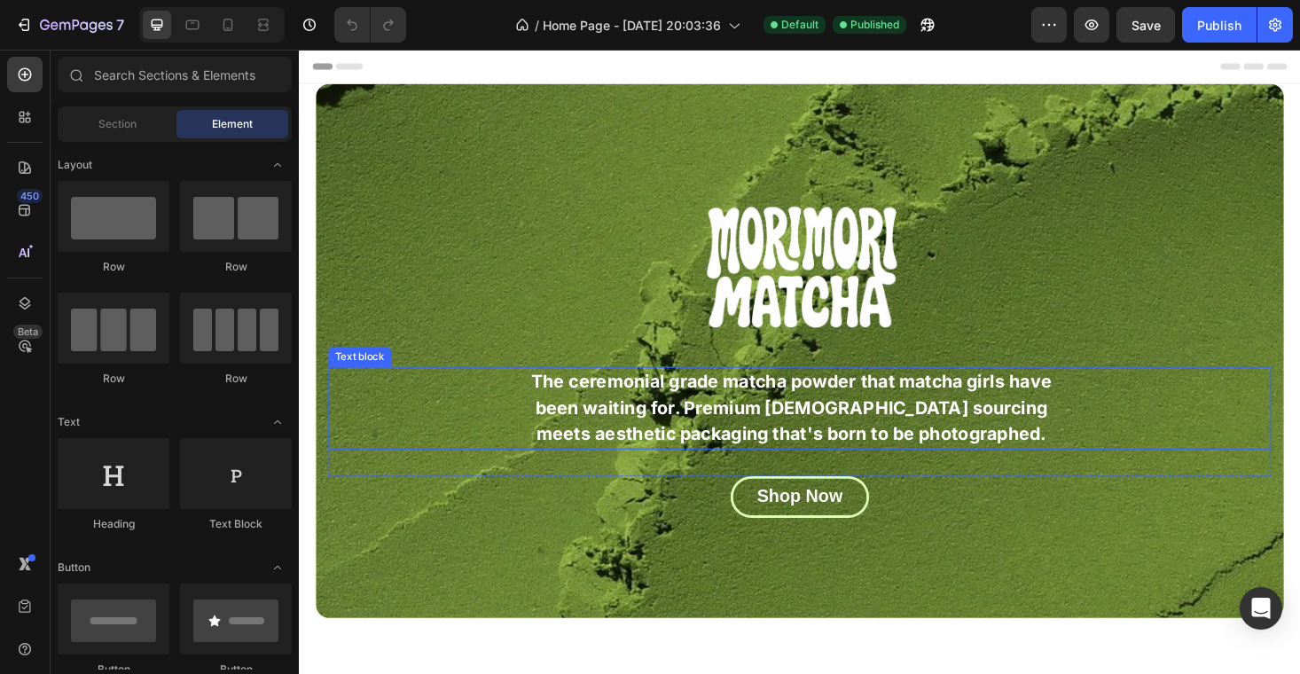
scroll to position [105, 0]
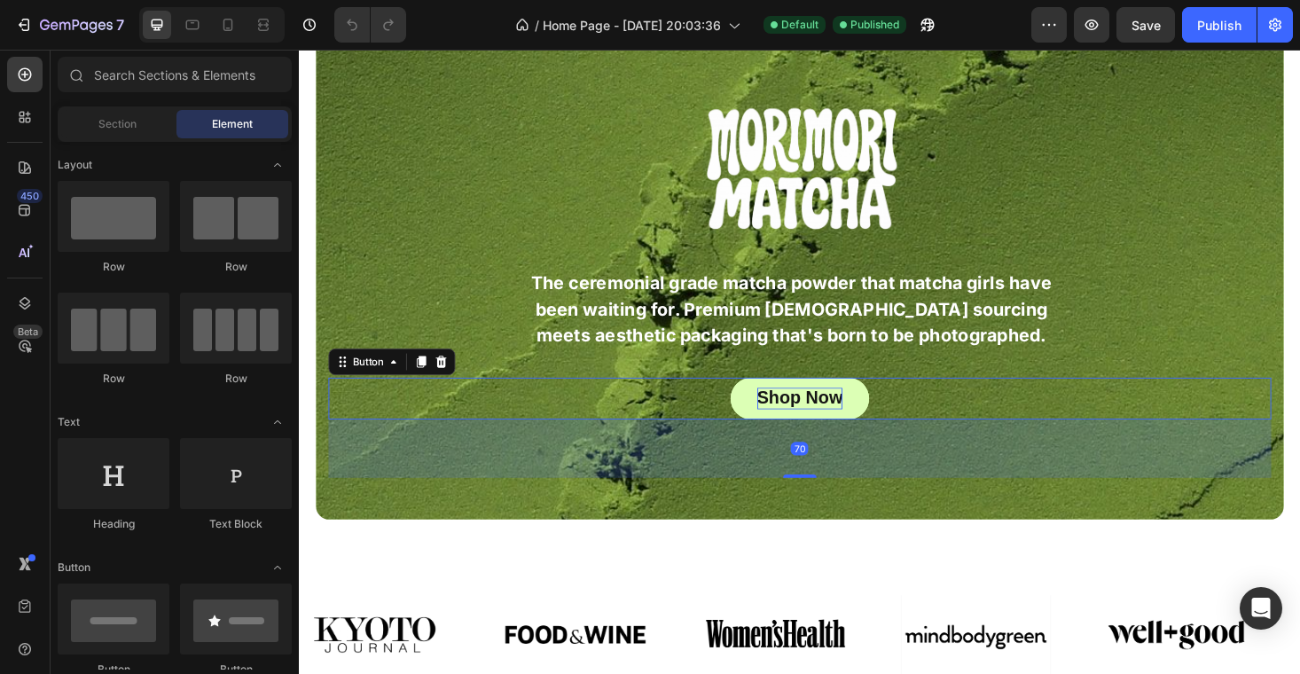
click at [861, 412] on span "Shop Now" at bounding box center [831, 419] width 91 height 20
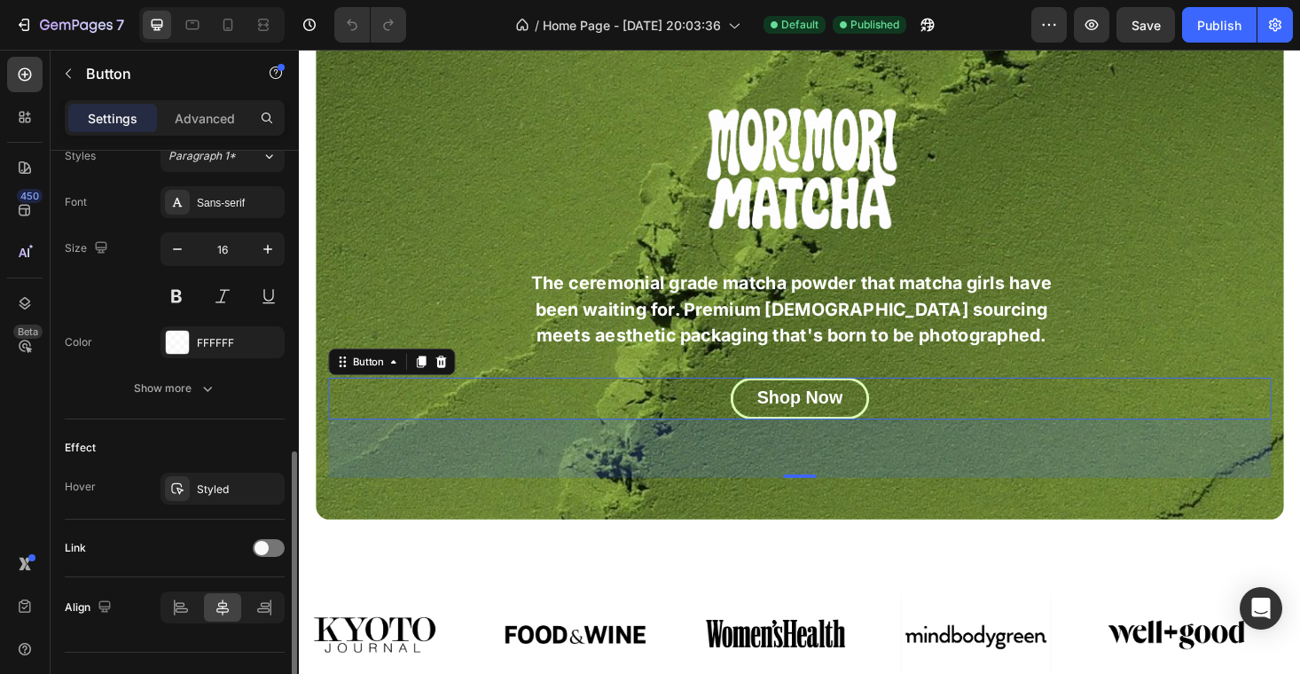
scroll to position [698, 0]
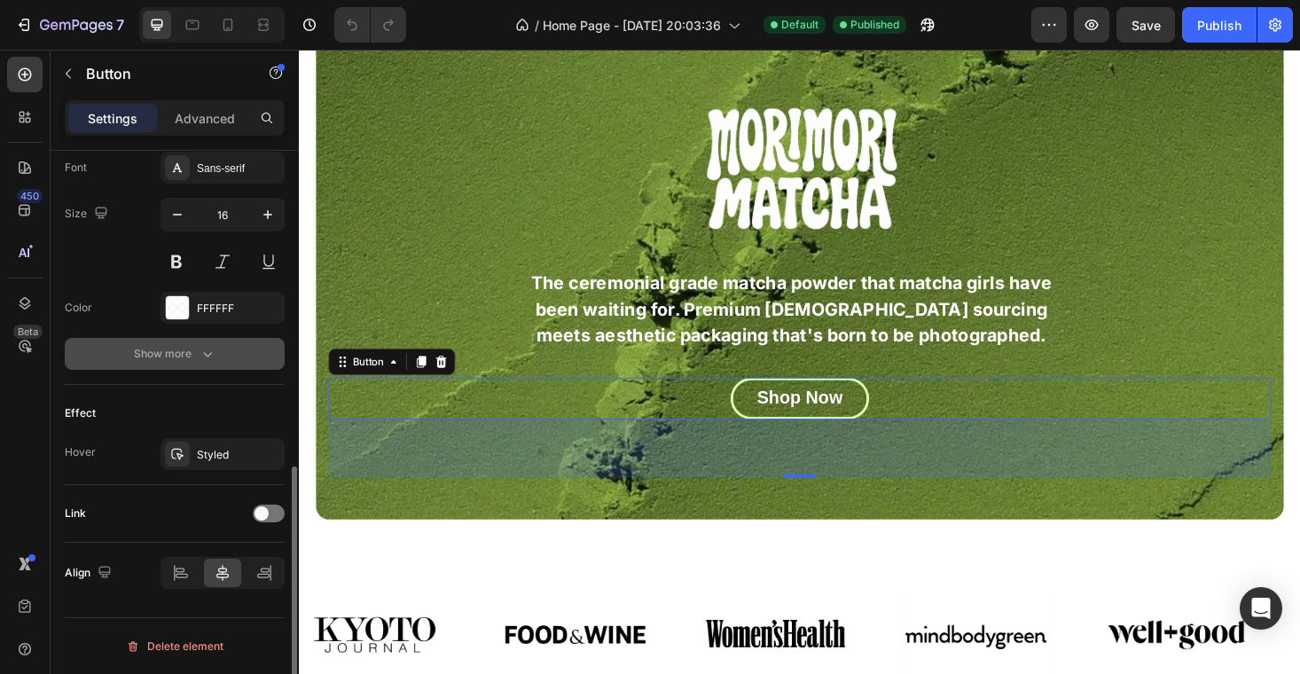
click at [204, 353] on icon "button" at bounding box center [207, 354] width 9 height 5
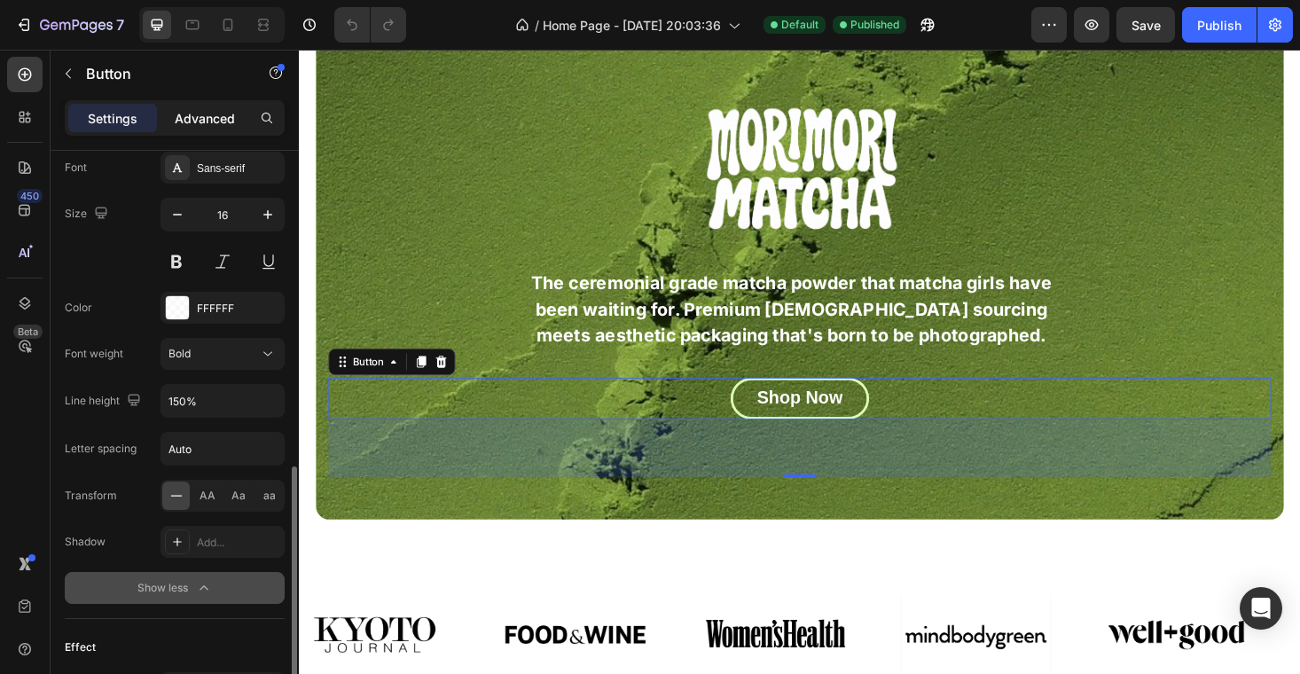
click at [211, 114] on p "Advanced" at bounding box center [205, 118] width 60 height 19
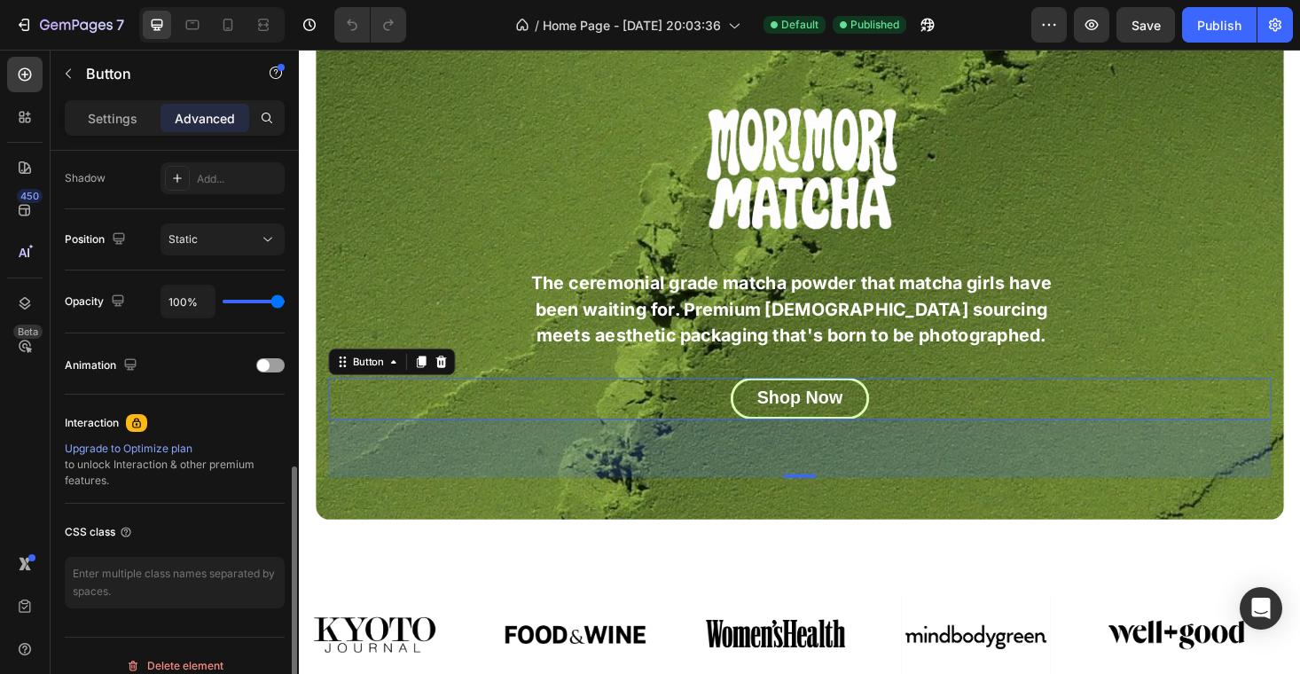
scroll to position [609, 0]
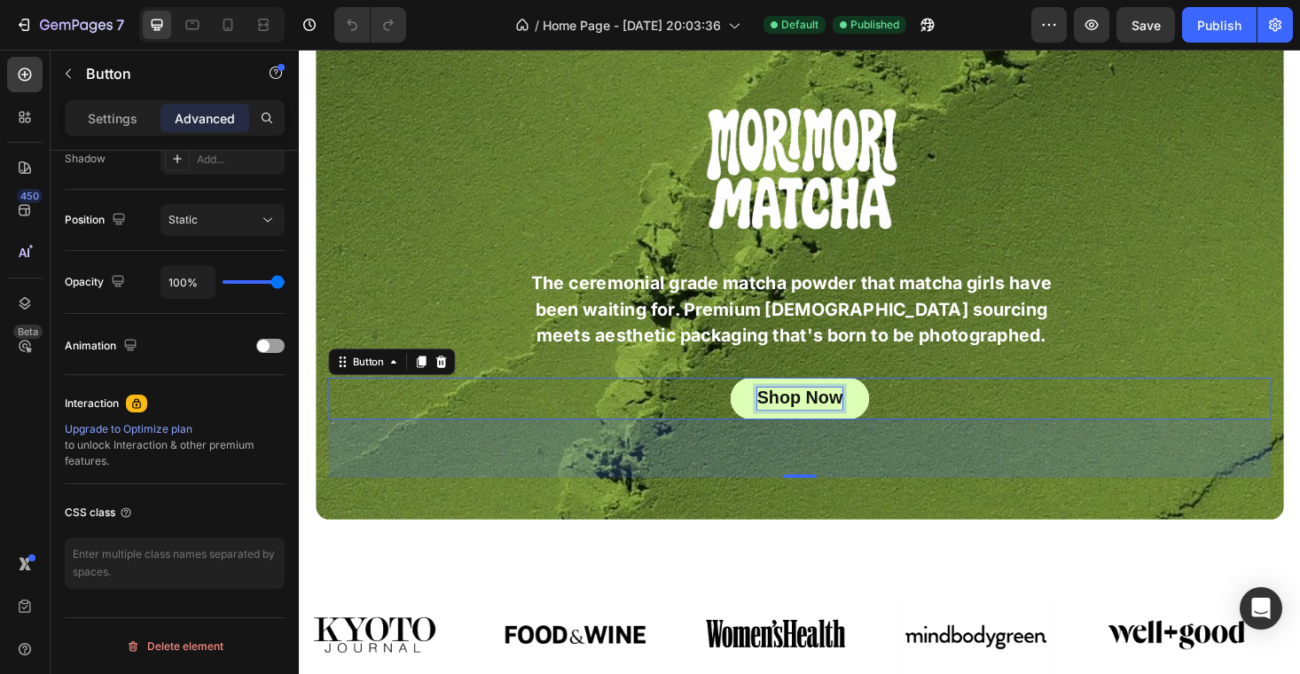
click at [790, 414] on span "Shop Now" at bounding box center [831, 419] width 91 height 20
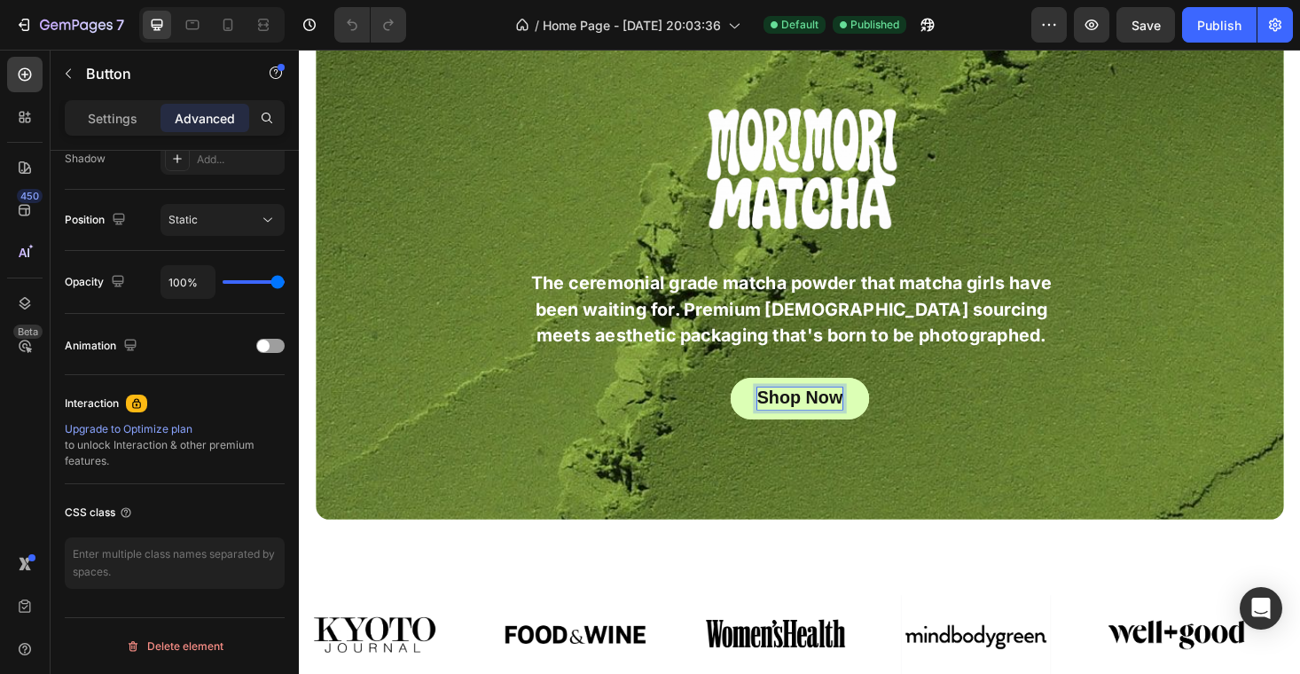
click at [770, 415] on button "Shop Now" at bounding box center [831, 420] width 148 height 44
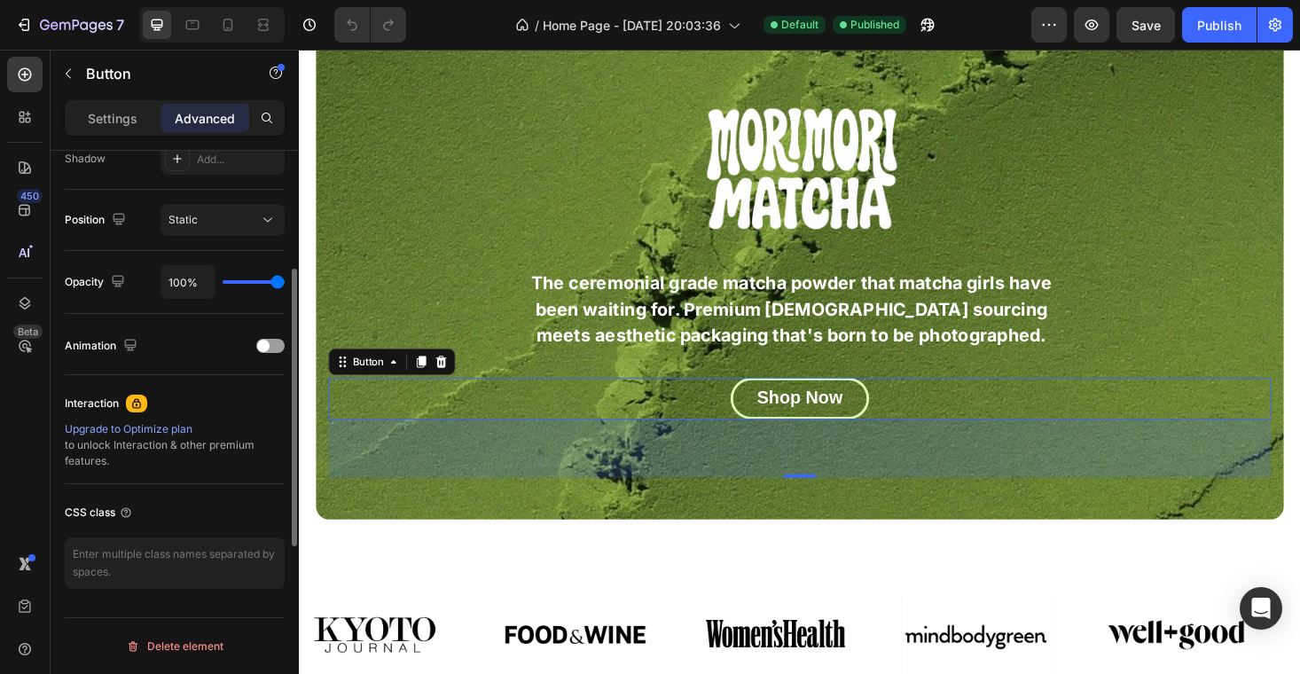
scroll to position [0, 0]
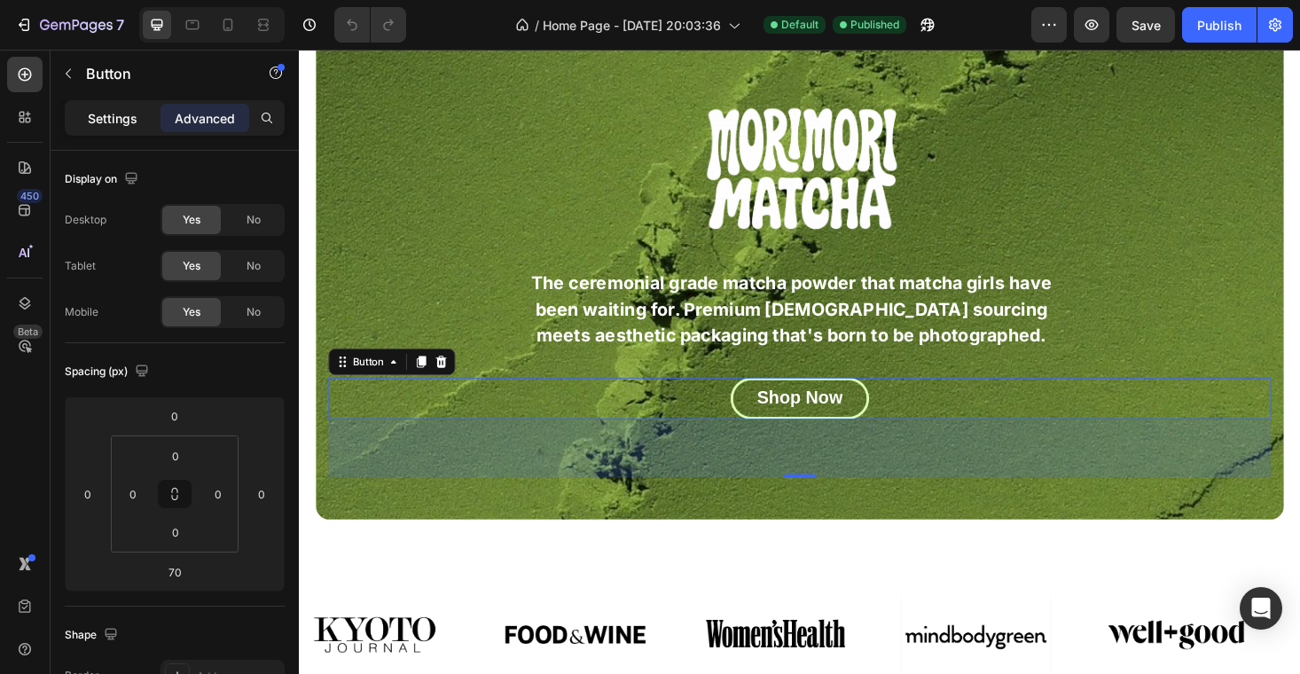
click at [122, 114] on p "Settings" at bounding box center [113, 118] width 50 height 19
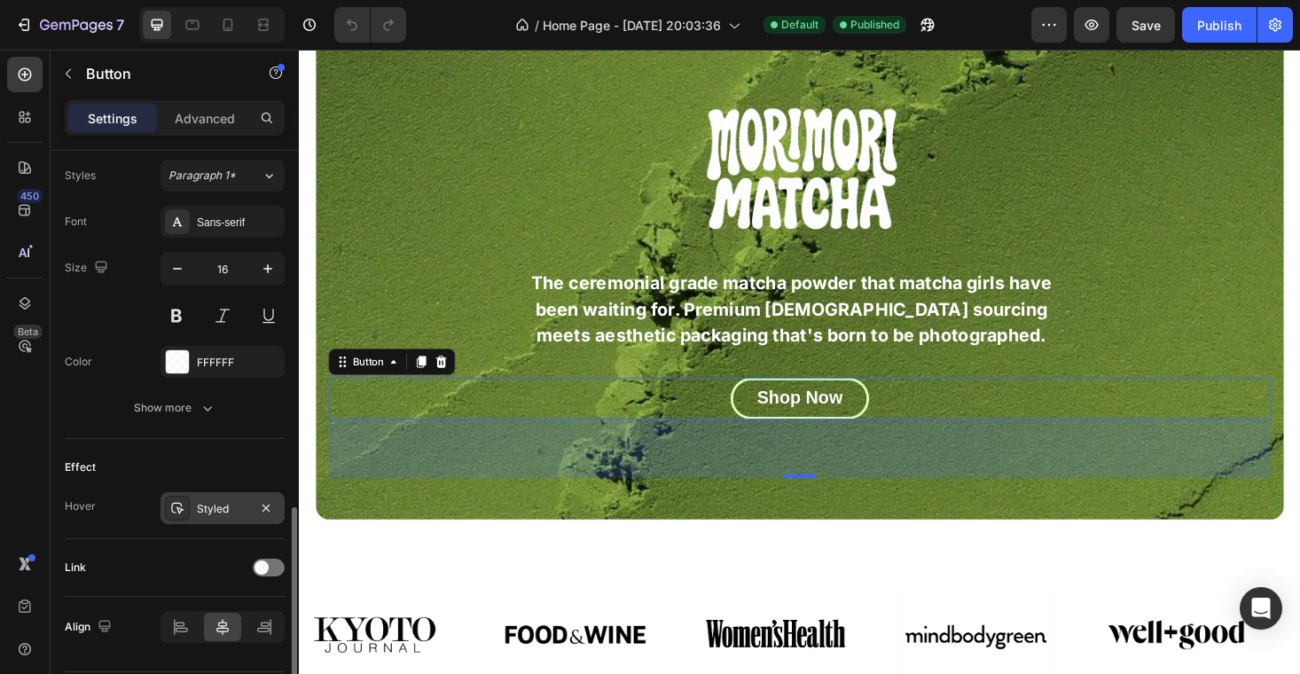
scroll to position [698, 0]
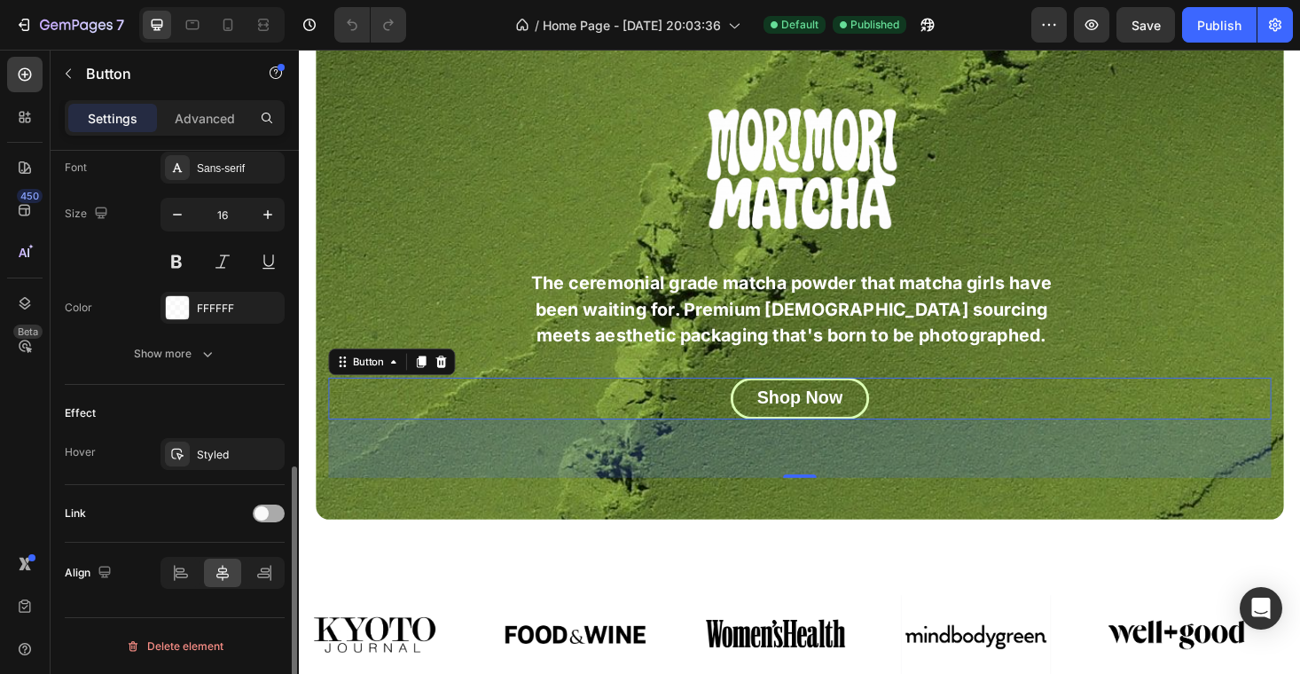
click at [267, 507] on div at bounding box center [269, 514] width 32 height 18
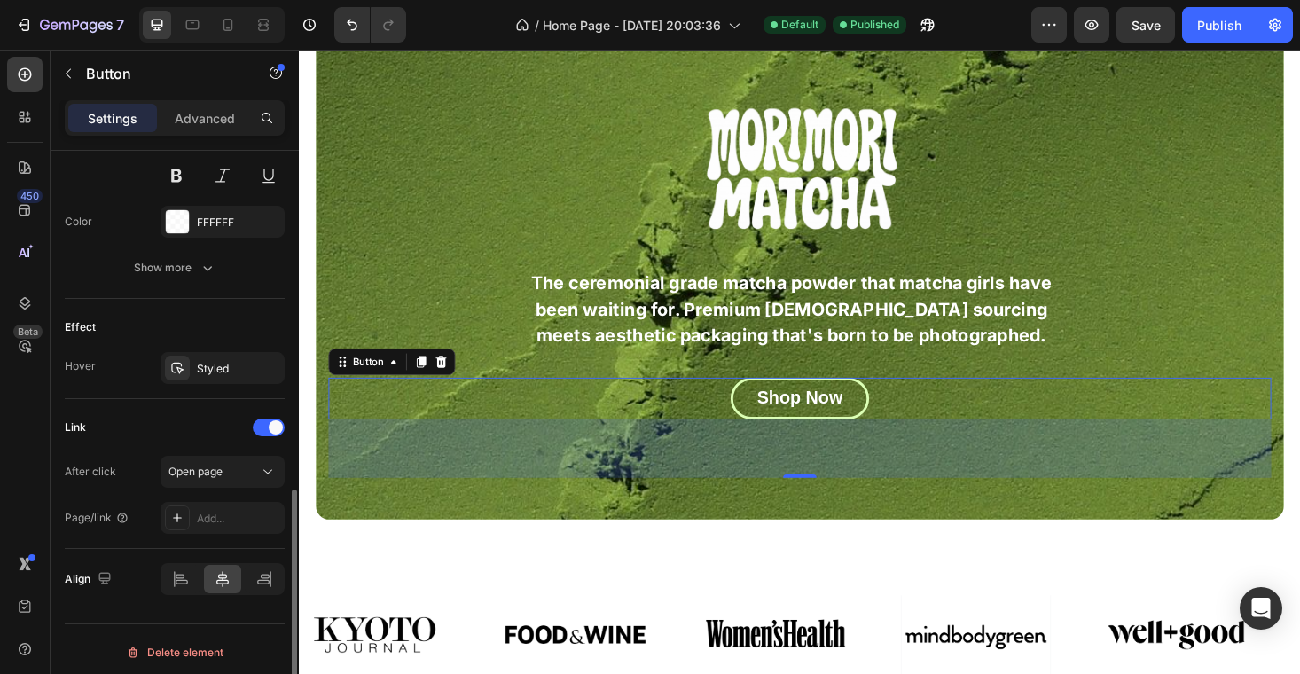
scroll to position [790, 0]
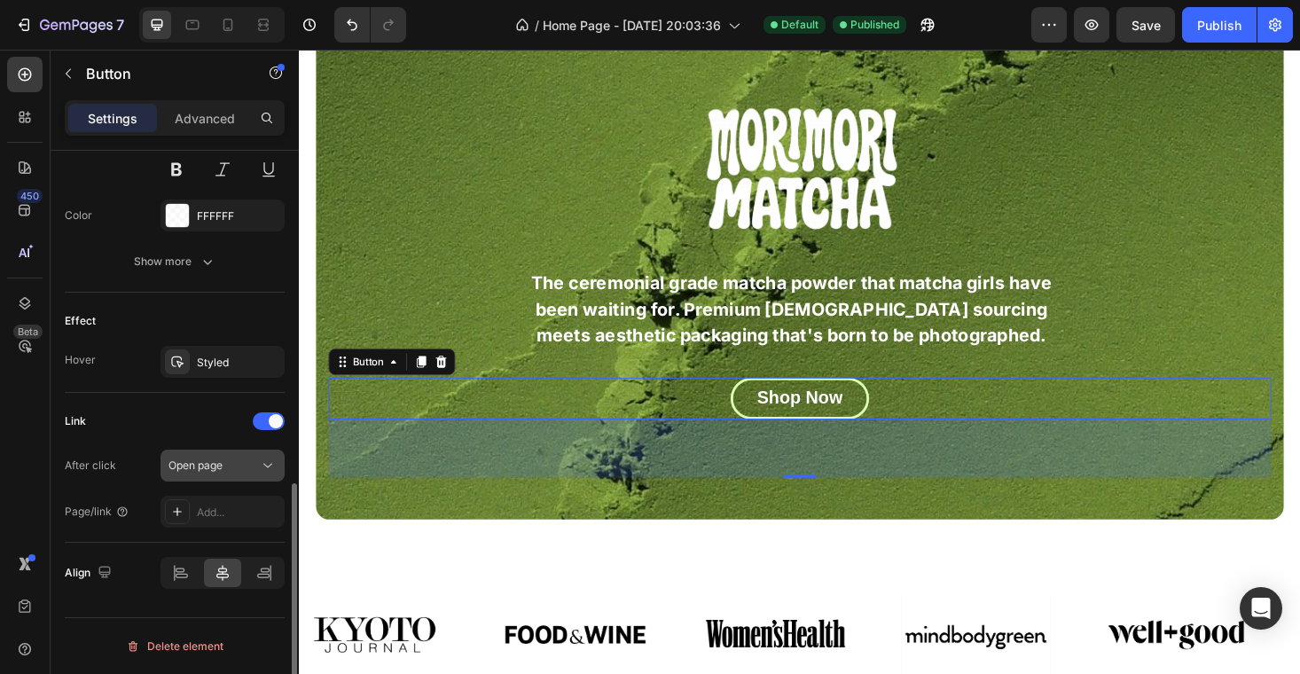
click at [212, 463] on span "Open page" at bounding box center [196, 465] width 54 height 13
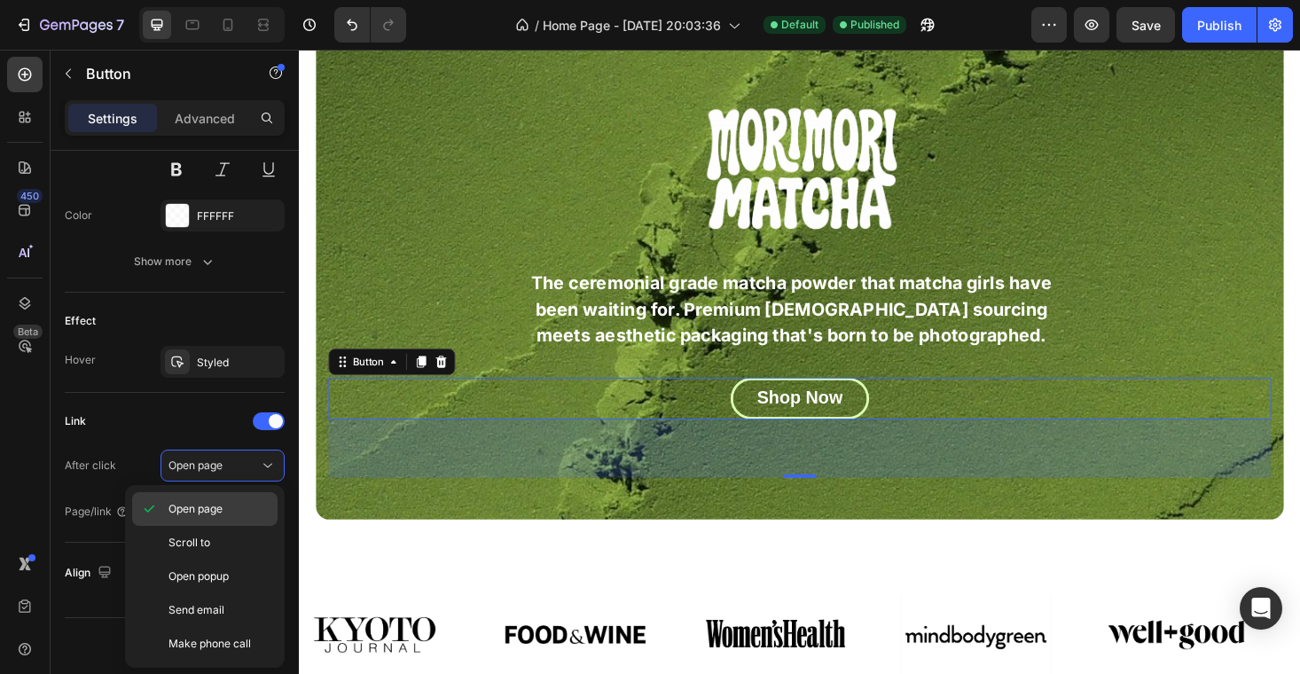
click at [219, 513] on span "Open page" at bounding box center [196, 509] width 54 height 16
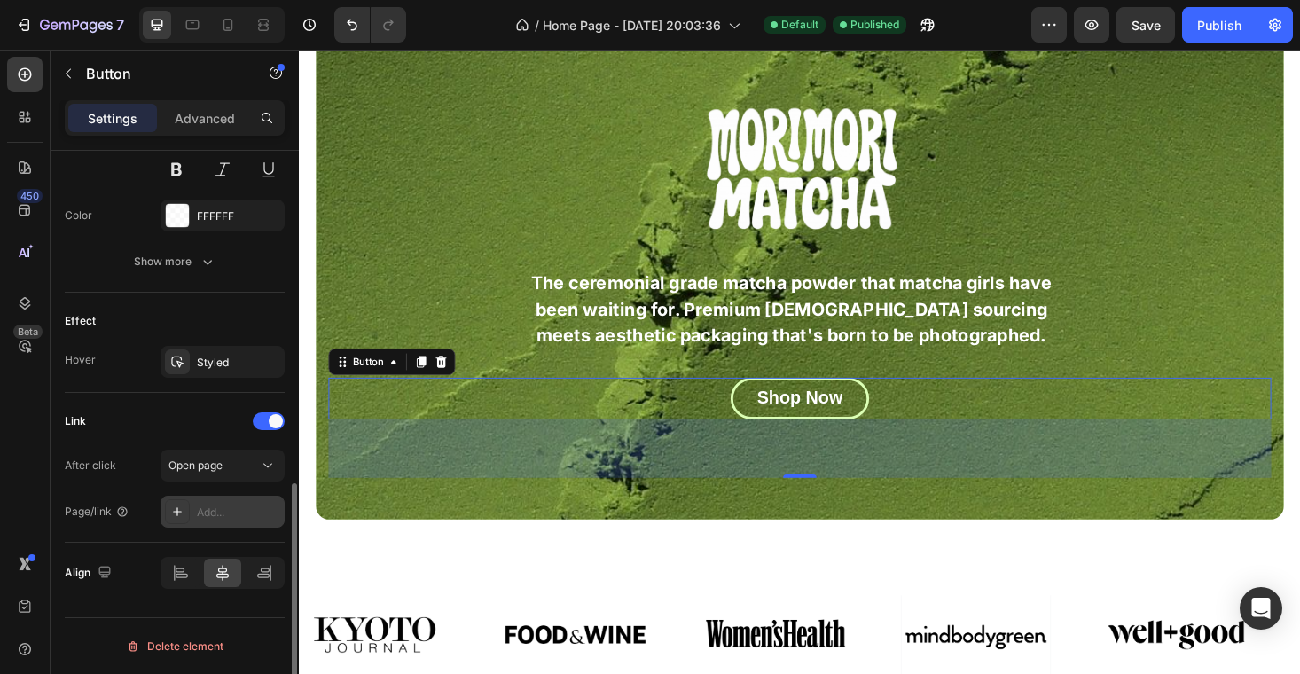
click at [209, 513] on div "Add..." at bounding box center [238, 513] width 83 height 16
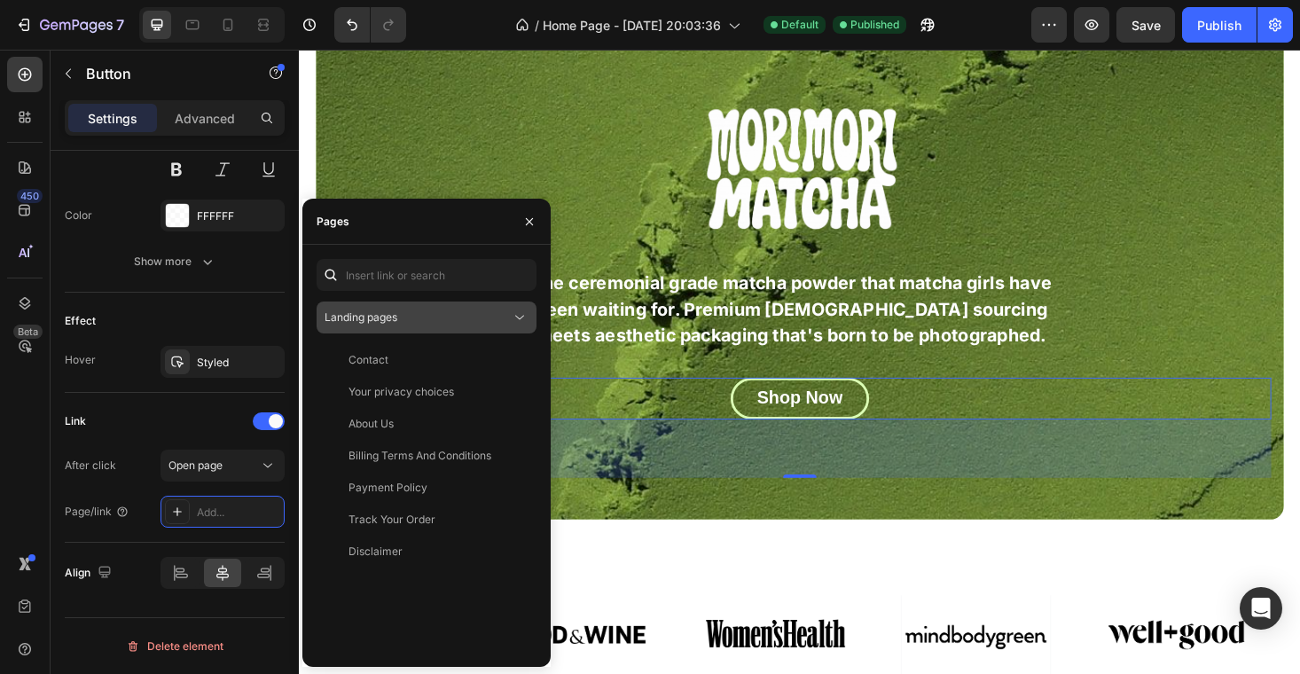
click at [397, 321] on span "Landing pages" at bounding box center [361, 316] width 73 height 13
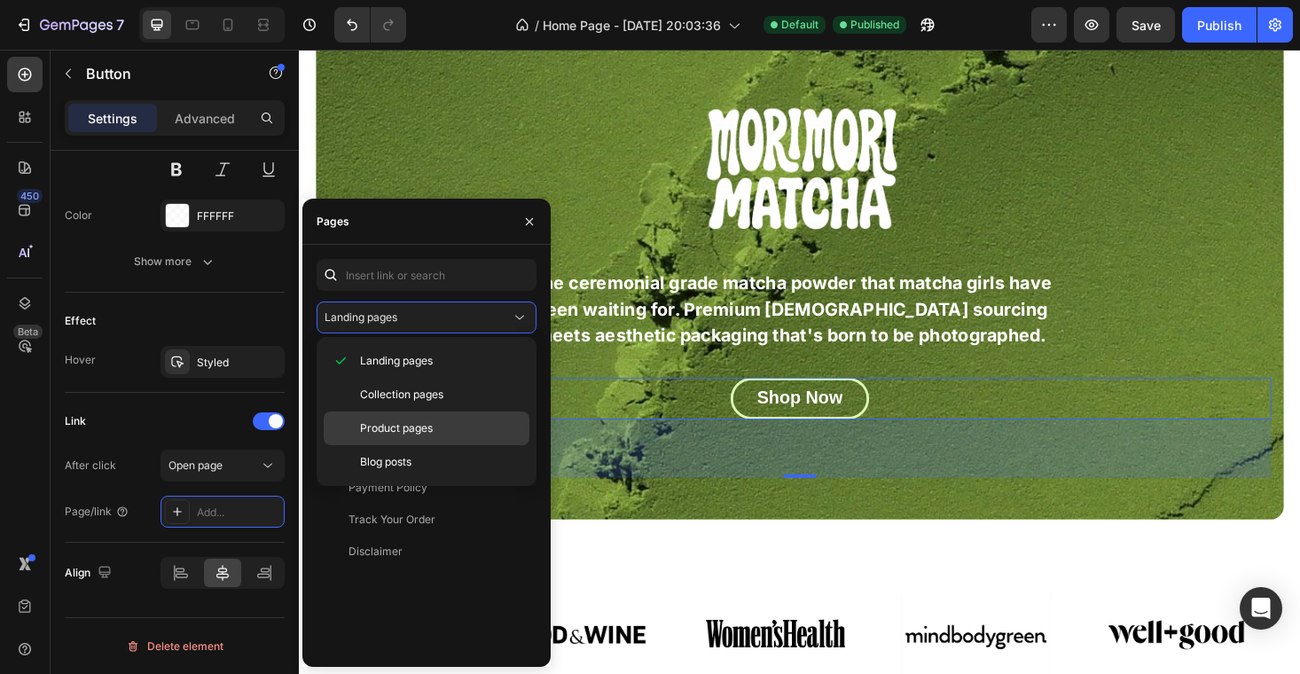
click at [403, 431] on span "Product pages" at bounding box center [396, 428] width 73 height 16
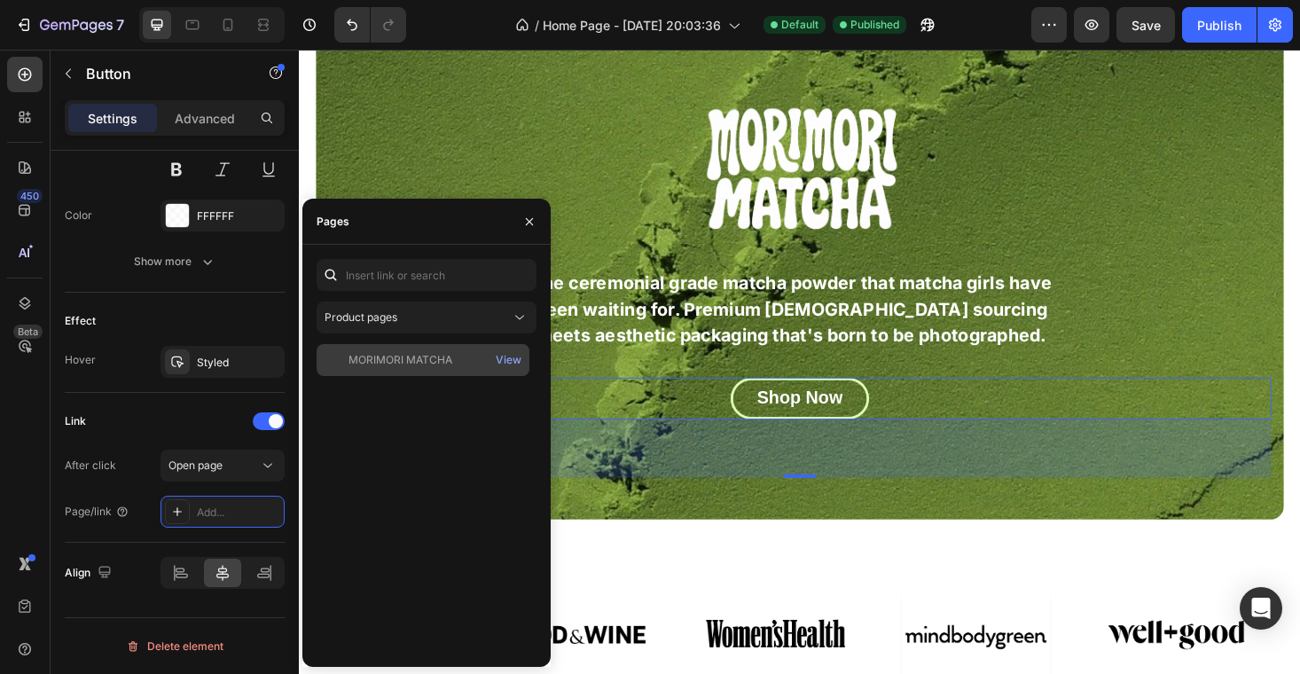
click at [396, 354] on div "MORIMORI MATCHA" at bounding box center [401, 360] width 104 height 16
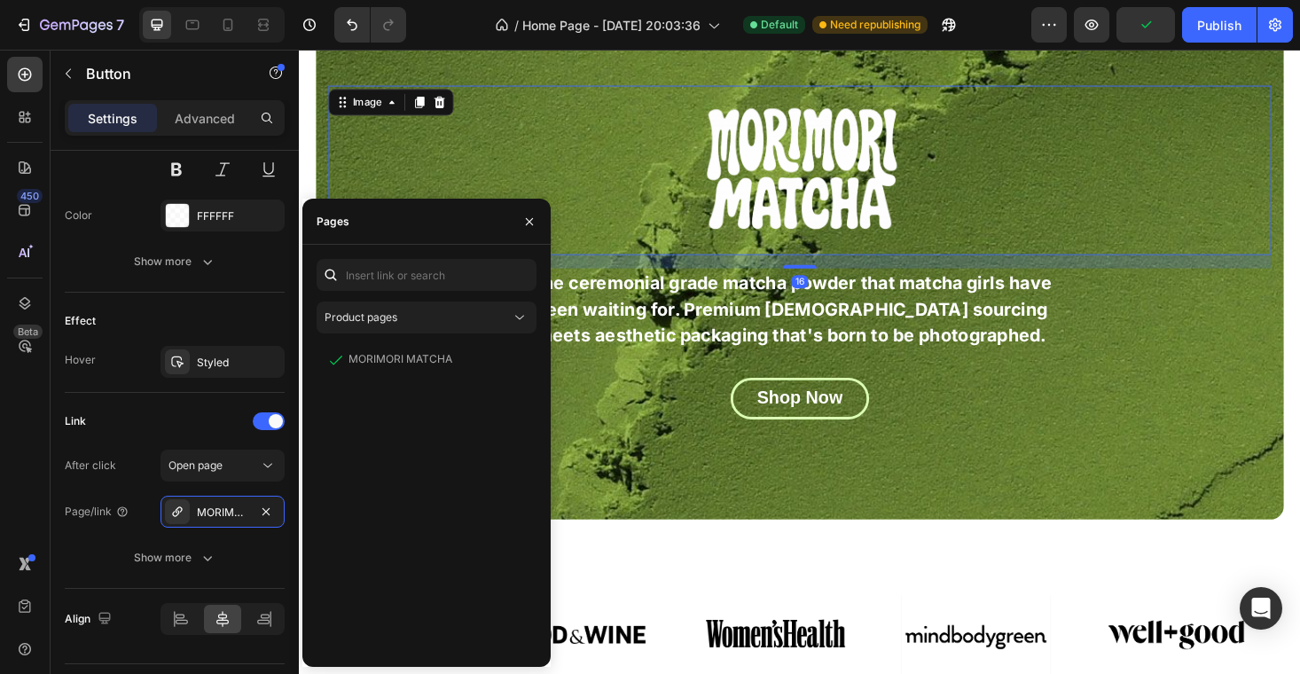
click at [1225, 258] on div at bounding box center [831, 178] width 1002 height 180
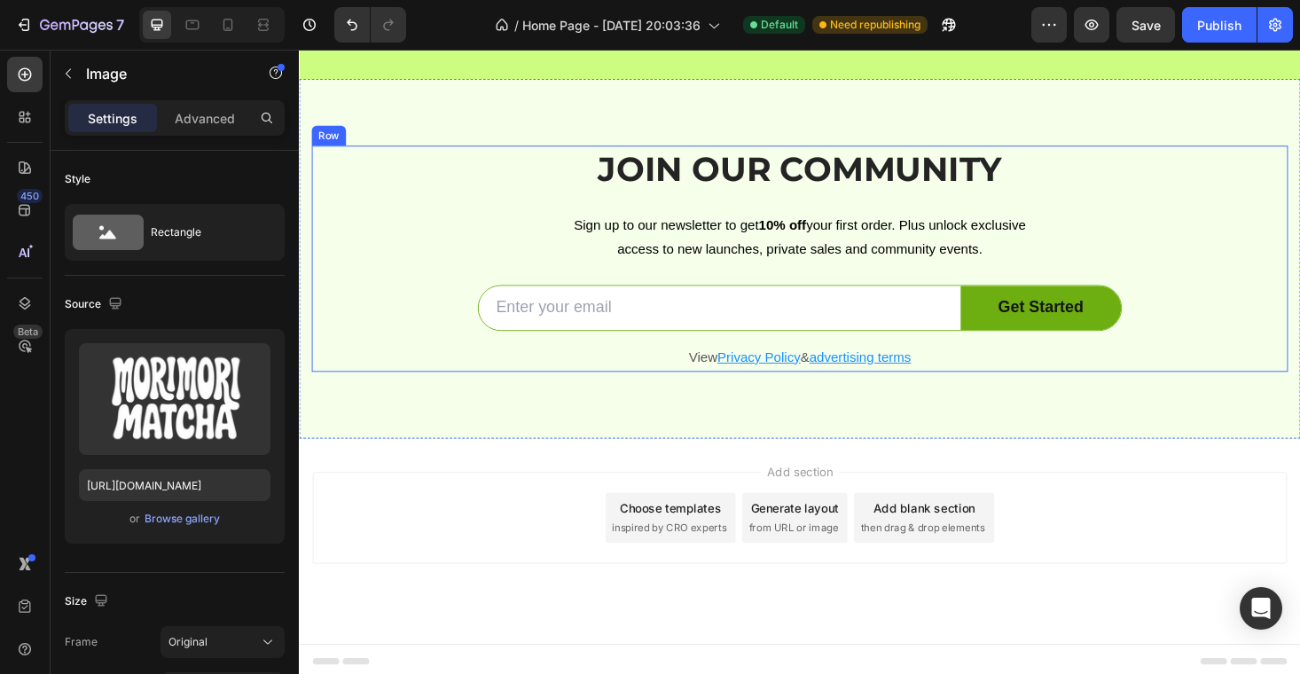
scroll to position [2115, 0]
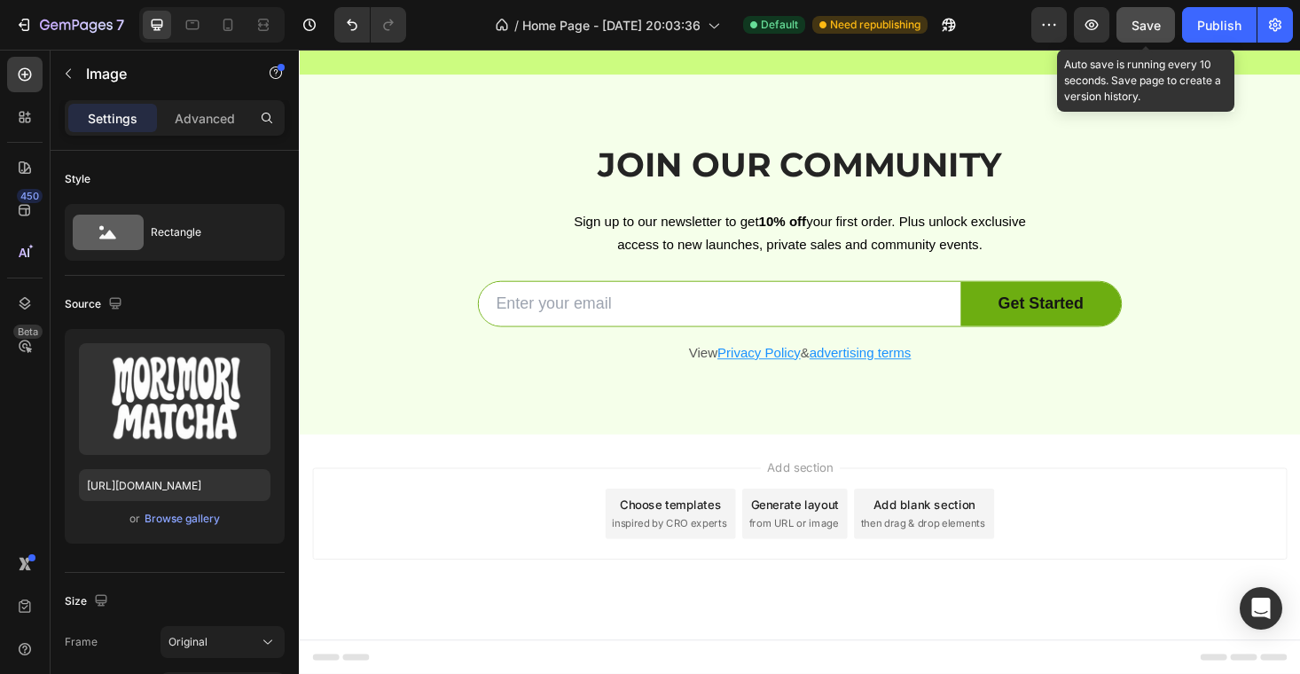
click at [1153, 26] on span "Save" at bounding box center [1146, 25] width 29 height 15
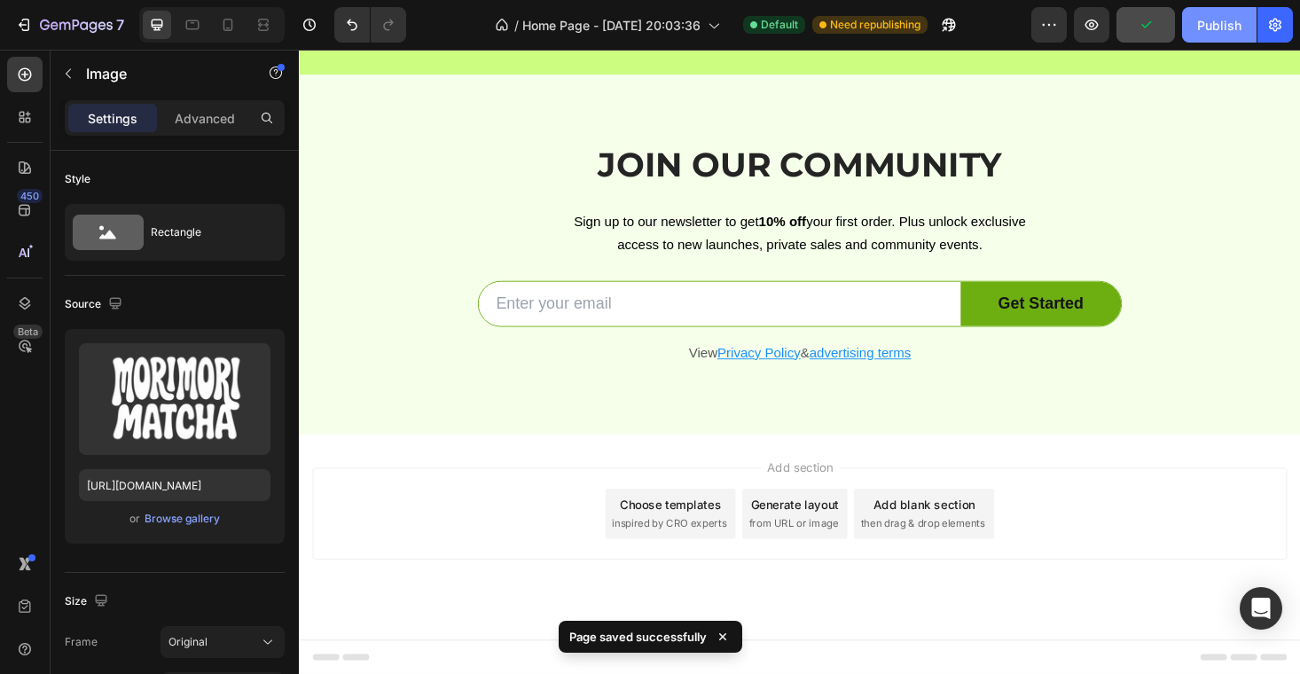
click at [1196, 26] on button "Publish" at bounding box center [1219, 24] width 75 height 35
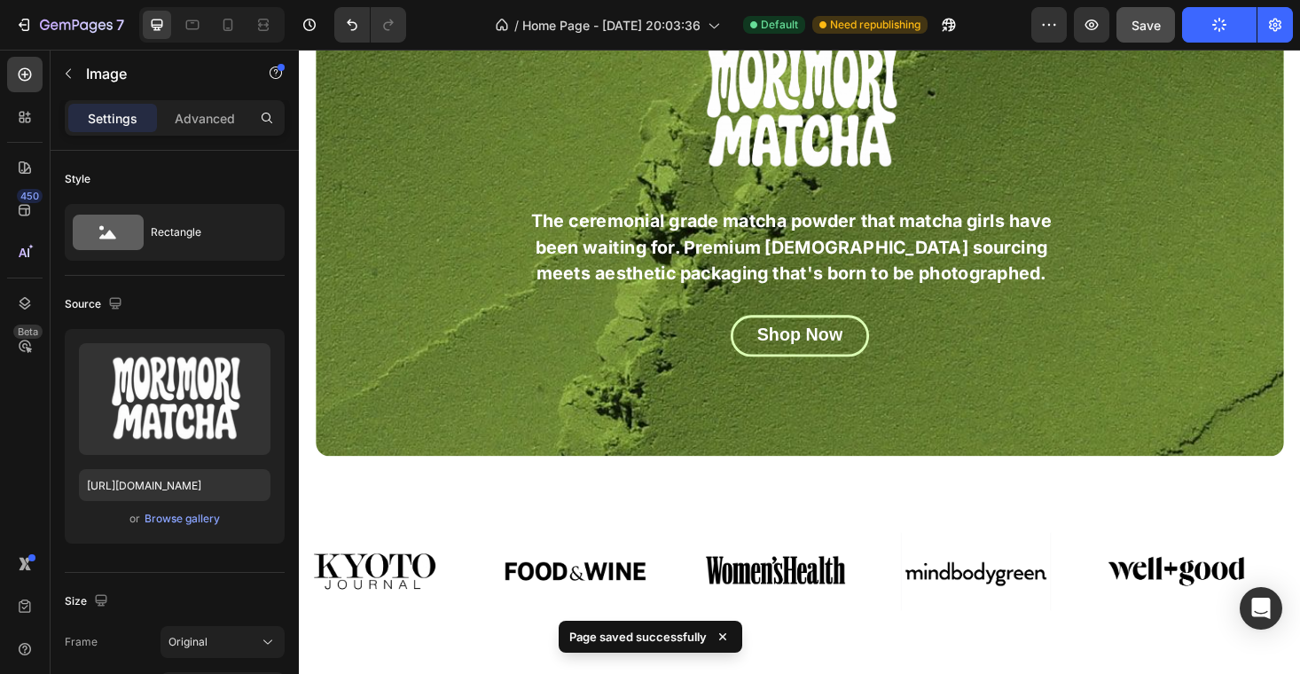
scroll to position [0, 0]
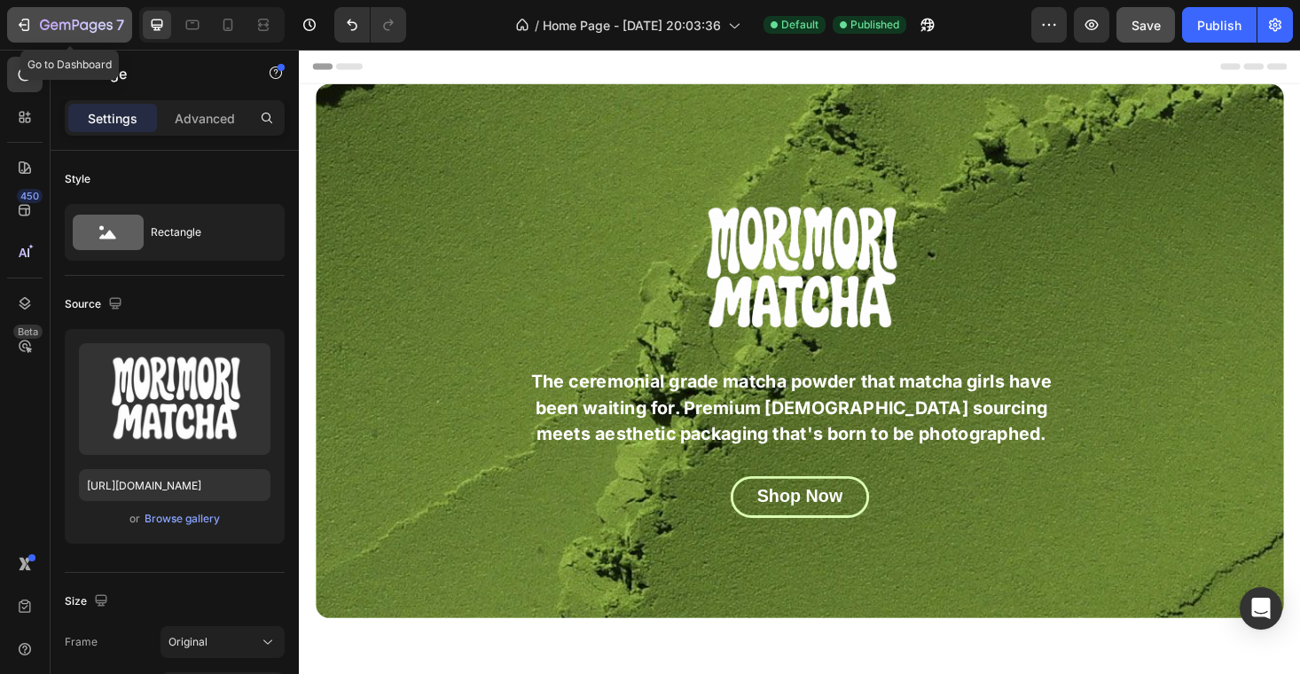
click at [27, 15] on div "7" at bounding box center [69, 24] width 109 height 21
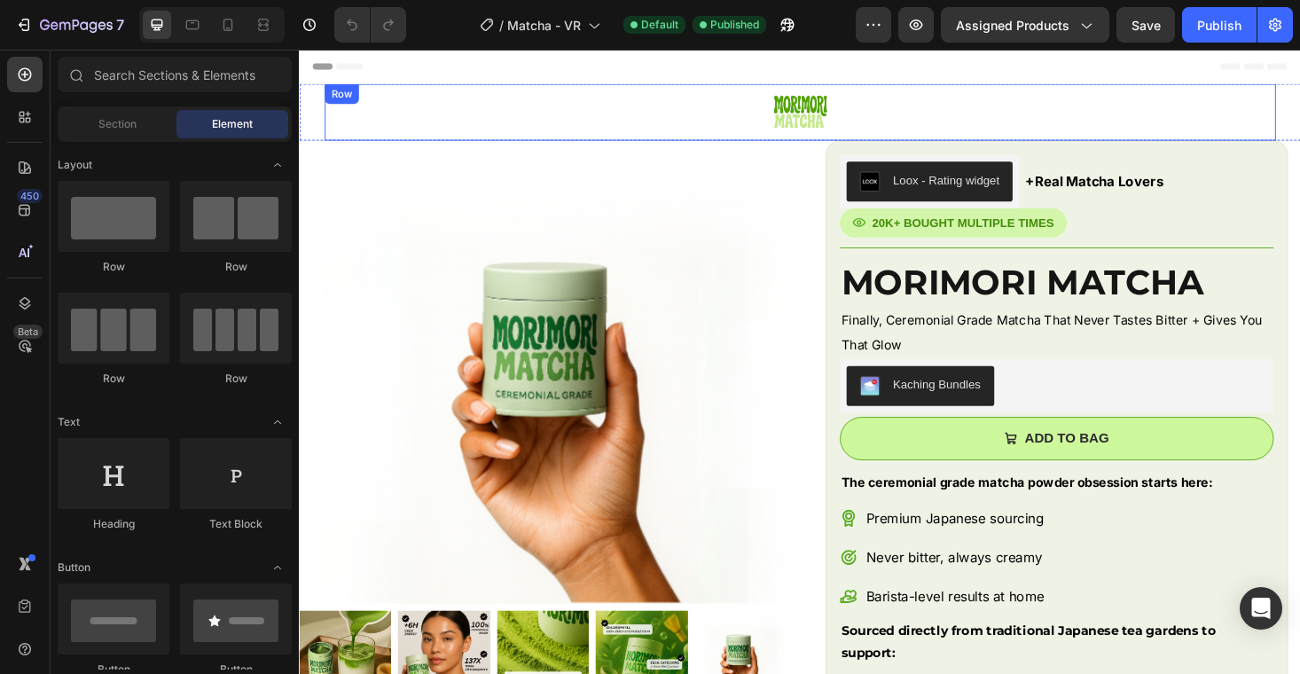
click at [820, 119] on img at bounding box center [831, 115] width 62 height 35
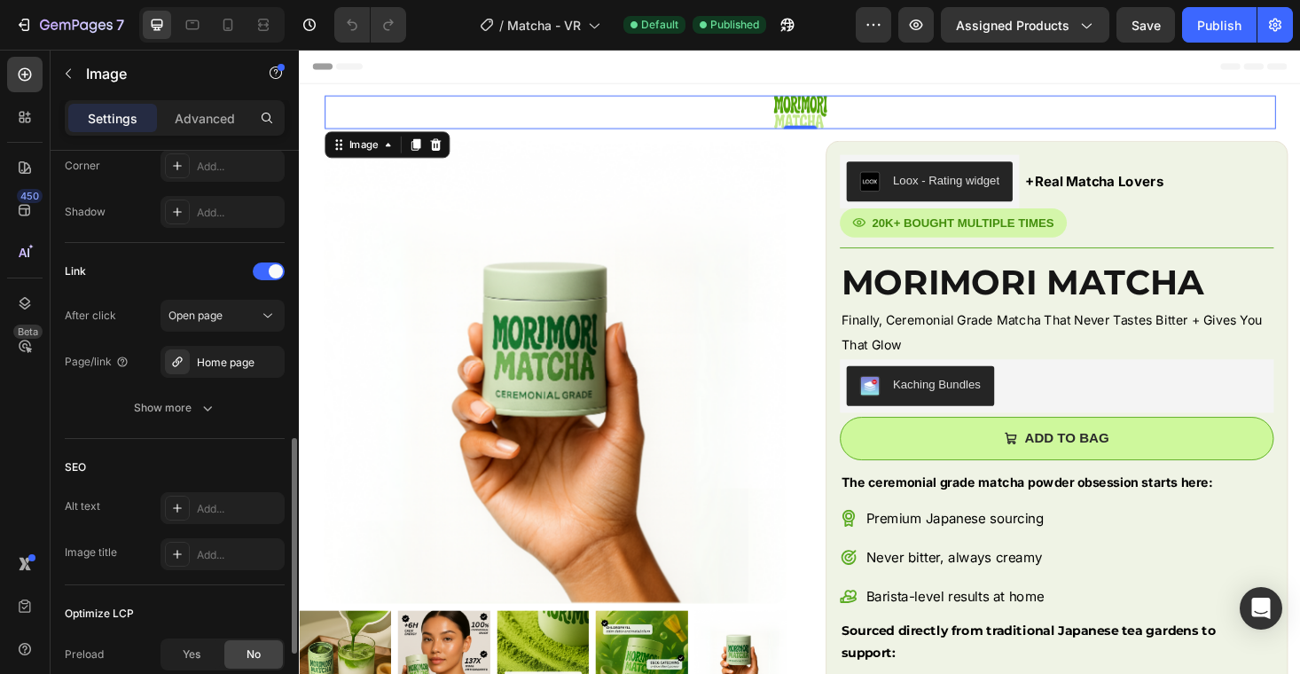
scroll to position [761, 0]
click at [243, 354] on div "Home page" at bounding box center [222, 361] width 51 height 16
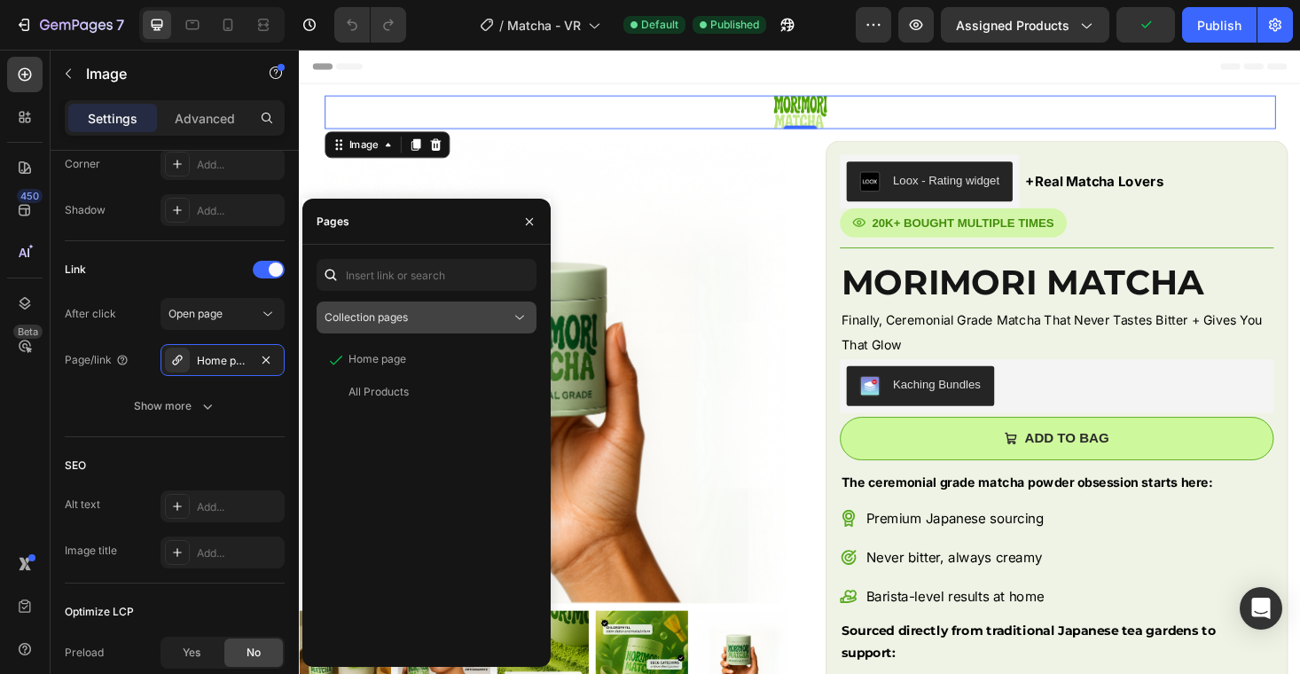
click at [427, 317] on div "Collection pages" at bounding box center [418, 318] width 186 height 16
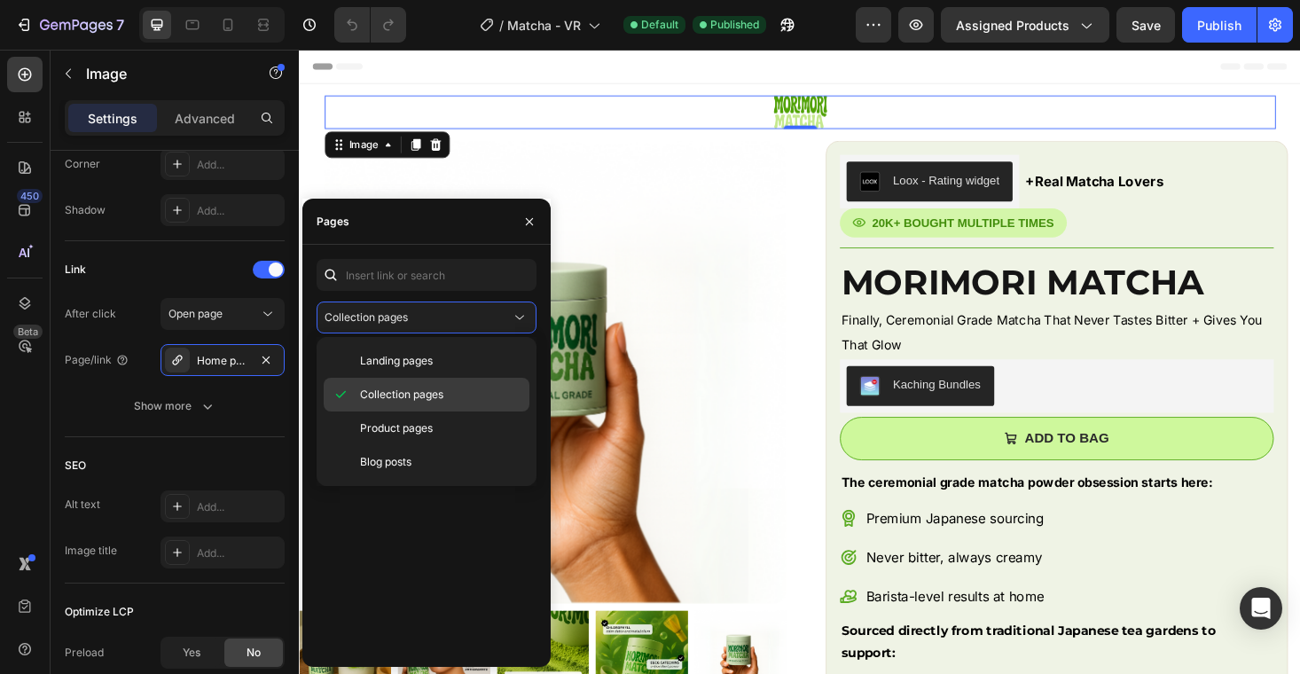
click at [430, 388] on span "Collection pages" at bounding box center [401, 395] width 83 height 16
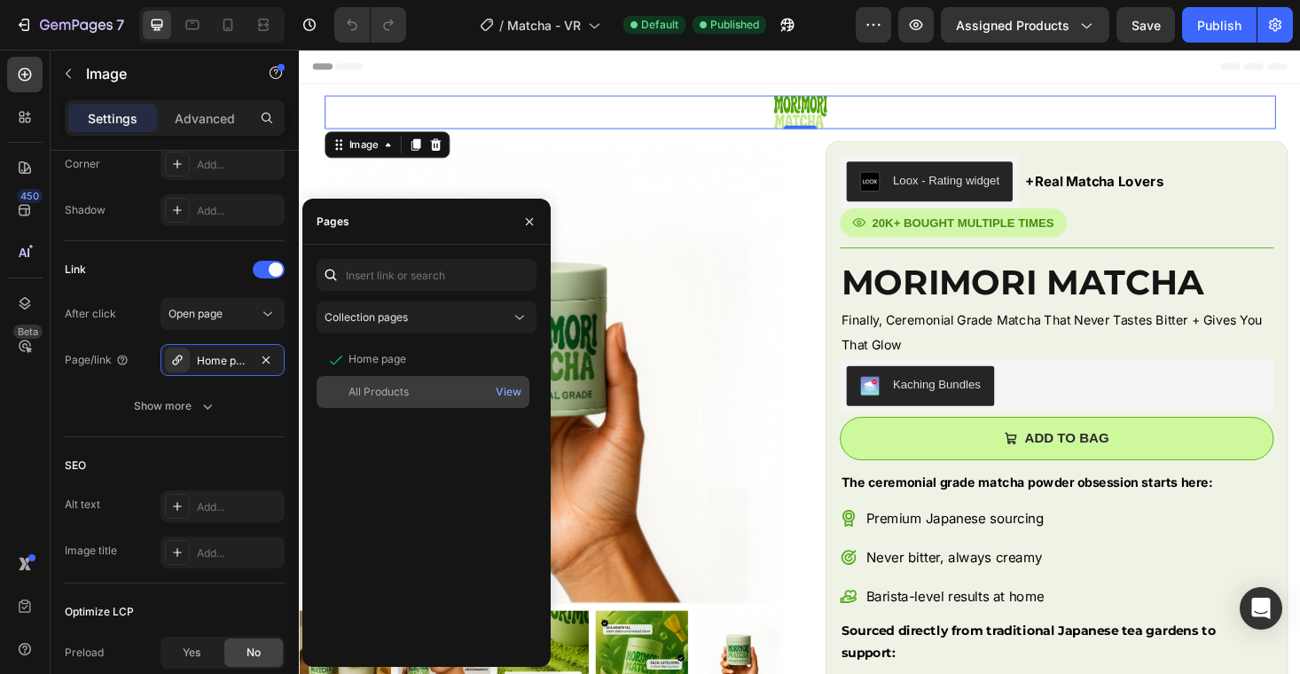
click at [458, 393] on div "All Products" at bounding box center [423, 392] width 199 height 16
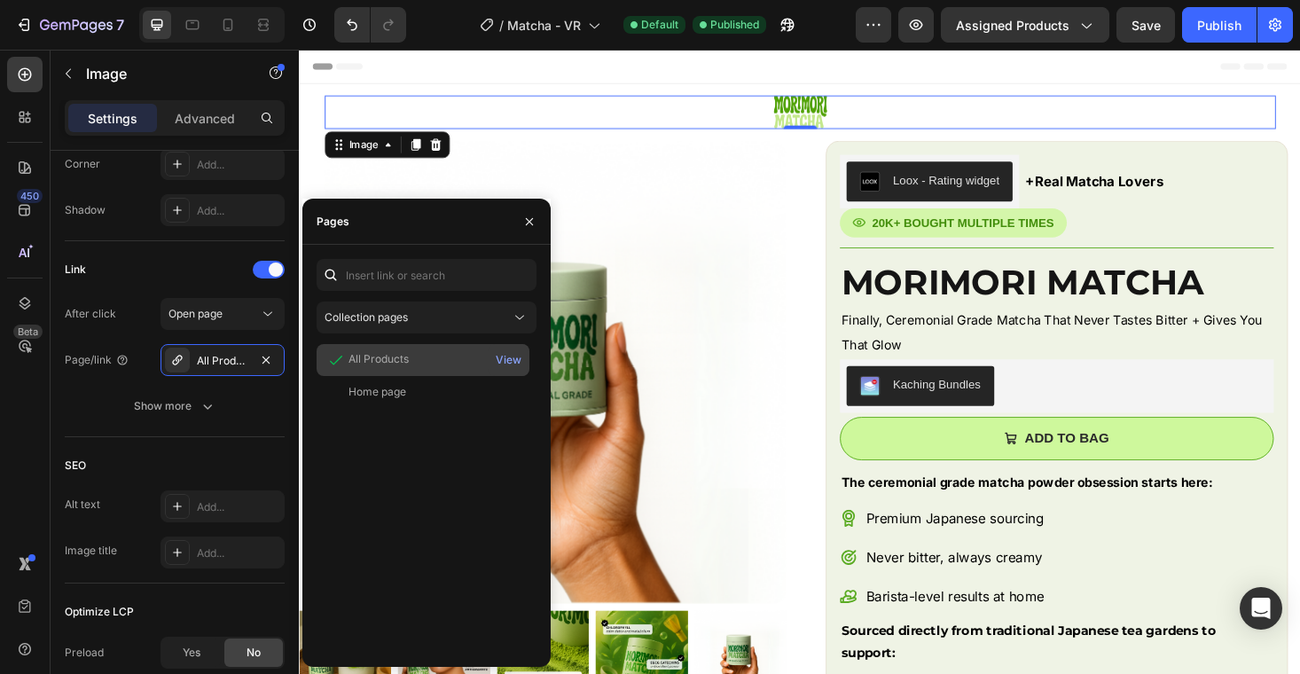
click at [453, 357] on div "All Products" at bounding box center [423, 360] width 199 height 18
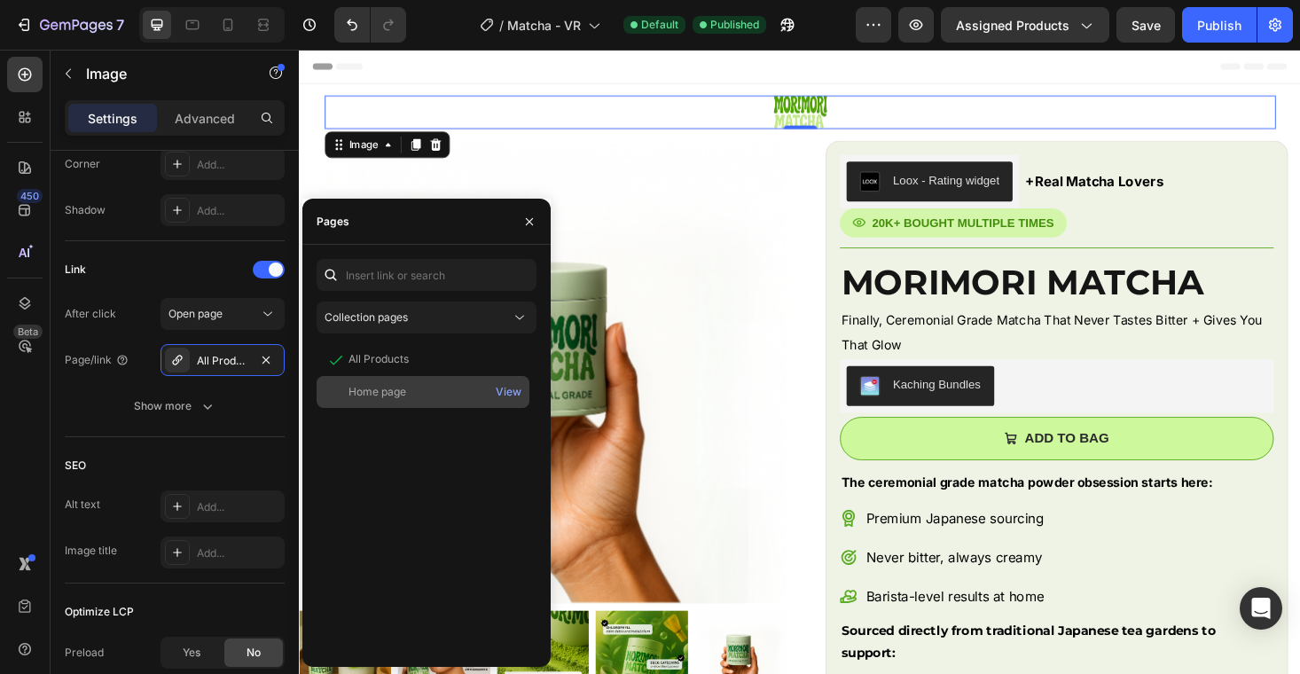
click at [453, 393] on div "Home page" at bounding box center [423, 392] width 199 height 16
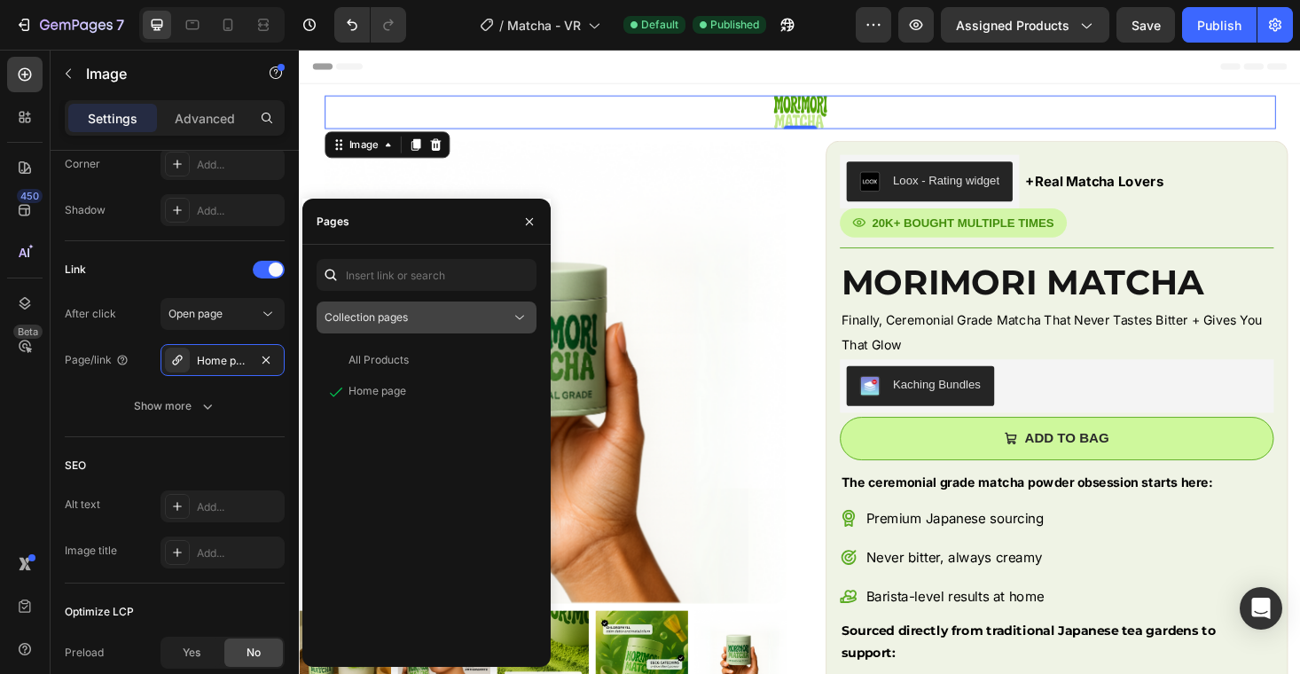
click at [426, 319] on div "Collection pages" at bounding box center [418, 318] width 186 height 16
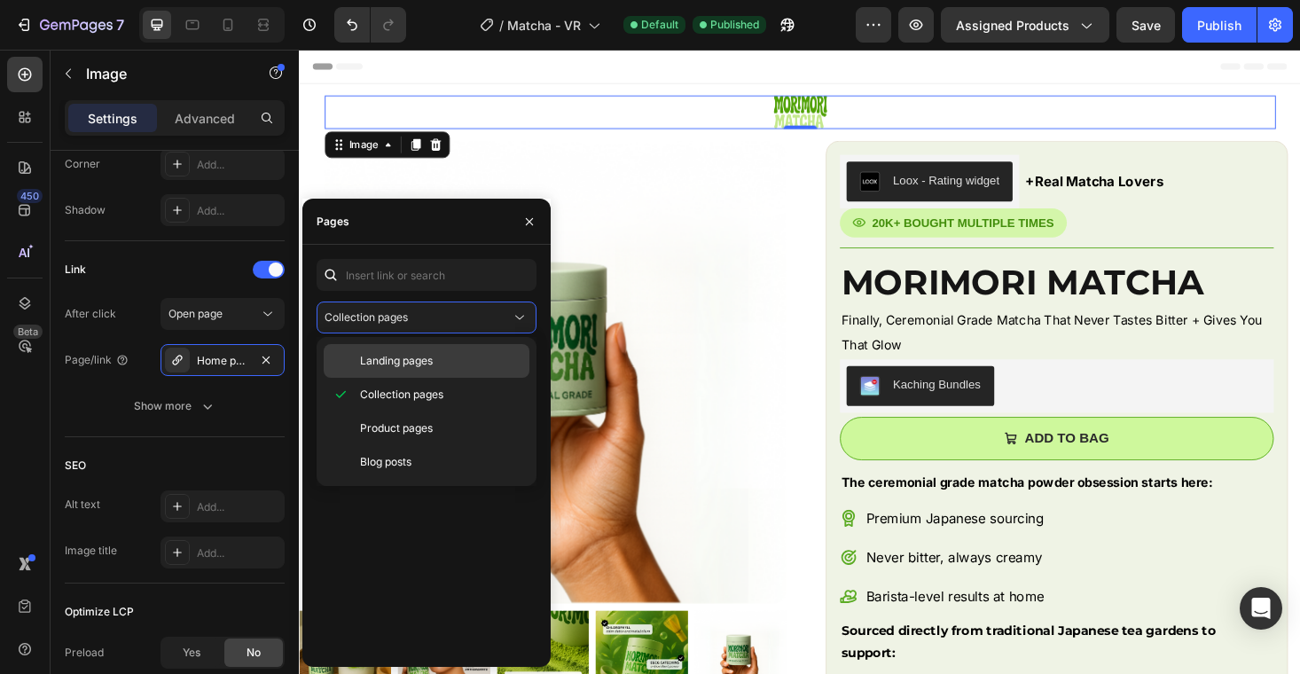
click at [439, 350] on div "Landing pages" at bounding box center [427, 361] width 206 height 34
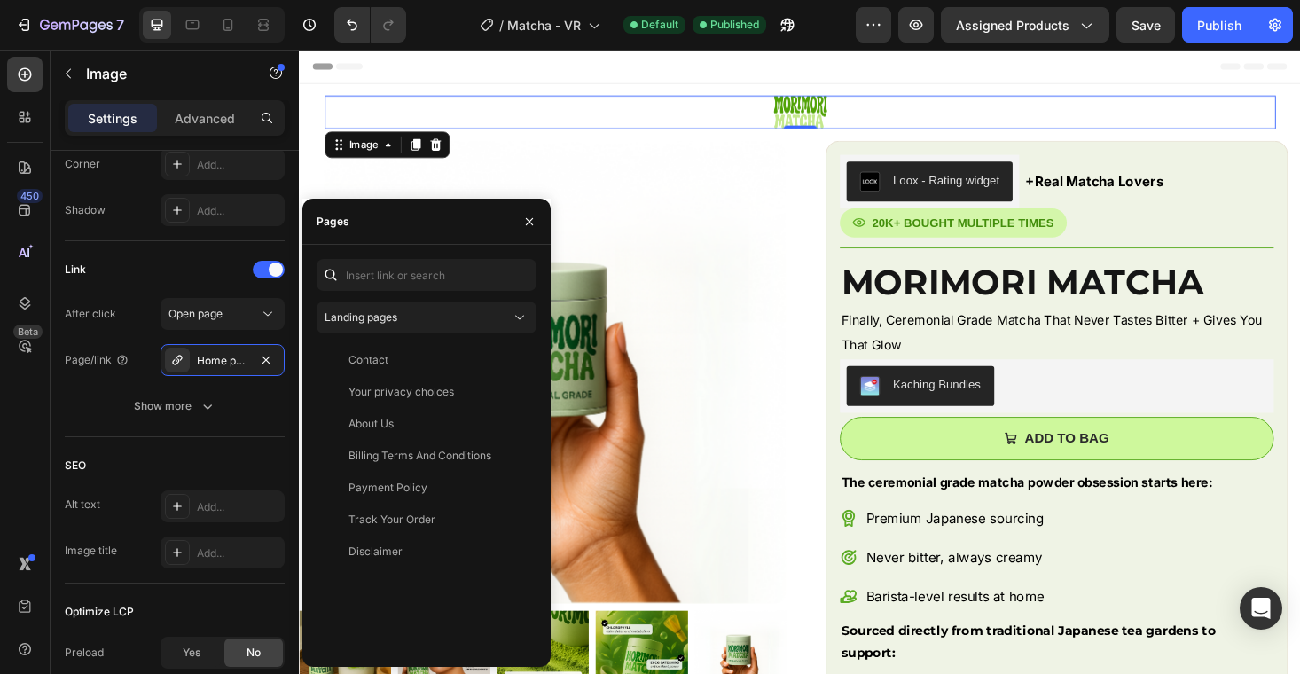
click at [436, 340] on div "Landing pages Contact View Your privacy choices View About Us View Billing Term…" at bounding box center [427, 456] width 220 height 394
click at [436, 320] on div "Landing pages" at bounding box center [418, 318] width 186 height 16
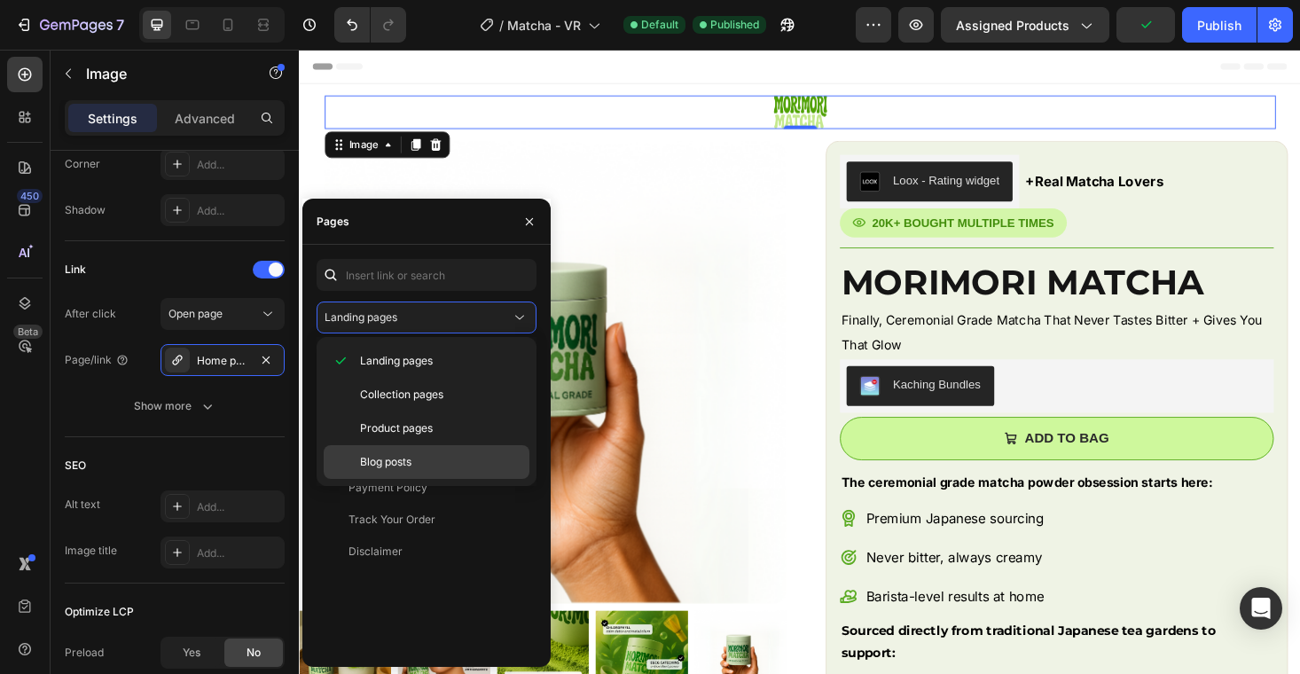
click at [430, 450] on div "Blog posts" at bounding box center [427, 462] width 206 height 34
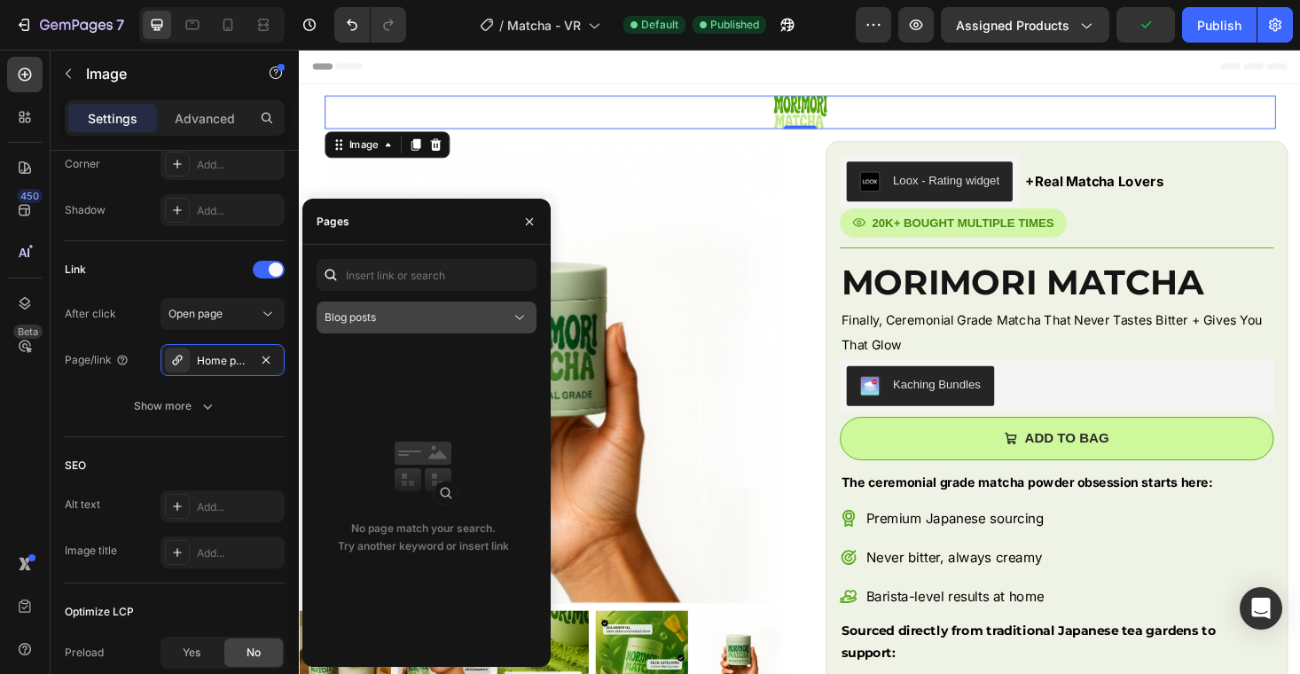
click at [432, 325] on div "Blog posts" at bounding box center [418, 318] width 186 height 16
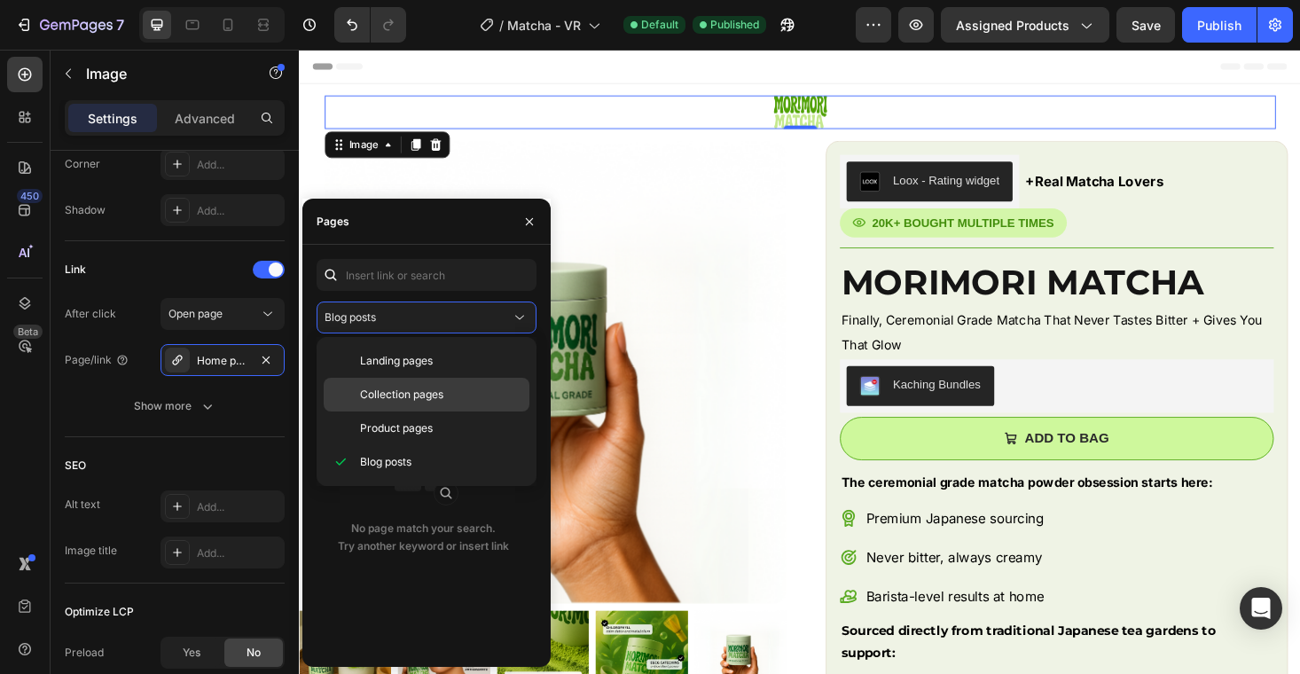
click at [432, 394] on span "Collection pages" at bounding box center [401, 395] width 83 height 16
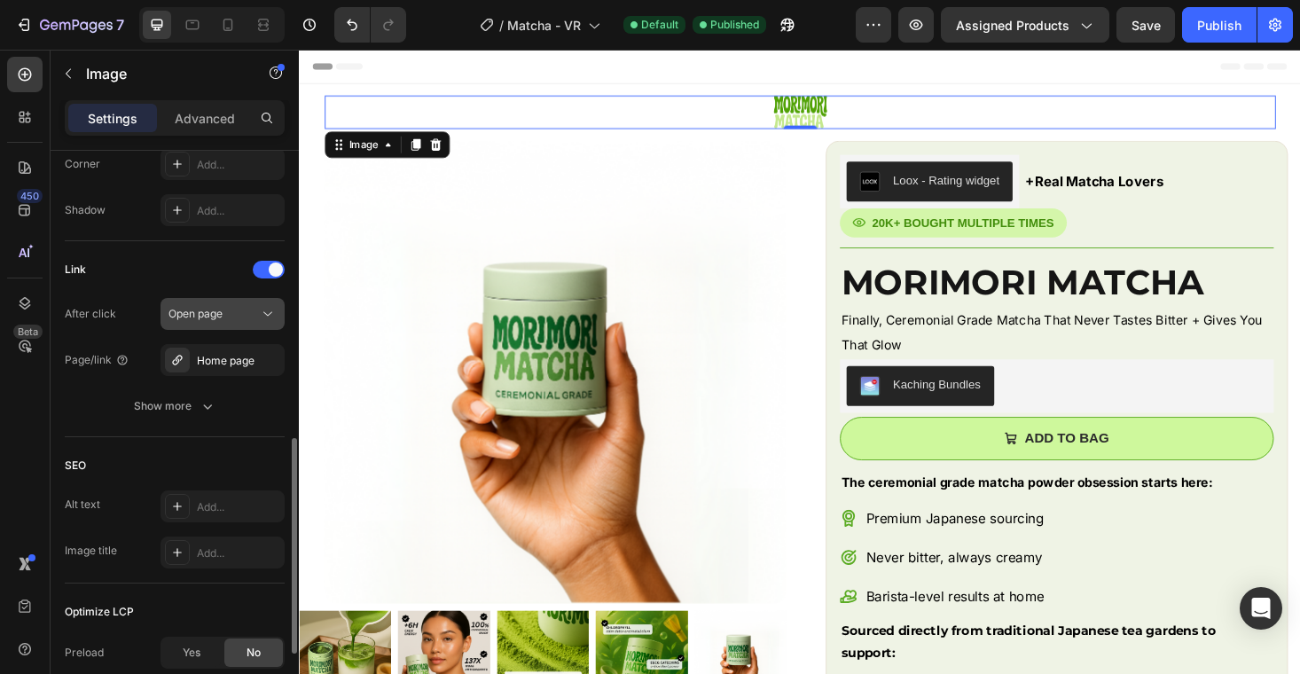
click at [207, 315] on span "Open page" at bounding box center [196, 313] width 54 height 13
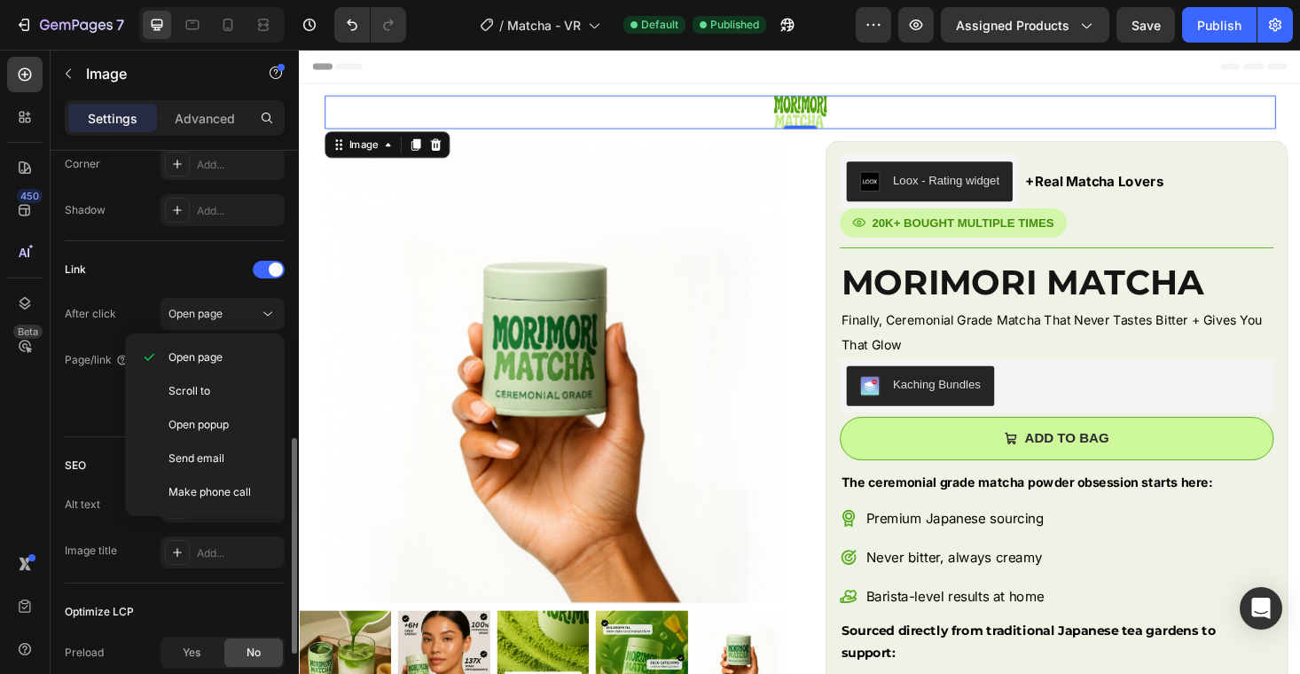
click at [206, 271] on div "Link" at bounding box center [175, 269] width 220 height 28
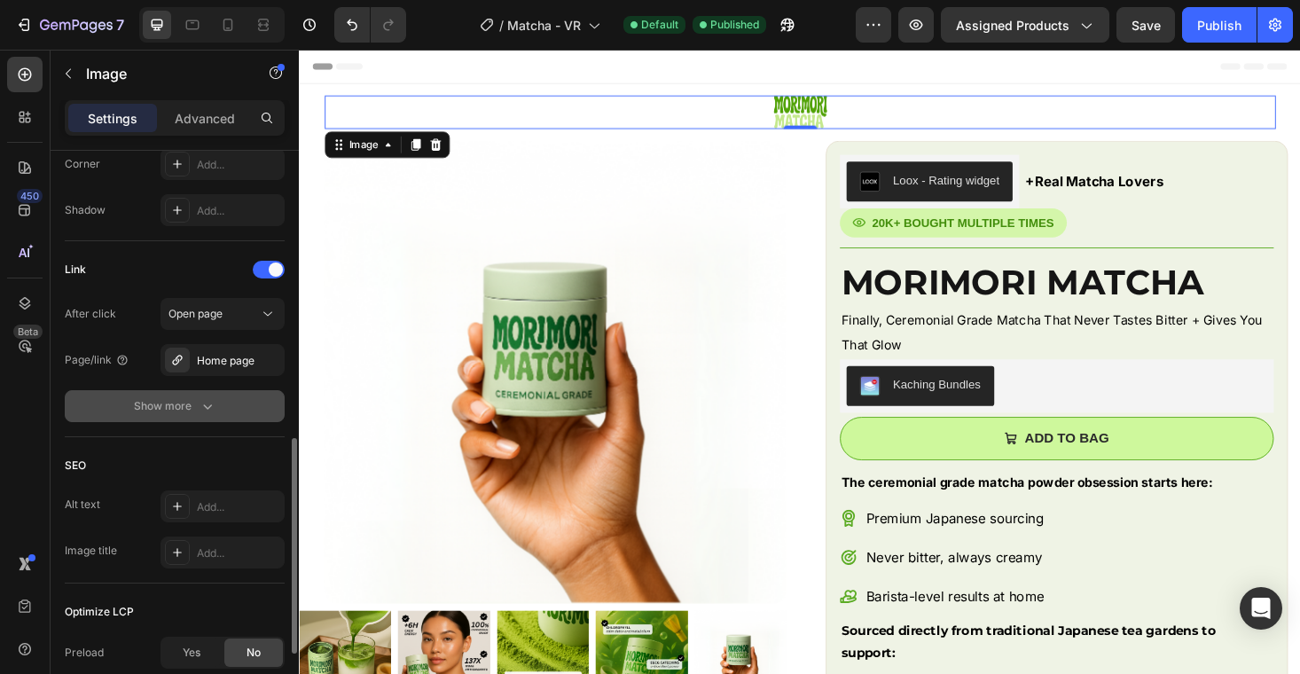
click at [187, 410] on div "Show more" at bounding box center [175, 406] width 82 height 18
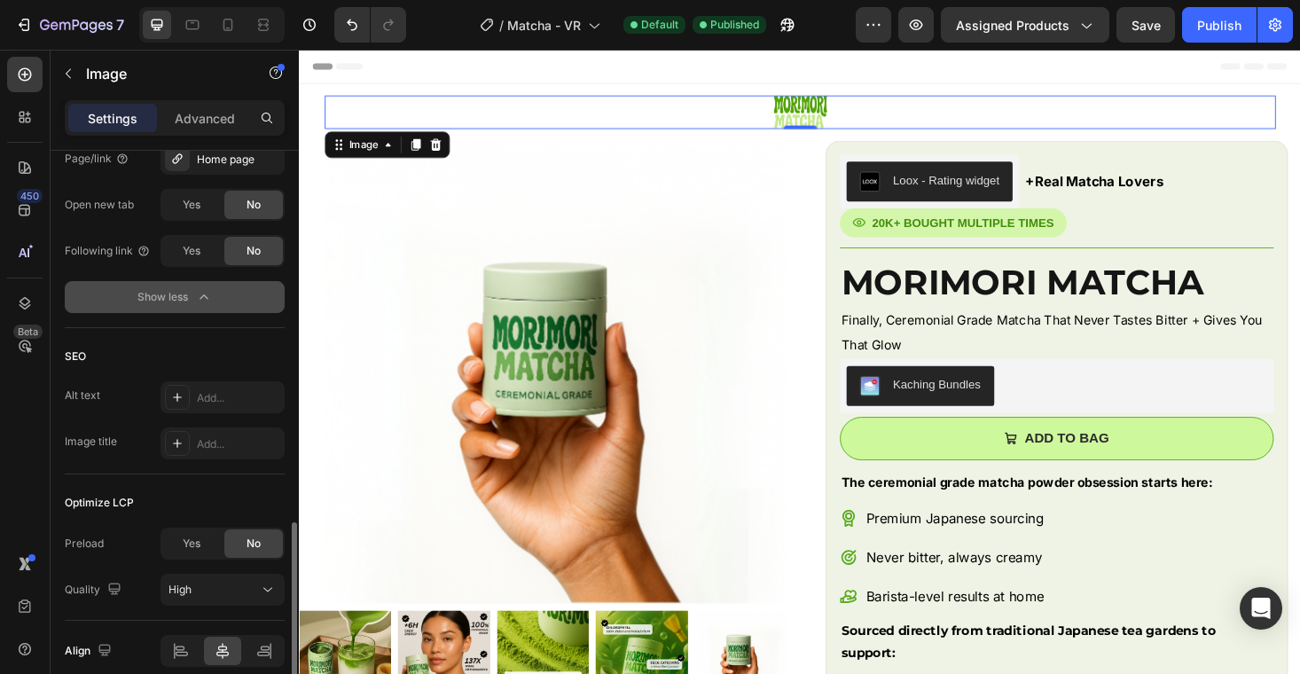
scroll to position [1040, 0]
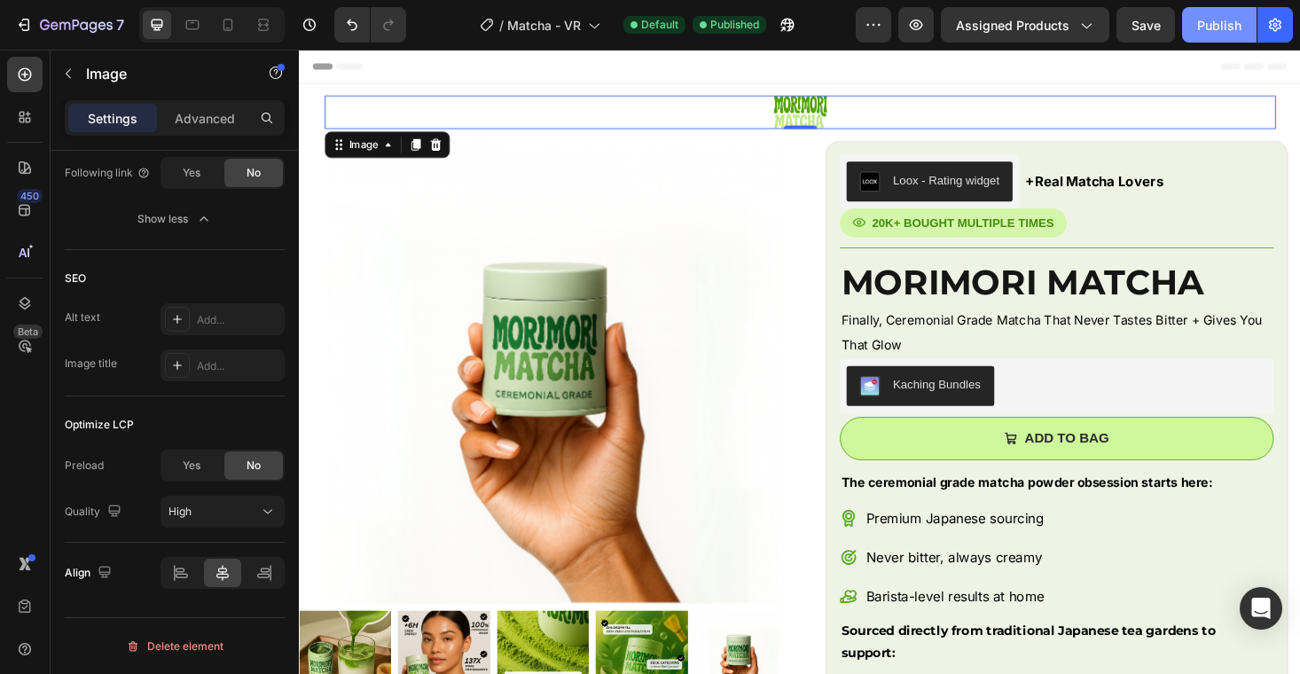
click at [1209, 11] on button "Publish" at bounding box center [1219, 24] width 75 height 35
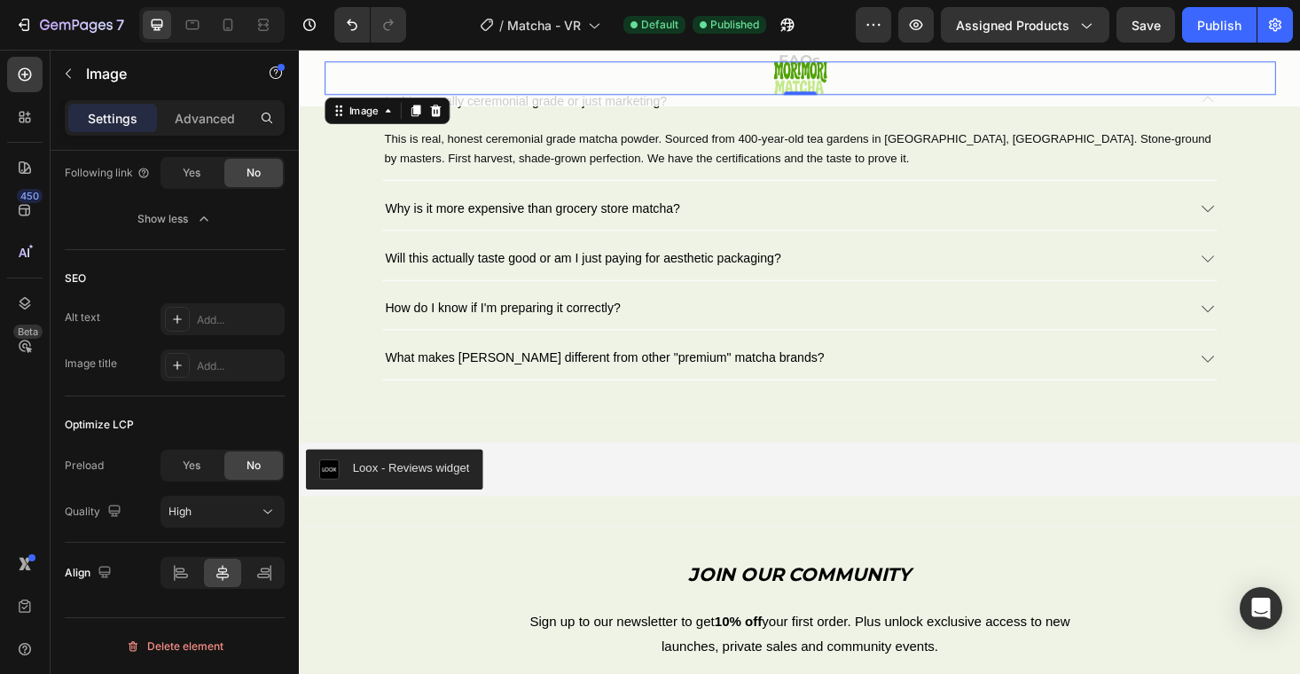
scroll to position [5204, 0]
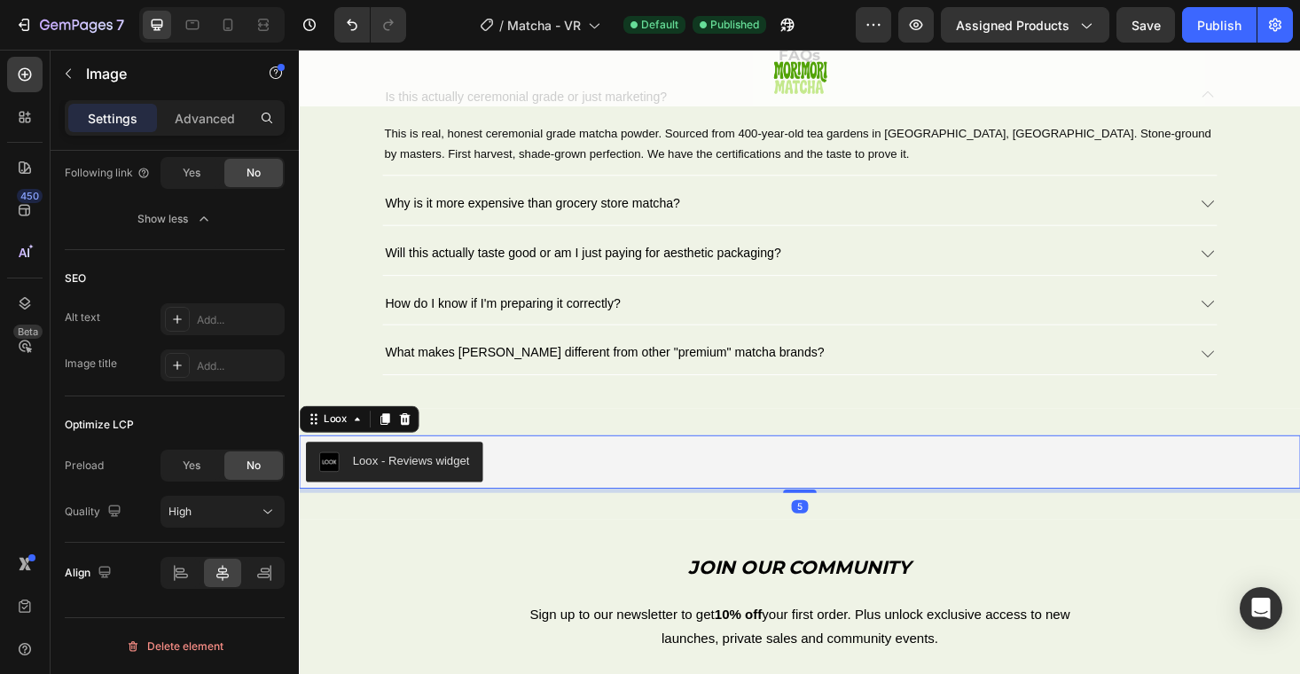
click at [793, 476] on div "Loox - Reviews widget" at bounding box center [831, 488] width 1050 height 43
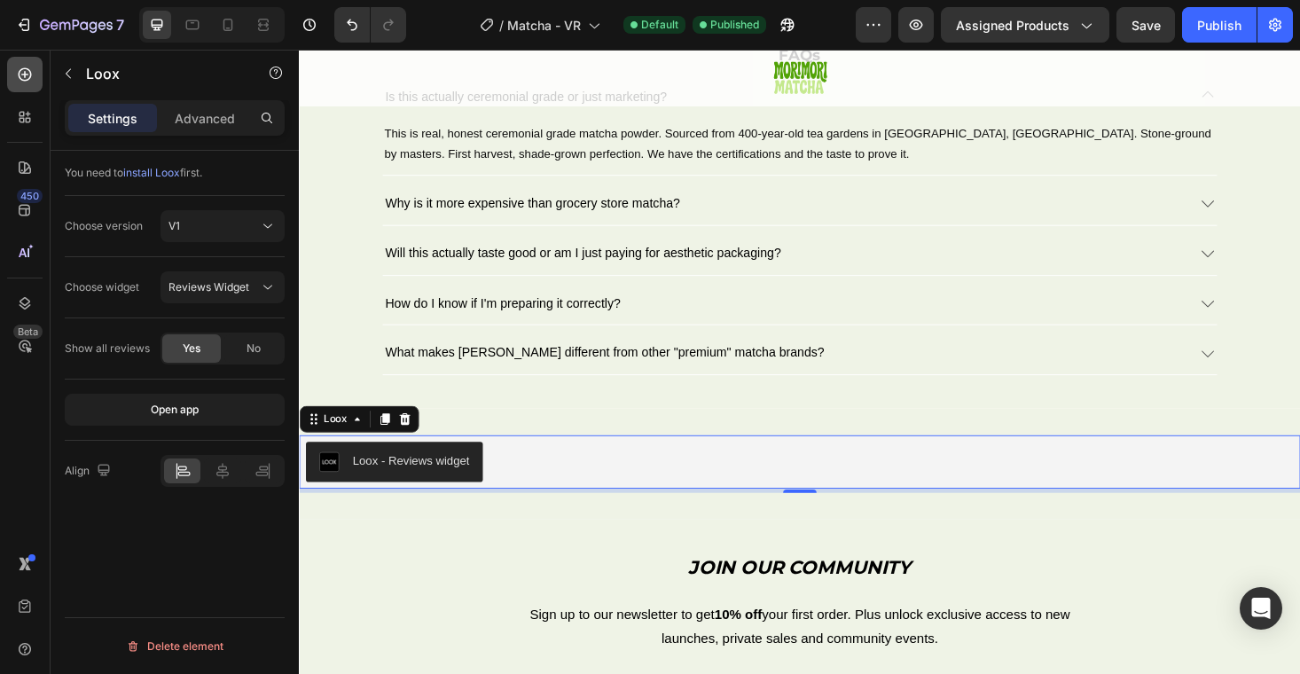
click at [31, 79] on icon at bounding box center [25, 75] width 18 height 18
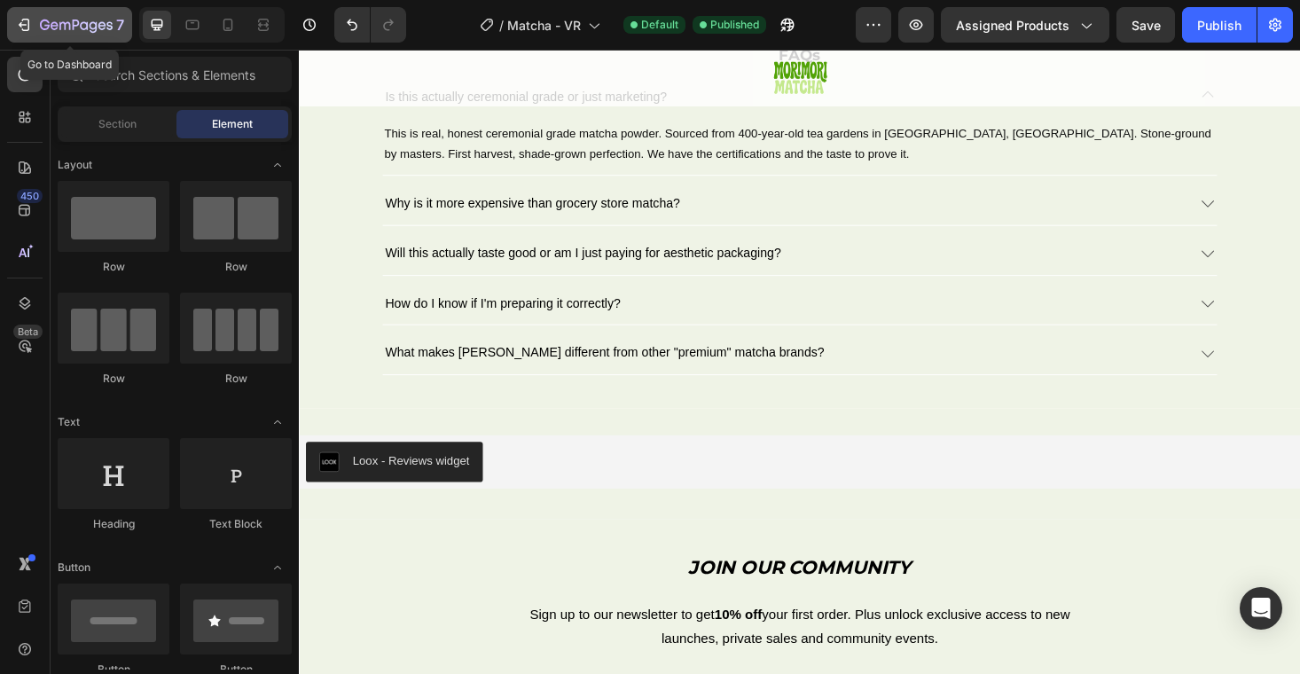
click at [26, 19] on icon "button" at bounding box center [26, 25] width 8 height 12
